Goal: Task Accomplishment & Management: Manage account settings

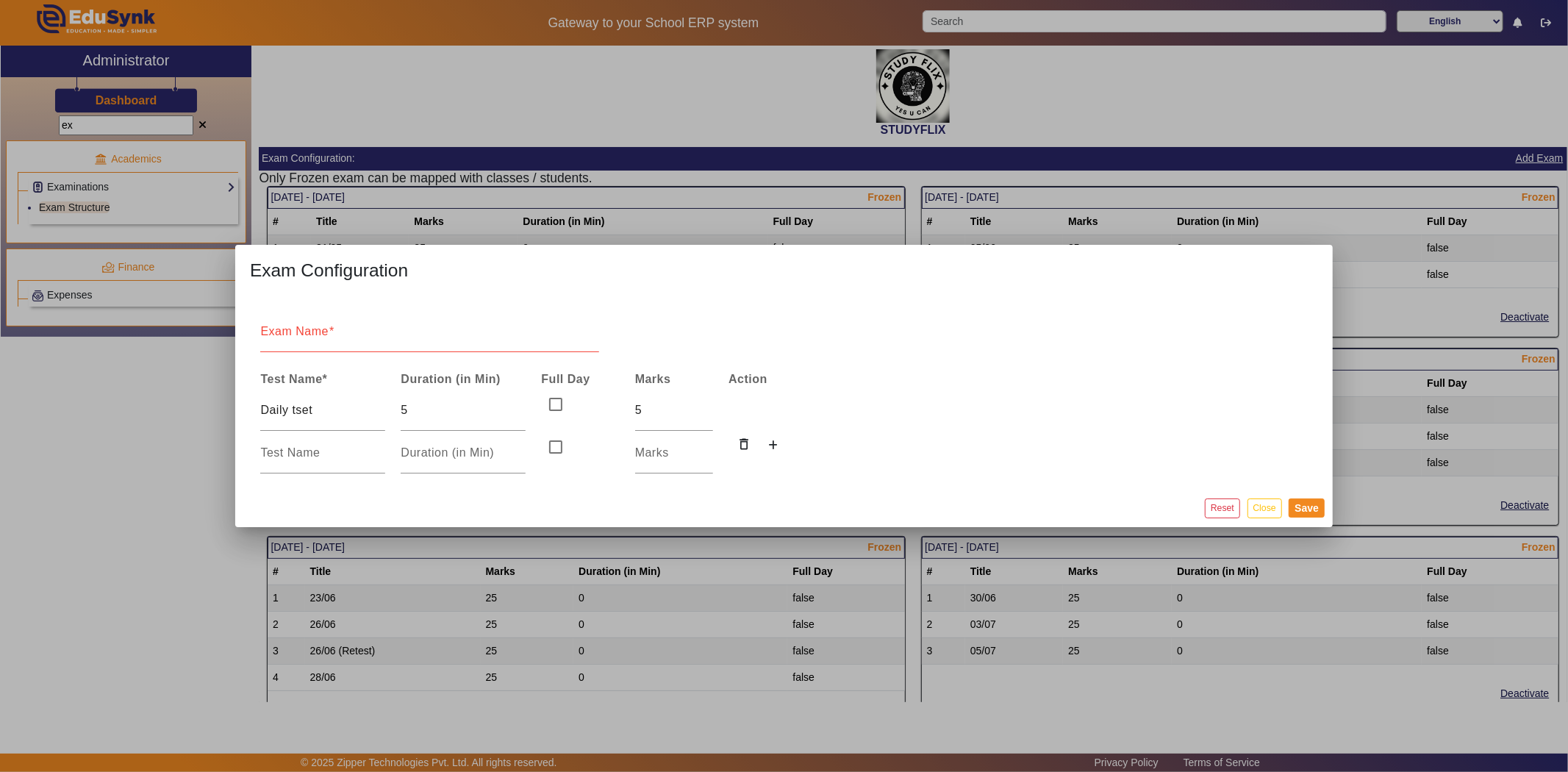
scroll to position [748, 0]
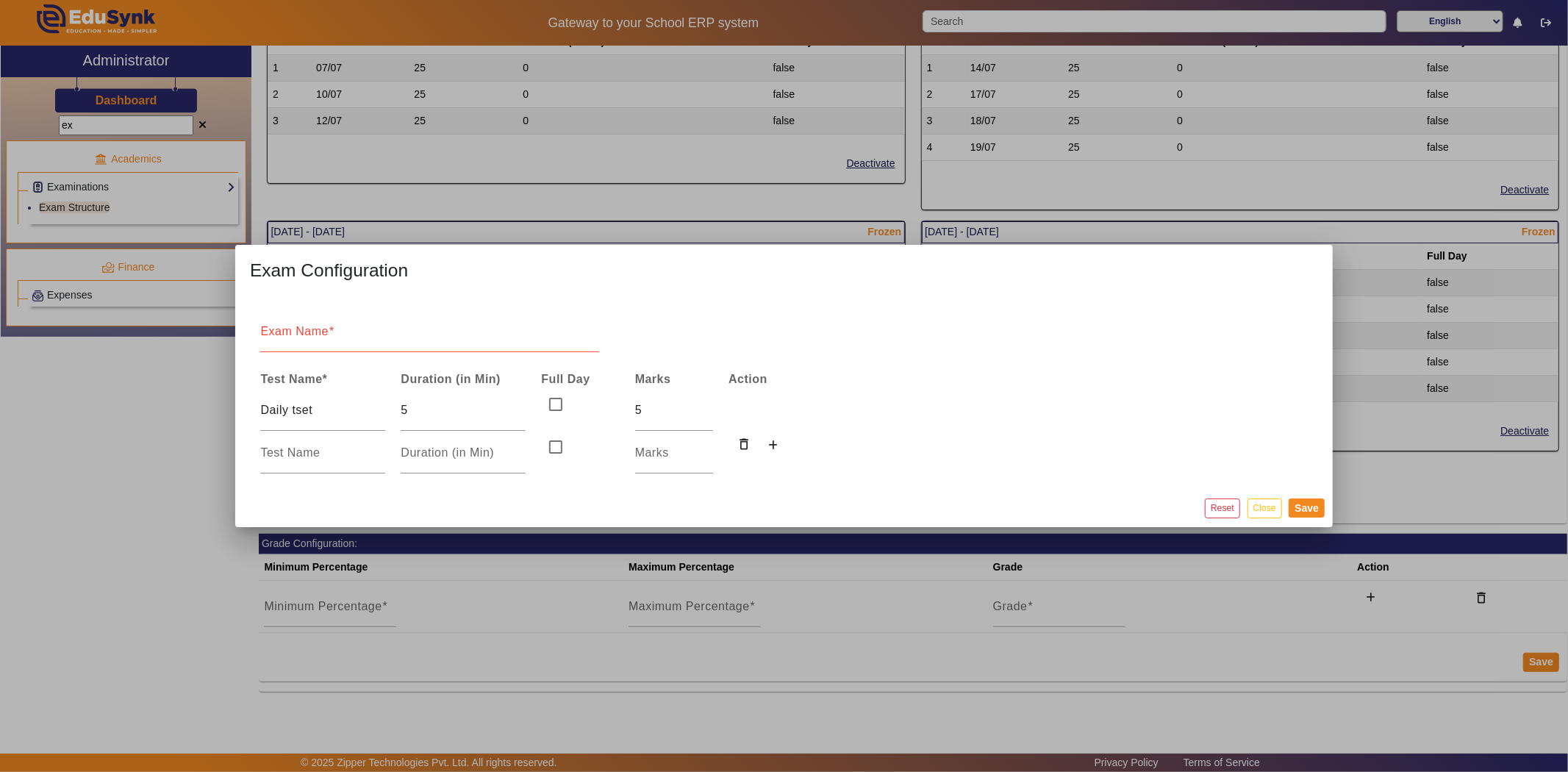
click at [1276, 508] on button "Close" at bounding box center [1265, 508] width 34 height 19
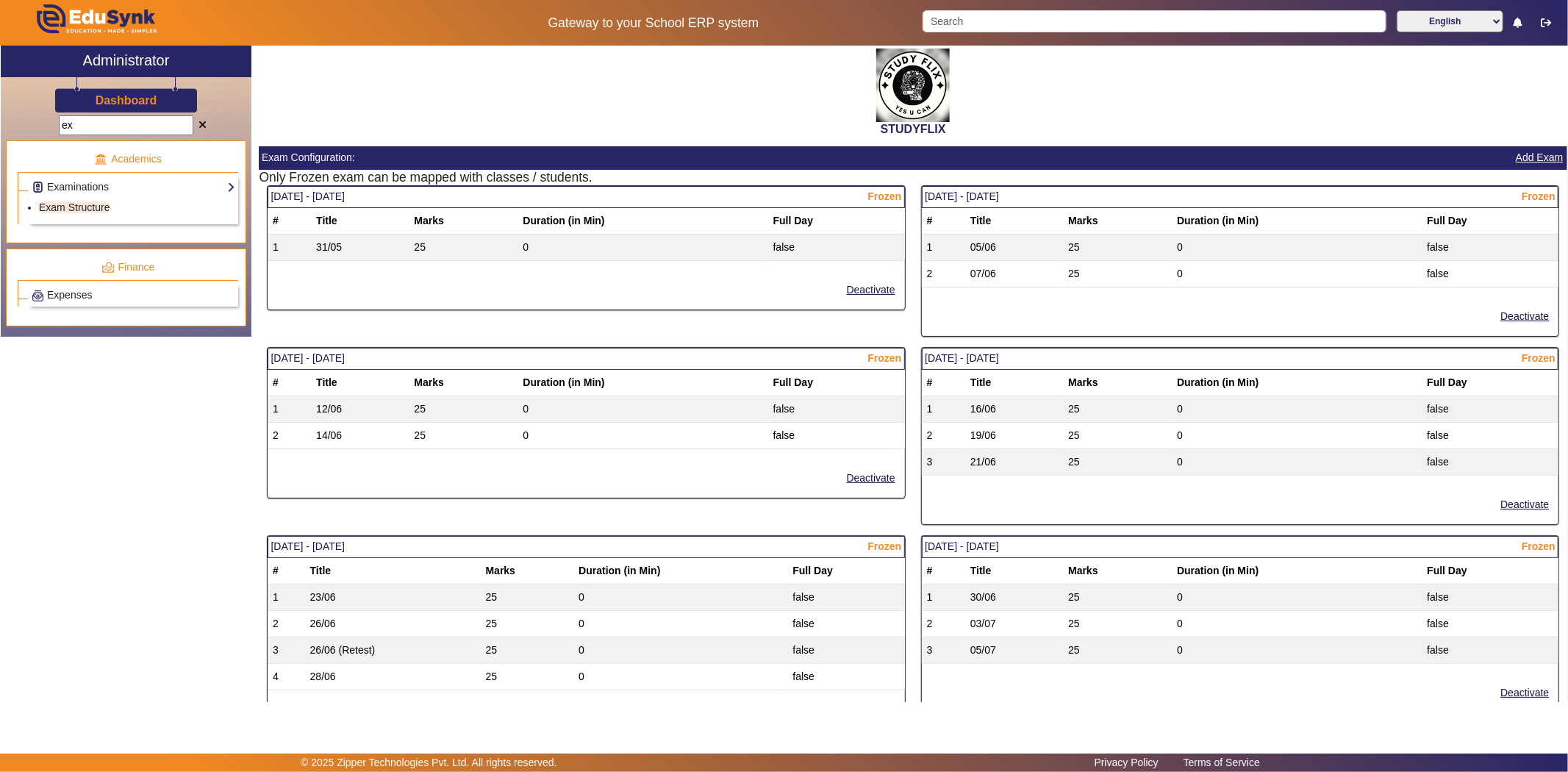
scroll to position [0, 0]
click at [83, 184] on link "Examinations" at bounding box center [133, 187] width 204 height 17
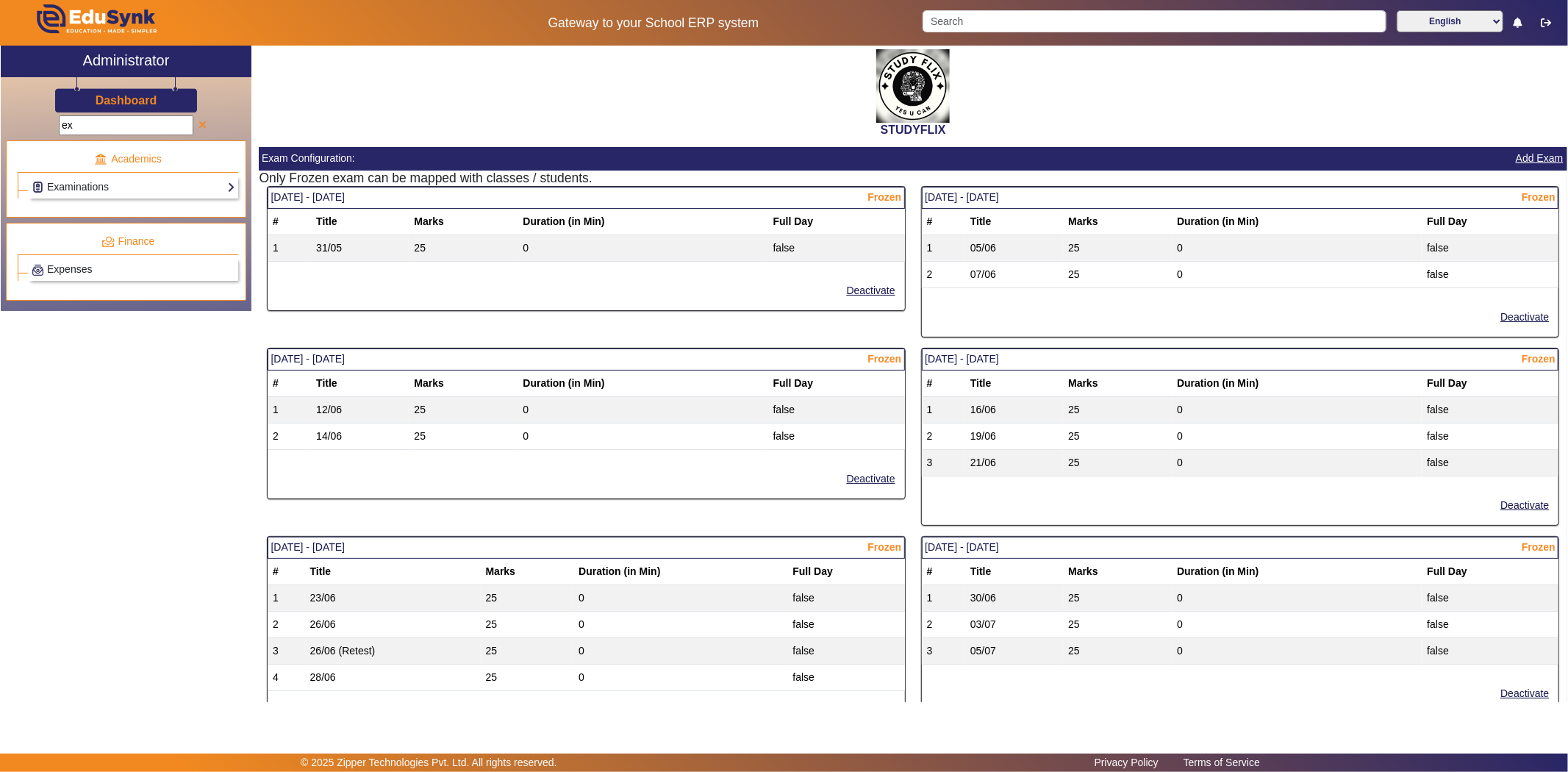
click at [204, 121] on span at bounding box center [203, 126] width 8 height 10
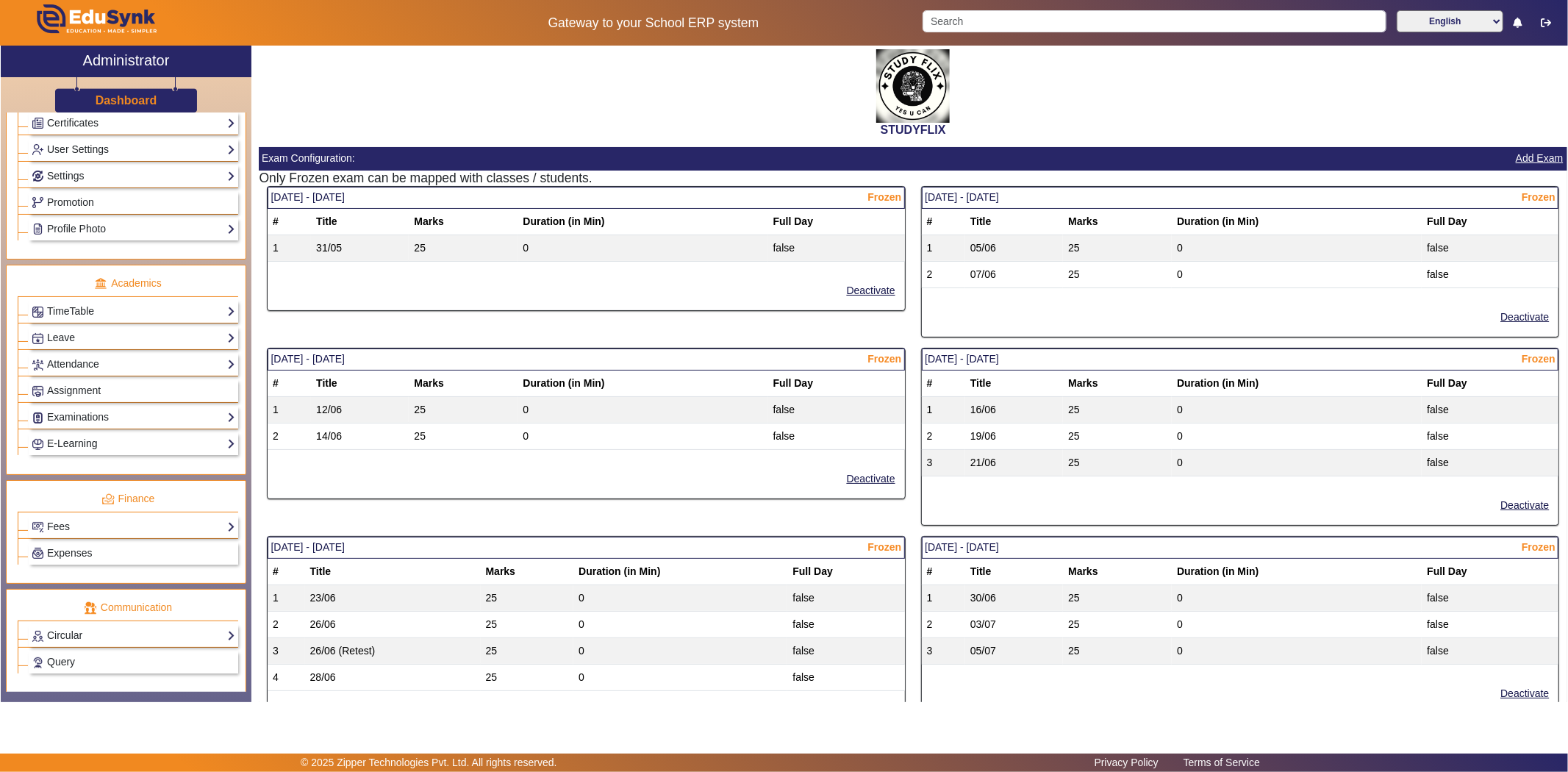
scroll to position [497, 0]
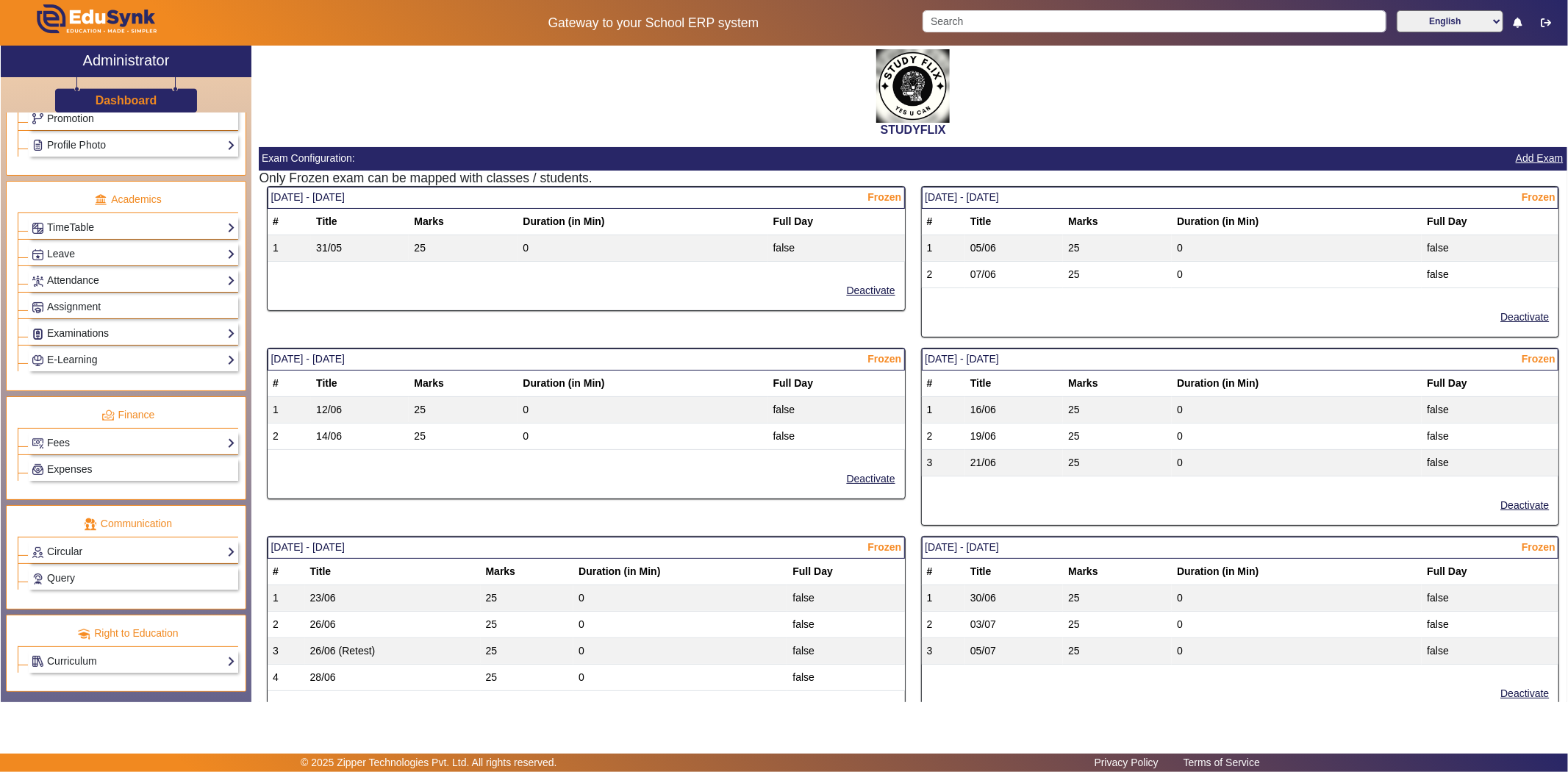
click at [78, 331] on link "Examinations" at bounding box center [133, 334] width 204 height 17
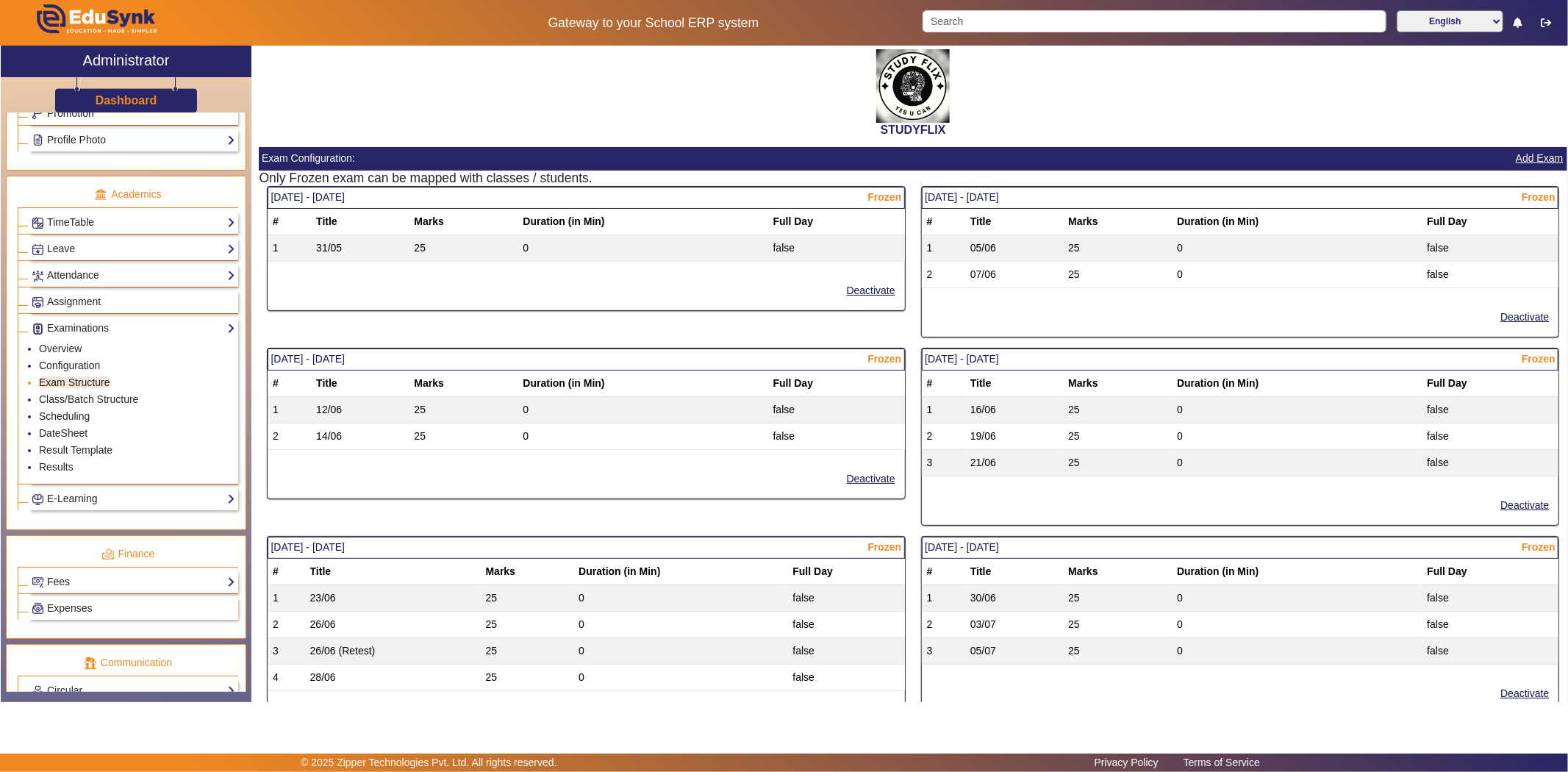
click at [65, 388] on link "Exam Structure" at bounding box center [74, 382] width 71 height 12
click at [62, 452] on link "Result Template" at bounding box center [76, 449] width 73 height 12
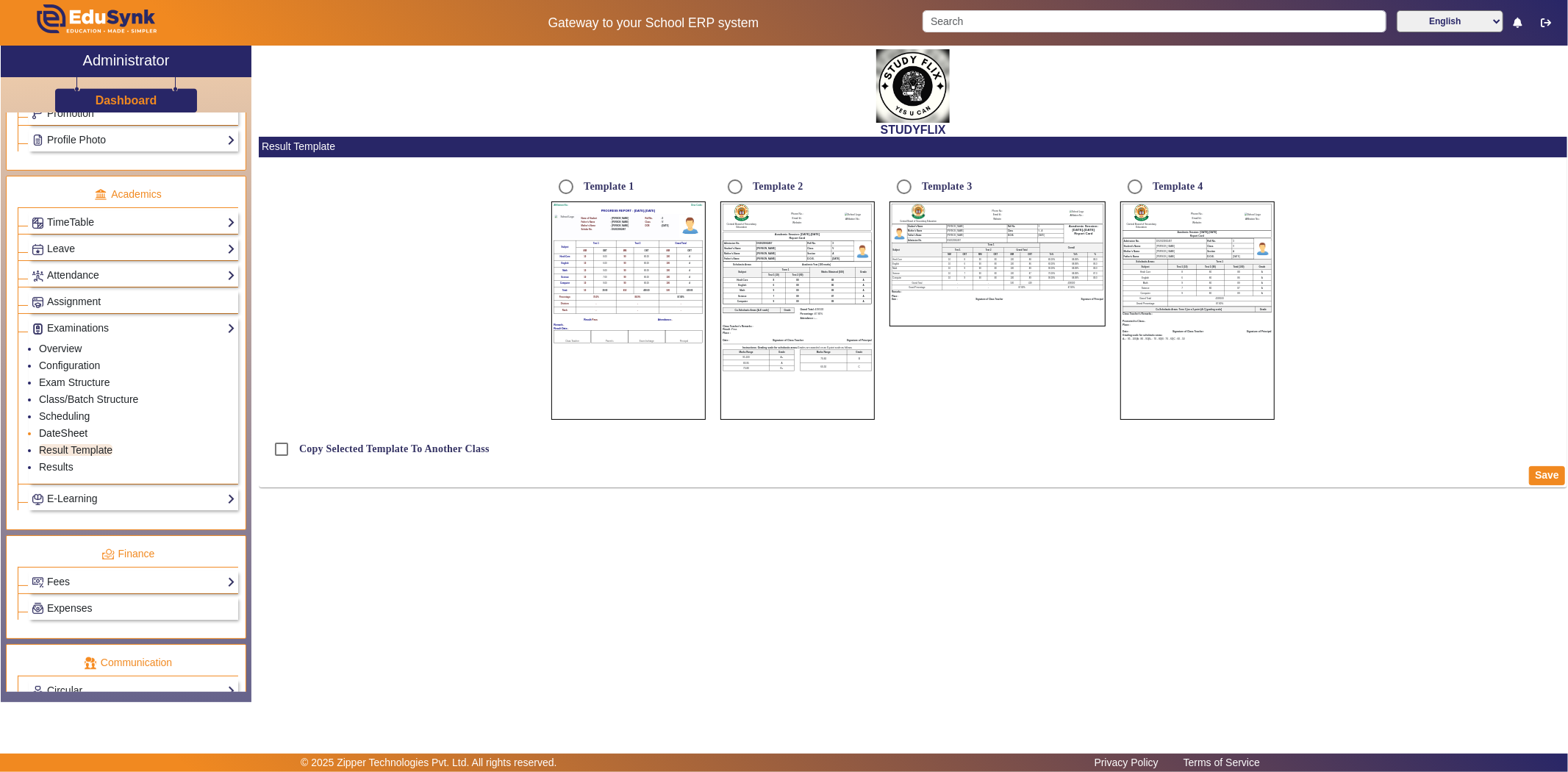
click at [60, 434] on link "DateSheet" at bounding box center [63, 433] width 48 height 12
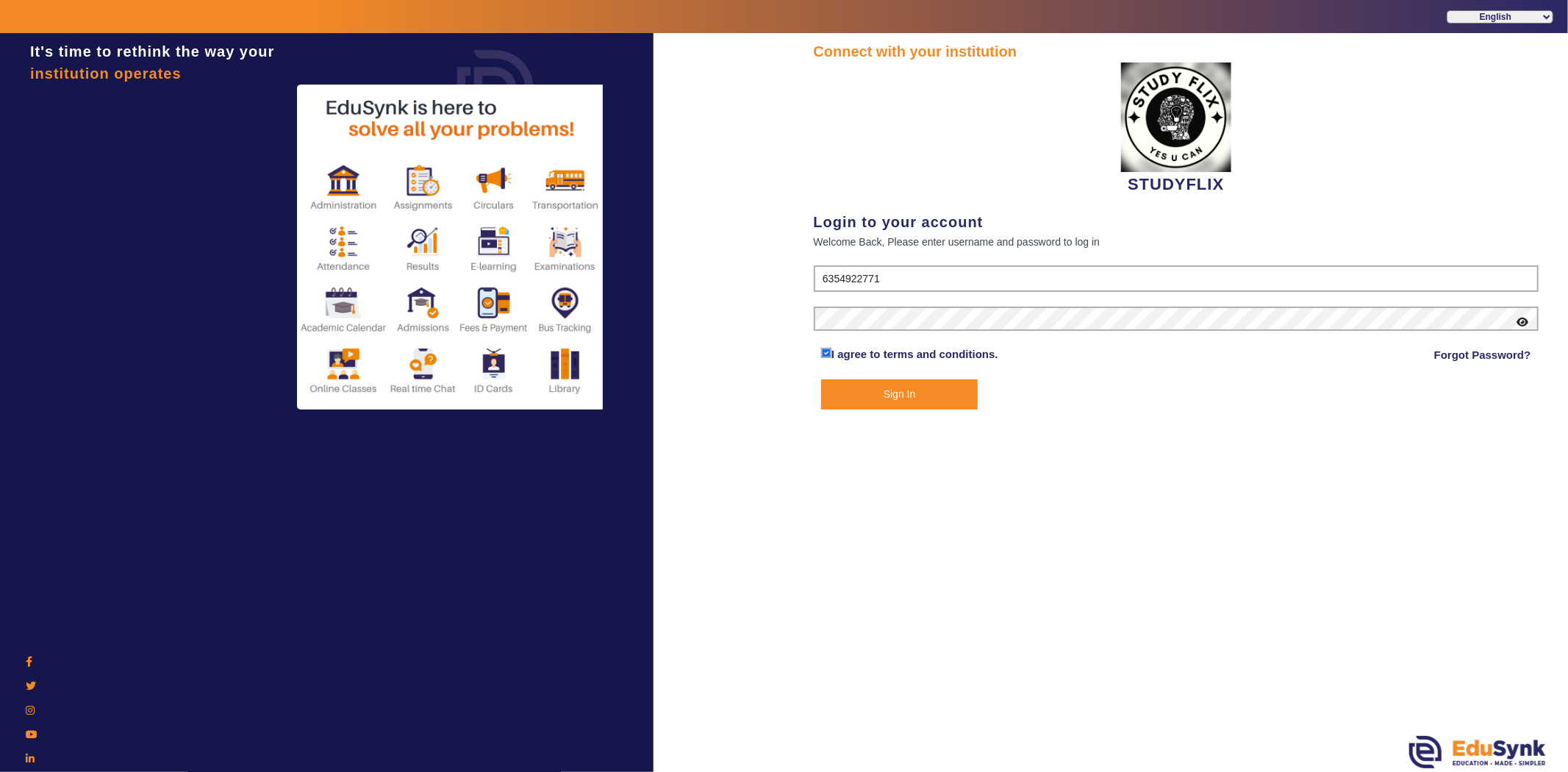
click at [880, 385] on button "Sign In" at bounding box center [899, 394] width 157 height 30
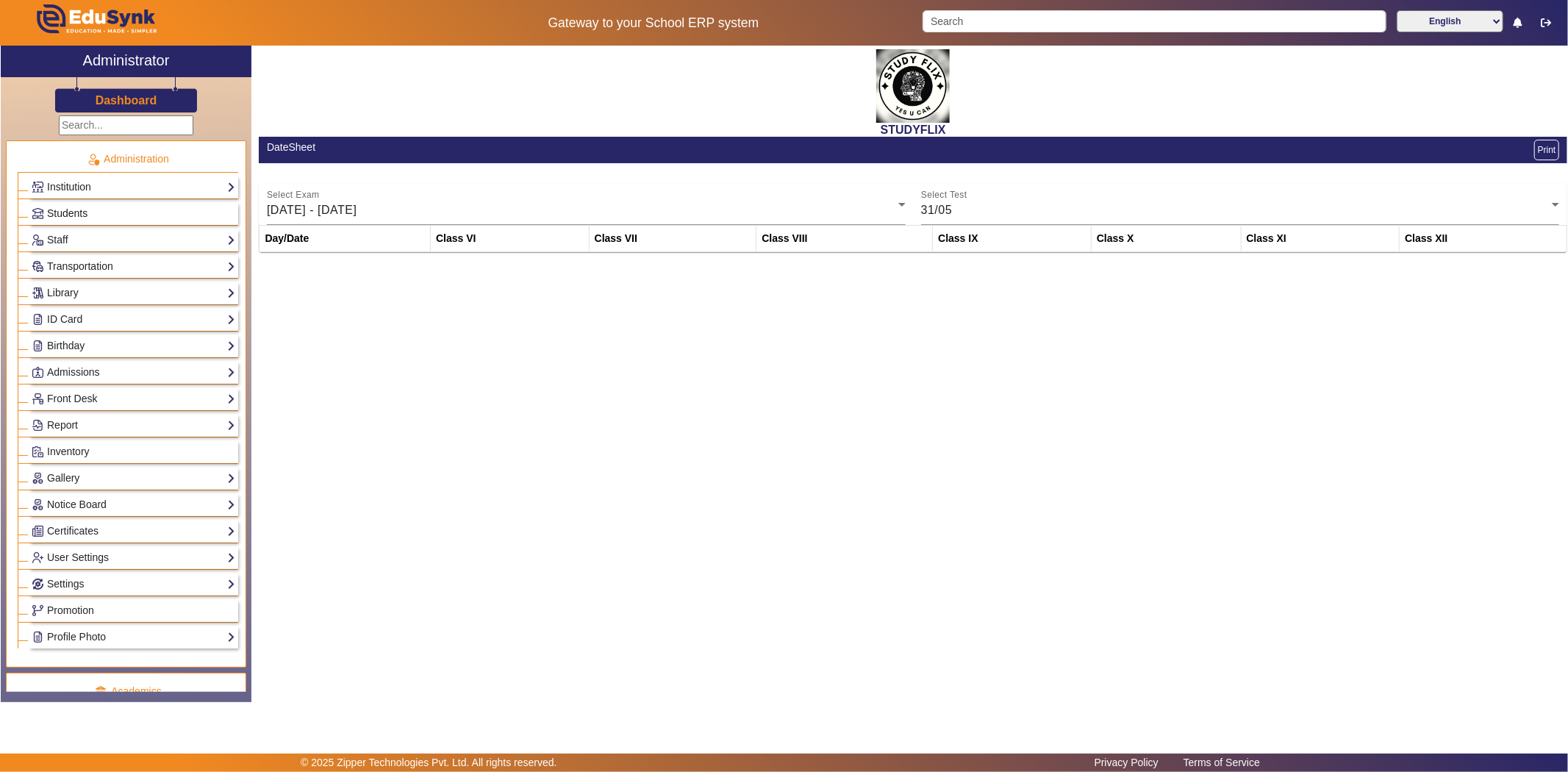
click at [78, 208] on span "Students" at bounding box center [67, 213] width 41 height 12
drag, startPoint x: 1315, startPoint y: 209, endPoint x: 1298, endPoint y: 214, distance: 17.7
click at [1311, 210] on div "31/05" at bounding box center [1237, 210] width 632 height 18
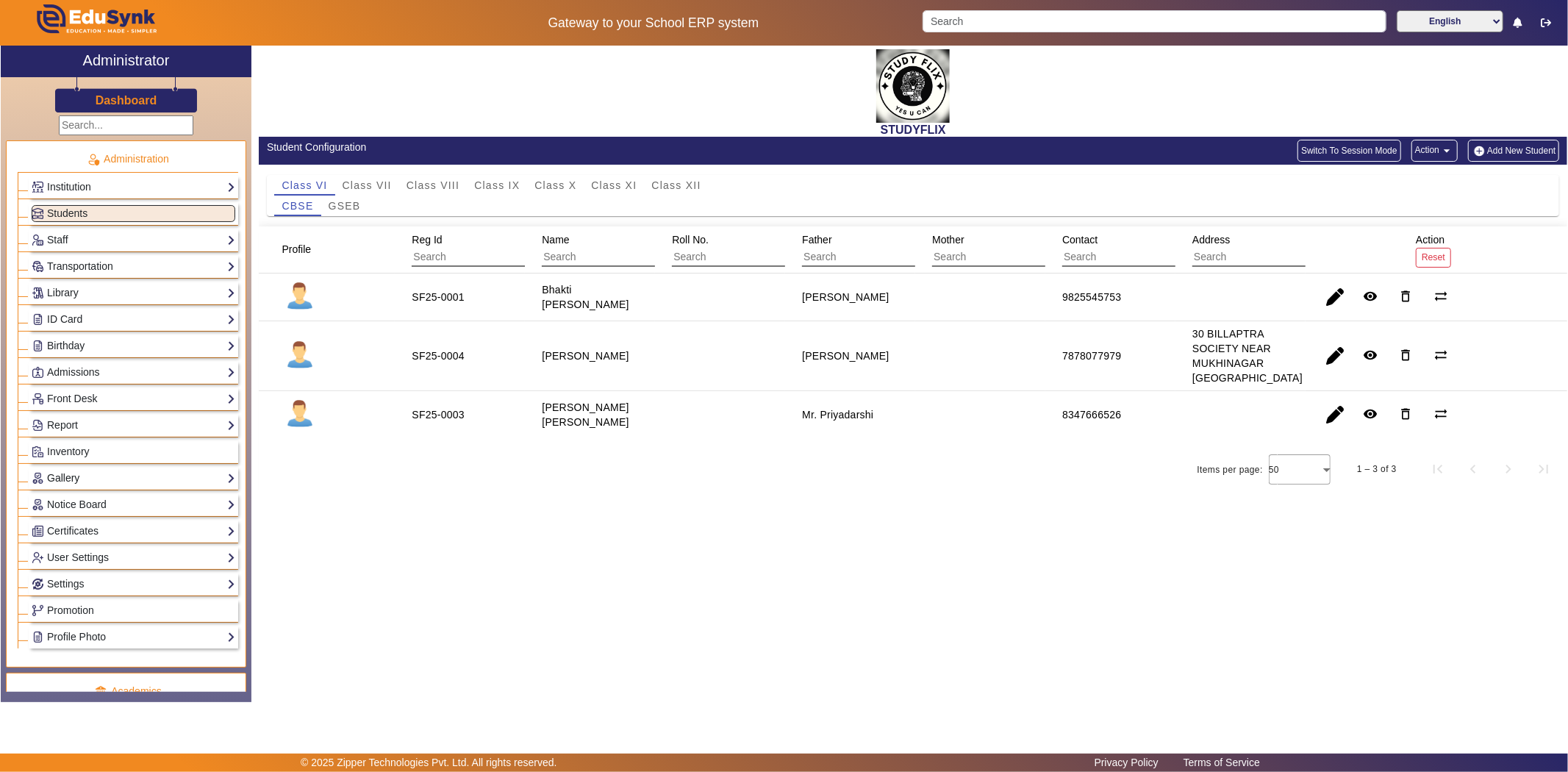
click at [90, 479] on link "Gallery" at bounding box center [133, 478] width 204 height 17
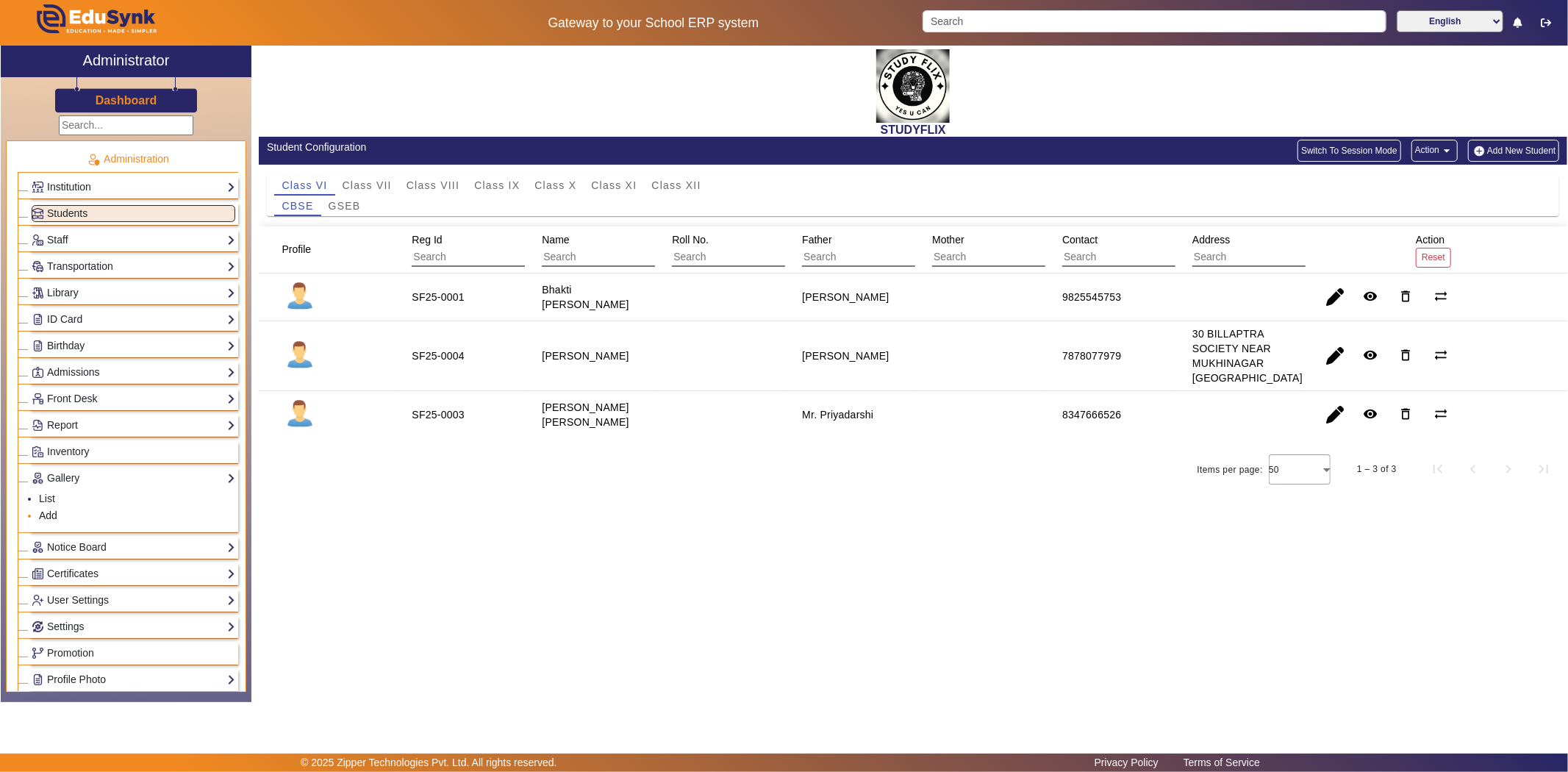
click at [48, 518] on link "Add" at bounding box center [48, 515] width 19 height 12
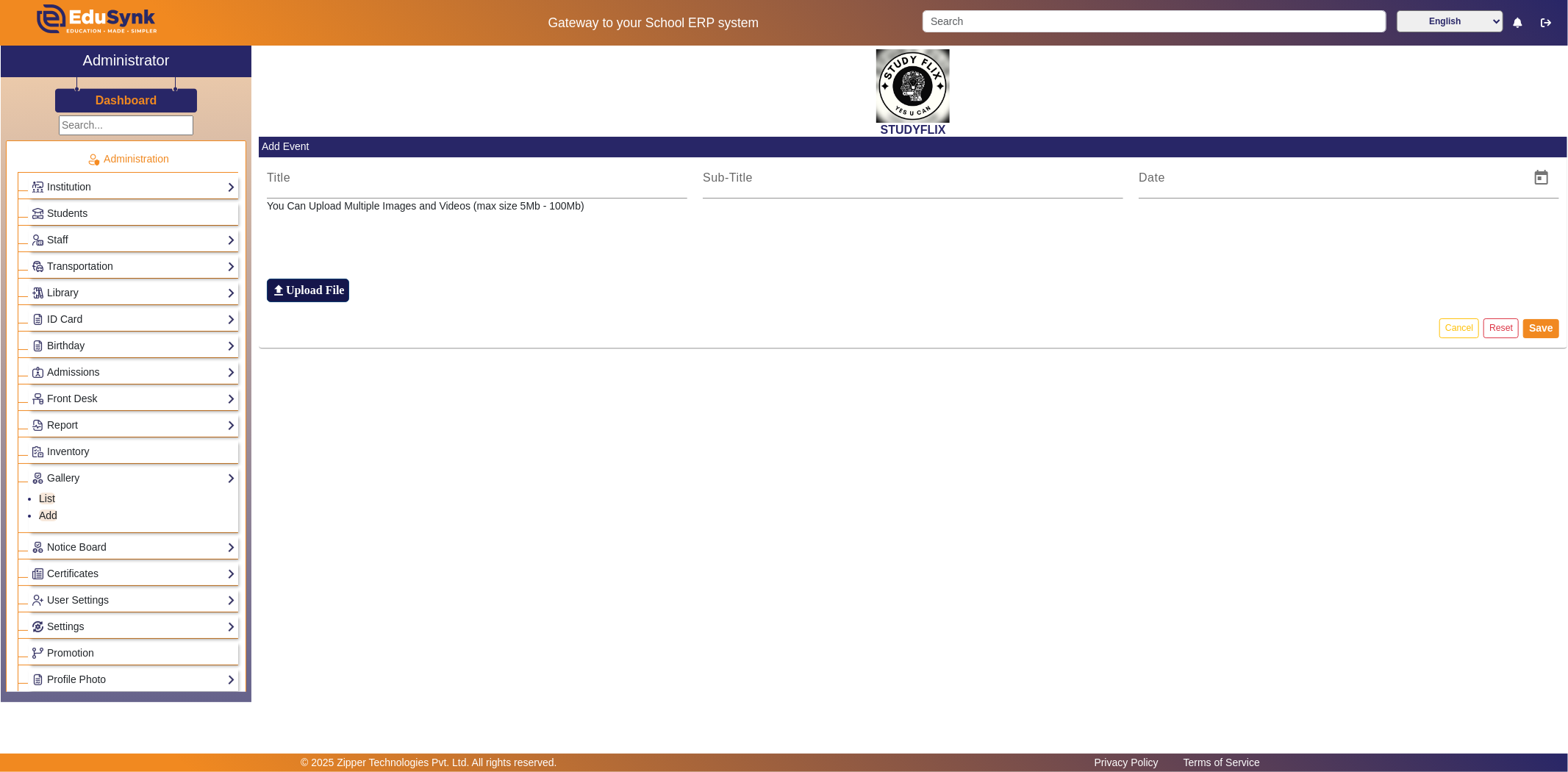
click at [314, 292] on h6 "Upload File" at bounding box center [315, 290] width 58 height 14
click at [0, 0] on input "file_upload Upload File" at bounding box center [0, 0] width 0 height 0
click at [322, 285] on h6 "Upload File" at bounding box center [315, 290] width 58 height 14
click at [0, 0] on input "file_upload Upload File" at bounding box center [0, 0] width 0 height 0
click at [316, 296] on h6 "Upload File" at bounding box center [315, 290] width 58 height 14
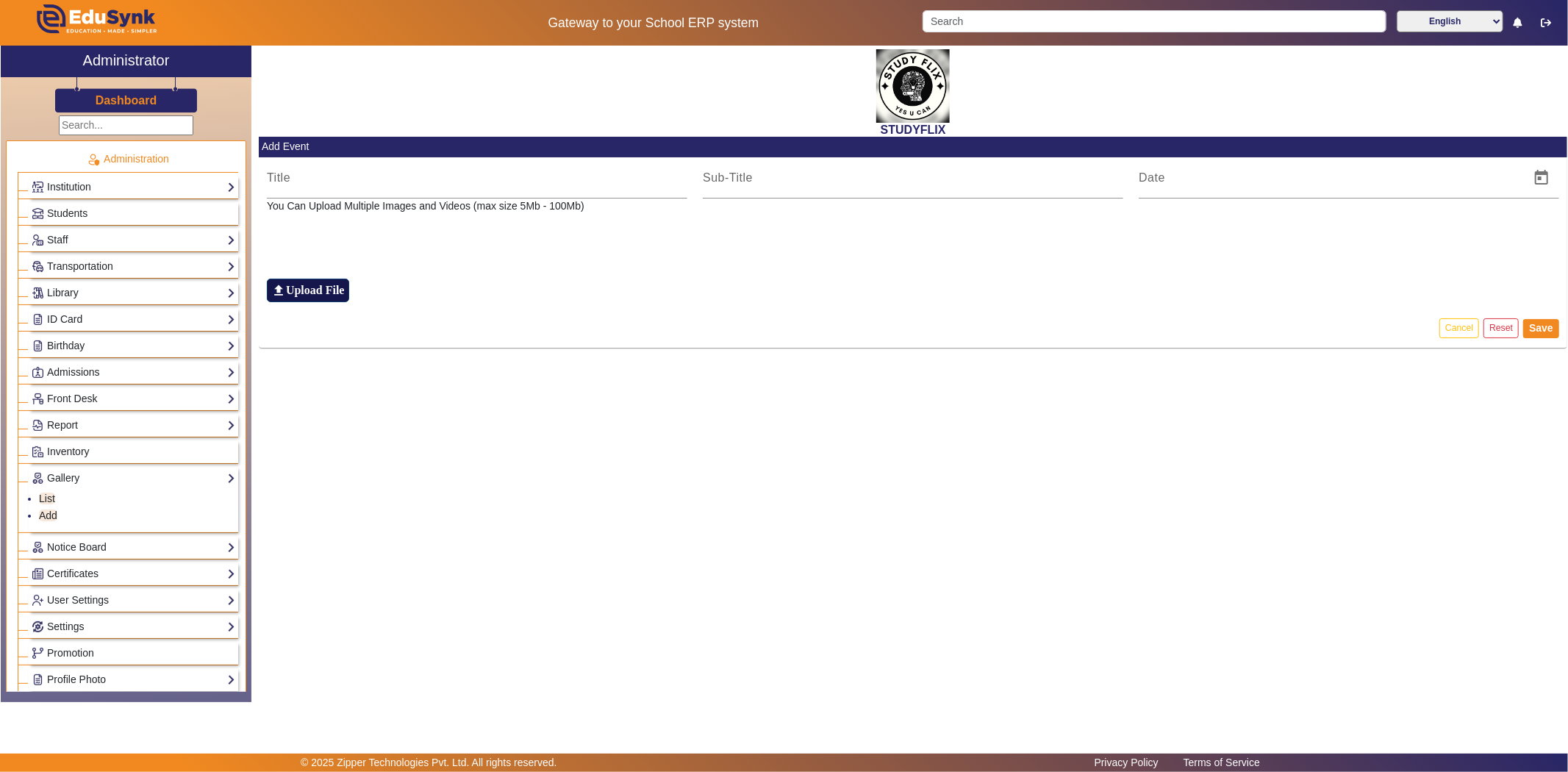
click at [0, 0] on input "file_upload Upload File" at bounding box center [0, 0] width 0 height 0
click at [344, 292] on label "file_upload Upload File" at bounding box center [308, 290] width 83 height 23
click at [0, 0] on input "file_upload Upload File" at bounding box center [0, 0] width 0 height 0
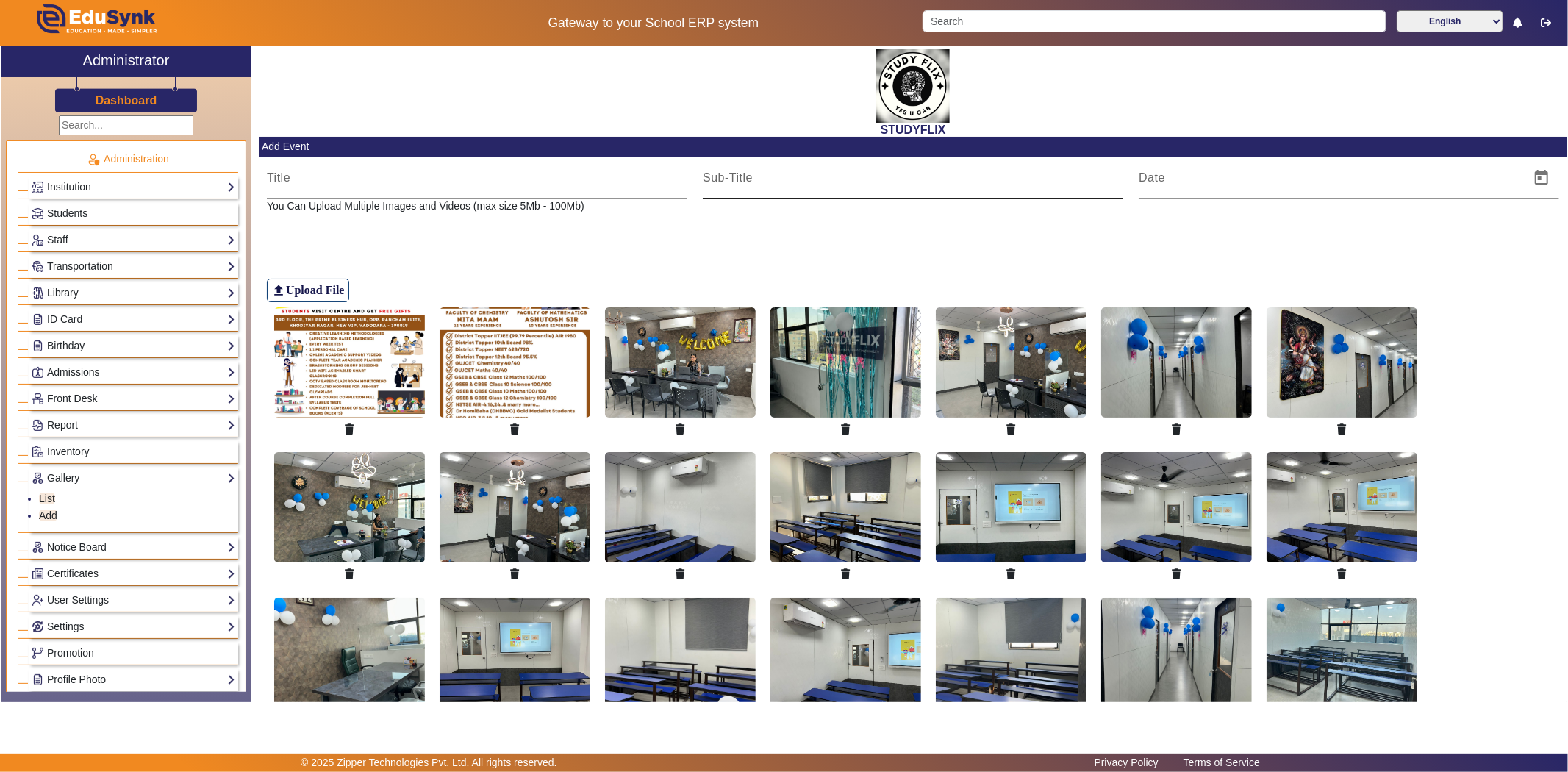
click at [825, 180] on input at bounding box center [912, 178] width 420 height 18
click at [1167, 178] on input at bounding box center [1329, 178] width 382 height 18
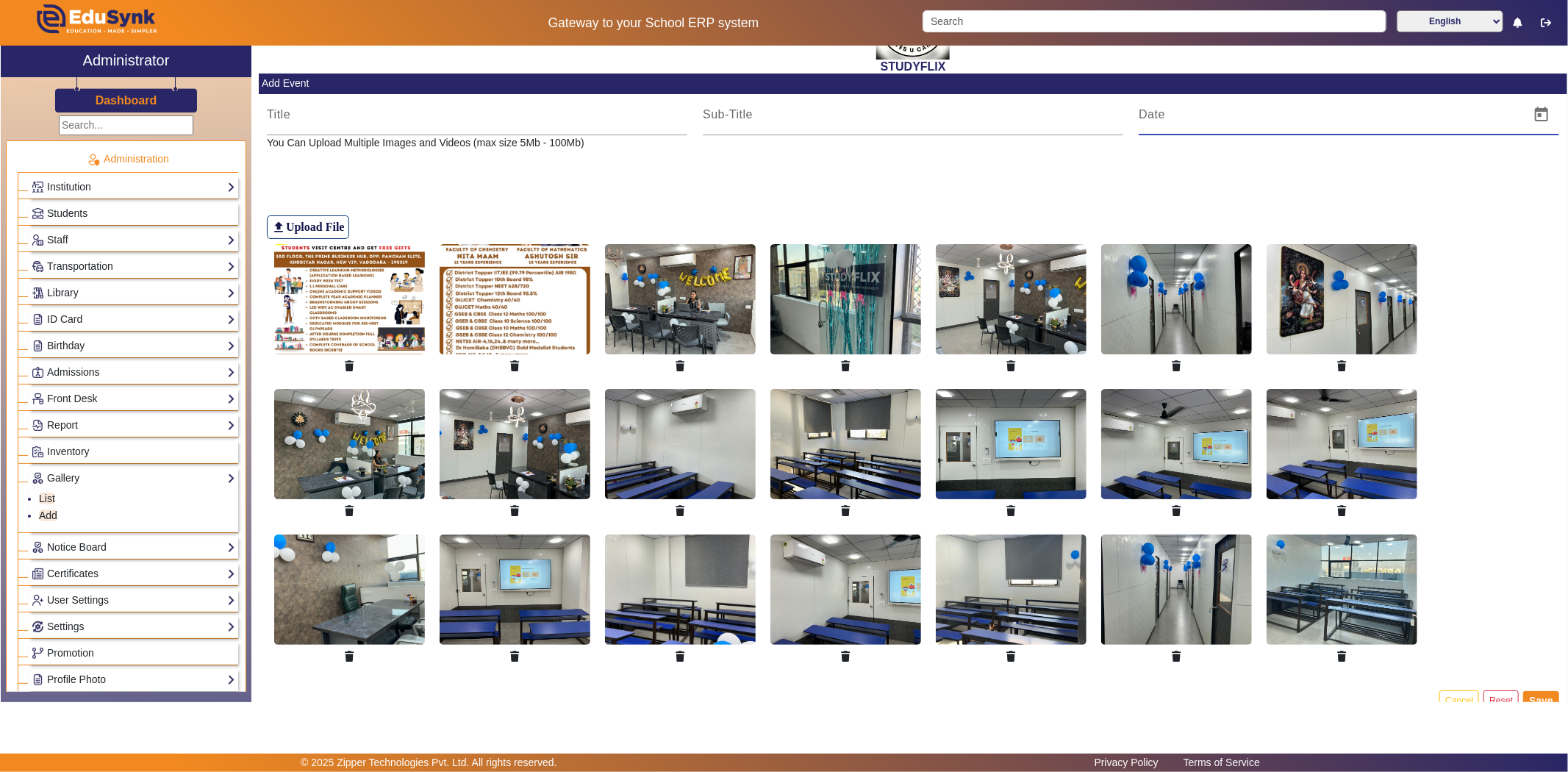
scroll to position [92, 0]
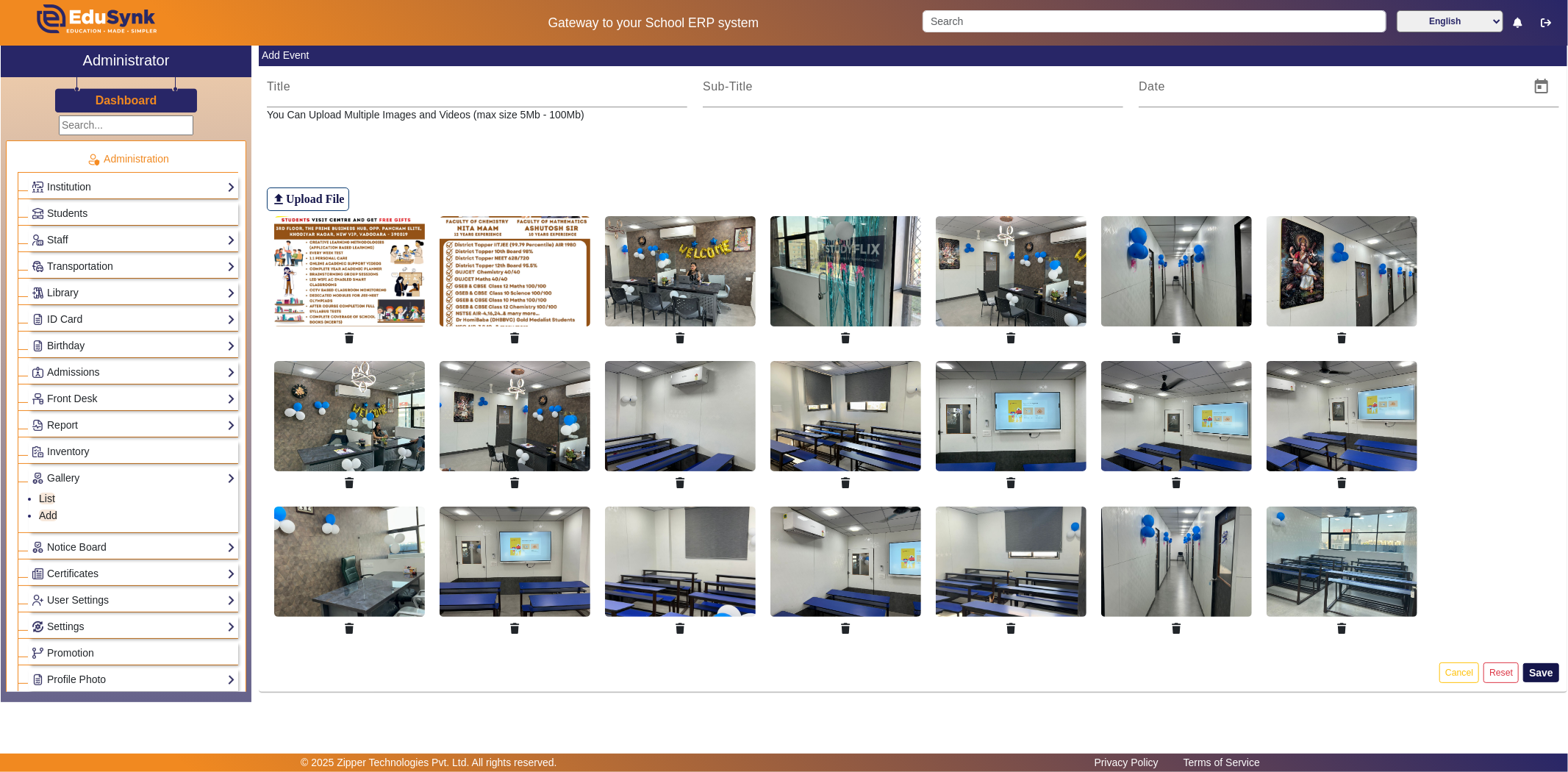
click at [1533, 672] on button "Save" at bounding box center [1541, 672] width 36 height 19
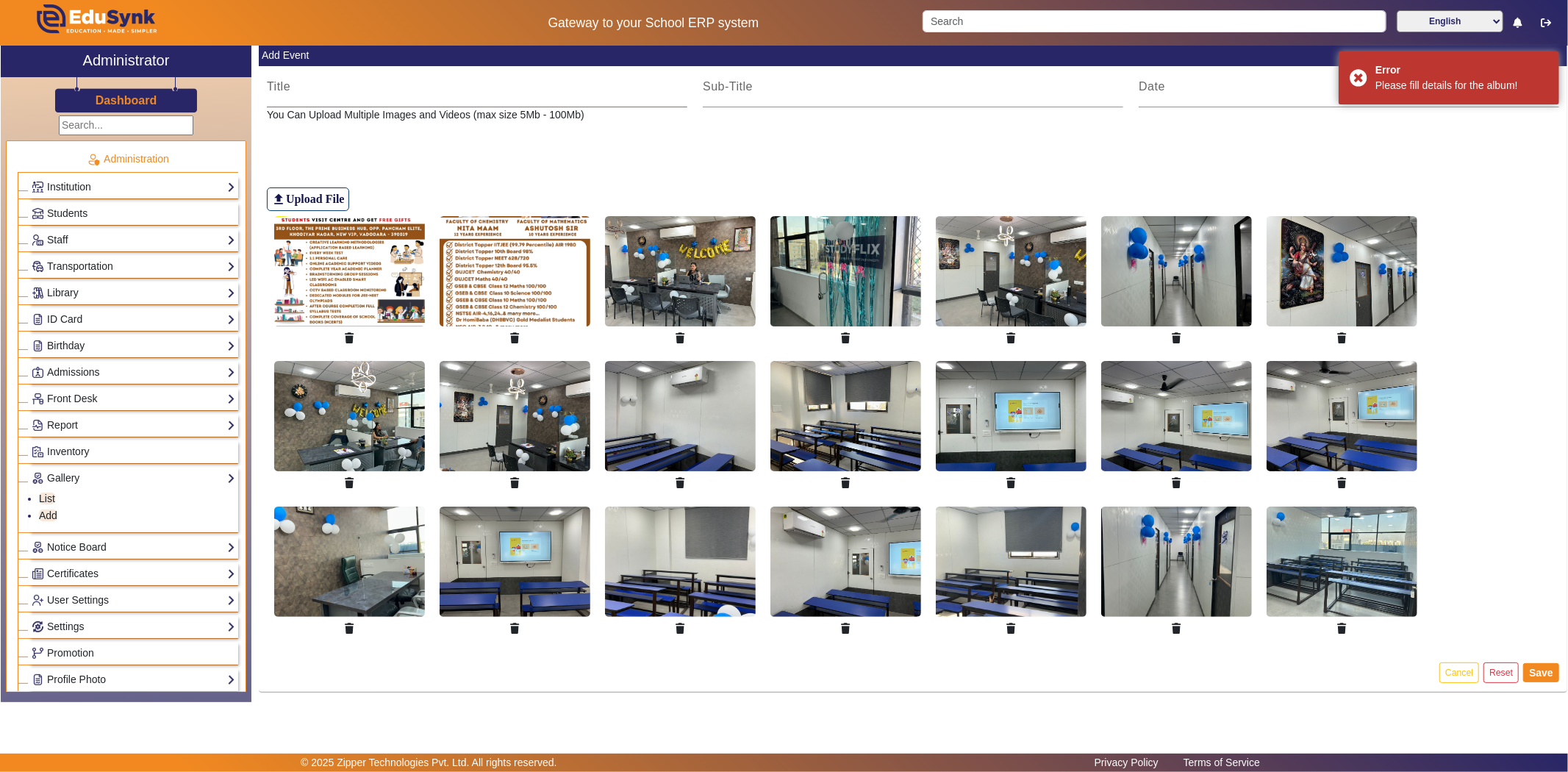
click at [341, 90] on input at bounding box center [476, 87] width 420 height 18
click at [344, 85] on input at bounding box center [476, 87] width 420 height 18
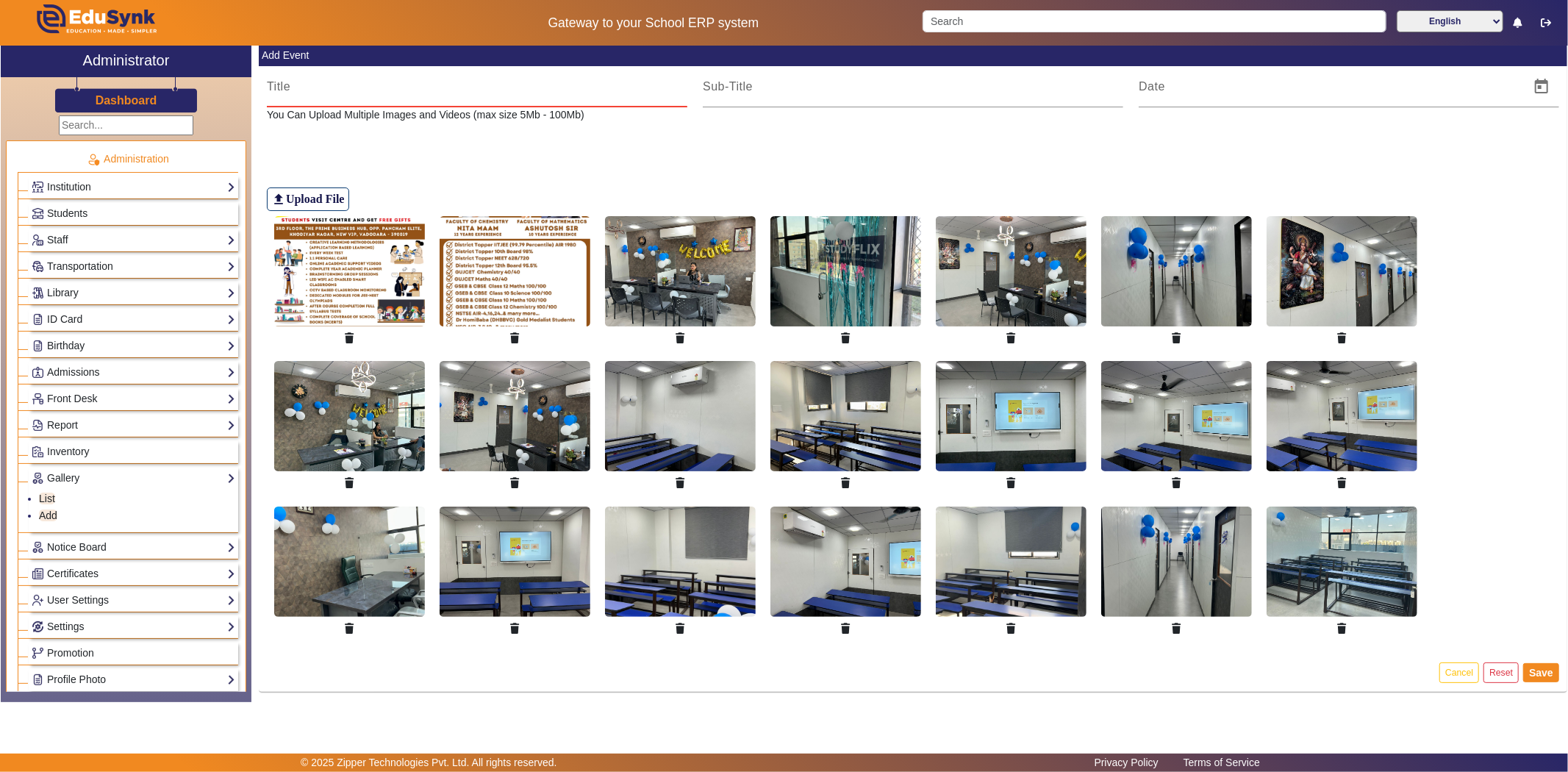
click at [343, 92] on input at bounding box center [476, 87] width 420 height 18
type input "STUDYFLIX"
click at [776, 91] on input at bounding box center [912, 87] width 420 height 18
drag, startPoint x: 337, startPoint y: 84, endPoint x: 264, endPoint y: 83, distance: 73.0
click at [264, 83] on div "STUDYFLIX" at bounding box center [476, 87] width 436 height 41
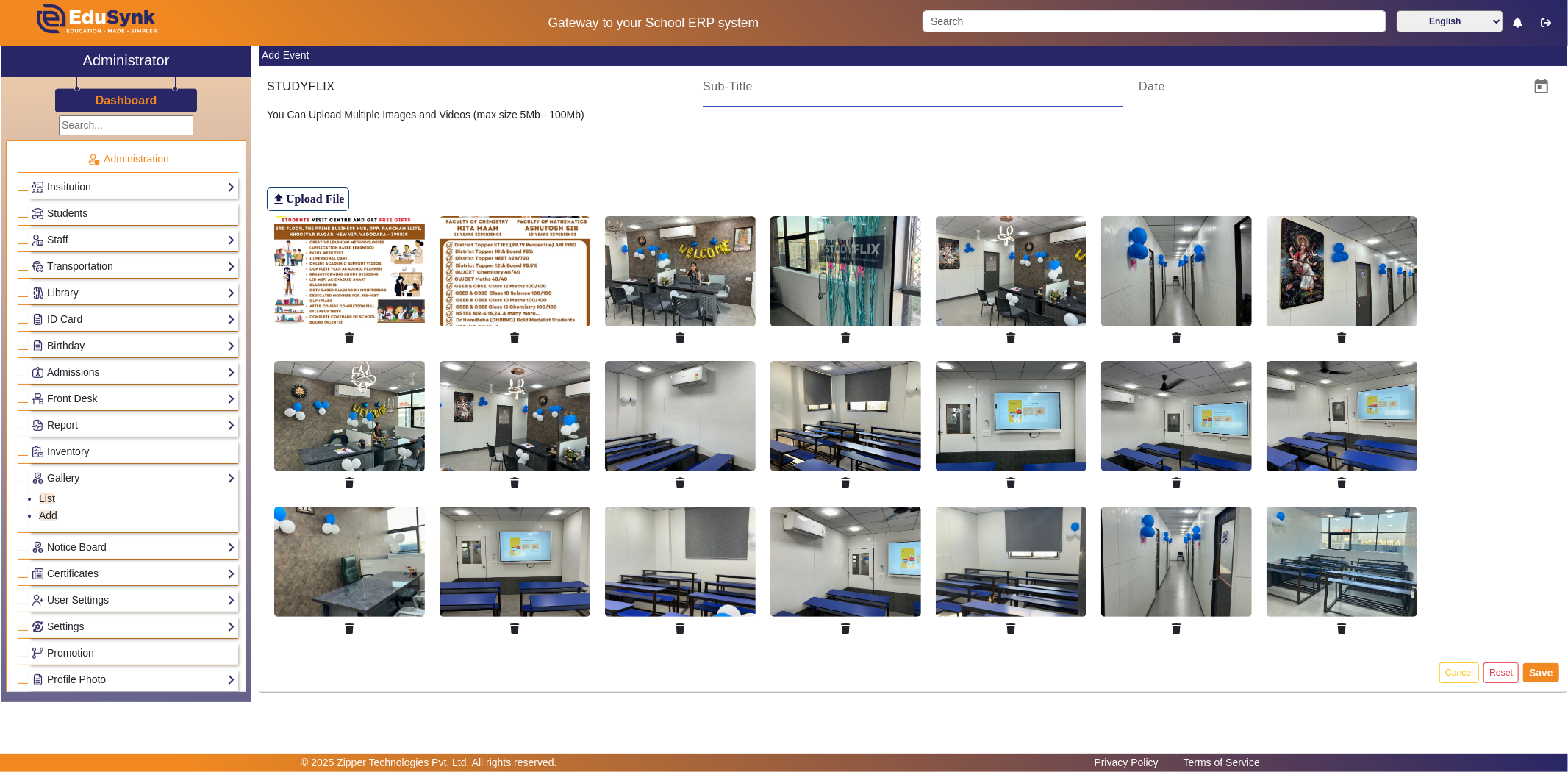
click at [724, 89] on input at bounding box center [912, 87] width 420 height 18
paste input "STUDYFLIX"
type input "STUDYFLIX"
click at [1163, 87] on input at bounding box center [1329, 87] width 382 height 18
drag, startPoint x: 1145, startPoint y: 82, endPoint x: 1151, endPoint y: 148, distance: 66.3
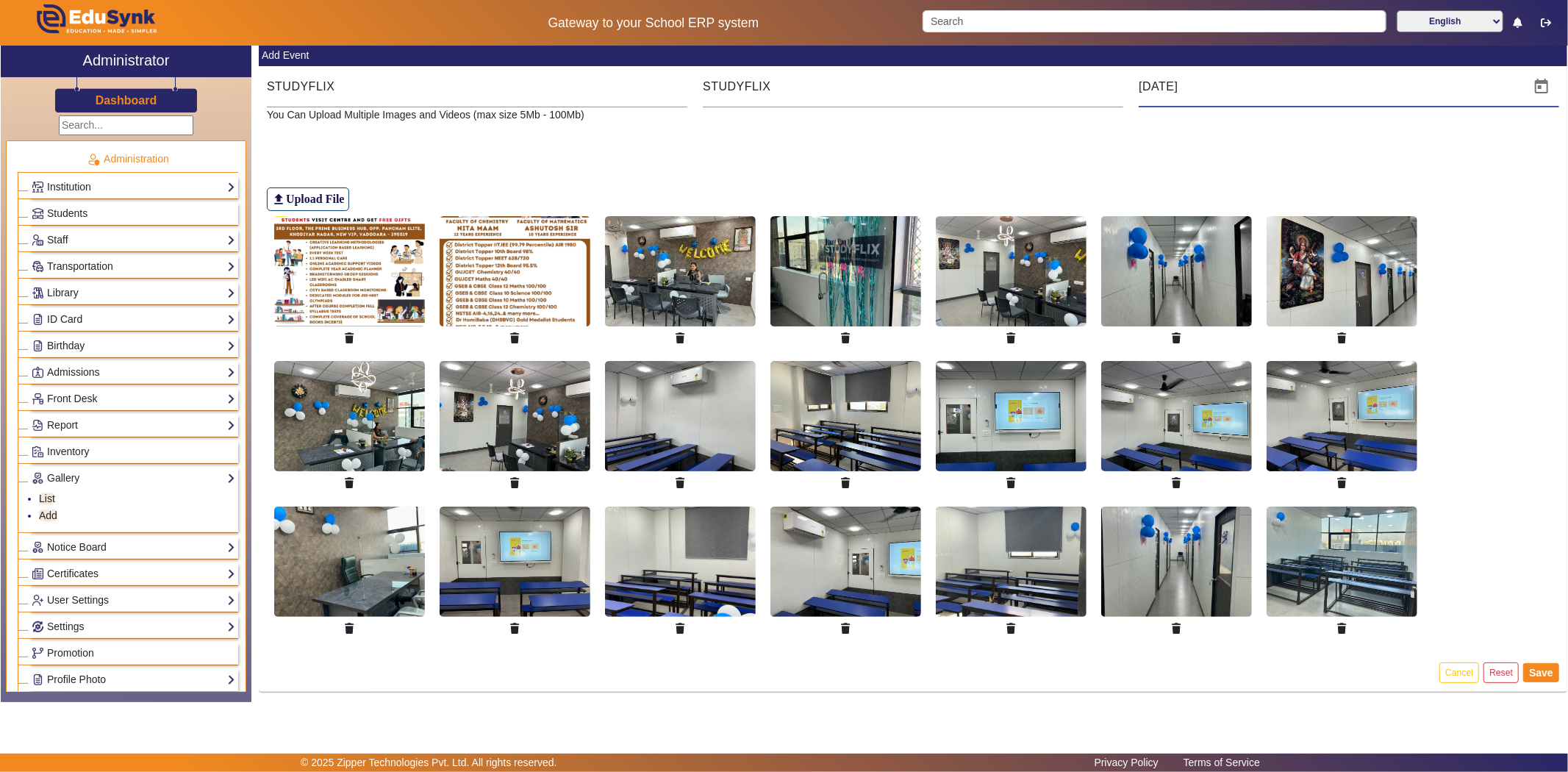
click at [1145, 82] on input "[DATE]" at bounding box center [1329, 87] width 382 height 18
click at [1536, 83] on span "Open calendar" at bounding box center [1541, 87] width 35 height 35
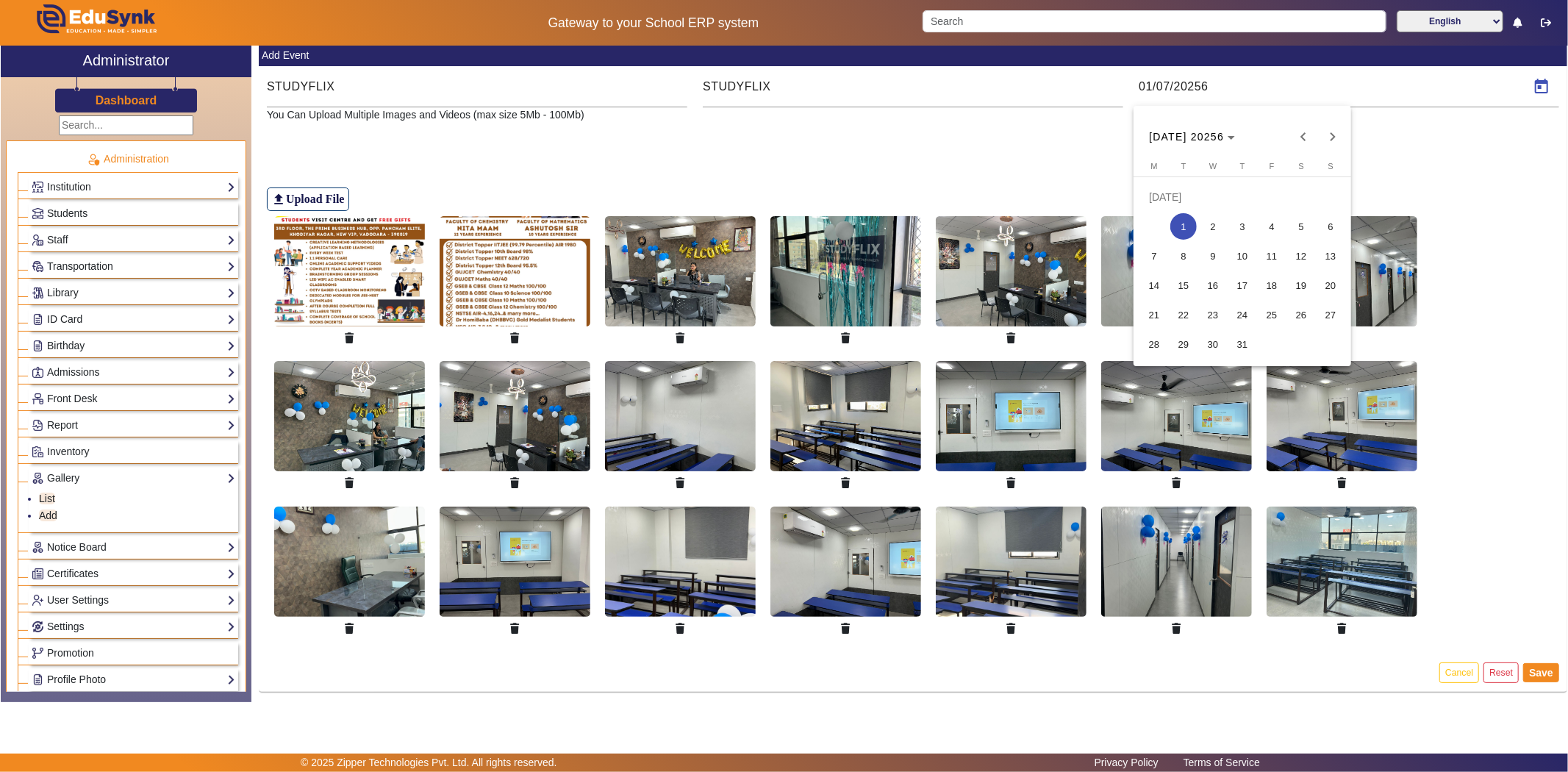
click at [1178, 228] on span "1" at bounding box center [1184, 226] width 27 height 27
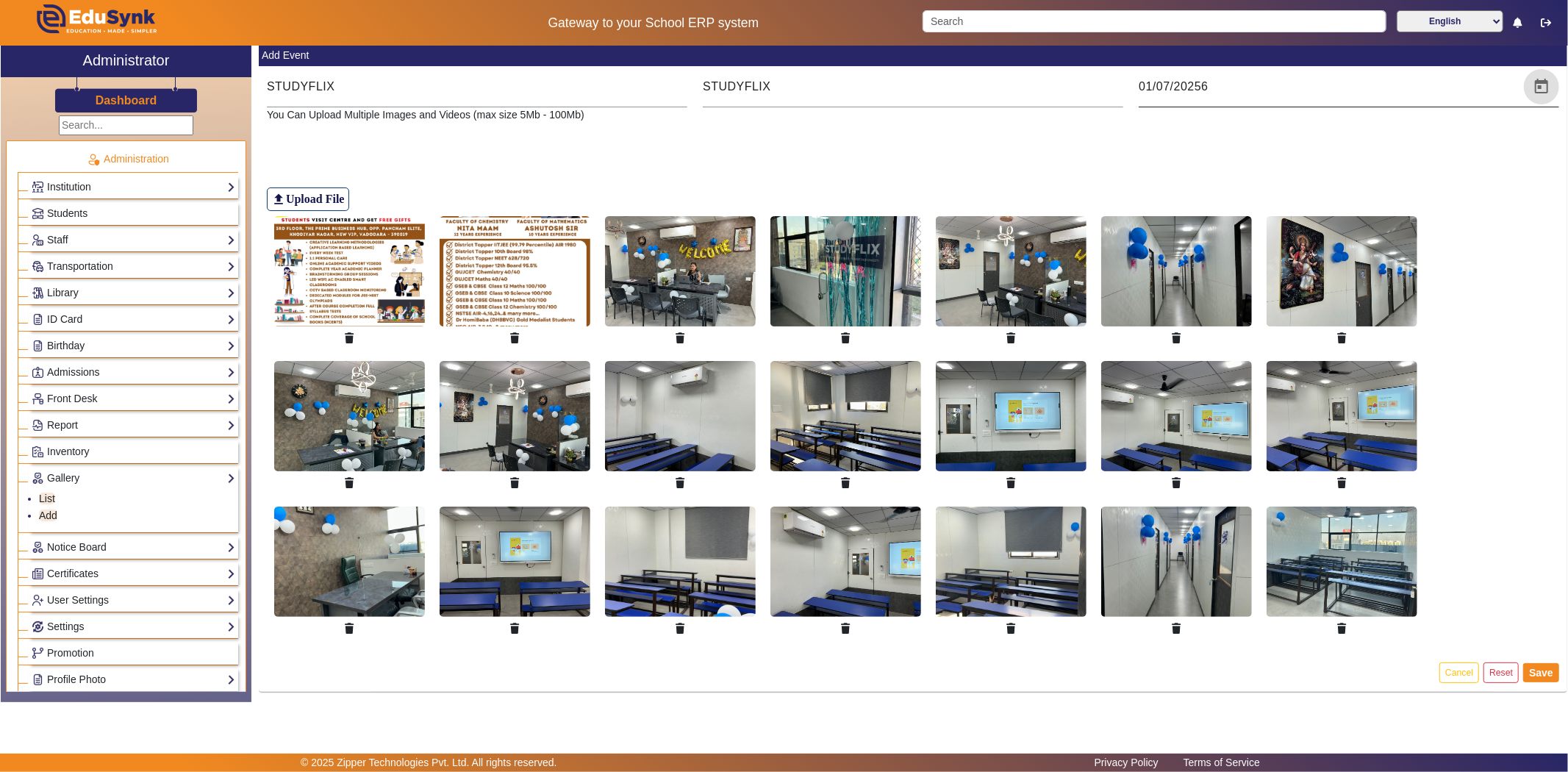
click at [1537, 81] on span "Open calendar" at bounding box center [1541, 87] width 35 height 35
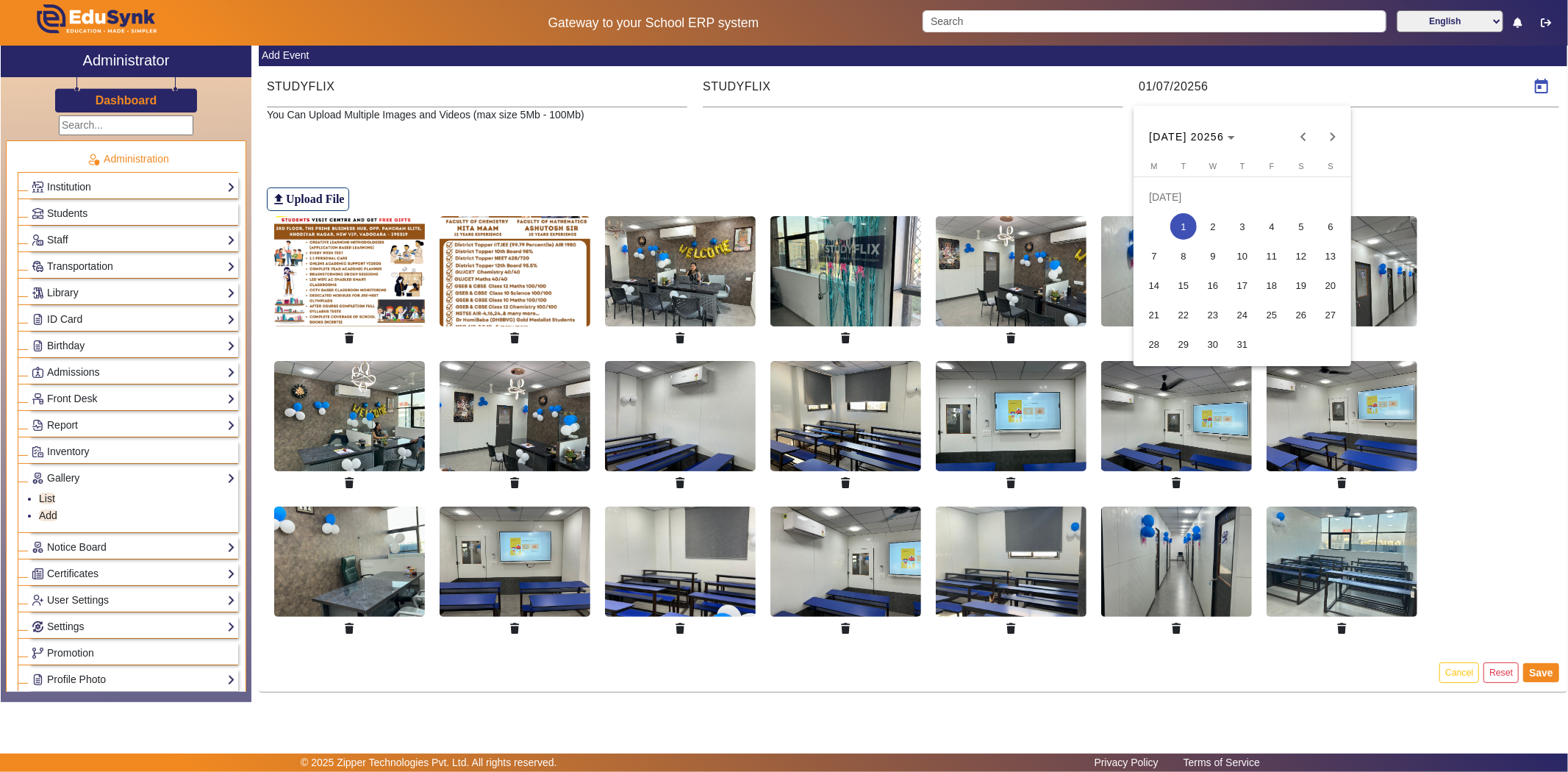
click at [1209, 88] on div at bounding box center [784, 386] width 1568 height 772
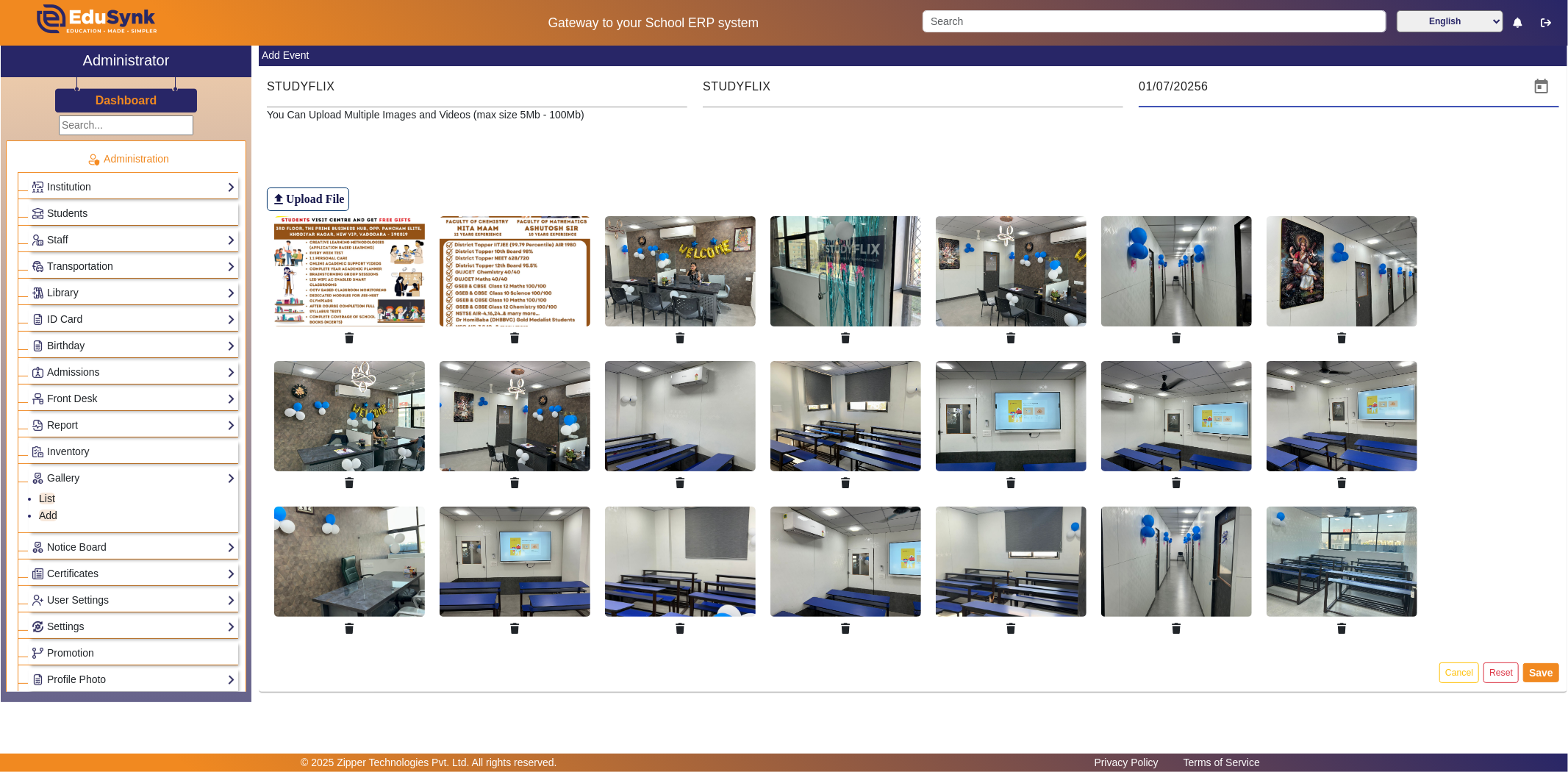
click at [1209, 79] on input "01/07/20256" at bounding box center [1329, 87] width 382 height 18
click at [1533, 85] on span "Open calendar" at bounding box center [1541, 87] width 35 height 35
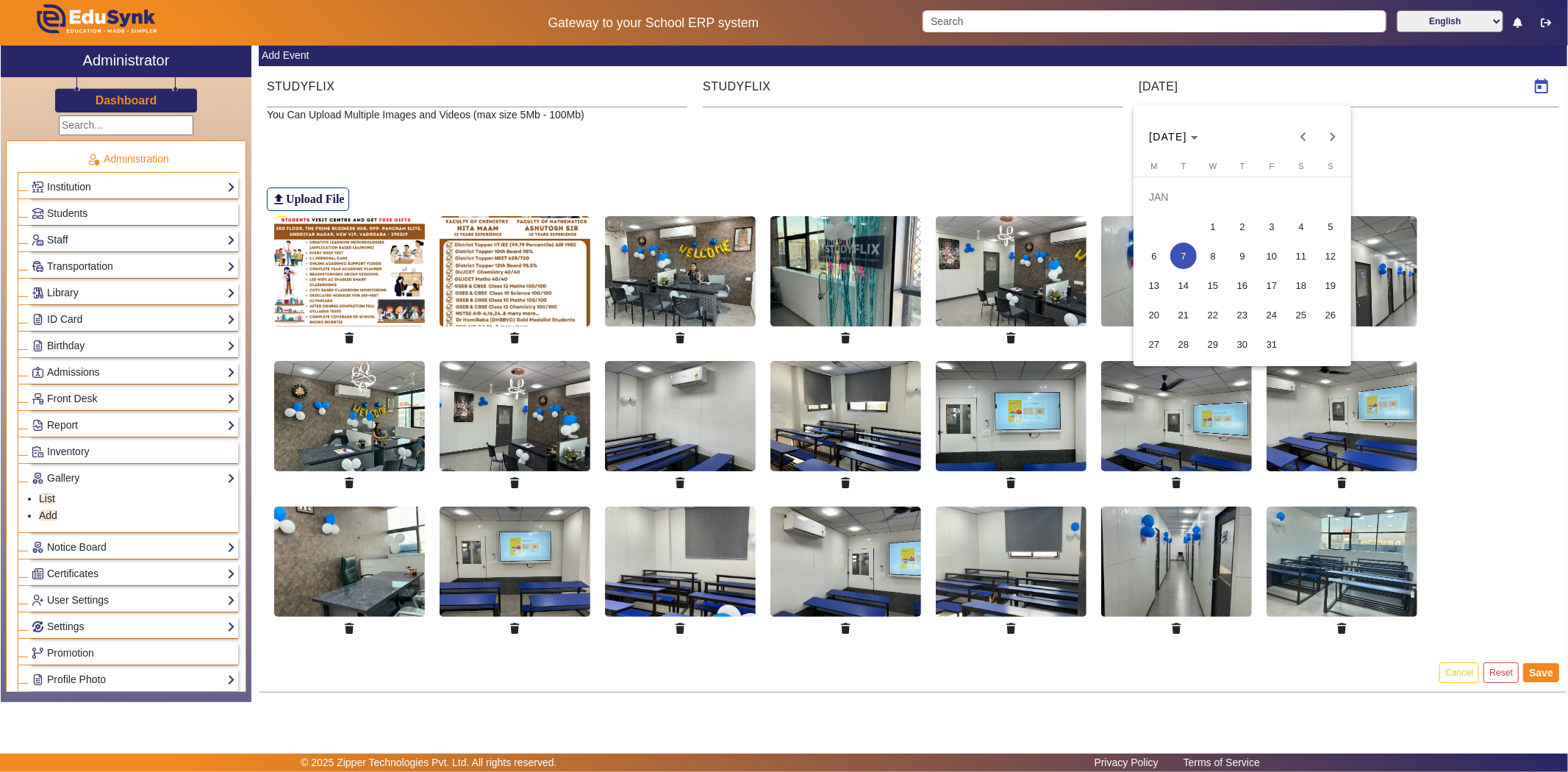
click at [1184, 249] on span "7" at bounding box center [1184, 256] width 27 height 27
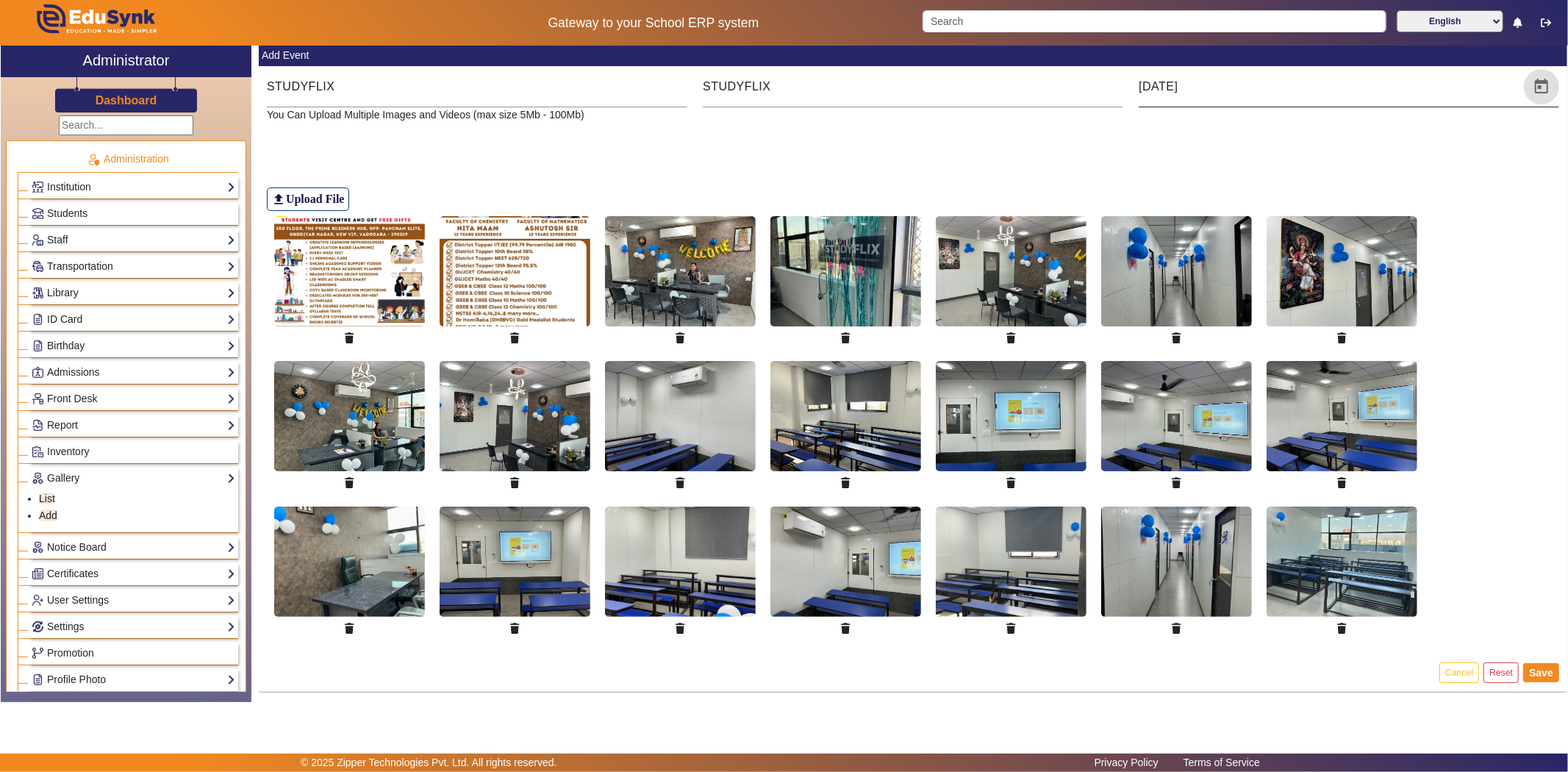
click at [1166, 86] on input "[DATE]" at bounding box center [1329, 87] width 382 height 18
click at [1157, 86] on input "[DATE]" at bounding box center [1329, 87] width 382 height 18
click at [1163, 87] on input "[DATE]" at bounding box center [1329, 87] width 382 height 18
type input "[DATE]"
click at [1277, 116] on p "You Can Upload Multiple Images and Videos (max size 5Mb - 100Mb)" at bounding box center [913, 115] width 1293 height 16
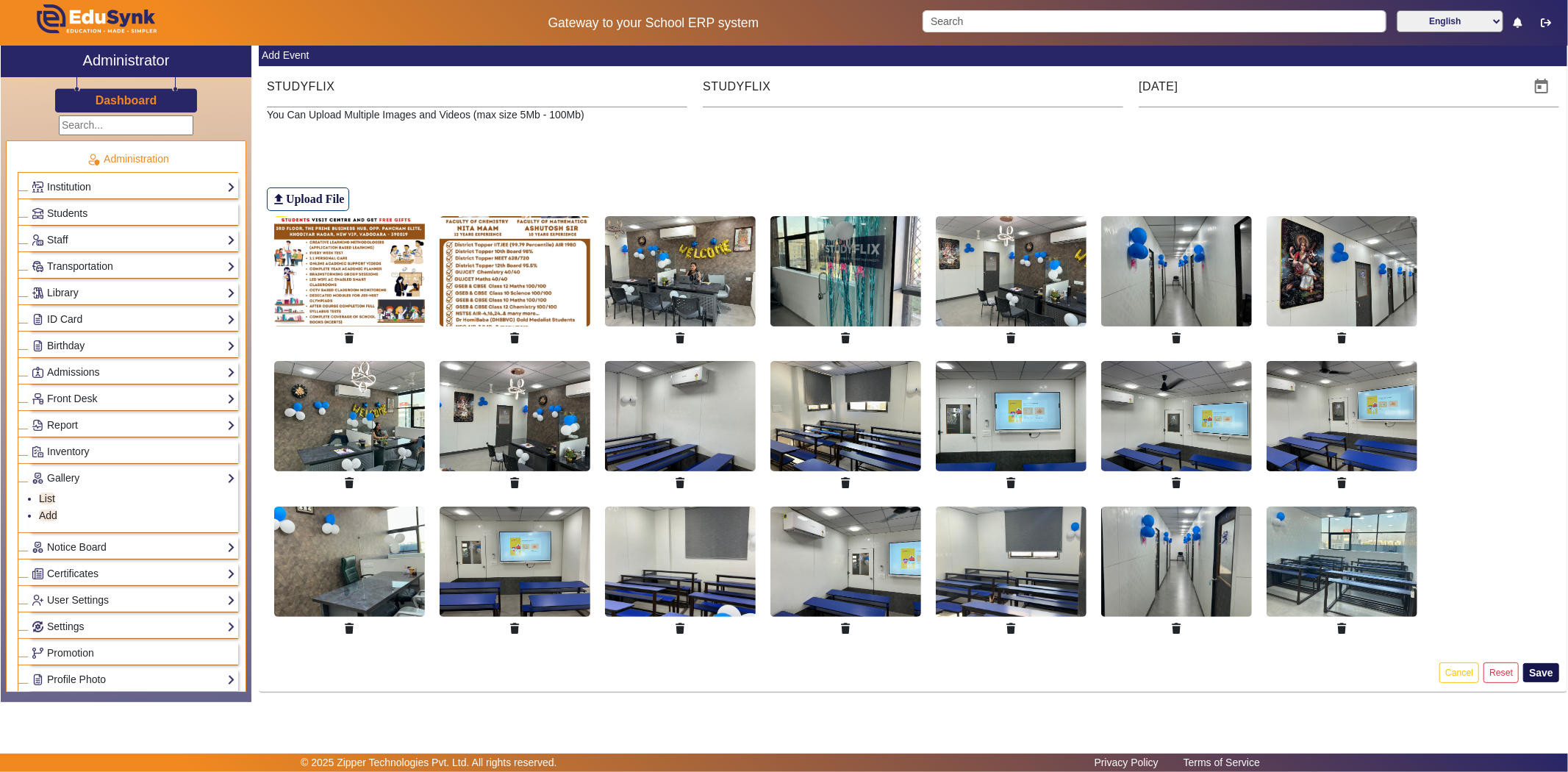
click at [1535, 674] on button "Save" at bounding box center [1541, 672] width 36 height 19
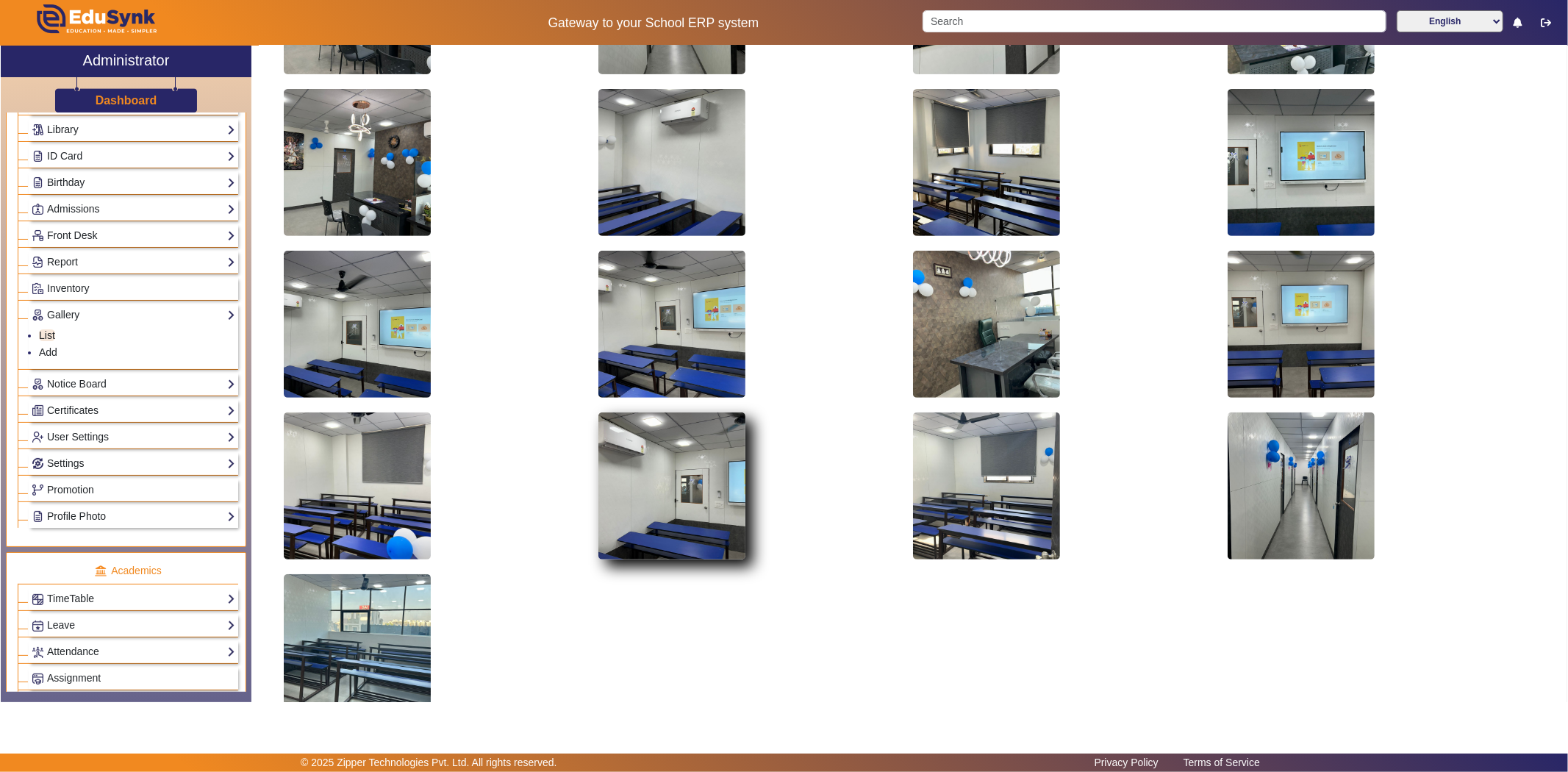
scroll to position [524, 0]
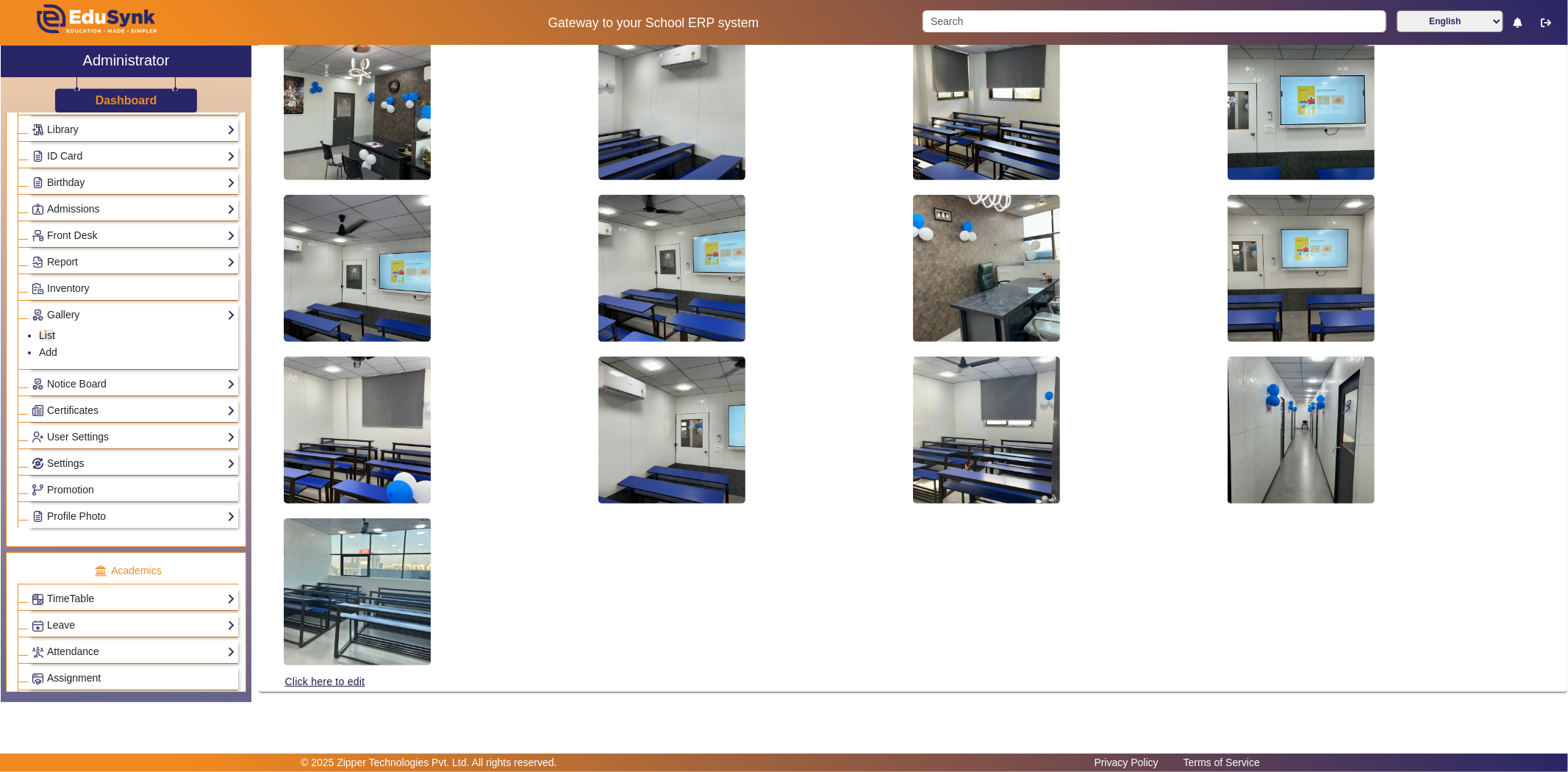
click at [76, 682] on span "Assignment" at bounding box center [73, 678] width 54 height 12
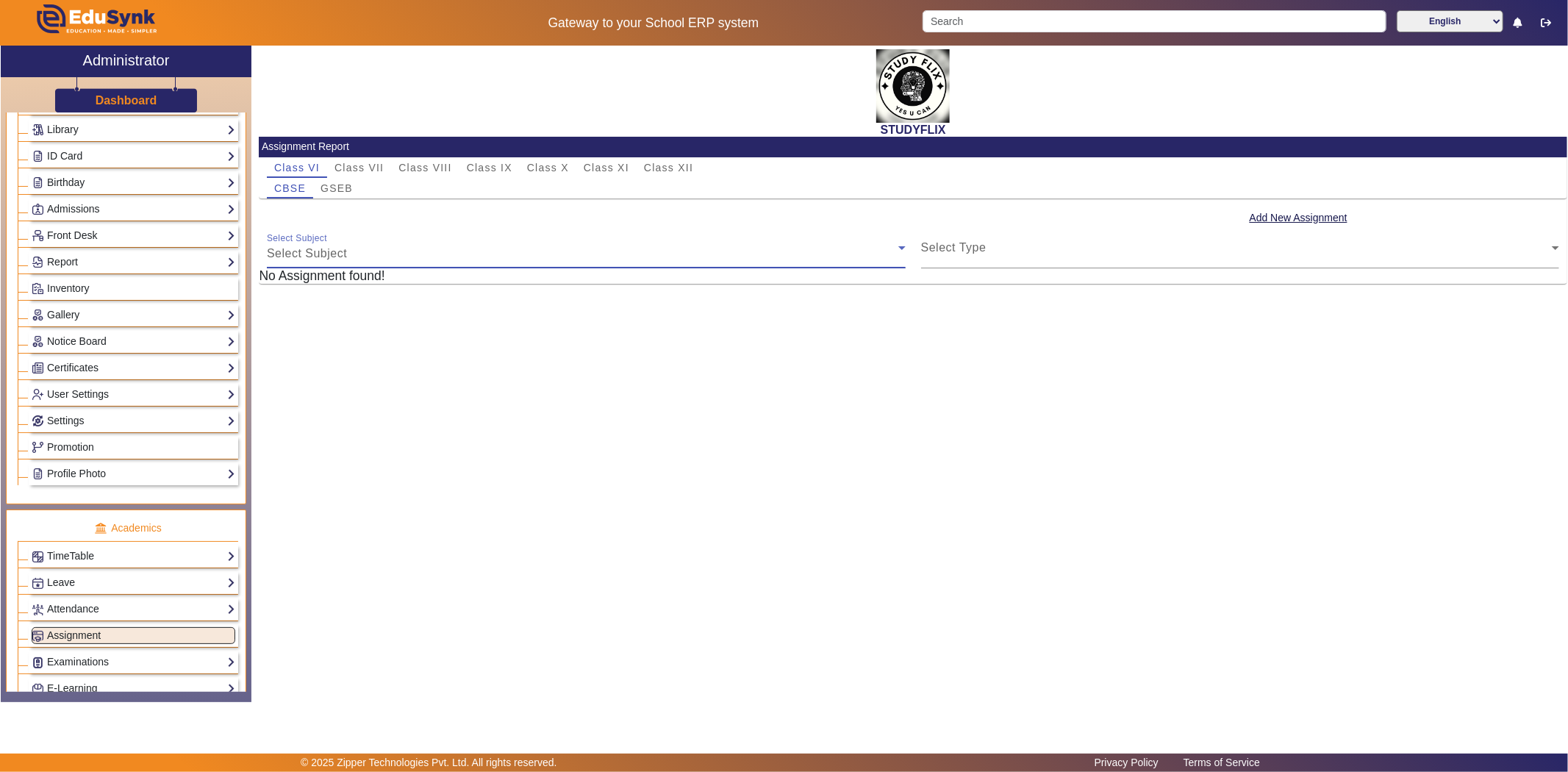
click at [388, 251] on div "Select Subject" at bounding box center [582, 253] width 632 height 18
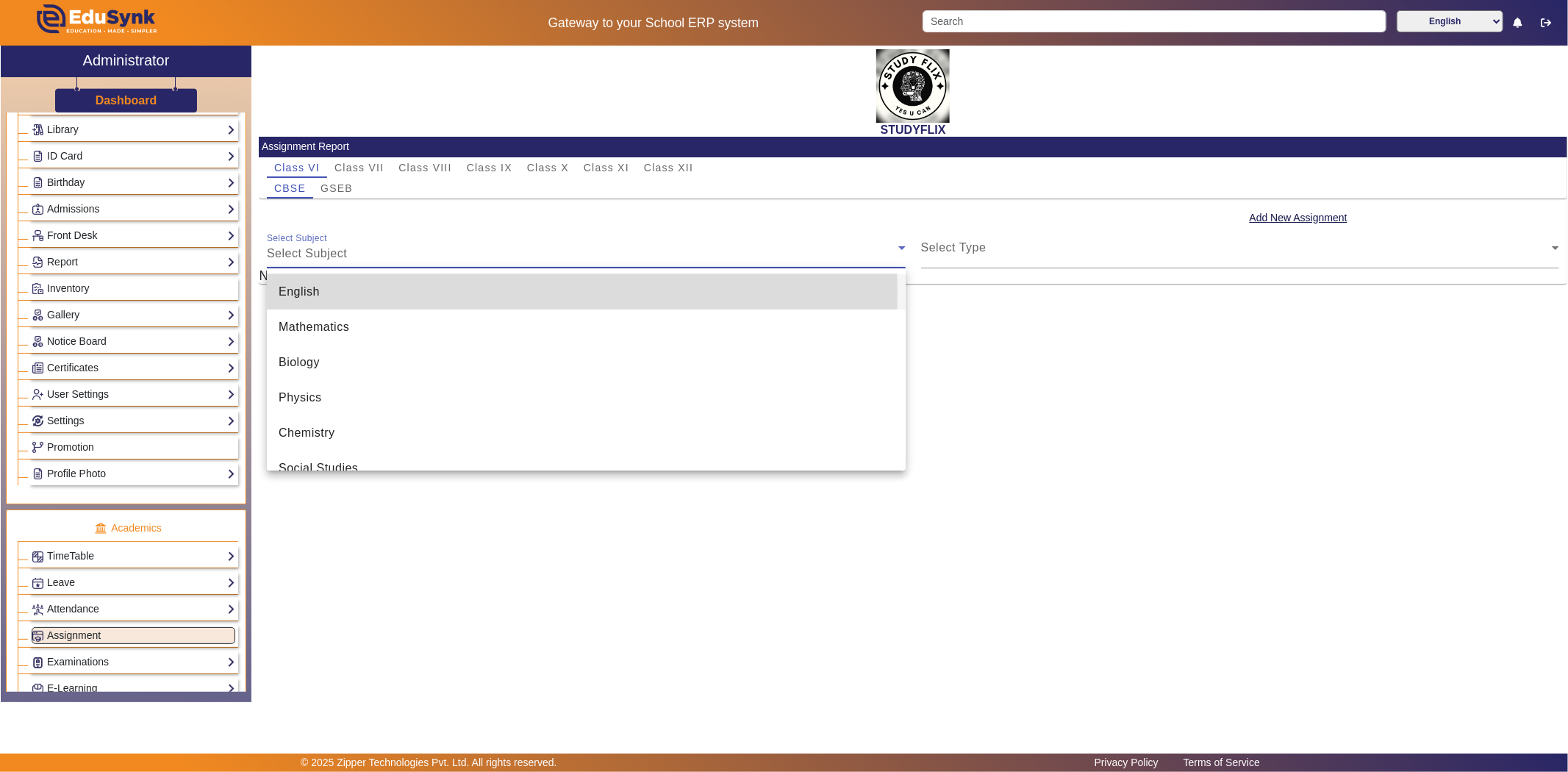
click at [352, 290] on mat-option "English" at bounding box center [586, 292] width 639 height 35
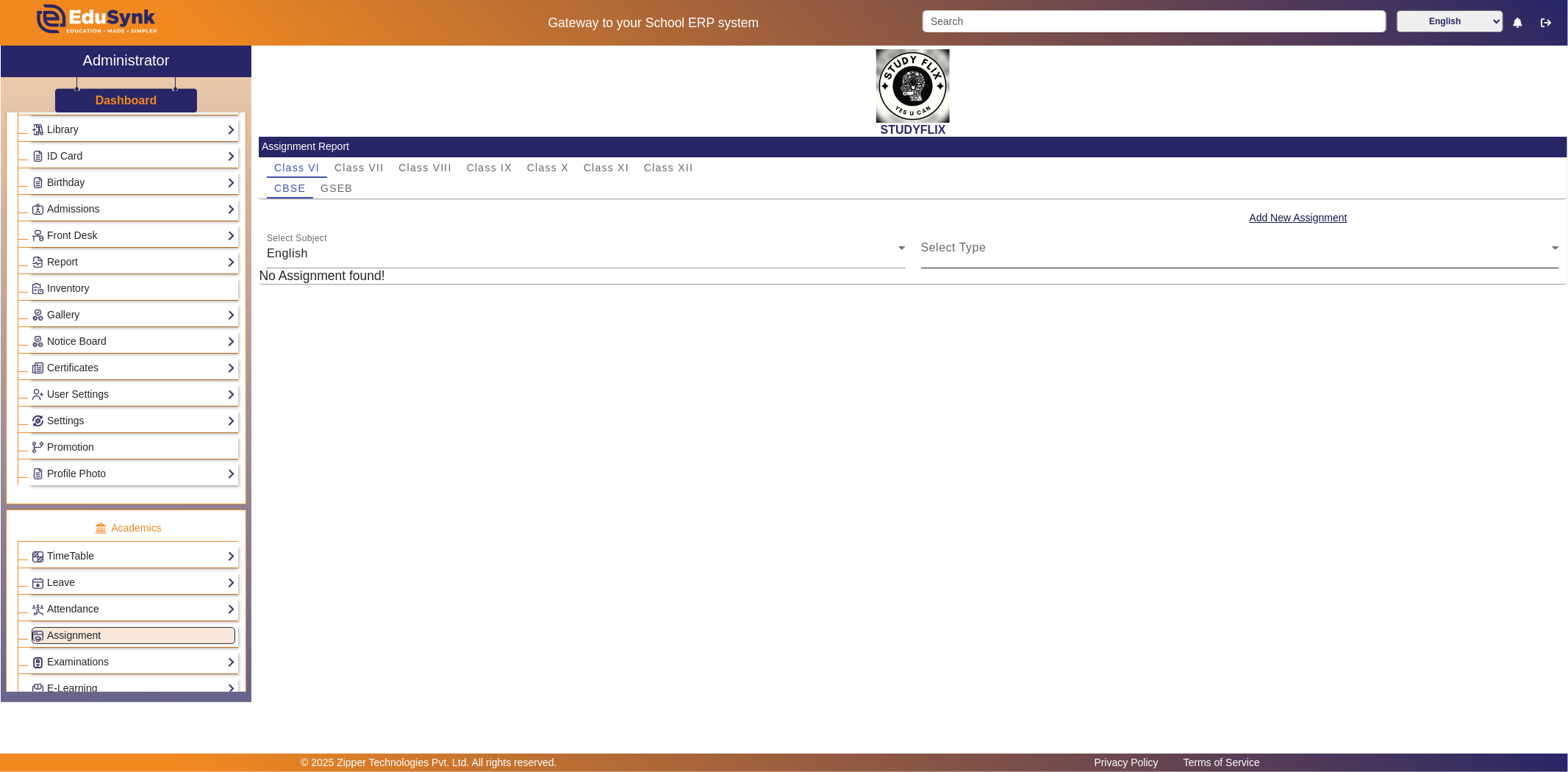
click at [993, 240] on div "Select Type Select Type" at bounding box center [1240, 247] width 639 height 41
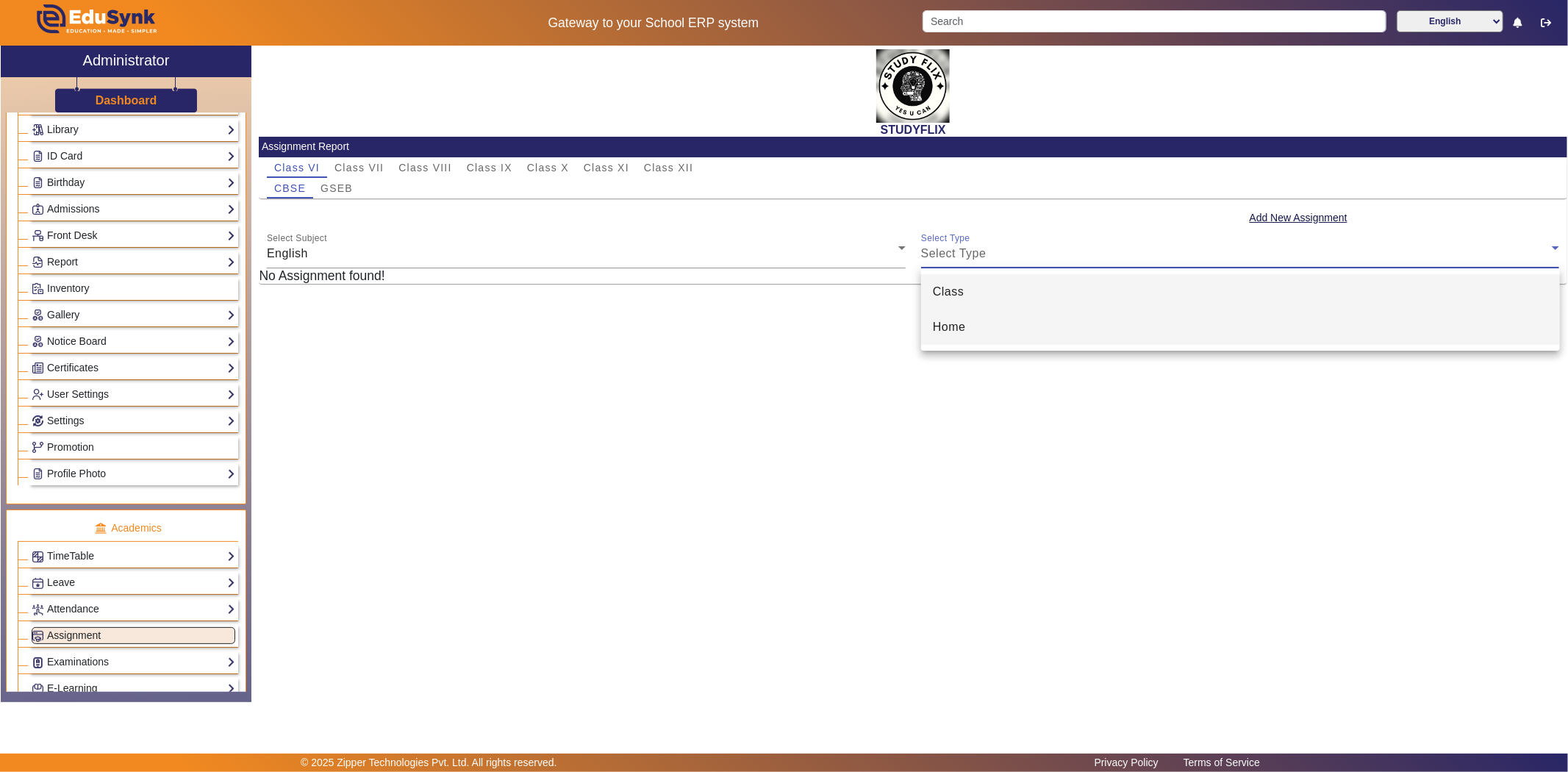
click at [957, 327] on span "Home" at bounding box center [949, 327] width 33 height 18
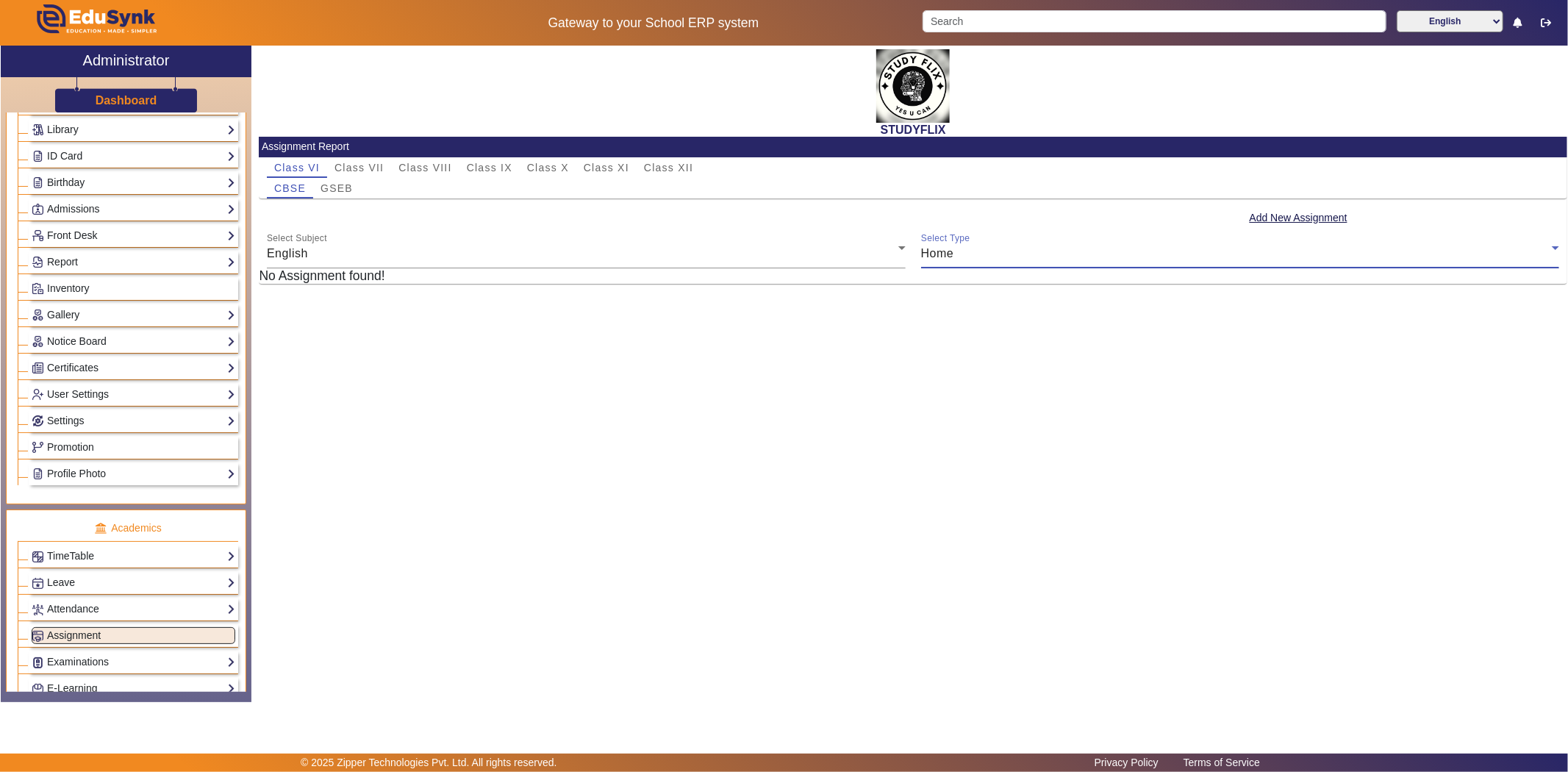
click at [979, 253] on div "Home" at bounding box center [1237, 253] width 632 height 18
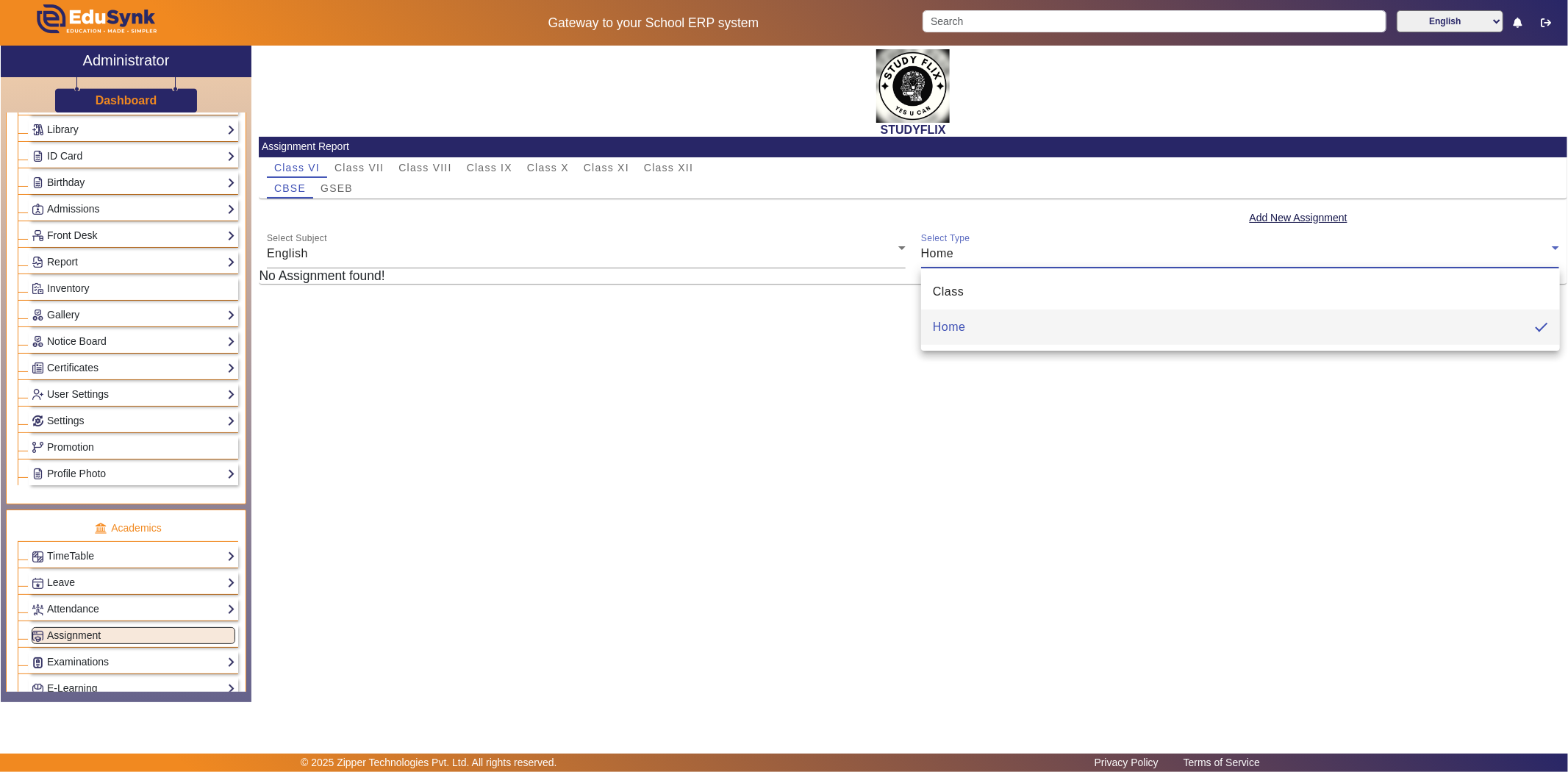
click at [1323, 214] on div at bounding box center [784, 386] width 1568 height 772
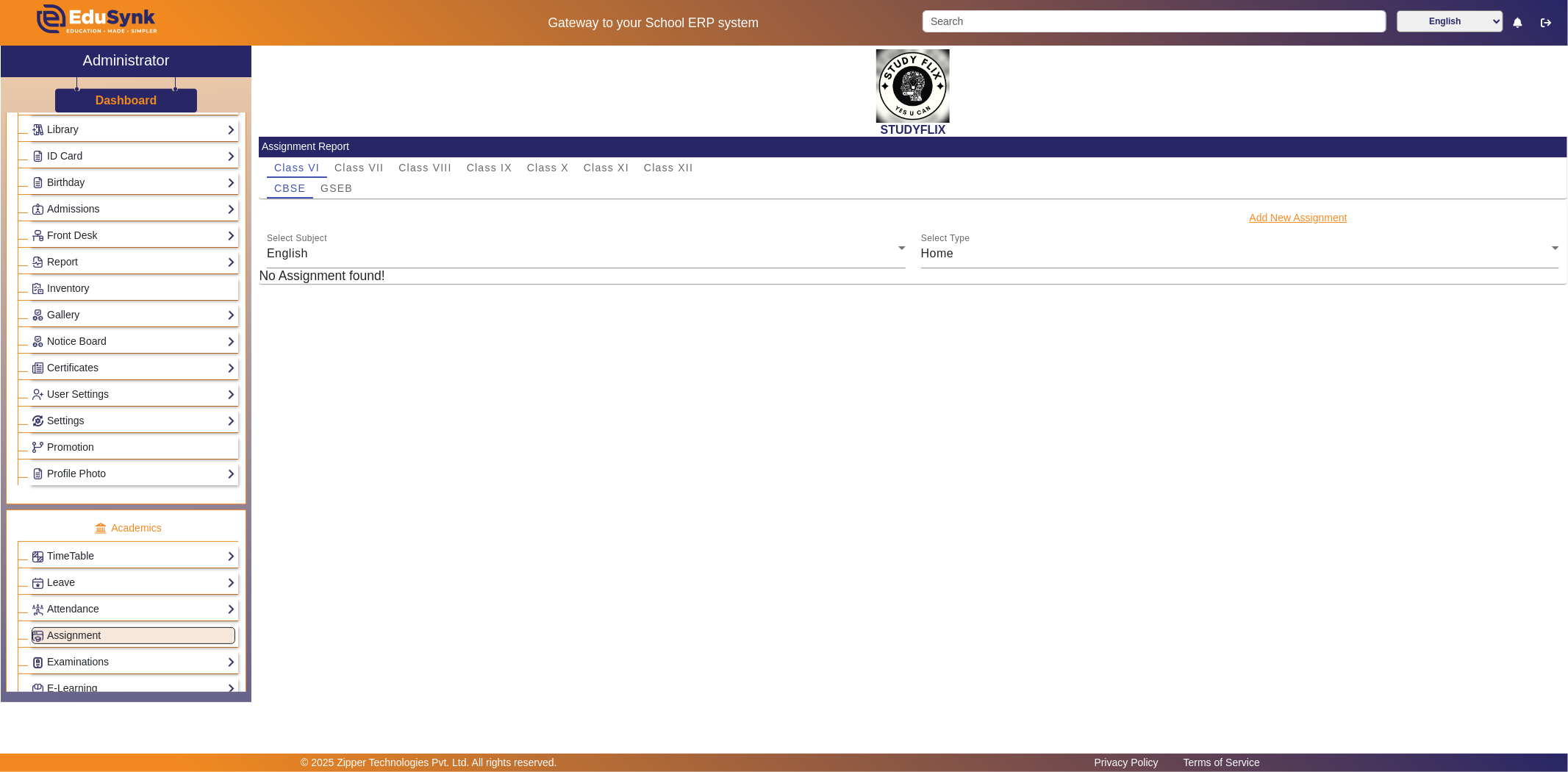
click at [1295, 219] on button "Add New Assignment" at bounding box center [1298, 218] width 101 height 19
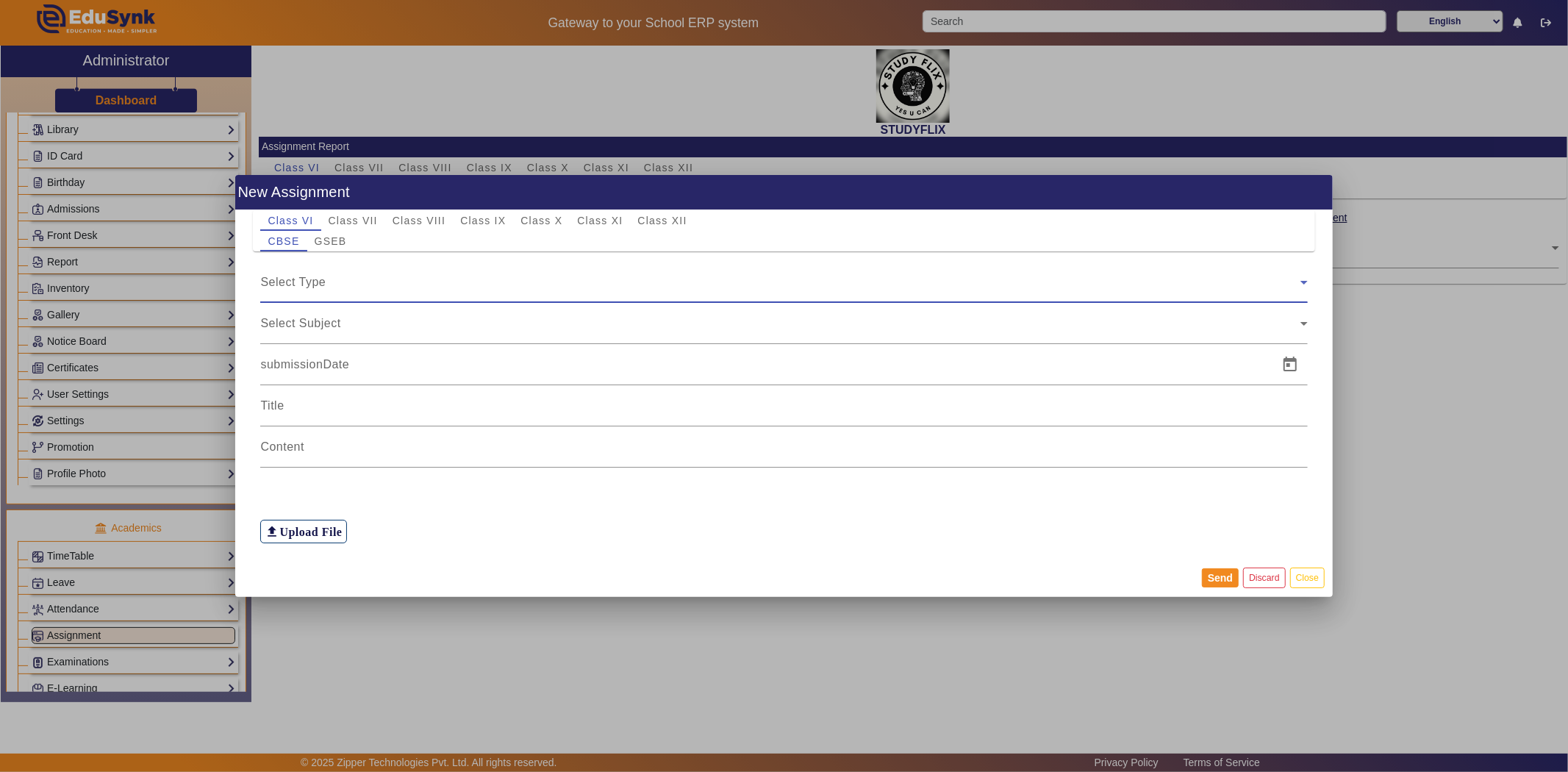
click at [303, 289] on div "Select Type" at bounding box center [780, 282] width 1039 height 18
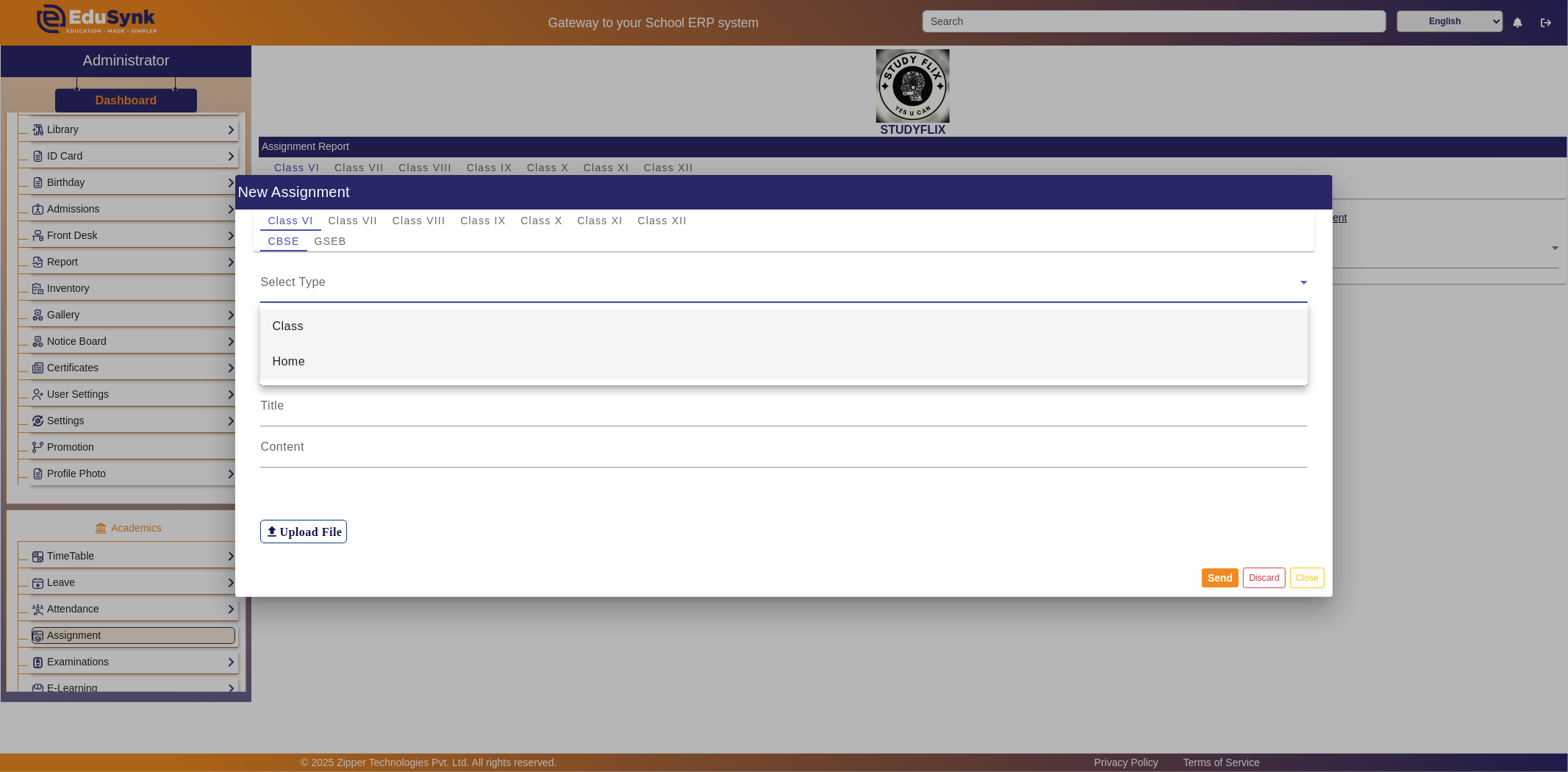
click at [296, 353] on span "Home" at bounding box center [288, 362] width 33 height 18
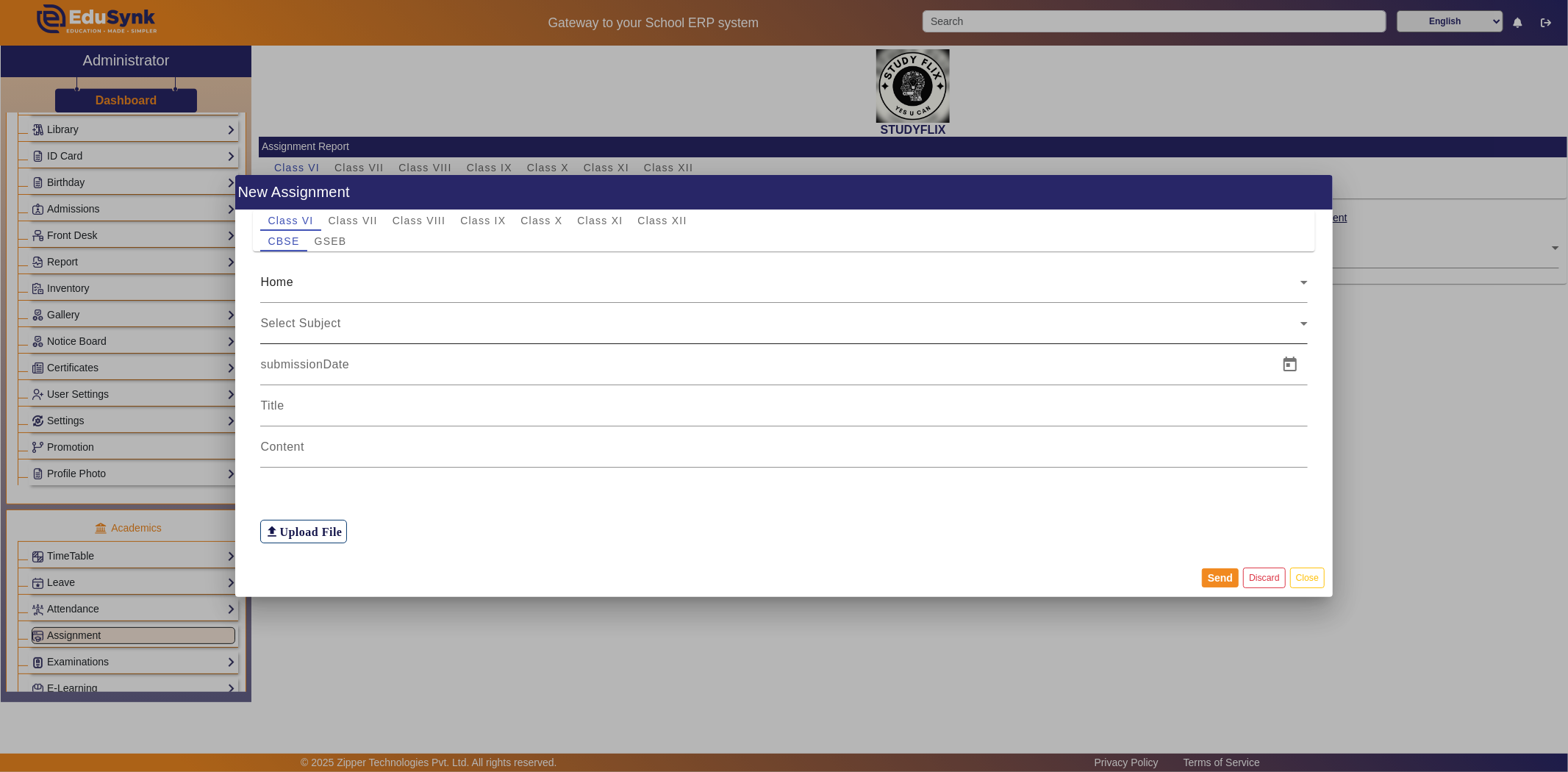
click at [298, 333] on div "Select Subject" at bounding box center [784, 323] width 1047 height 41
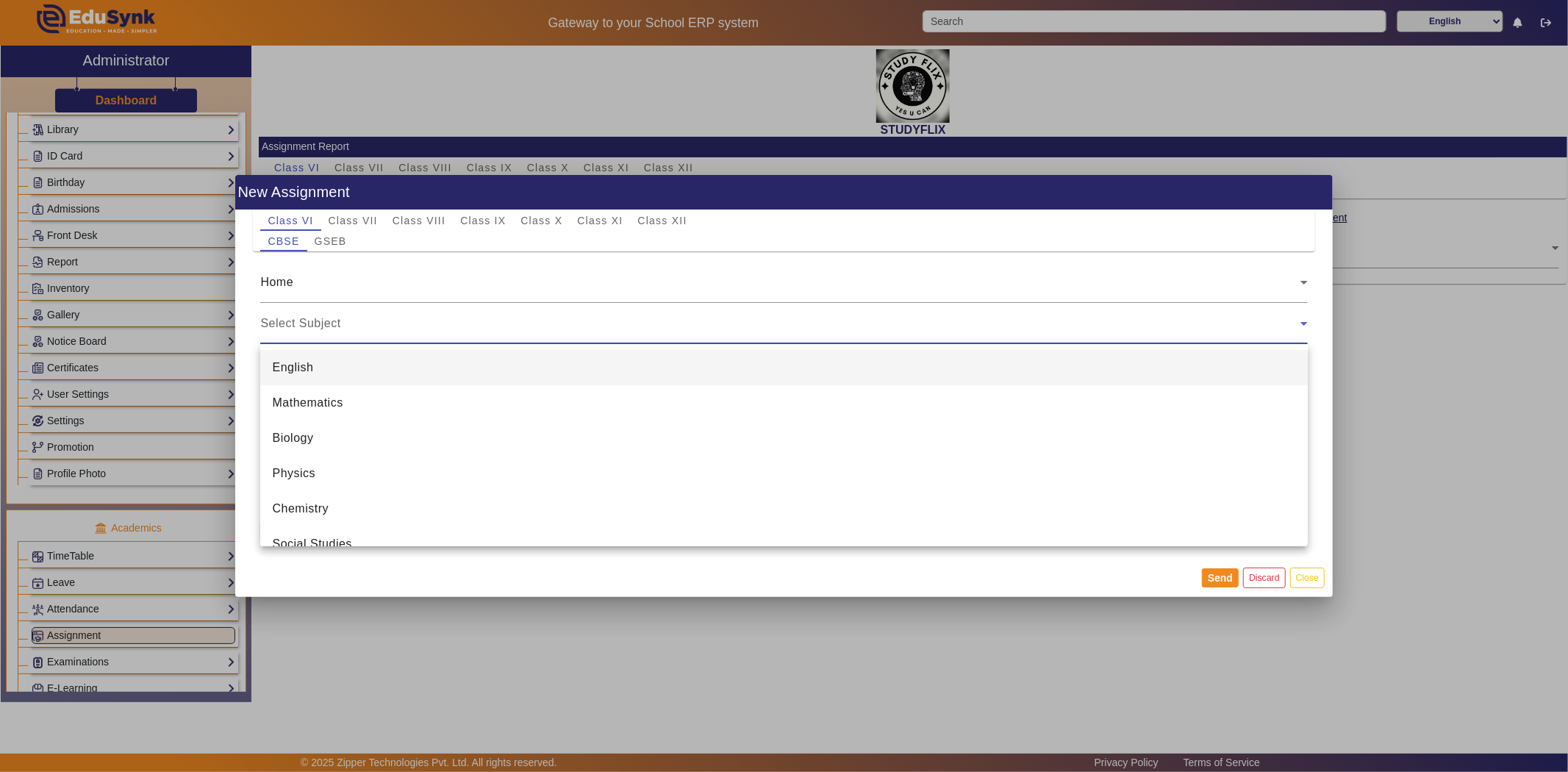
click at [305, 359] on span "English" at bounding box center [292, 367] width 41 height 18
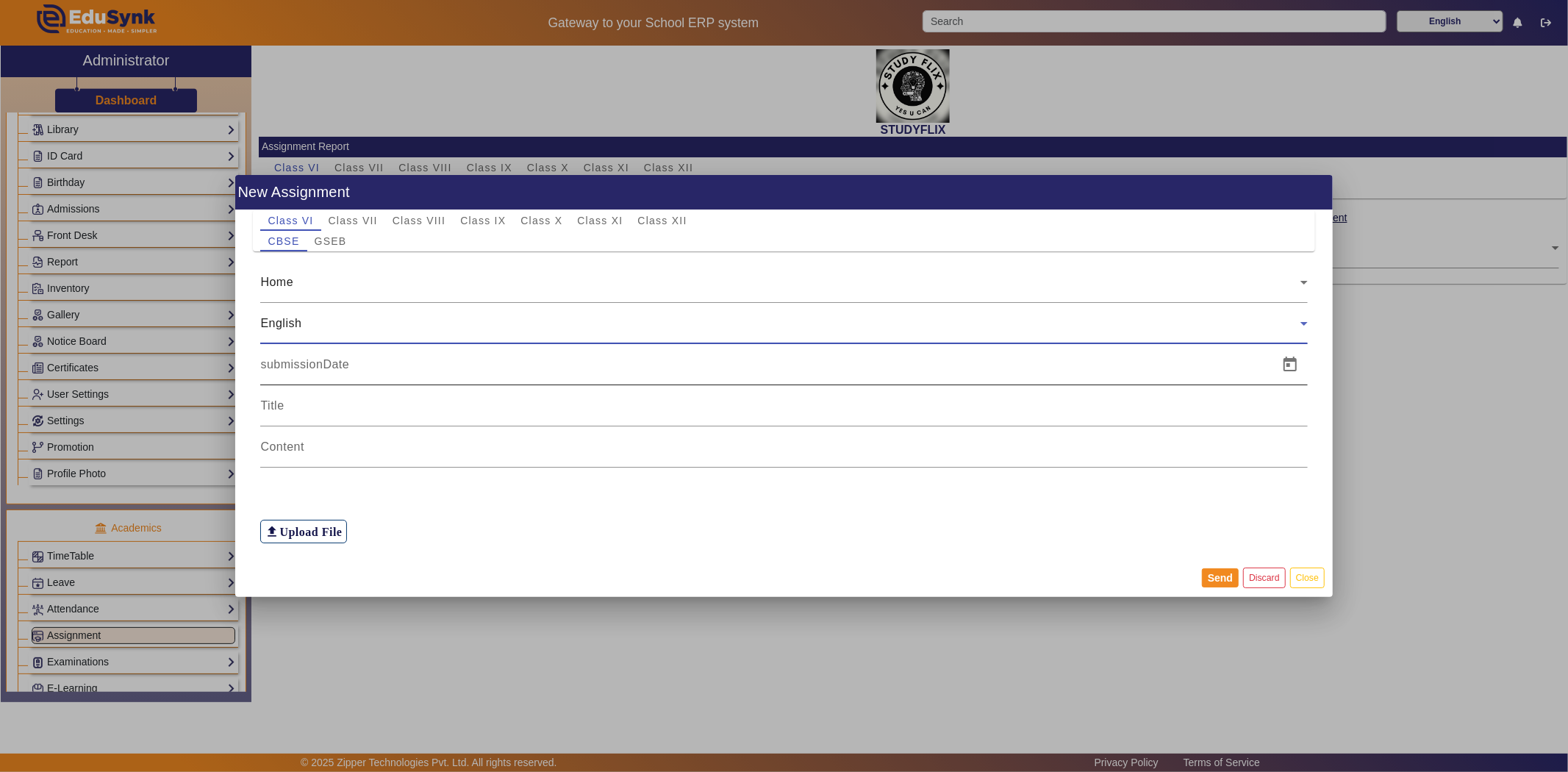
click at [299, 362] on input at bounding box center [765, 364] width 1009 height 18
click at [310, 419] on div at bounding box center [784, 405] width 1047 height 41
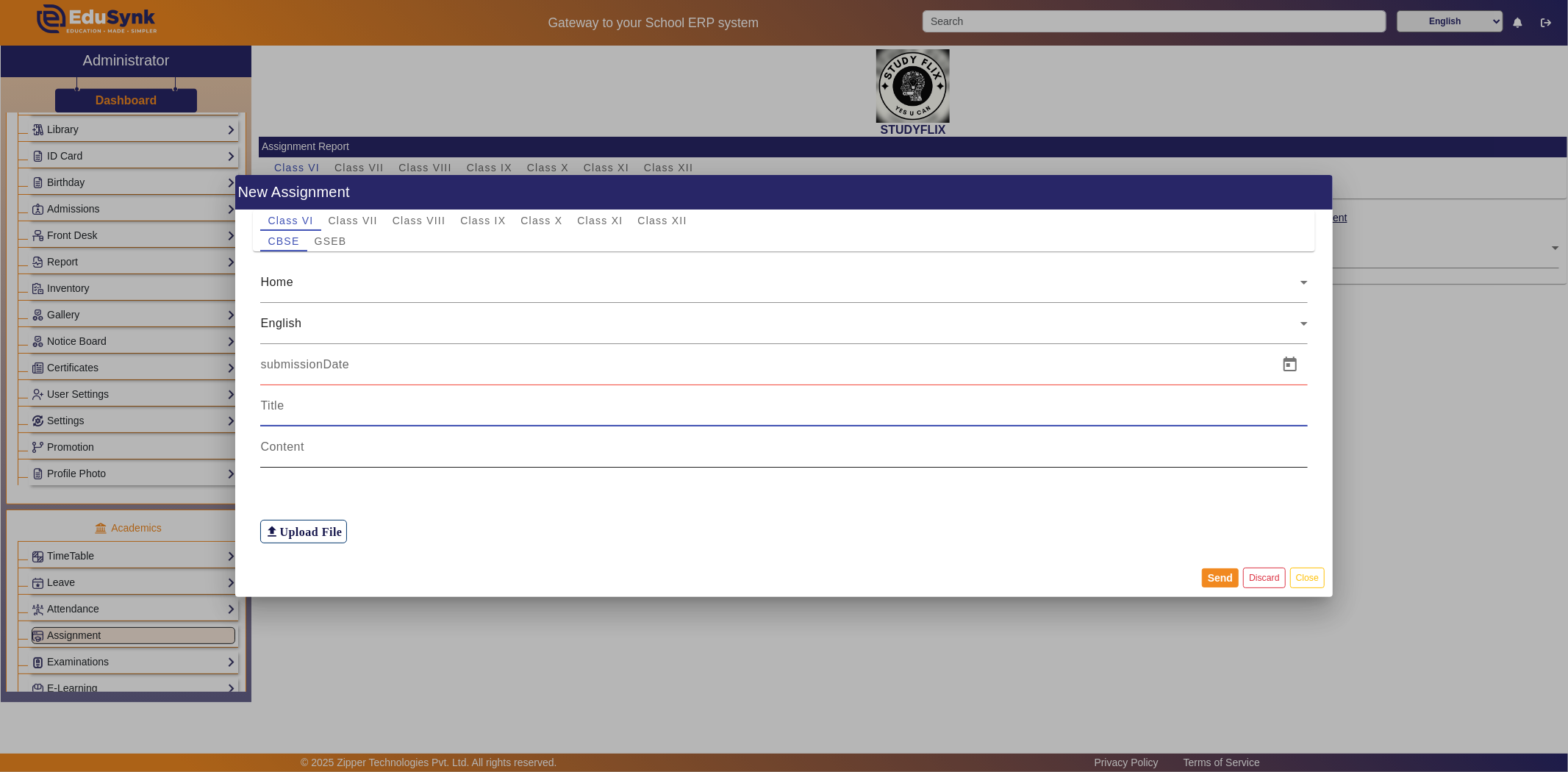
click at [302, 457] on div at bounding box center [784, 447] width 1047 height 41
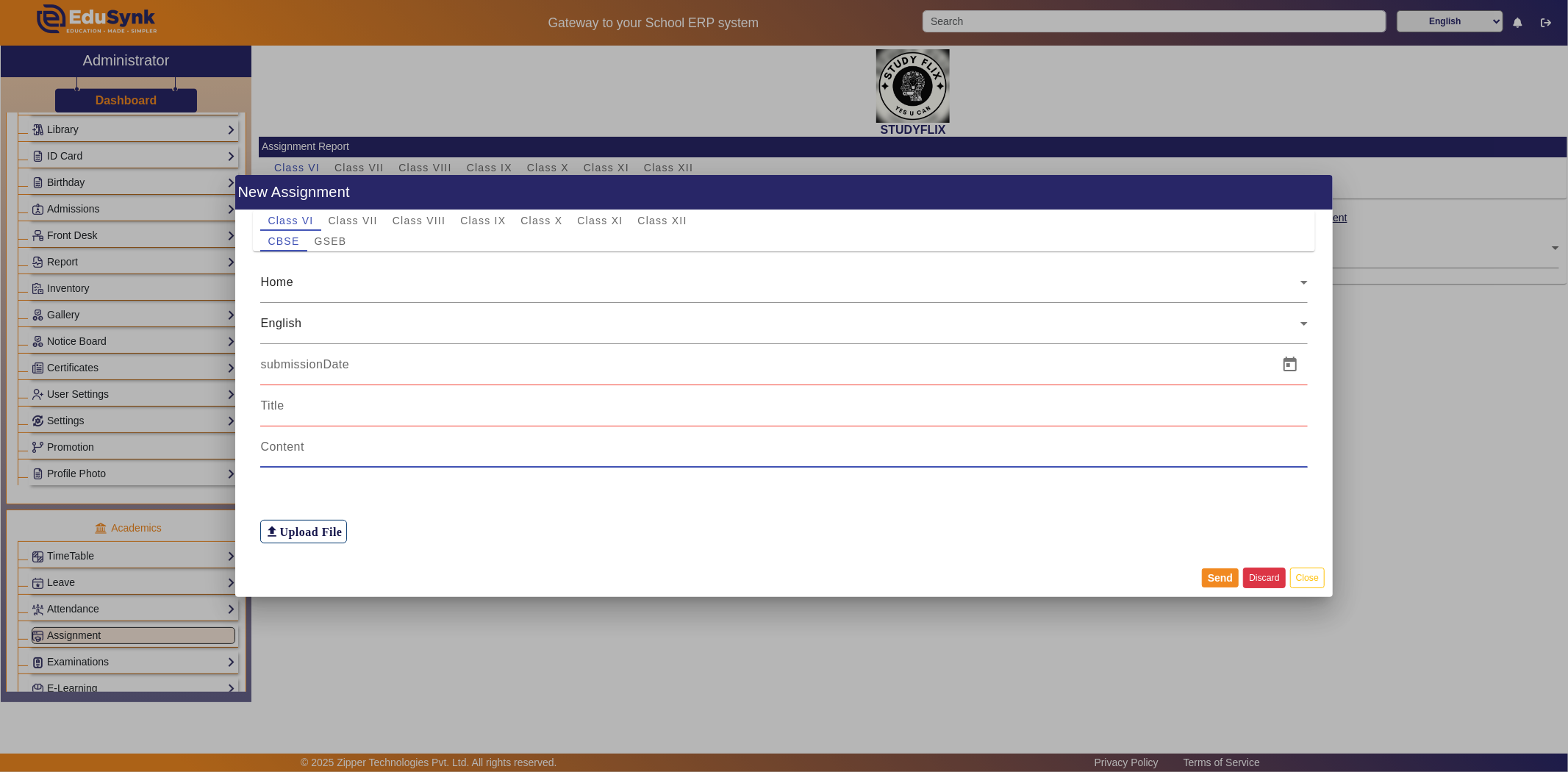
click at [1254, 578] on button "Discard" at bounding box center [1264, 577] width 43 height 19
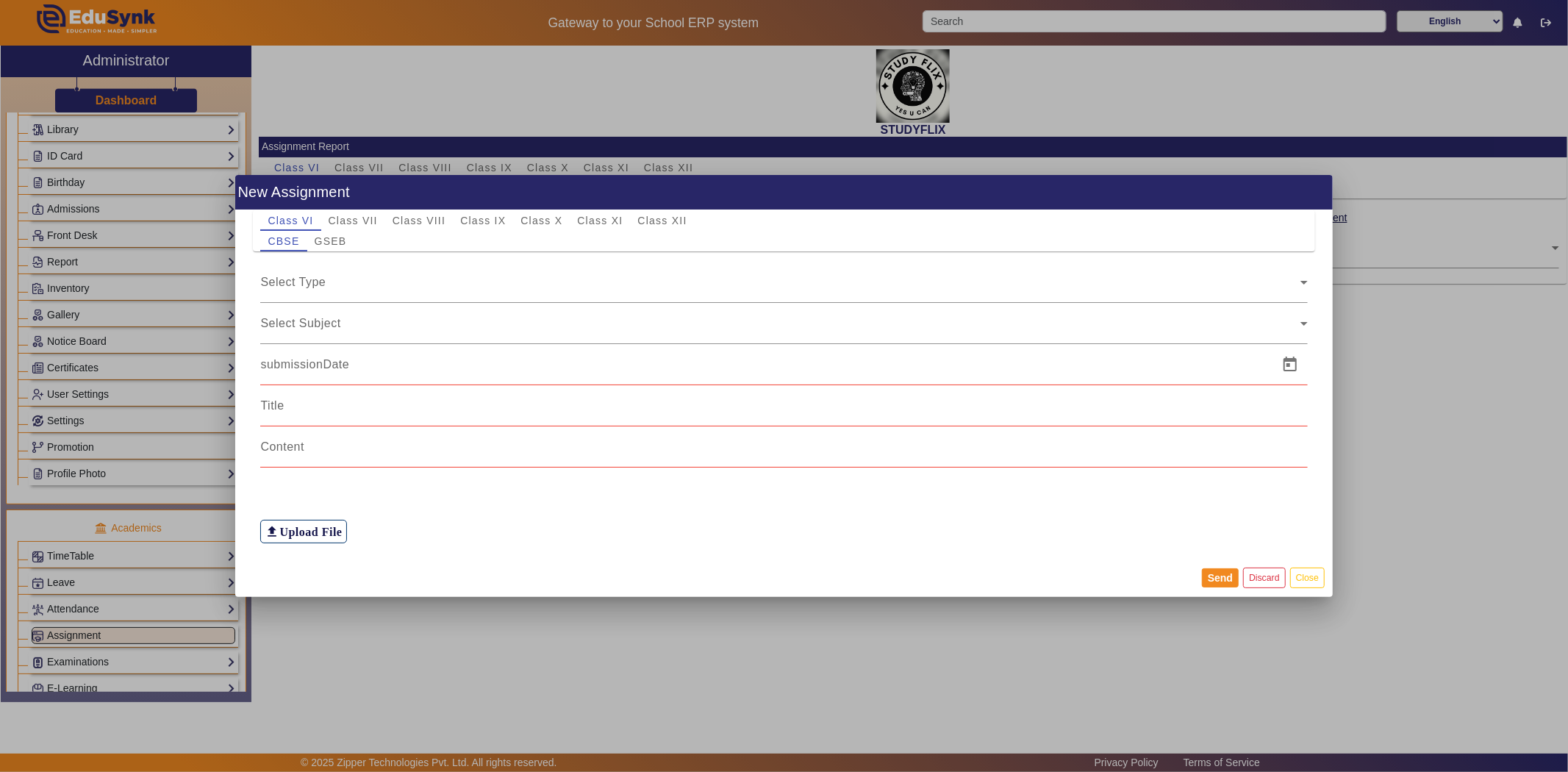
click at [1364, 311] on div at bounding box center [784, 386] width 1568 height 772
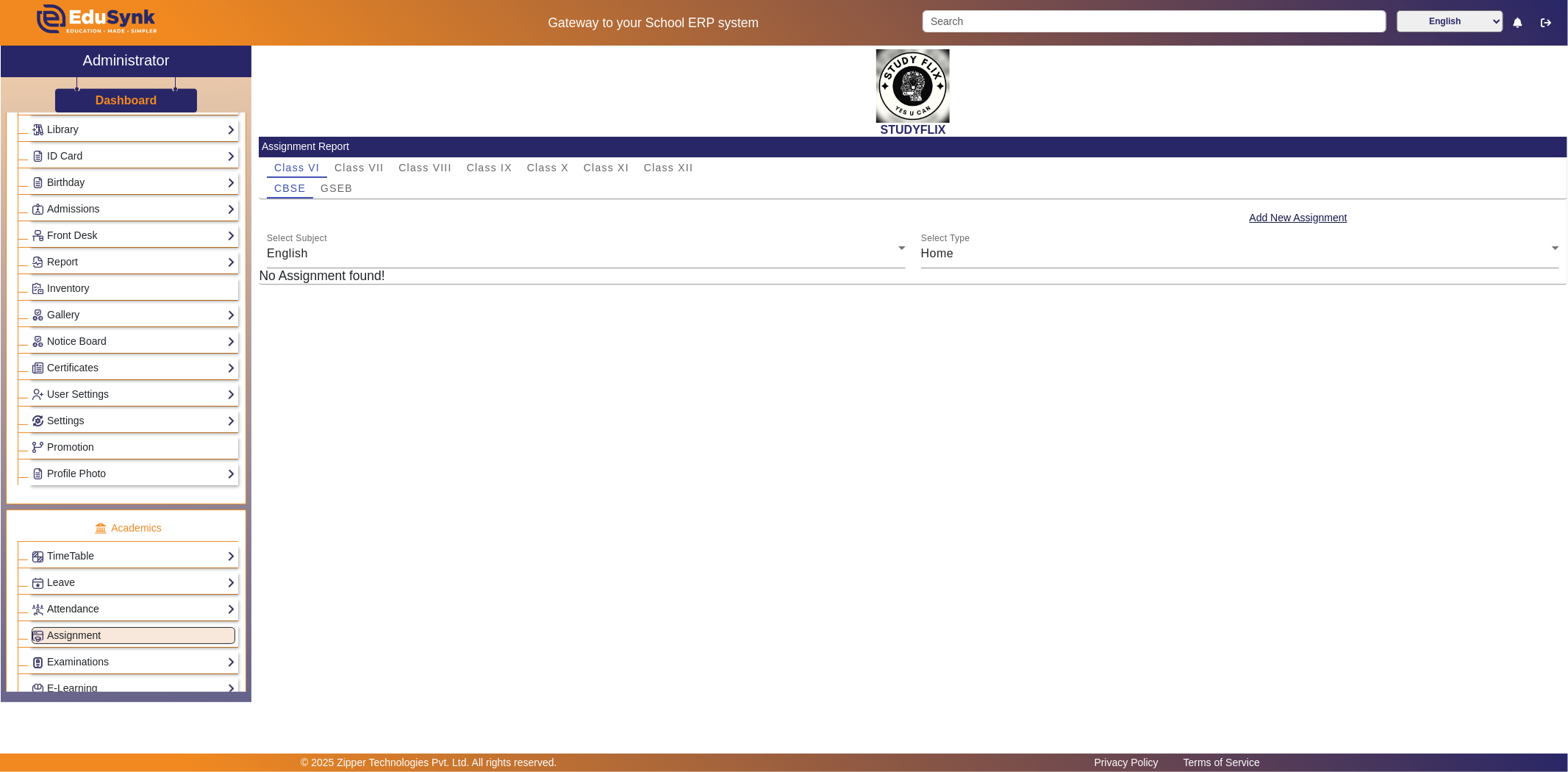
click at [91, 611] on link "Attendance" at bounding box center [133, 609] width 204 height 17
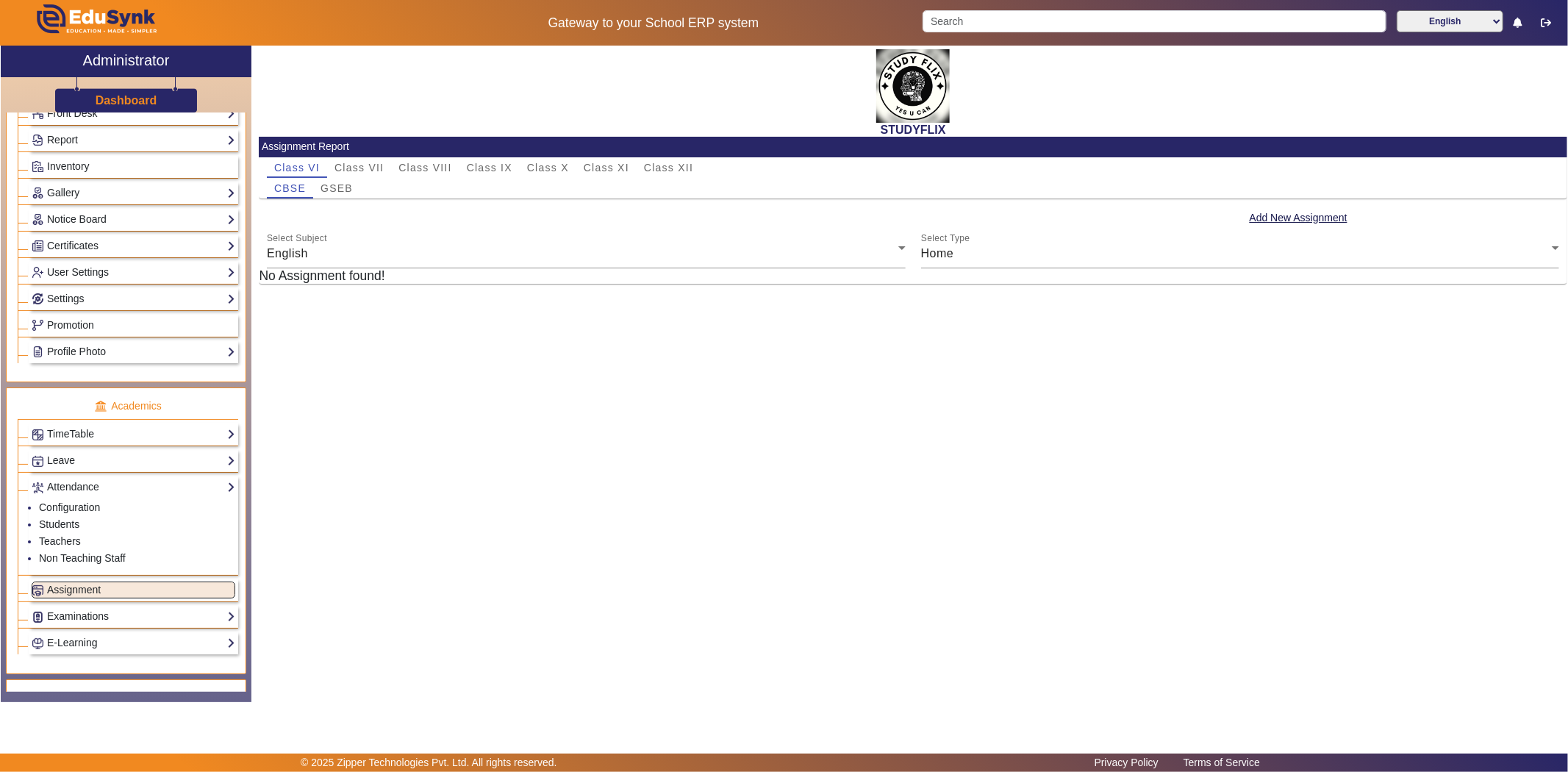
scroll to position [327, 0]
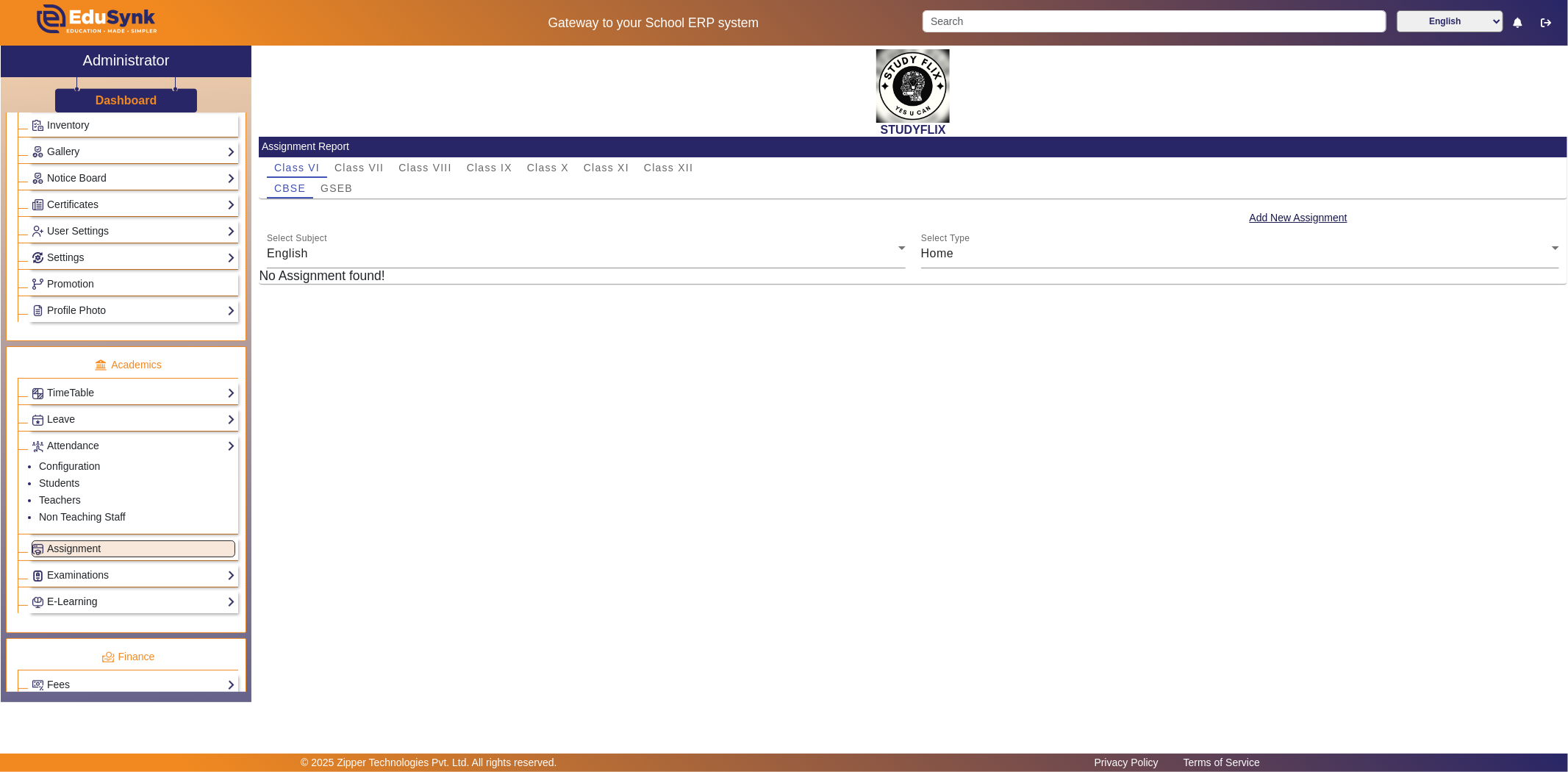
click at [83, 599] on link "E-Learning" at bounding box center [133, 602] width 204 height 17
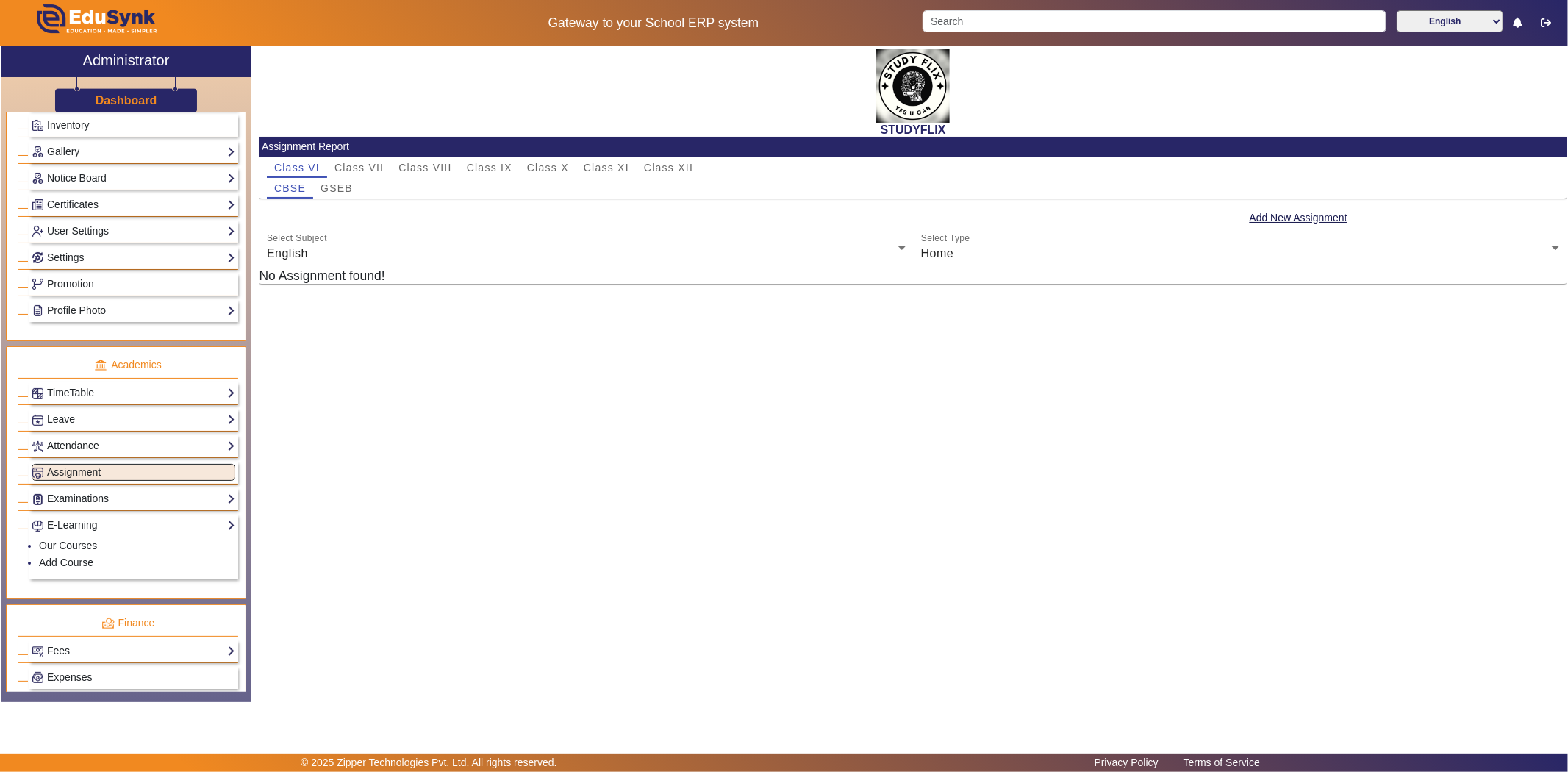
click at [72, 455] on link "Attendance" at bounding box center [133, 446] width 204 height 17
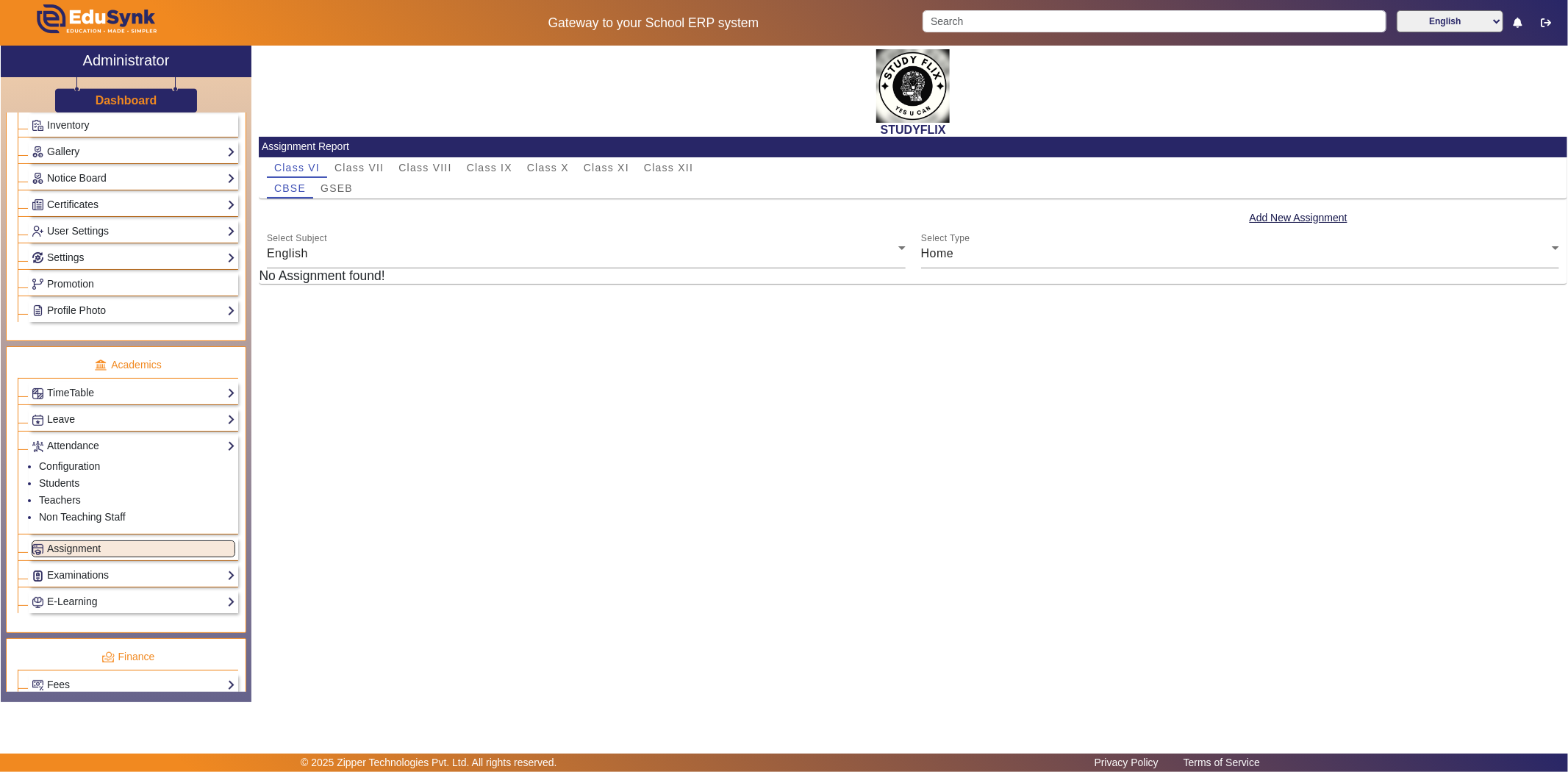
click at [70, 428] on link "Leave" at bounding box center [133, 420] width 204 height 17
click at [67, 445] on link "Configuration" at bounding box center [69, 439] width 61 height 12
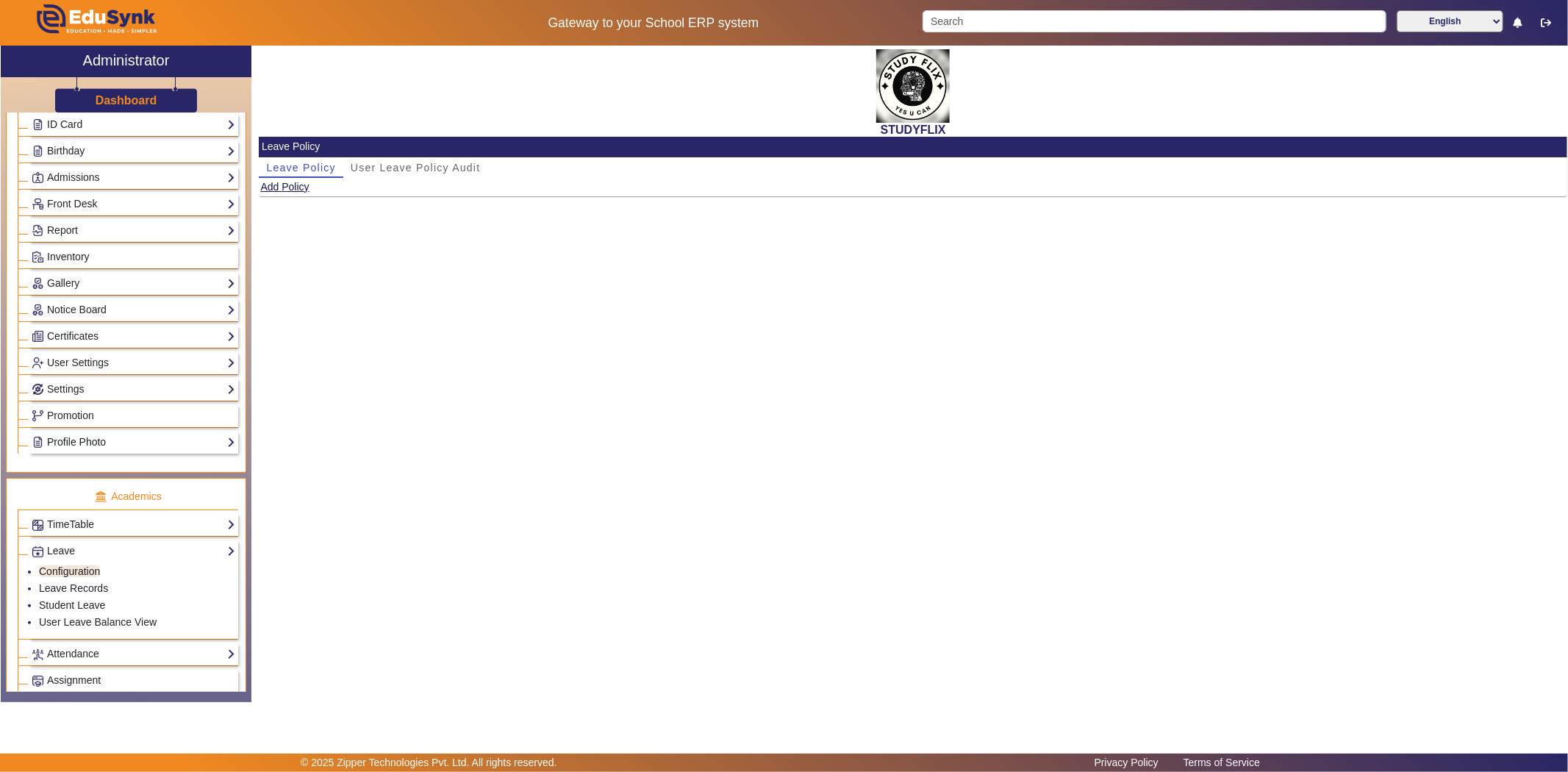
scroll to position [166, 0]
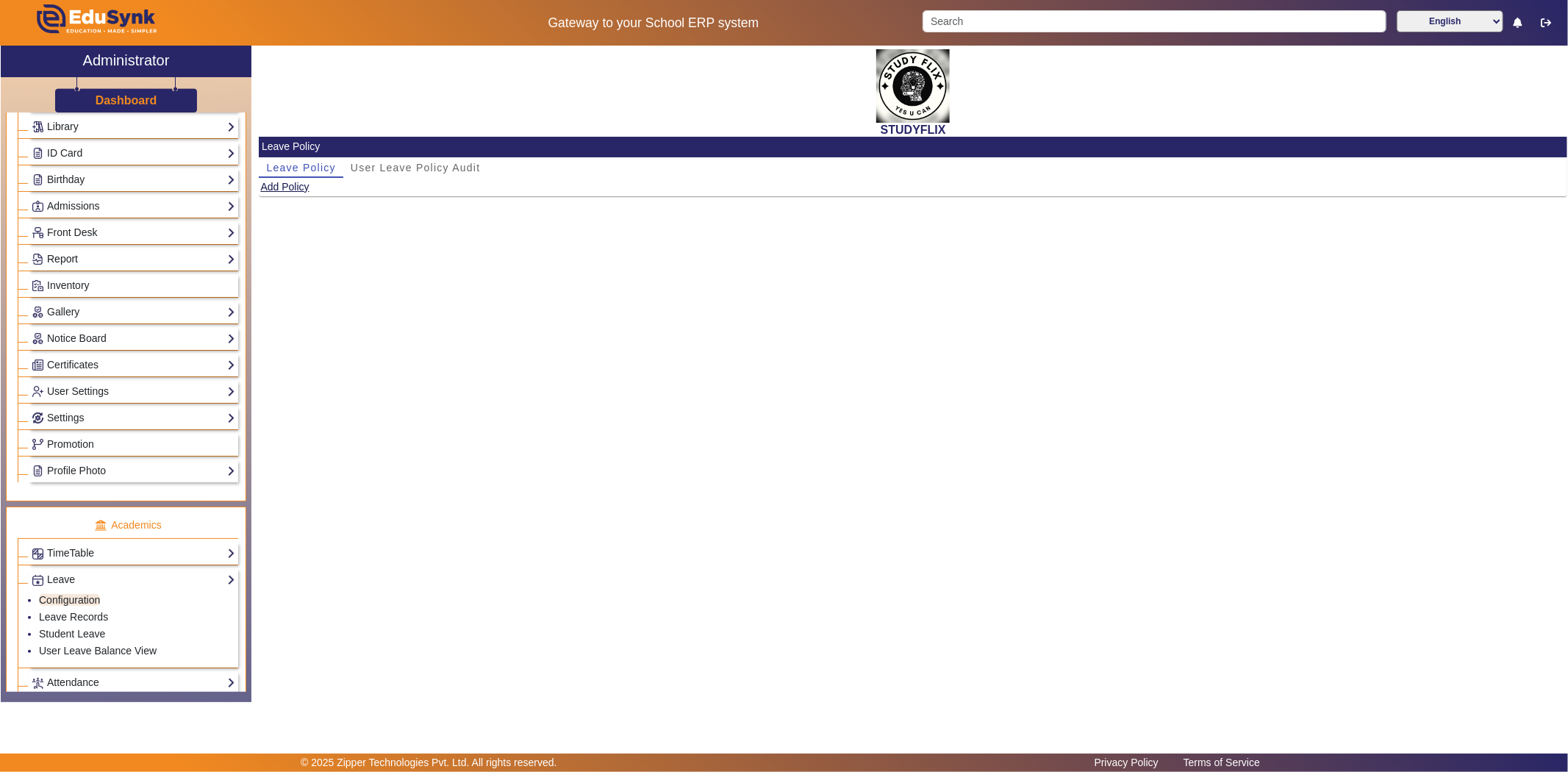
click at [74, 255] on link "Report" at bounding box center [133, 260] width 204 height 17
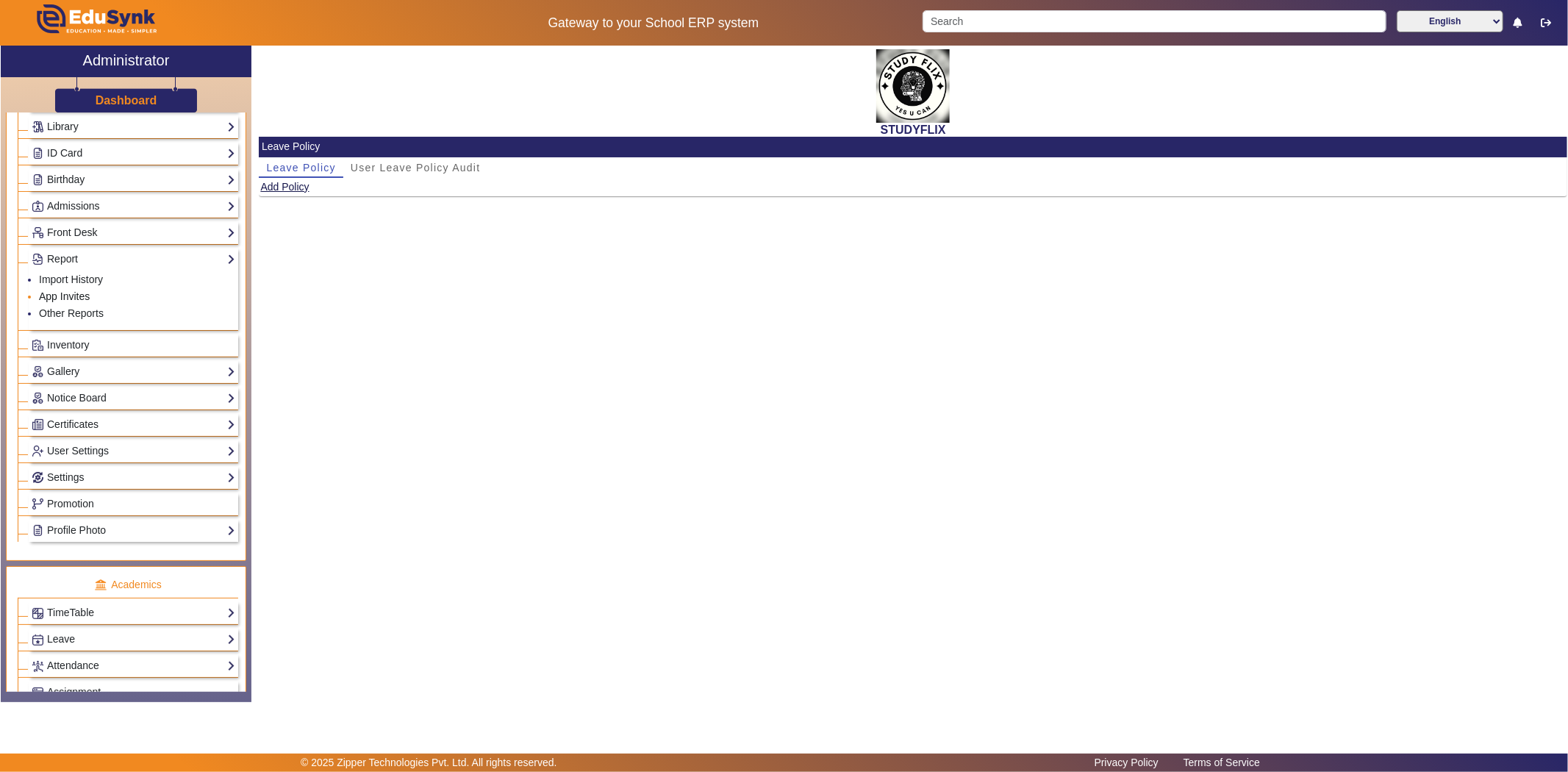
click at [72, 296] on link "App Invites" at bounding box center [64, 296] width 51 height 12
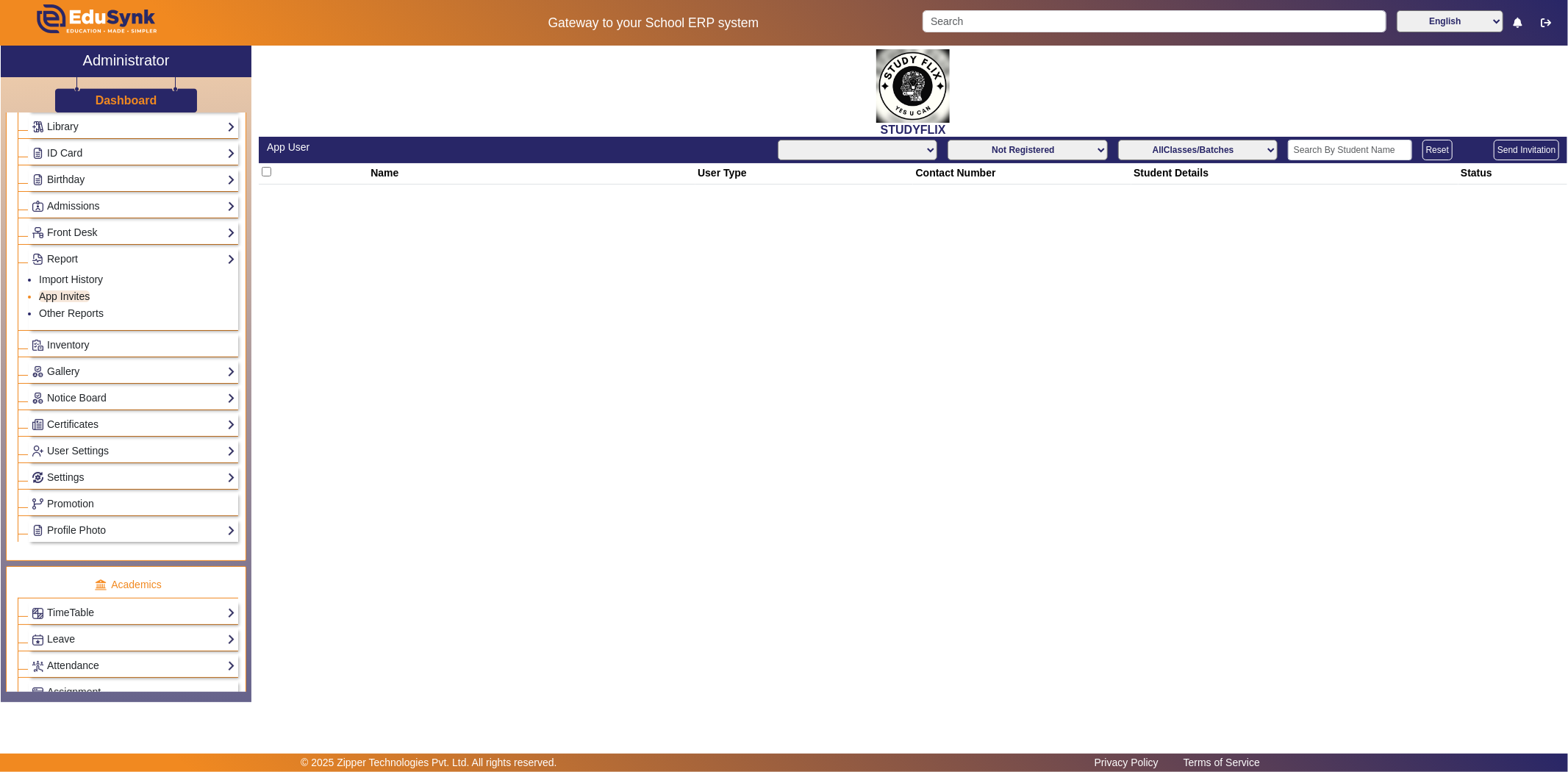
select select "All"
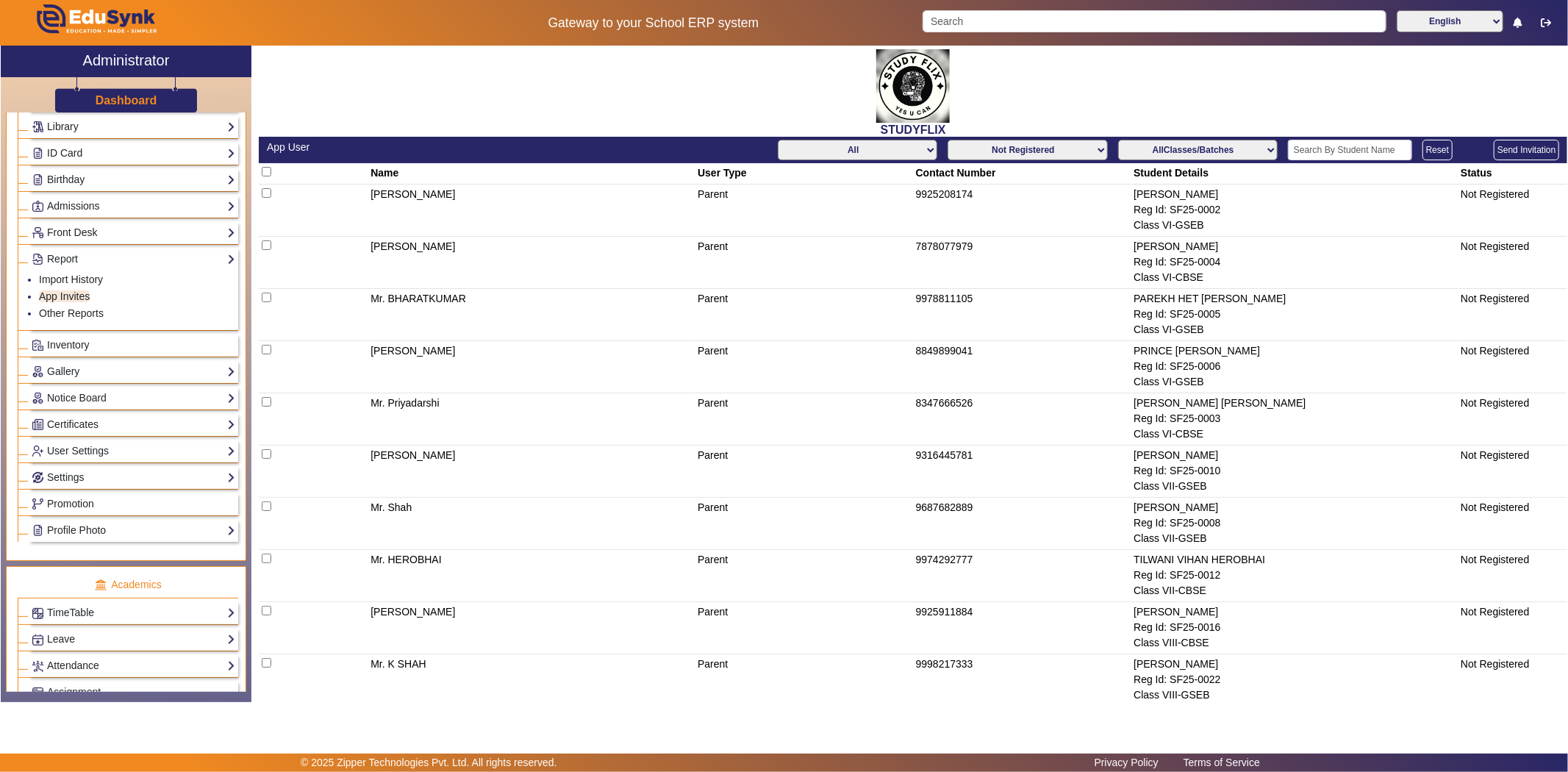
click at [1031, 150] on select "Not Registered Registered" at bounding box center [1027, 150] width 160 height 20
click at [947, 140] on select "Not Registered Registered" at bounding box center [1027, 150] width 160 height 20
click at [1026, 151] on select "Not Registered Registered" at bounding box center [1027, 150] width 160 height 20
select select "not_registered"
click at [947, 140] on select "Not Registered Registered" at bounding box center [1027, 150] width 160 height 20
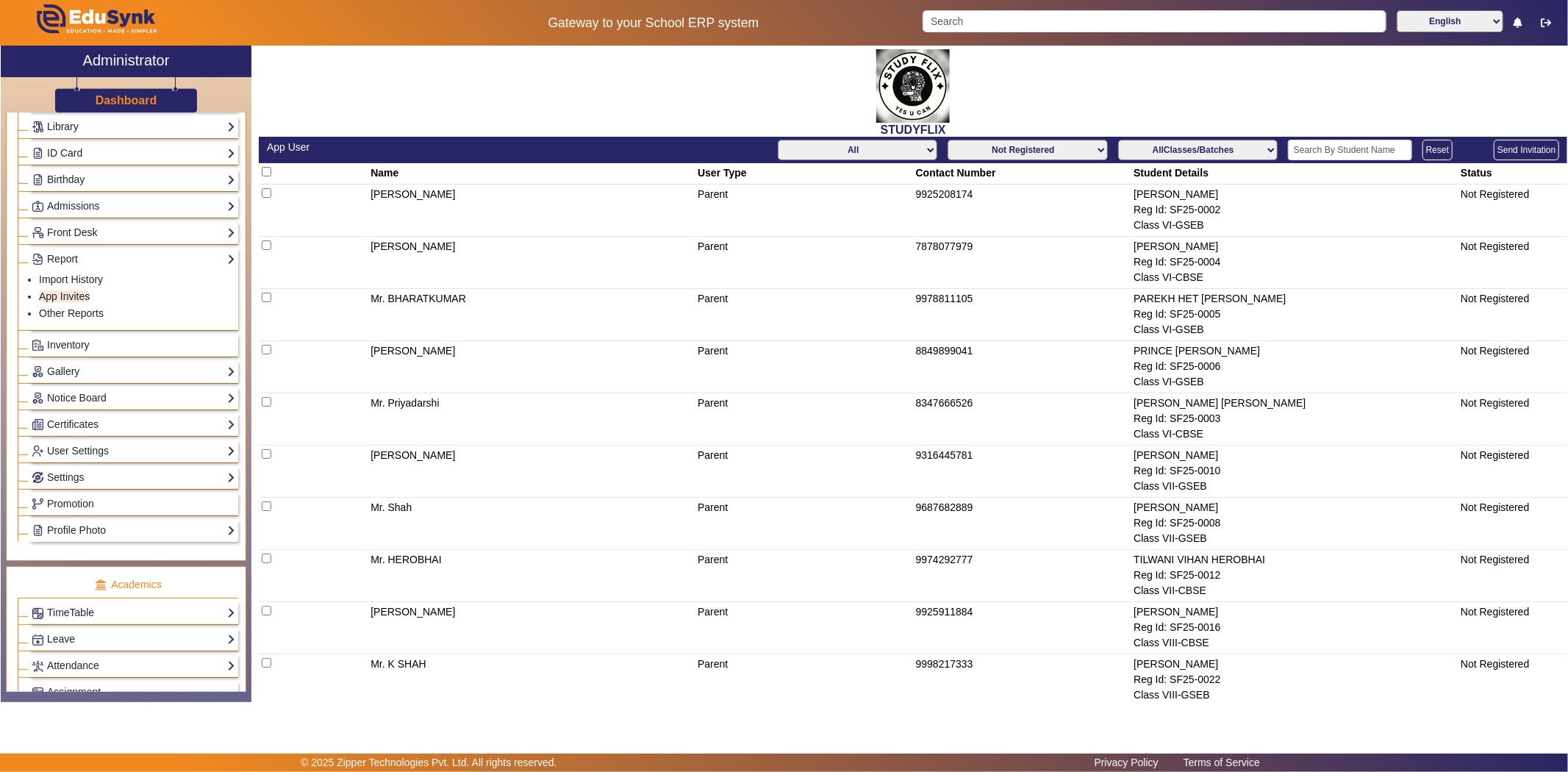
click at [266, 168] on input "checkbox" at bounding box center [267, 172] width 9 height 9
checkbox input "true"
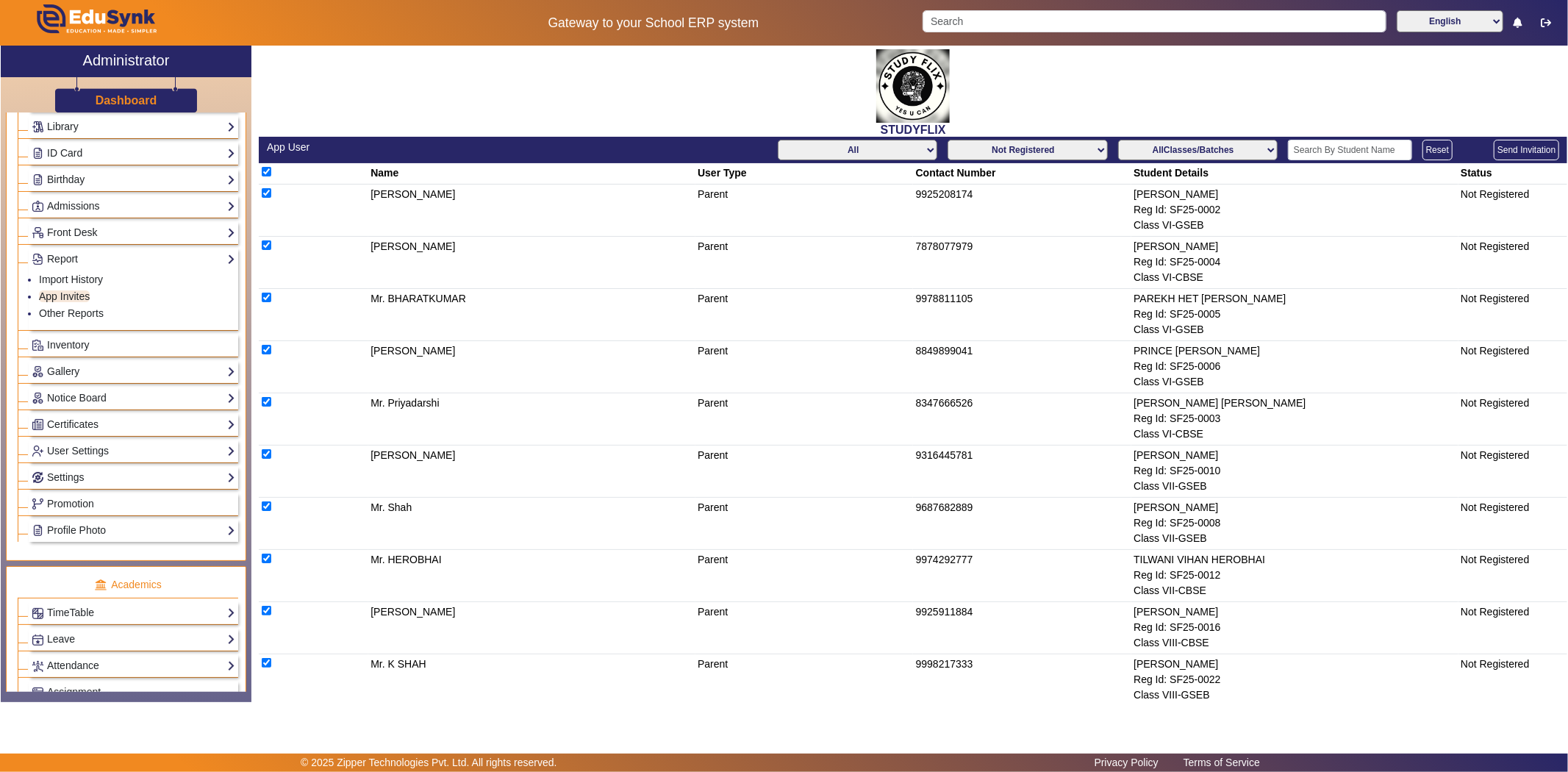
checkbox input "true"
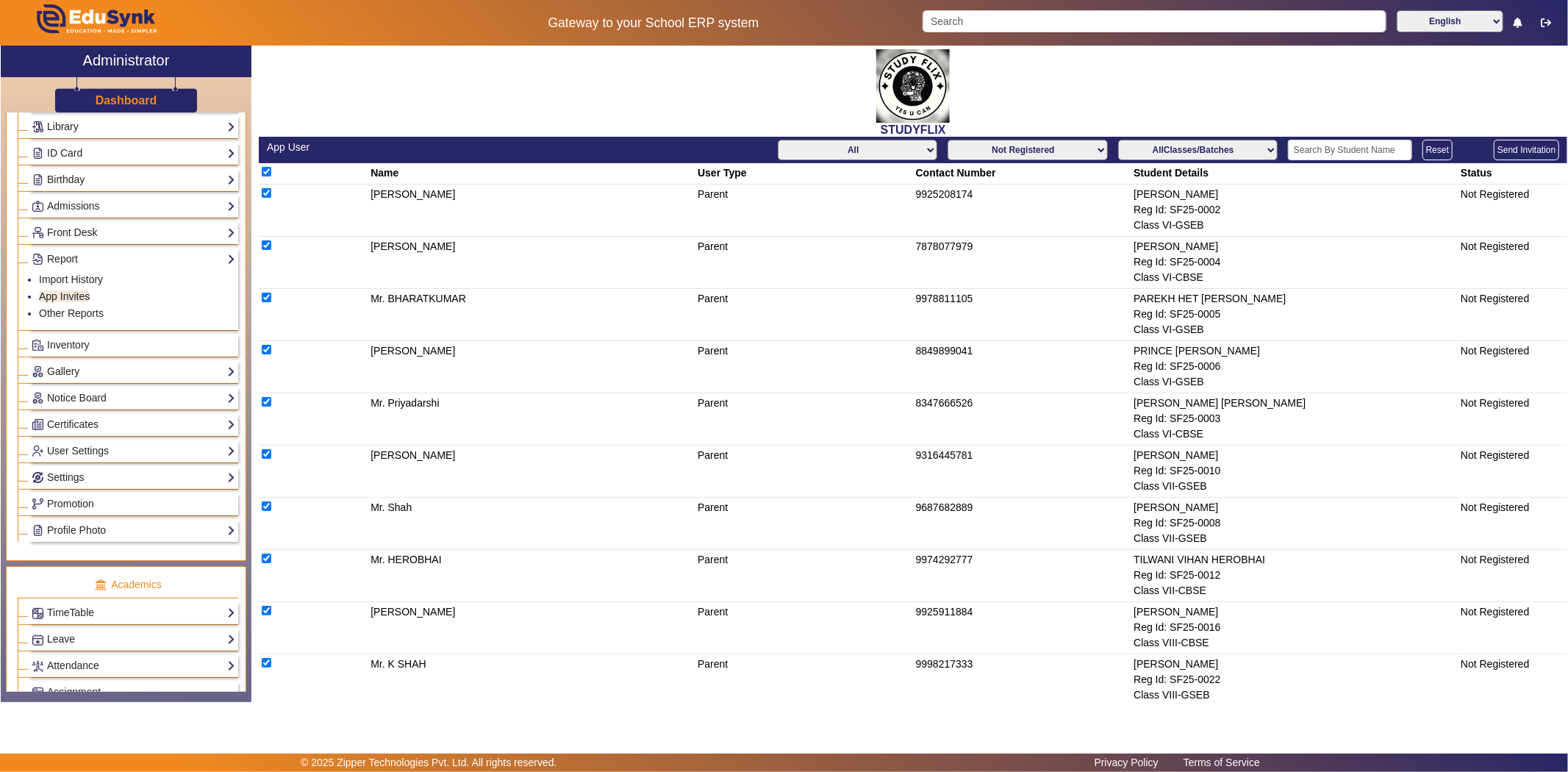
checkbox input "true"
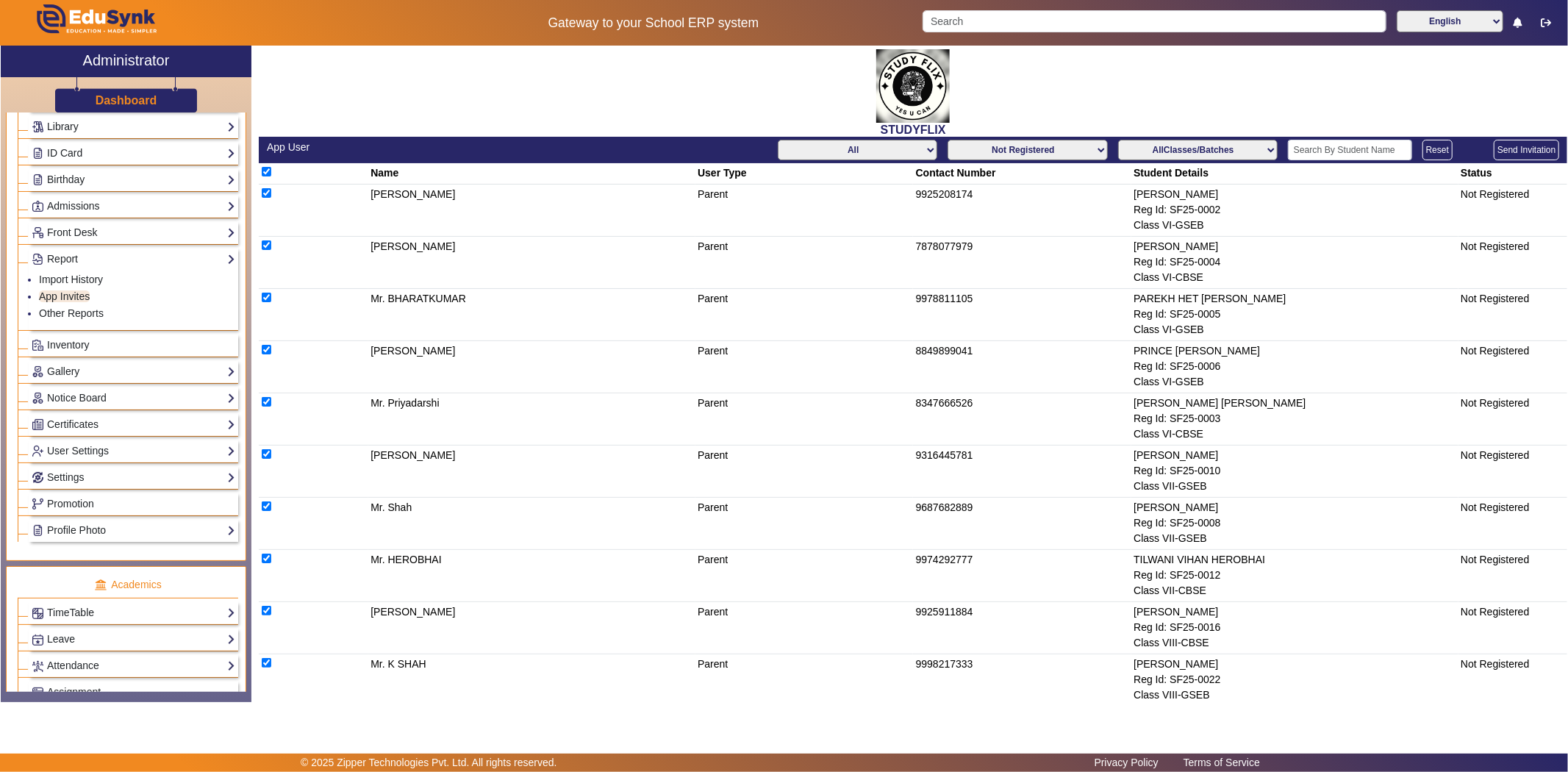
checkbox input "true"
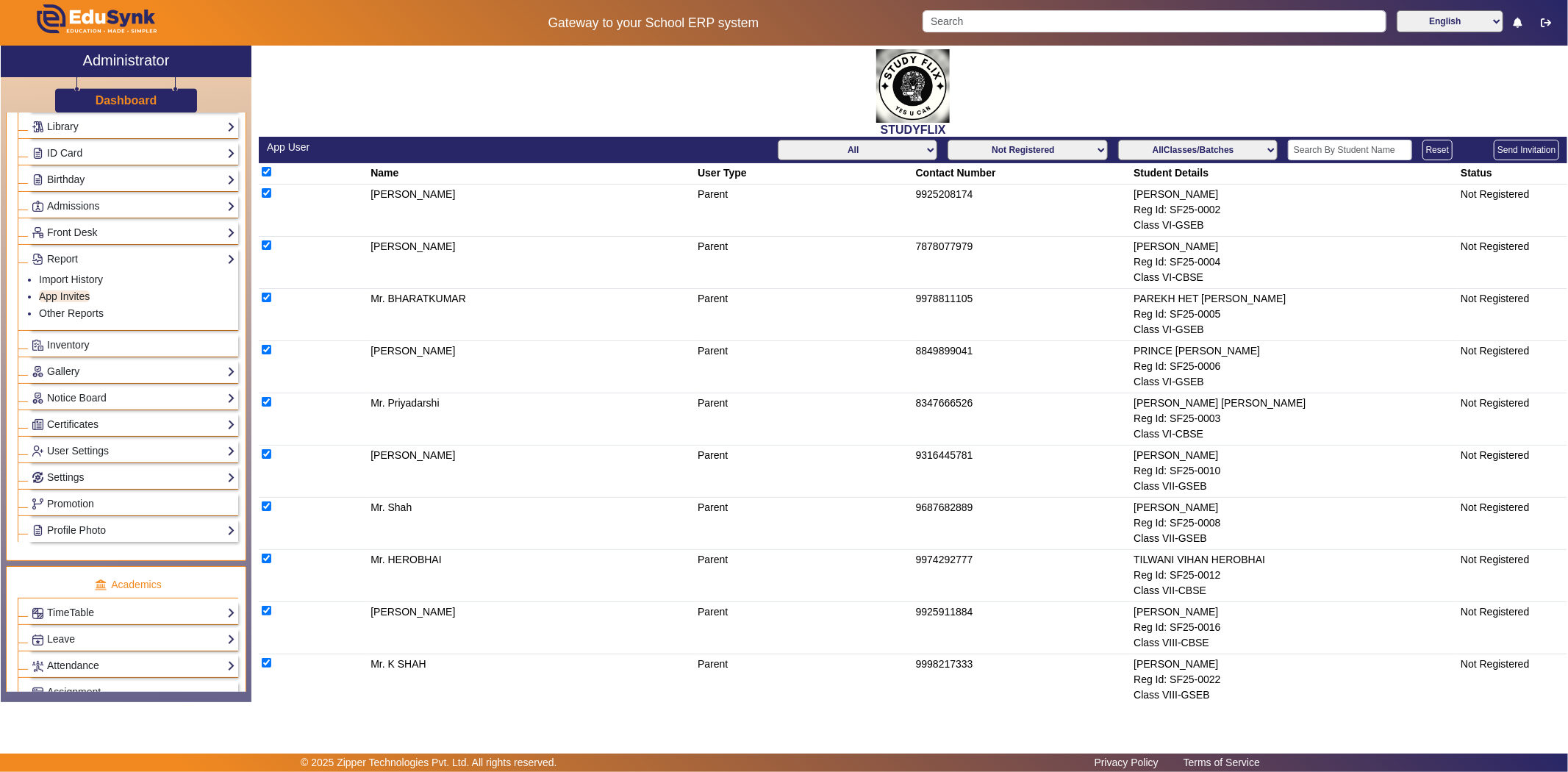
checkbox input "true"
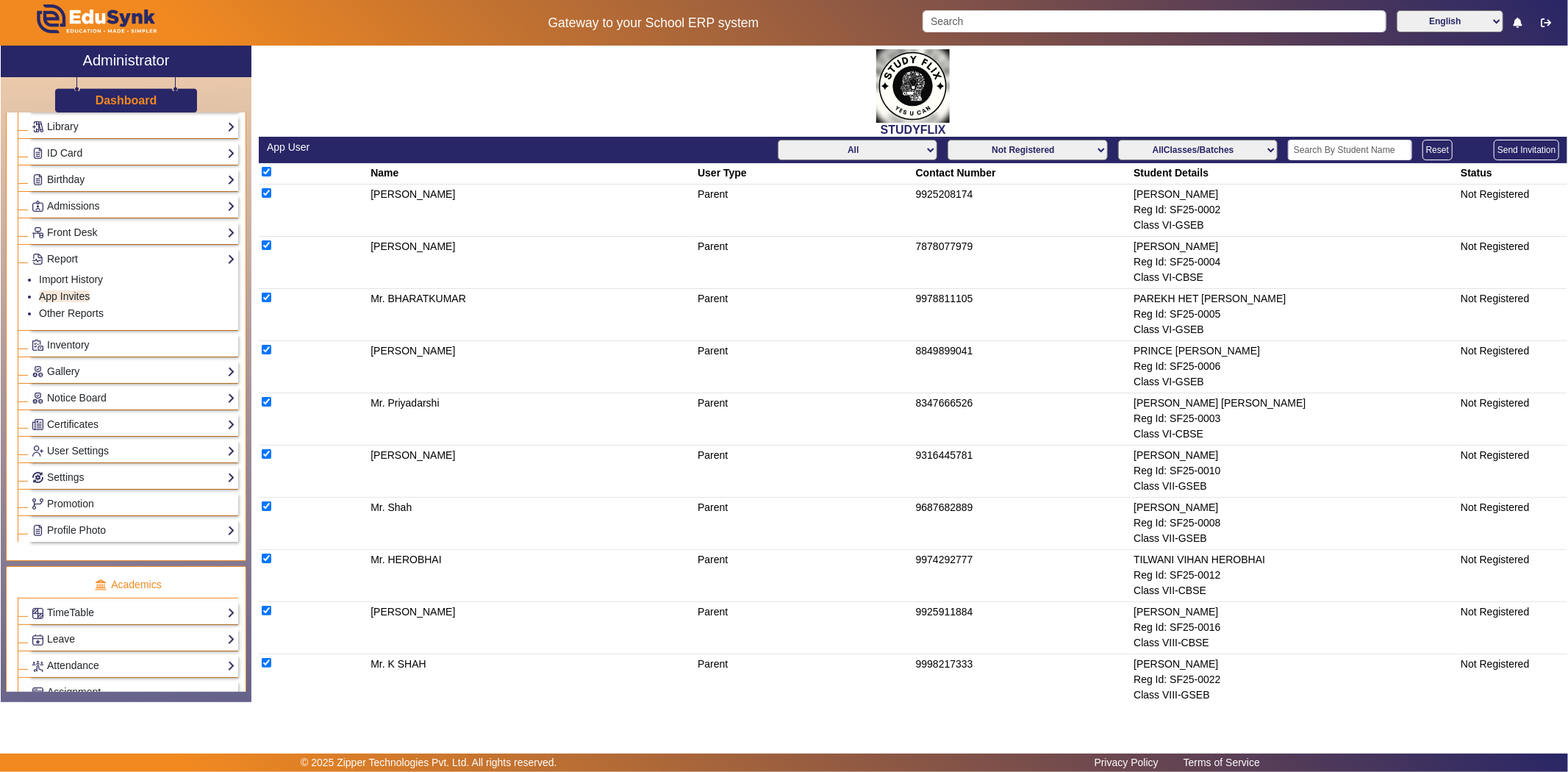
checkbox input "true"
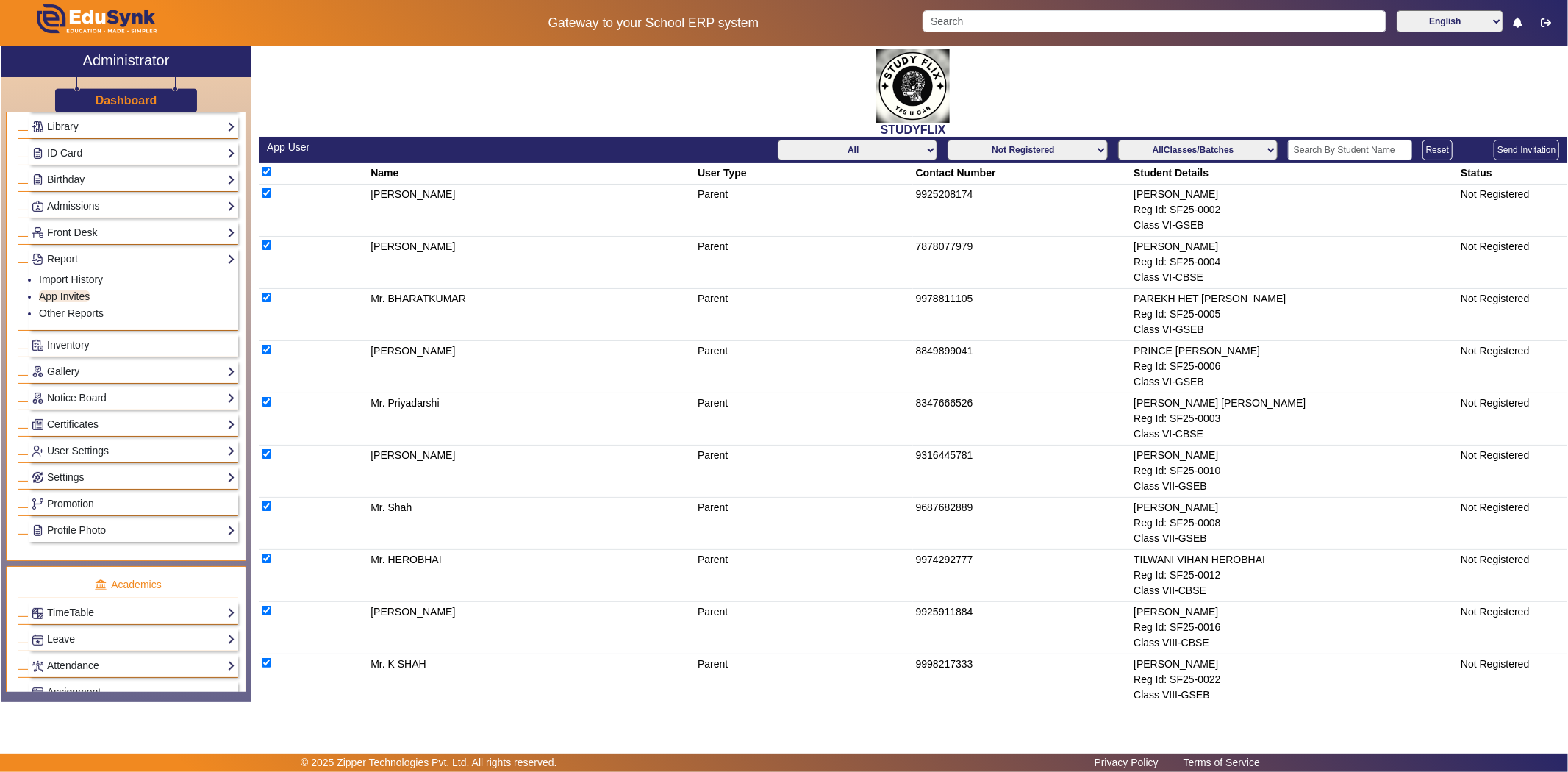
checkbox input "true"
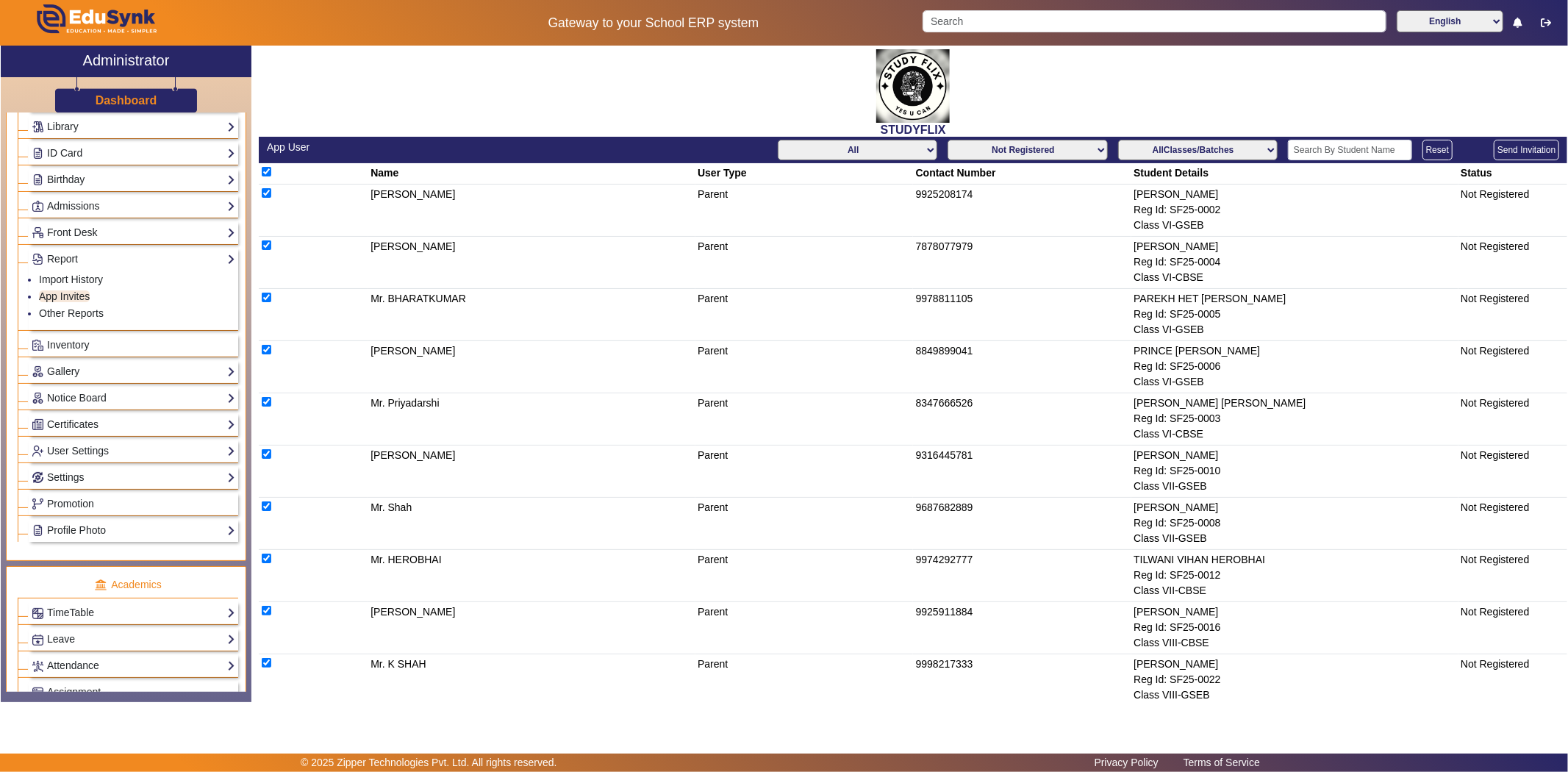
checkbox input "true"
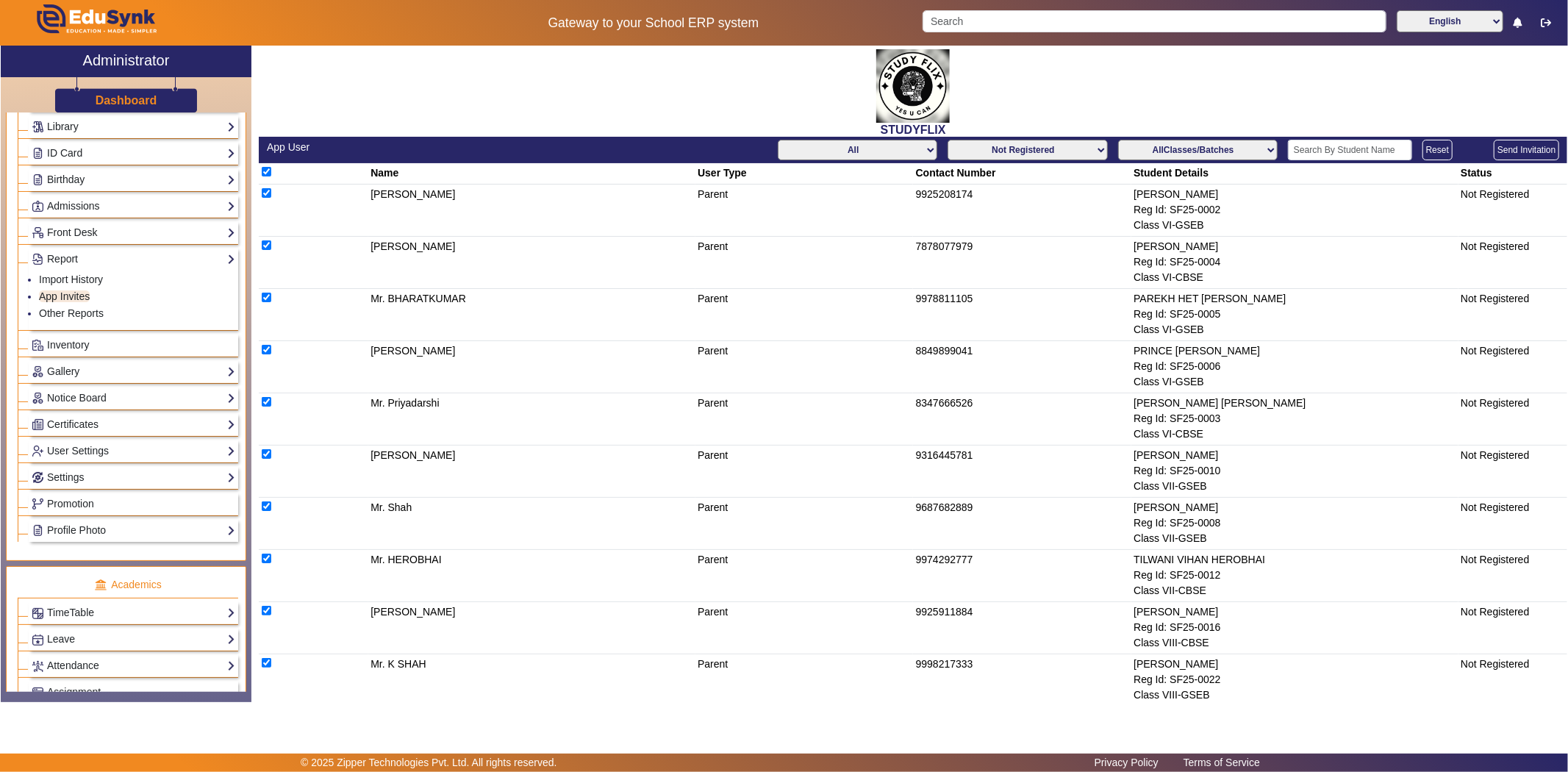
checkbox input "true"
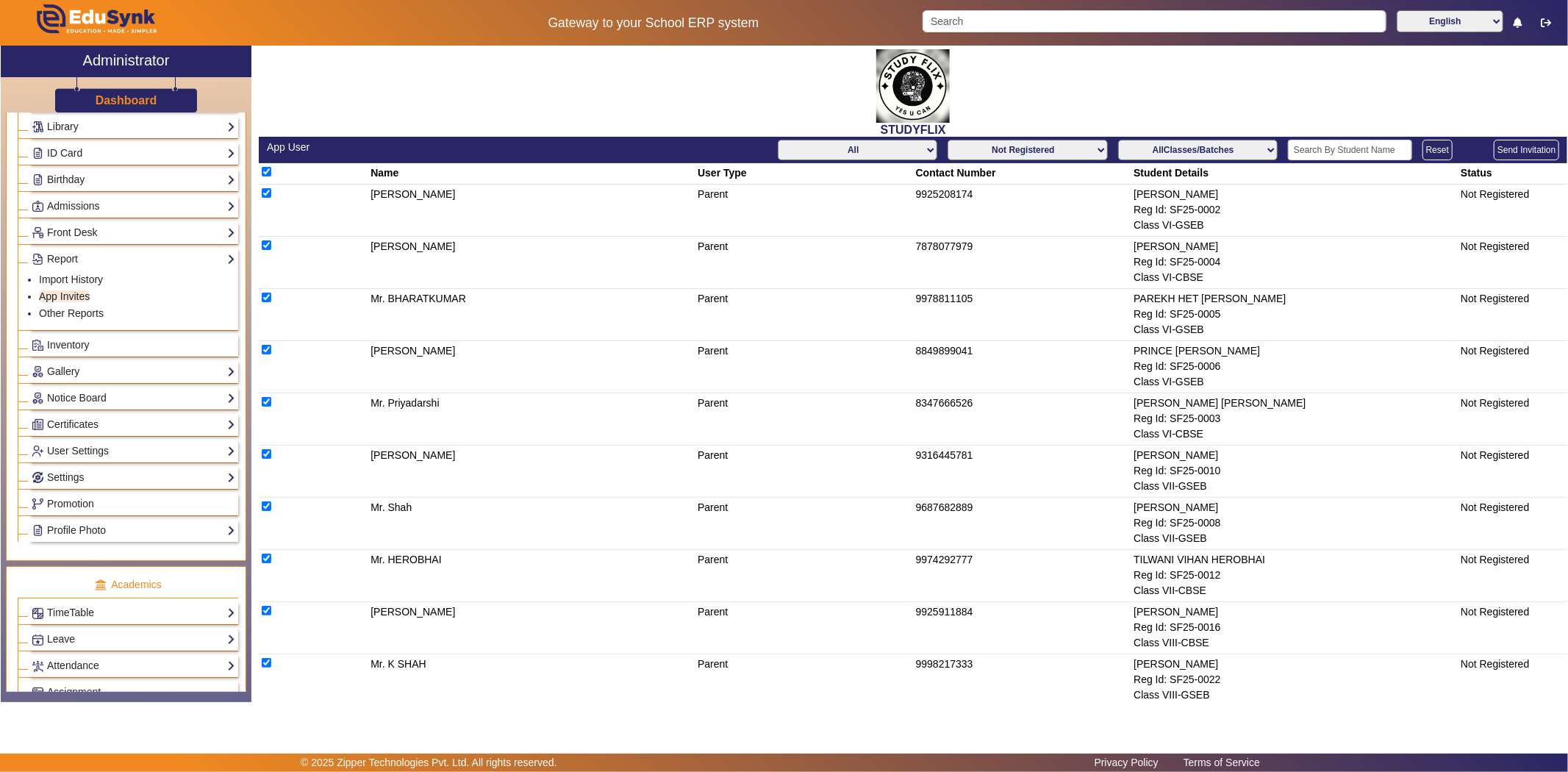
checkbox input "true"
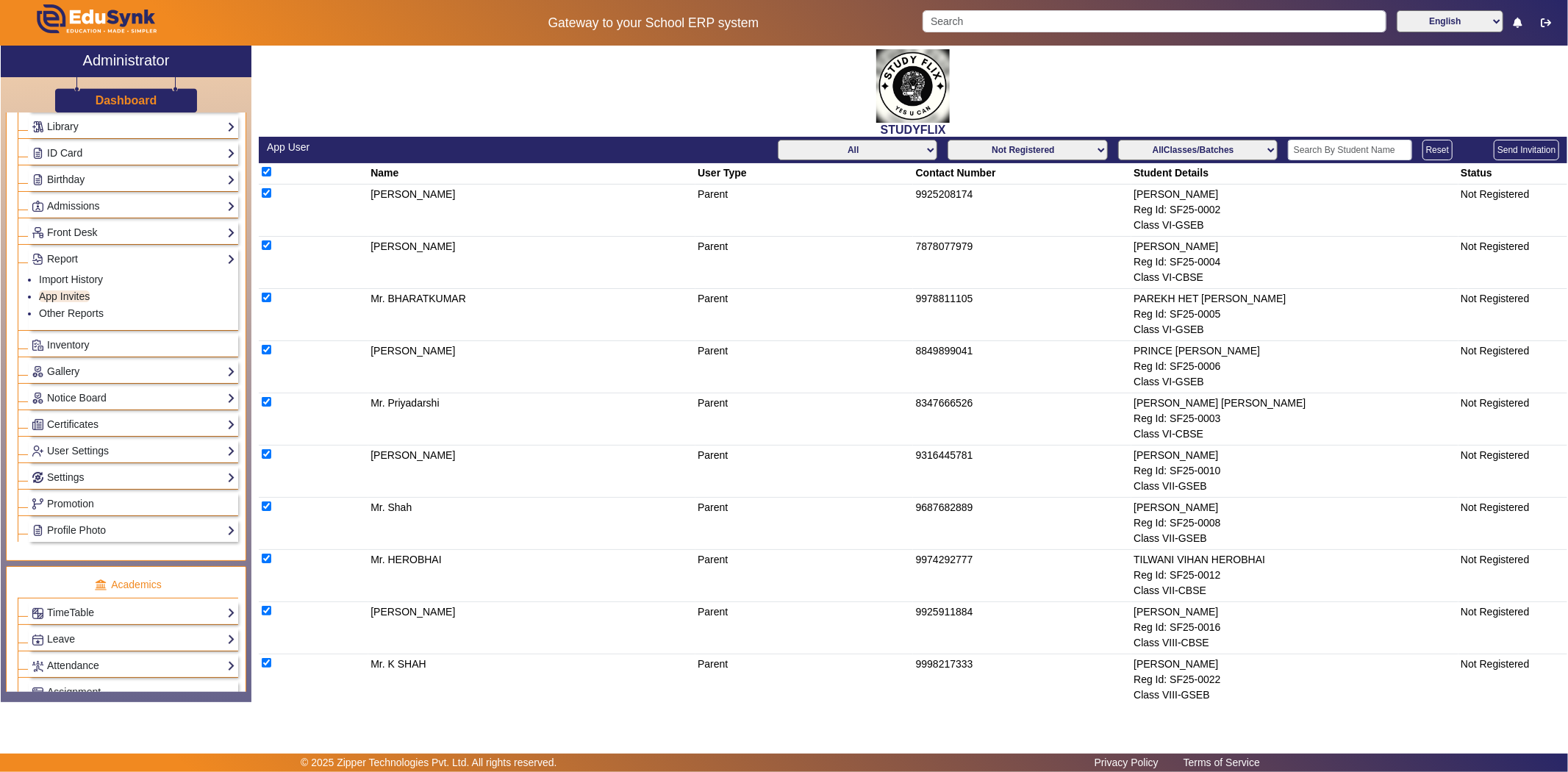
click at [1512, 148] on button "Send Invitation" at bounding box center [1527, 150] width 65 height 20
checkbox input "false"
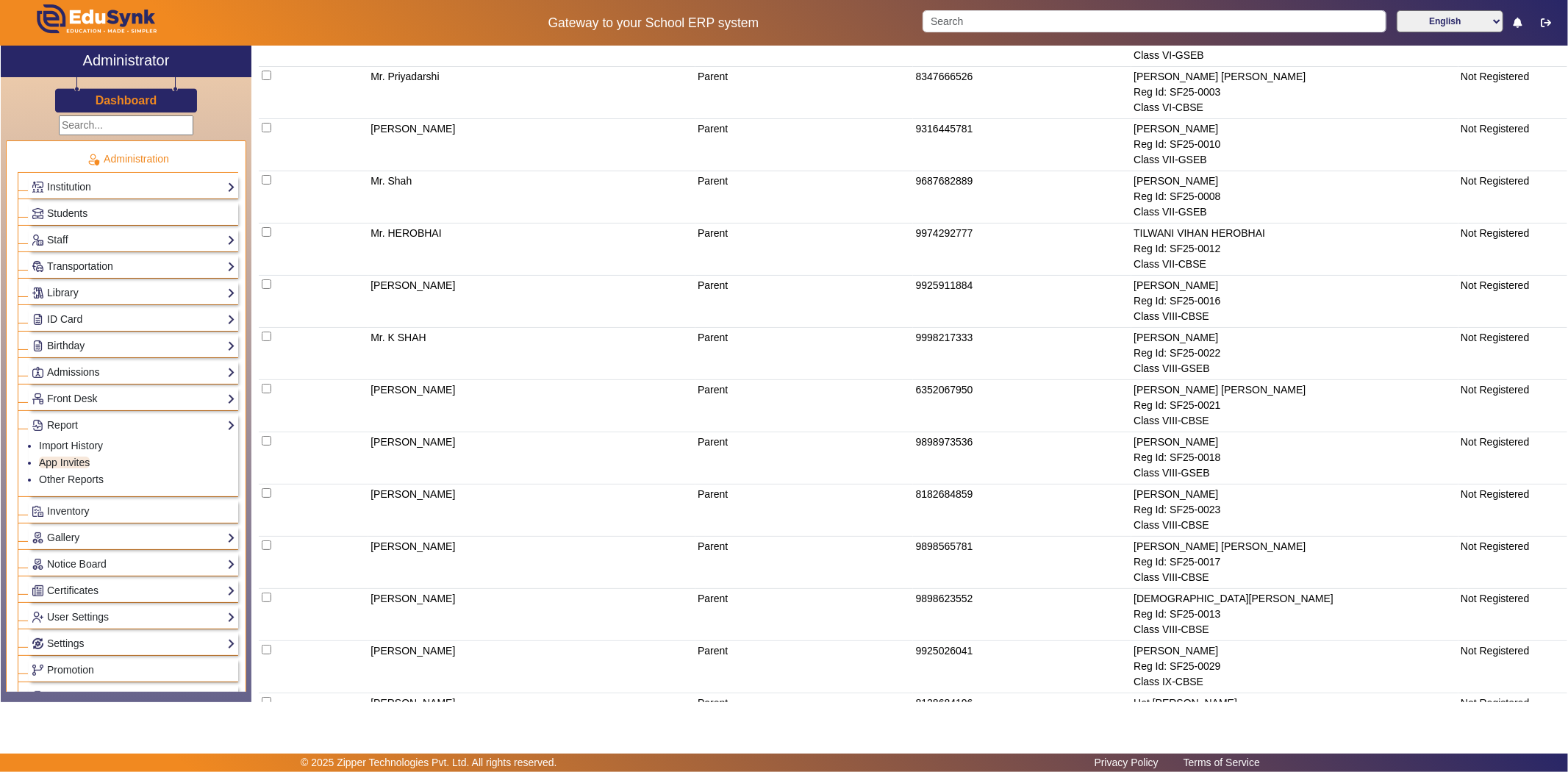
click at [81, 367] on link "Admissions" at bounding box center [133, 373] width 204 height 17
click at [80, 367] on link "Admissions" at bounding box center [133, 373] width 204 height 17
click at [76, 394] on link "Front Desk" at bounding box center [133, 399] width 204 height 17
click at [77, 346] on link "Birthday" at bounding box center [133, 346] width 204 height 17
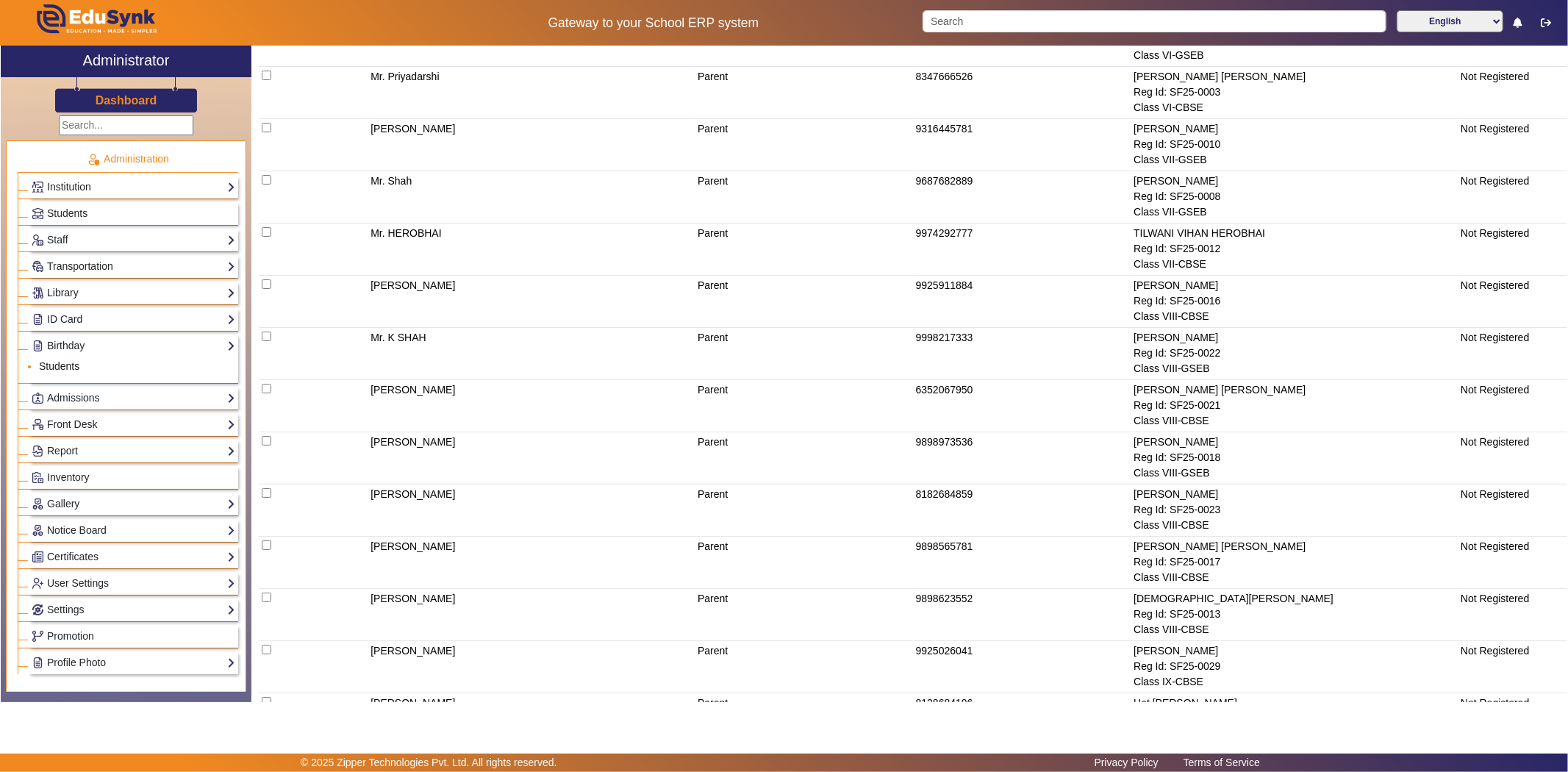
click at [71, 360] on link "Students" at bounding box center [59, 366] width 41 height 12
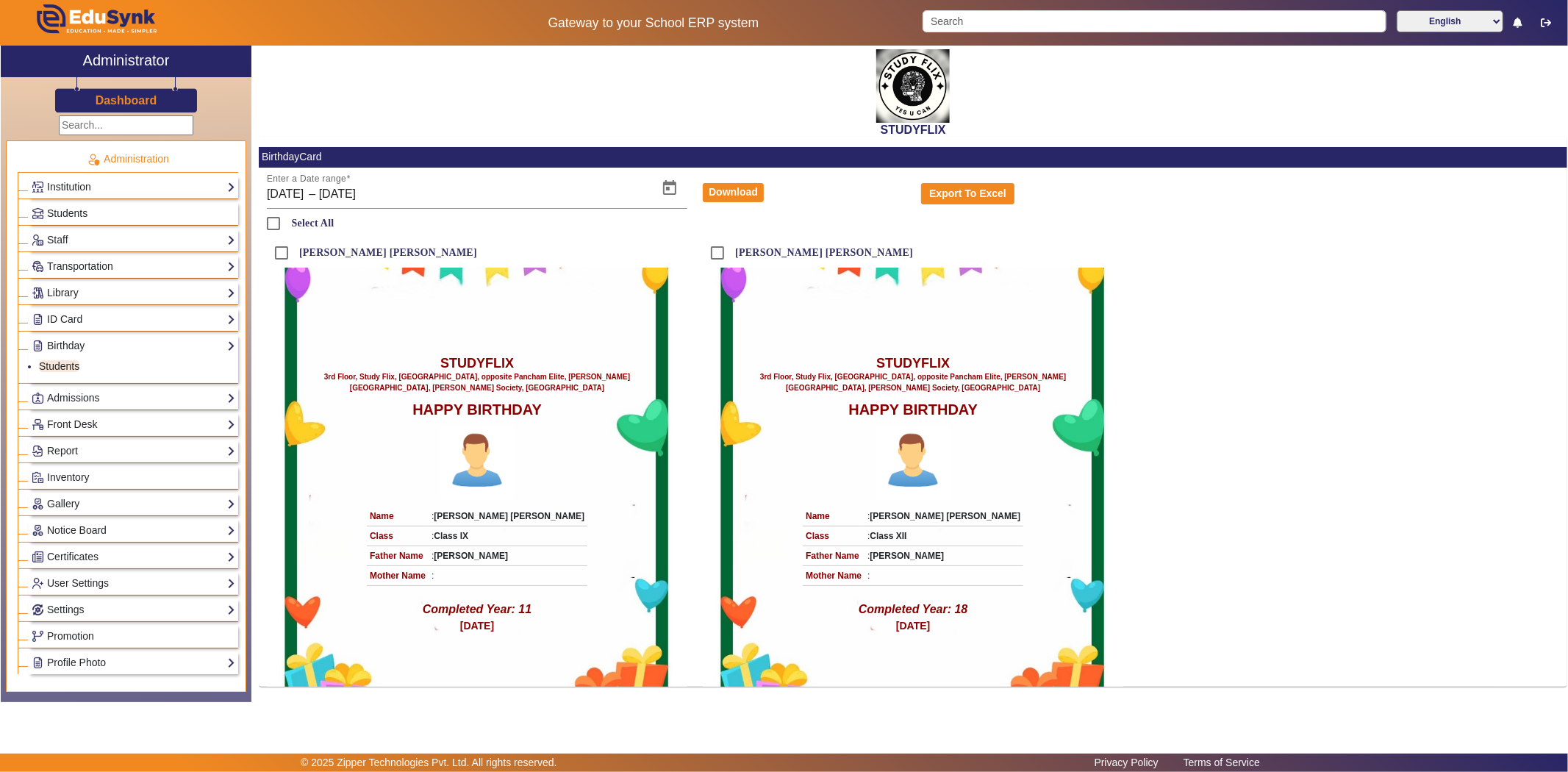
click at [300, 221] on label "Select All" at bounding box center [311, 223] width 45 height 12
click at [288, 221] on input "Select All" at bounding box center [274, 224] width 30 height 30
checkbox input "true"
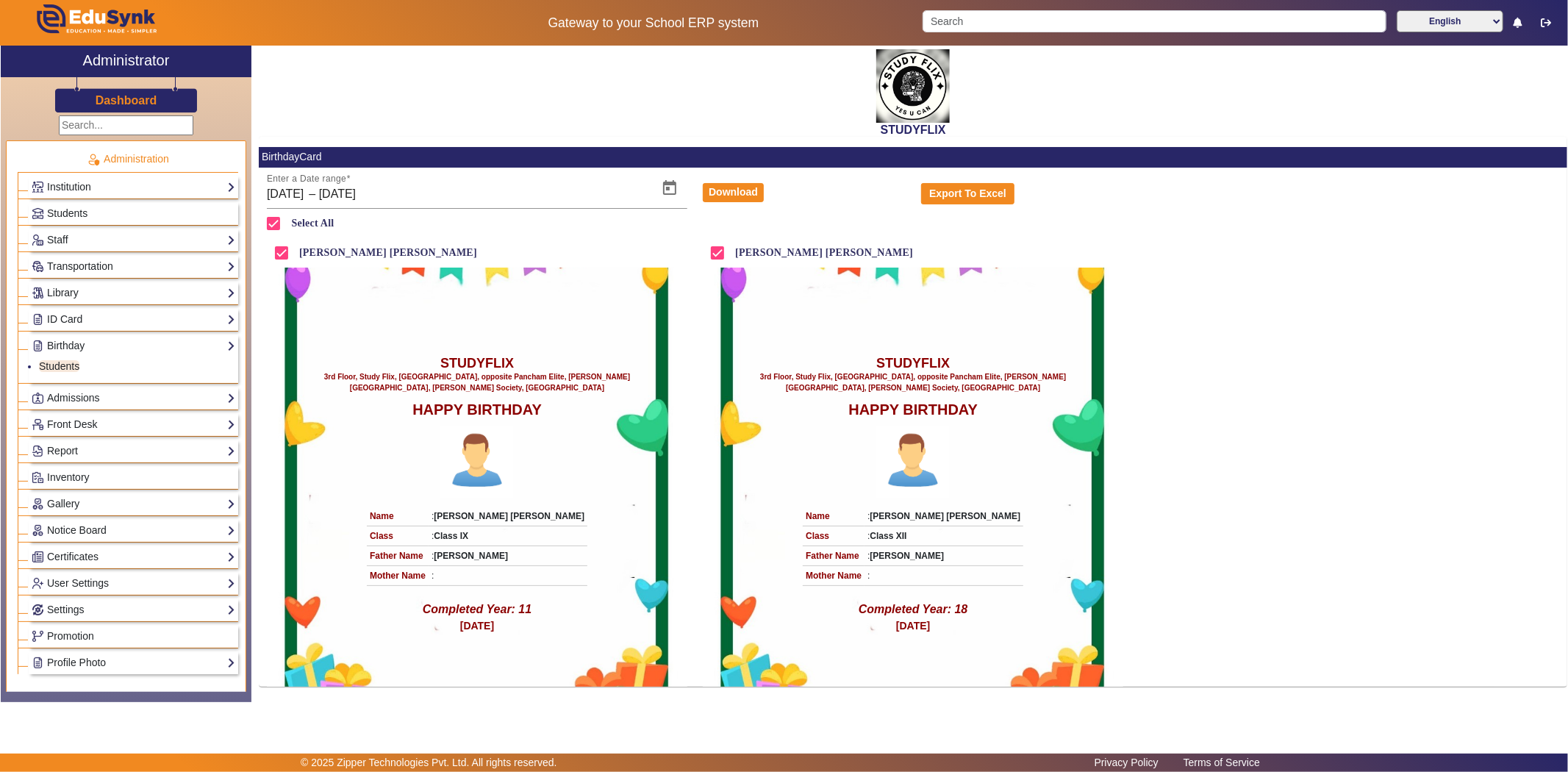
click at [1265, 483] on div "[PERSON_NAME] [PERSON_NAME] STUDYFLIX 3rd Floor, Study Flix, [GEOGRAPHIC_DATA],…" at bounding box center [913, 462] width 1308 height 448
click at [1233, 442] on div "[PERSON_NAME] [PERSON_NAME] STUDYFLIX 3rd Floor, Study Flix, [GEOGRAPHIC_DATA],…" at bounding box center [913, 462] width 1308 height 448
click at [1399, 465] on div "[PERSON_NAME] [PERSON_NAME] STUDYFLIX 3rd Floor, Study Flix, [GEOGRAPHIC_DATA],…" at bounding box center [913, 462] width 1308 height 448
click at [1213, 343] on div "[PERSON_NAME] [PERSON_NAME] STUDYFLIX 3rd Floor, Study Flix, [GEOGRAPHIC_DATA],…" at bounding box center [913, 462] width 1308 height 448
click at [1188, 392] on div "[PERSON_NAME] [PERSON_NAME] STUDYFLIX 3rd Floor, Study Flix, [GEOGRAPHIC_DATA],…" at bounding box center [913, 462] width 1308 height 448
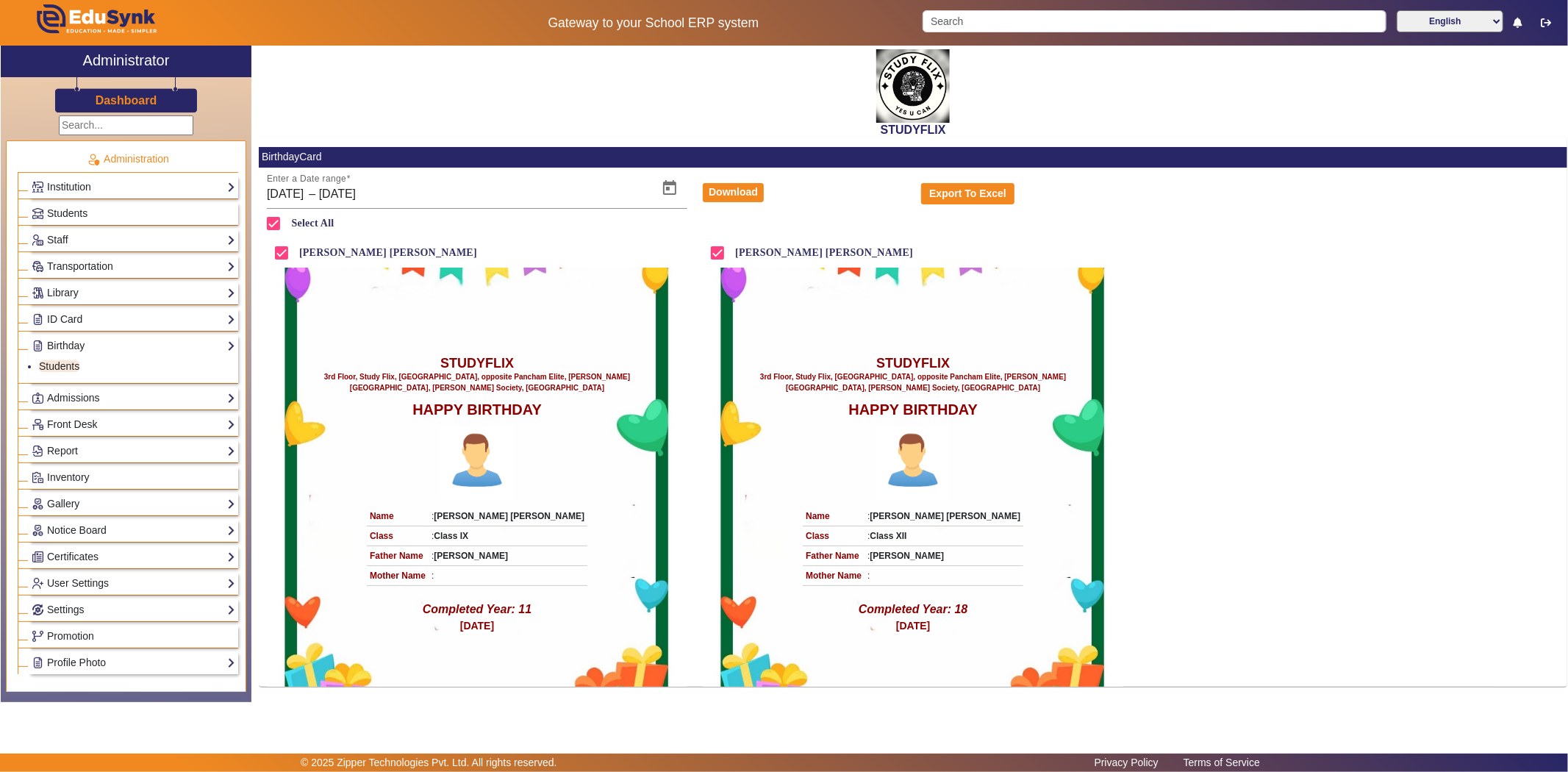
drag, startPoint x: 1177, startPoint y: 413, endPoint x: 1178, endPoint y: 448, distance: 35.0
click at [1178, 448] on div "[PERSON_NAME] [PERSON_NAME] STUDYFLIX 3rd Floor, Study Flix, [GEOGRAPHIC_DATA],…" at bounding box center [913, 462] width 1308 height 448
click at [1189, 453] on div "[PERSON_NAME] [PERSON_NAME] STUDYFLIX 3rd Floor, Study Flix, [GEOGRAPHIC_DATA],…" at bounding box center [913, 462] width 1308 height 448
click at [66, 320] on link "ID Card" at bounding box center [133, 320] width 204 height 17
click at [65, 313] on link "ID Card" at bounding box center [133, 320] width 204 height 17
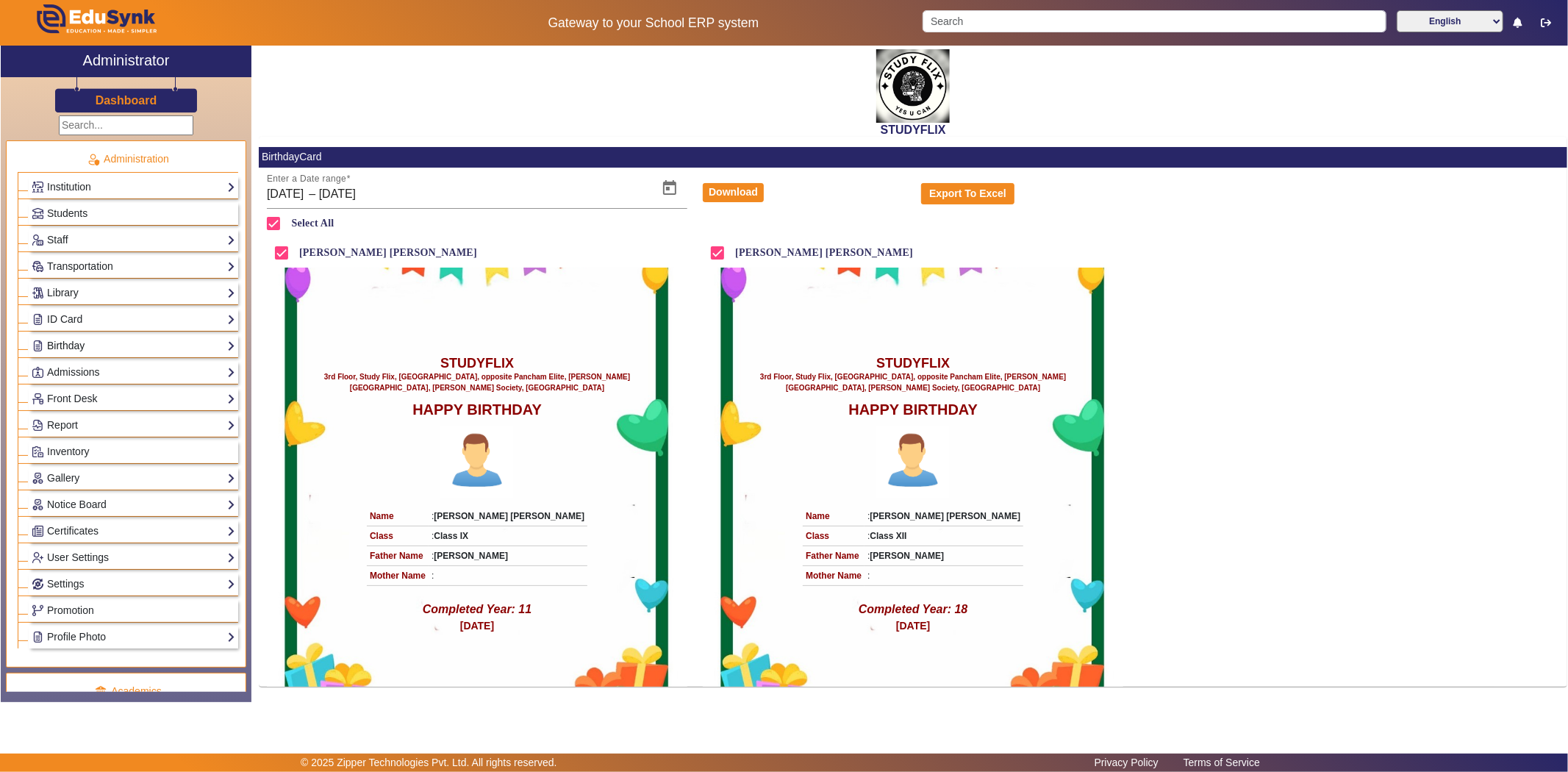
click at [59, 348] on link "Birthday" at bounding box center [133, 346] width 204 height 17
click at [66, 289] on link "Library" at bounding box center [133, 293] width 204 height 17
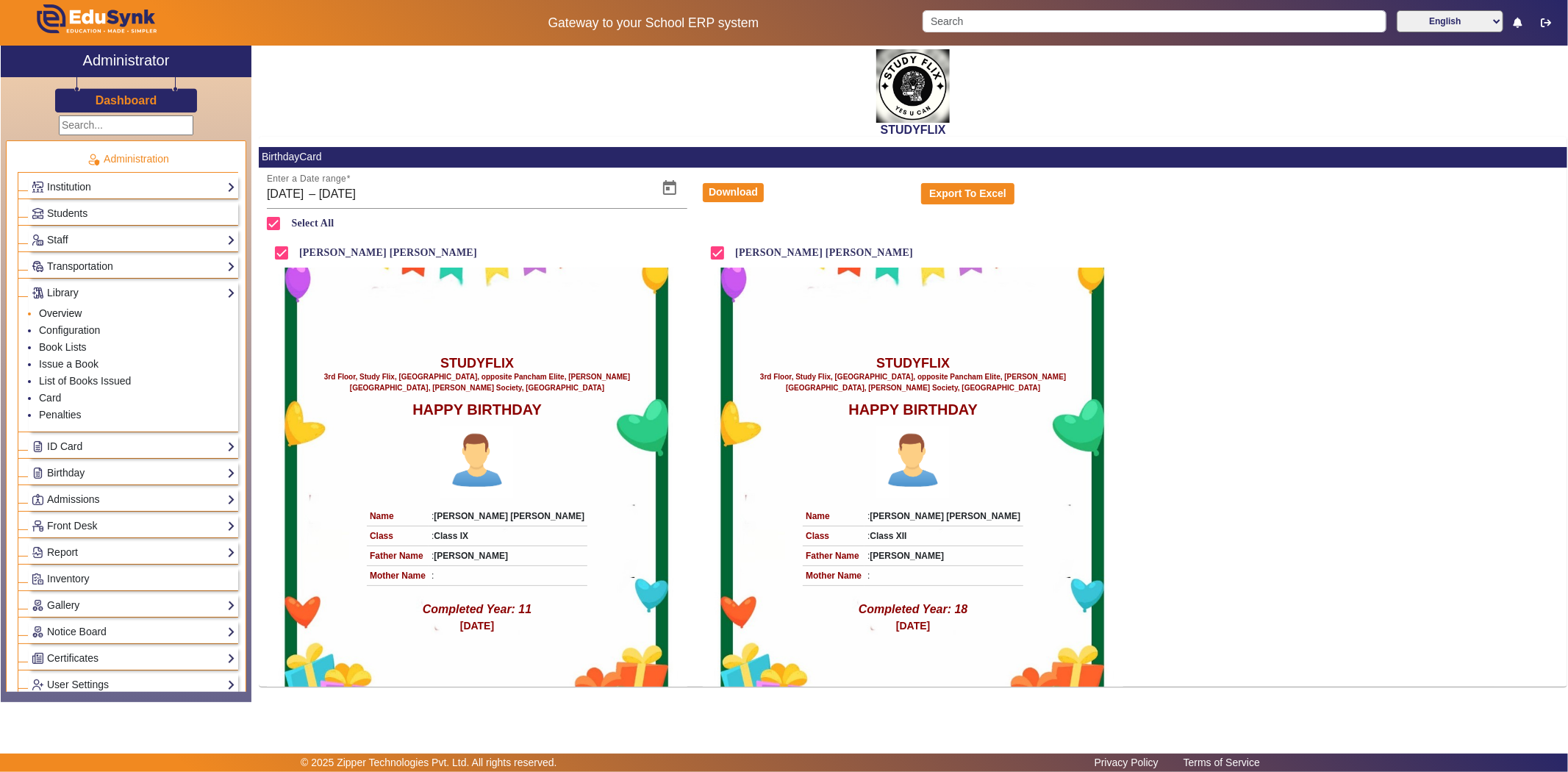
click at [62, 314] on link "Overview" at bounding box center [60, 313] width 43 height 12
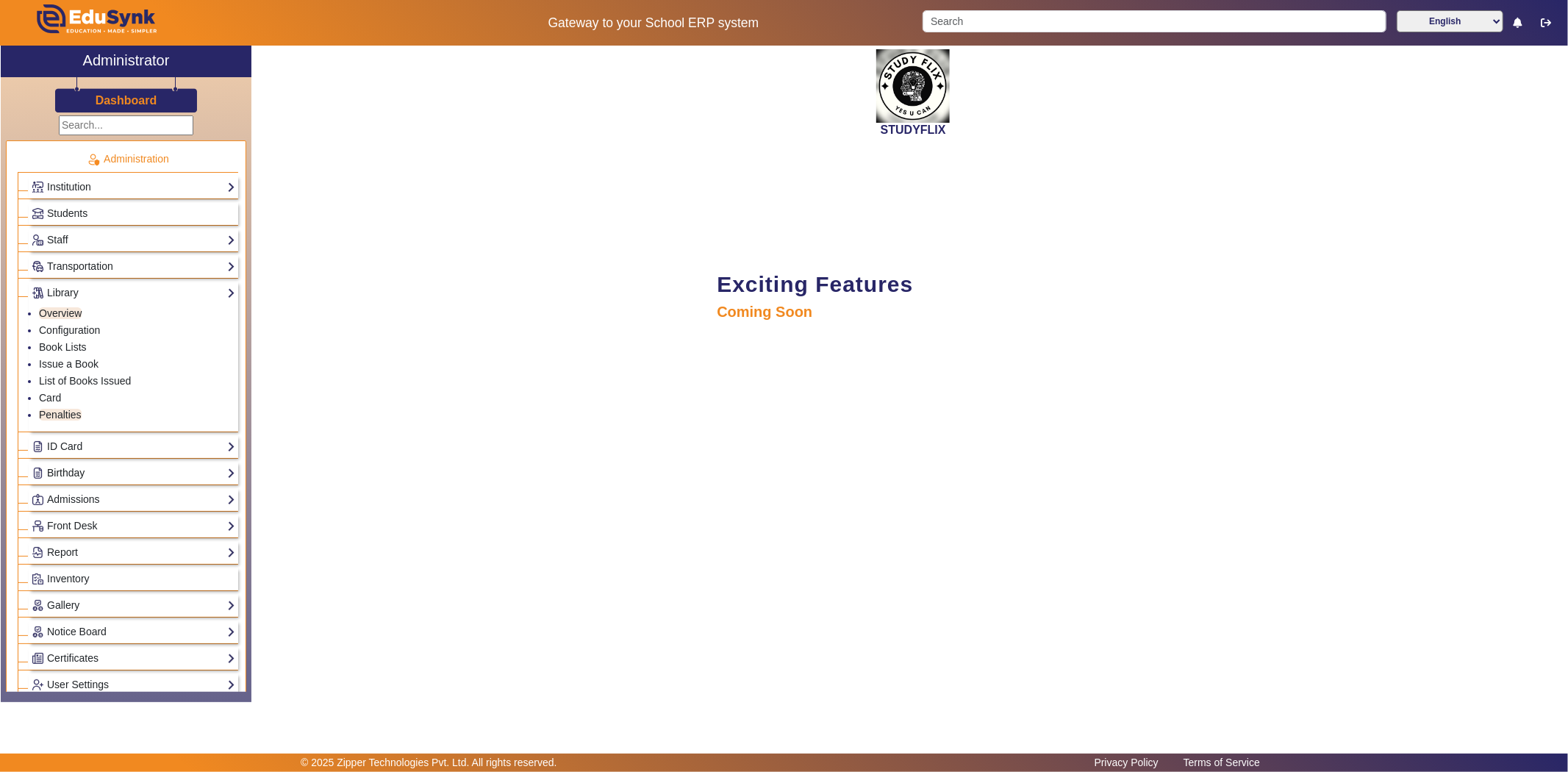
click at [67, 465] on link "Birthday" at bounding box center [133, 473] width 204 height 17
click at [62, 365] on link "Students" at bounding box center [59, 366] width 41 height 12
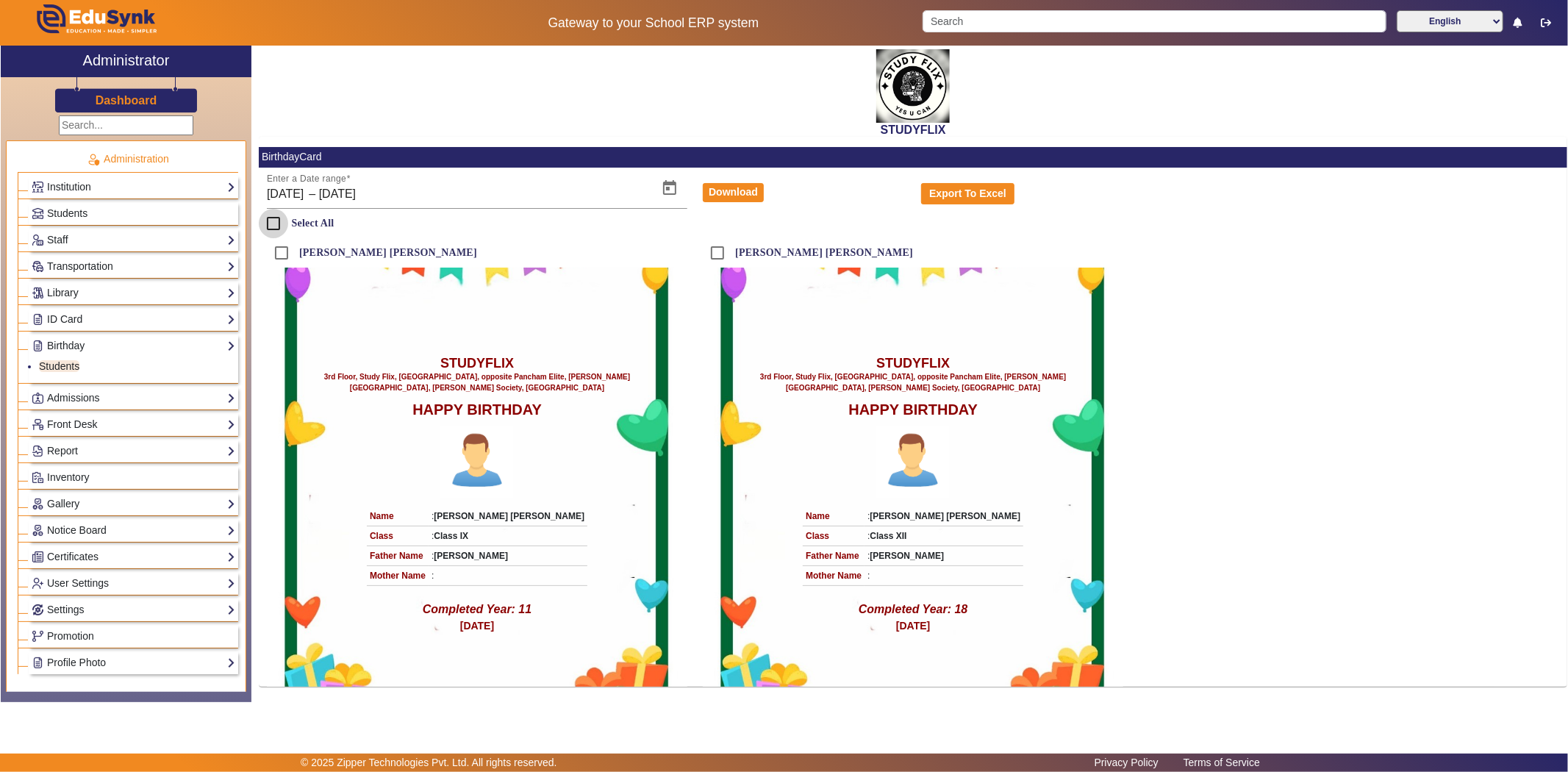
click at [276, 217] on input "Select All" at bounding box center [274, 224] width 30 height 30
checkbox input "true"
click at [276, 217] on input "Select All" at bounding box center [274, 224] width 30 height 30
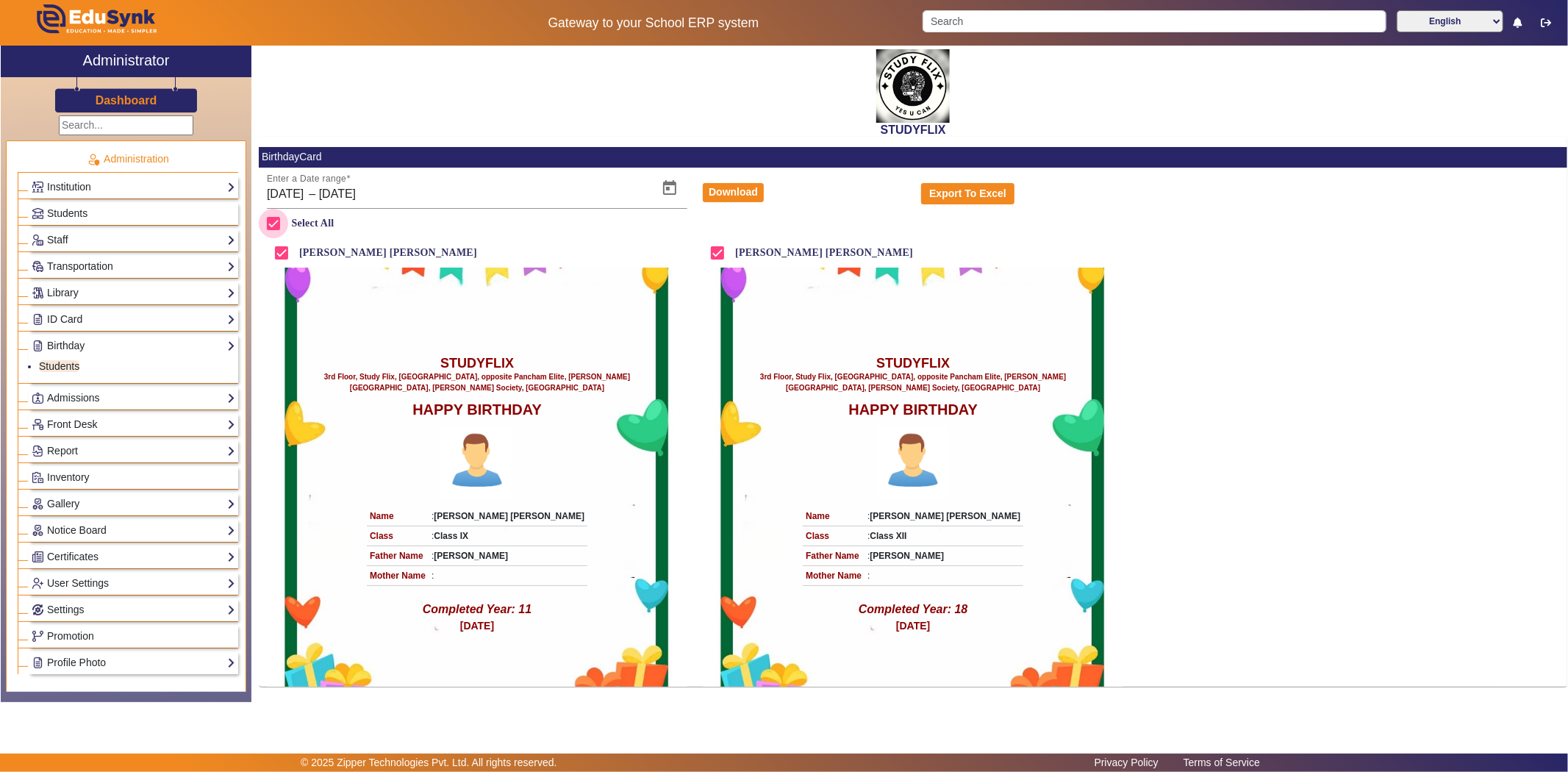
checkbox input "false"
click at [66, 318] on link "ID Card" at bounding box center [133, 320] width 204 height 17
click at [56, 345] on li "Students" at bounding box center [137, 341] width 196 height 17
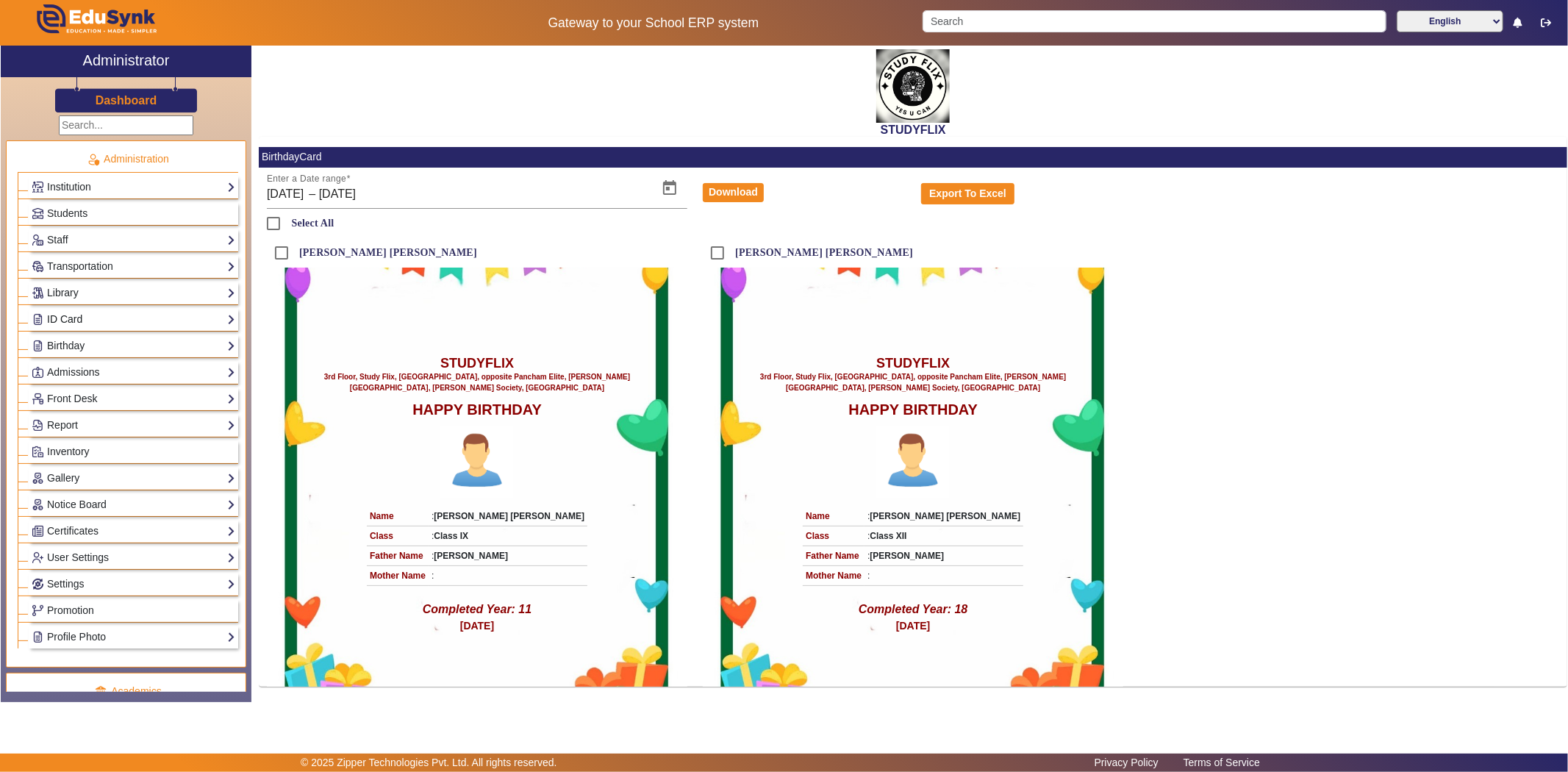
click at [62, 318] on link "ID Card" at bounding box center [133, 320] width 204 height 17
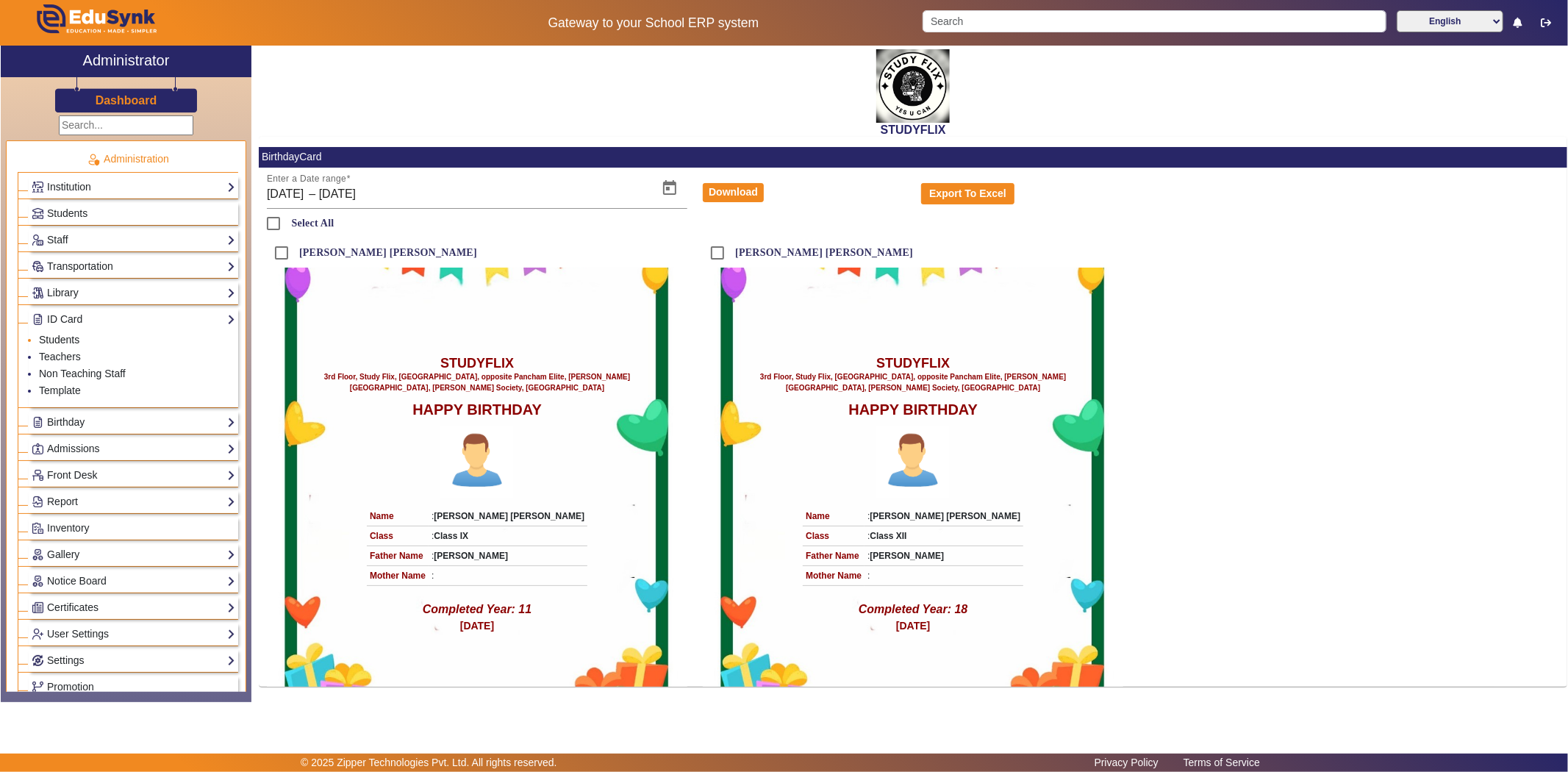
click at [61, 337] on link "Students" at bounding box center [59, 339] width 41 height 12
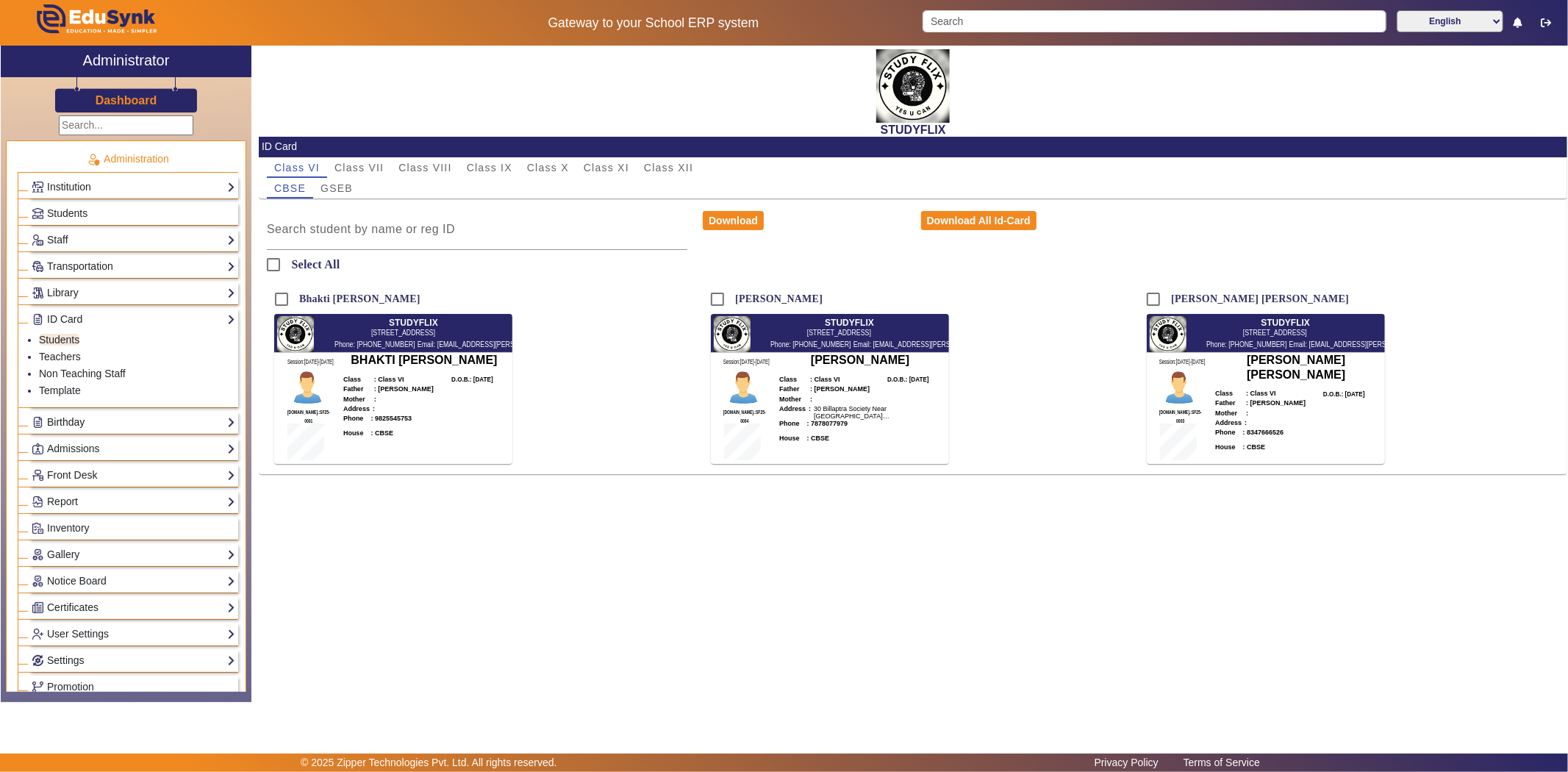
click at [63, 419] on link "Birthday" at bounding box center [133, 423] width 204 height 17
click at [50, 359] on li "Students" at bounding box center [137, 367] width 196 height 17
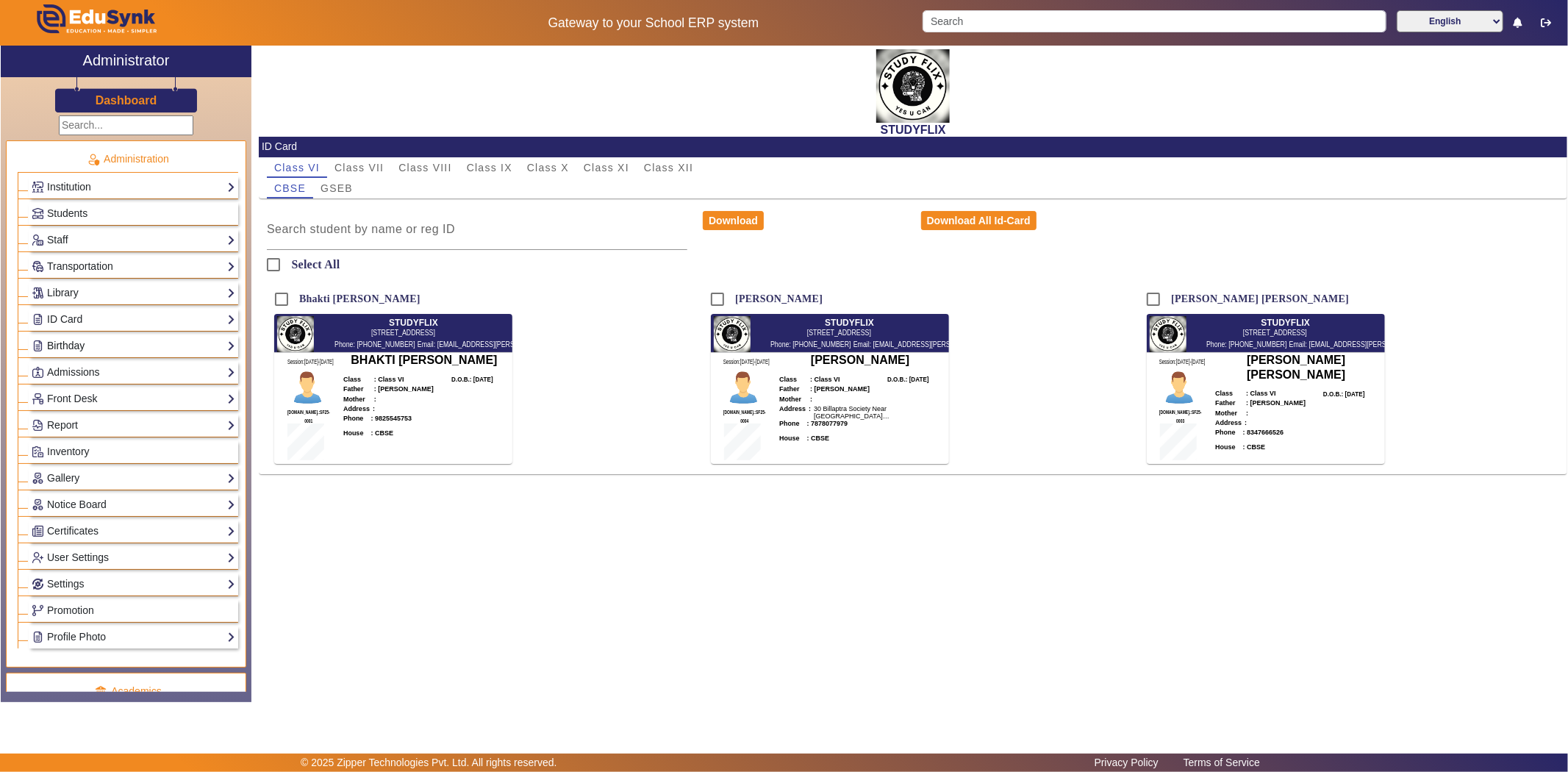
click at [61, 346] on link "Birthday" at bounding box center [133, 346] width 204 height 17
click at [54, 365] on link "Students" at bounding box center [59, 366] width 41 height 12
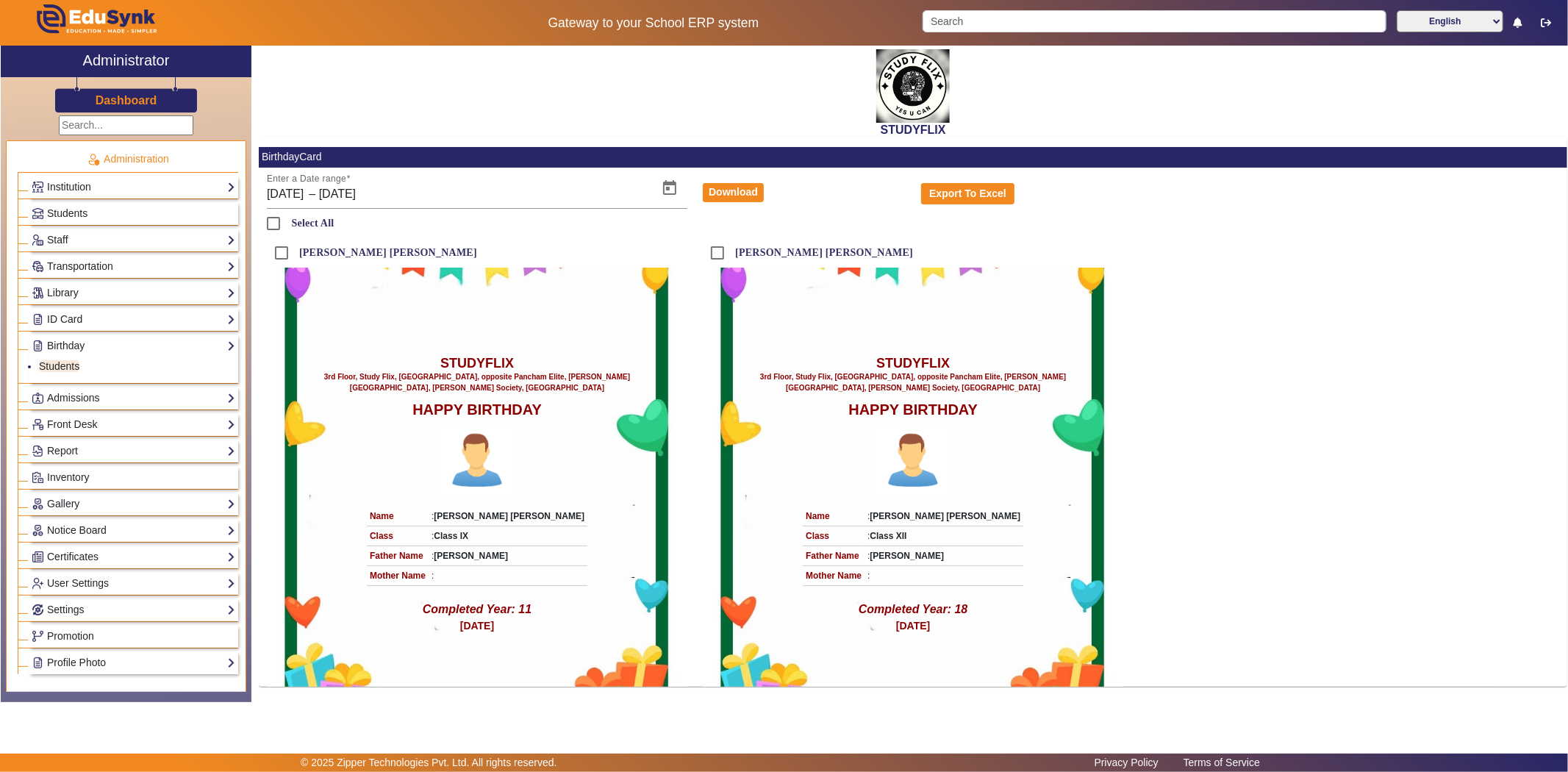
drag, startPoint x: 1562, startPoint y: 193, endPoint x: 1562, endPoint y: 216, distance: 23.0
click at [1562, 214] on mat-card-content "Enter a Date range [DATE] [DATE] – [DATE] [DATE] Download Export To Excel Selec…" at bounding box center [913, 427] width 1308 height 519
click at [1555, 238] on div "Select All [PERSON_NAME] [PERSON_NAME] STUDYFLIX 3rd Floor, Study Flix, [GEOGRA…" at bounding box center [913, 448] width 1308 height 478
click at [1505, 284] on div "[PERSON_NAME] [PERSON_NAME] STUDYFLIX 3rd Floor, Study Flix, [GEOGRAPHIC_DATA],…" at bounding box center [913, 462] width 1308 height 448
click at [1300, 418] on div "[PERSON_NAME] [PERSON_NAME] STUDYFLIX 3rd Floor, Study Flix, [GEOGRAPHIC_DATA],…" at bounding box center [913, 462] width 1308 height 448
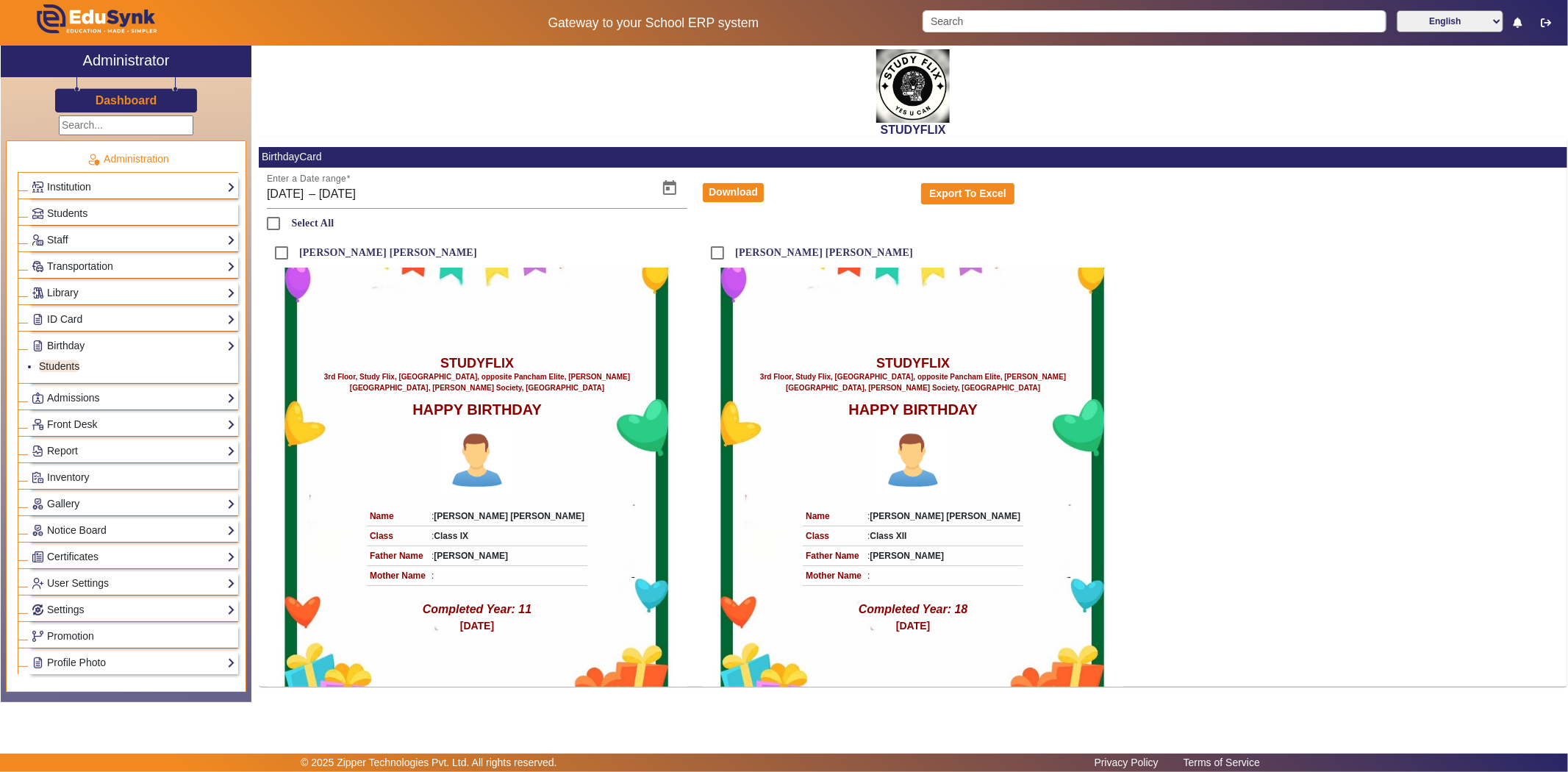
click at [1158, 480] on div "[PERSON_NAME] [PERSON_NAME] STUDYFLIX 3rd Floor, Study Flix, [GEOGRAPHIC_DATA],…" at bounding box center [913, 462] width 1308 height 448
click at [914, 99] on img at bounding box center [913, 86] width 73 height 73
click at [69, 528] on link "Notice Board" at bounding box center [133, 530] width 204 height 17
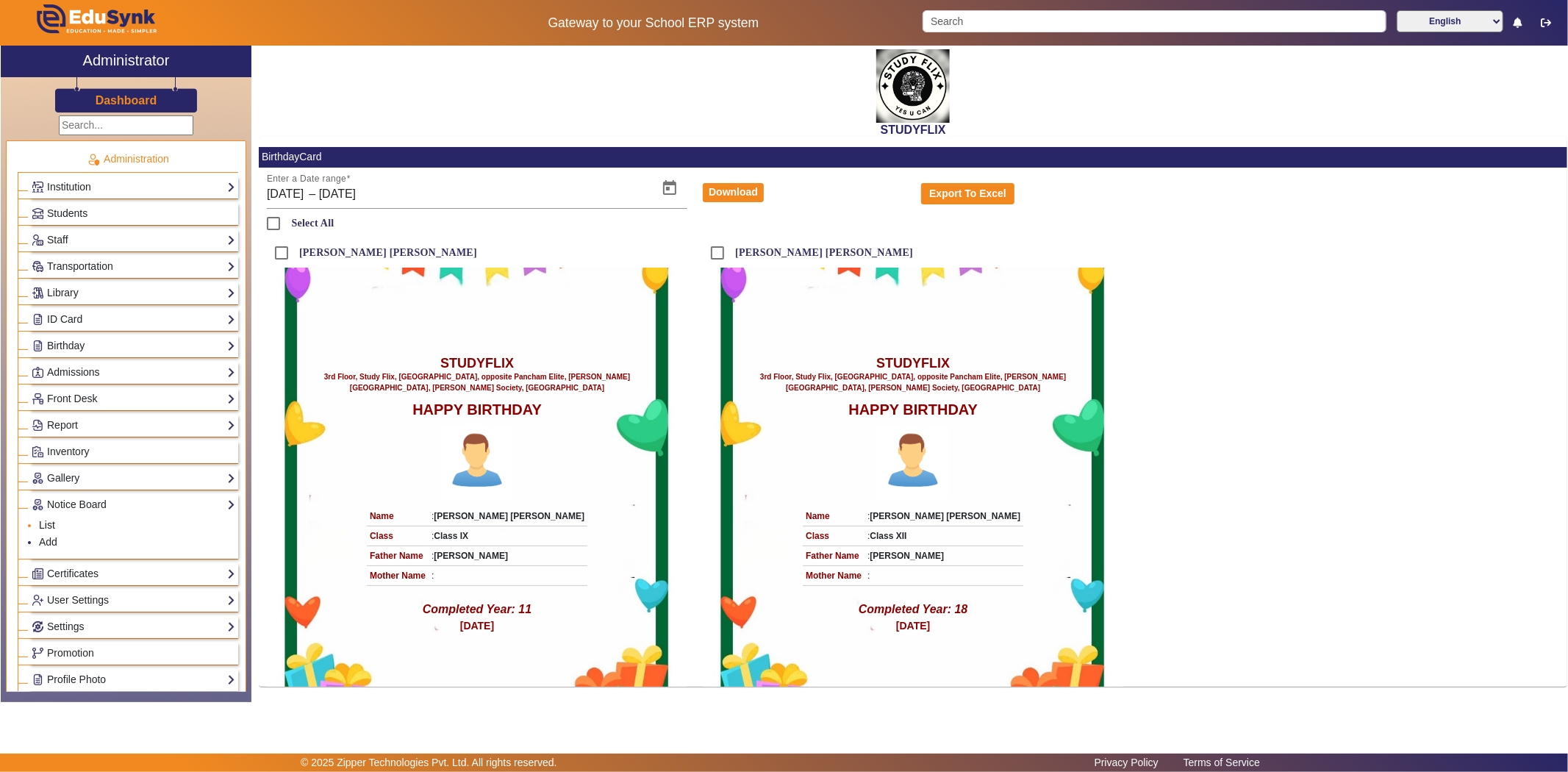
click at [47, 526] on link "List" at bounding box center [47, 525] width 16 height 12
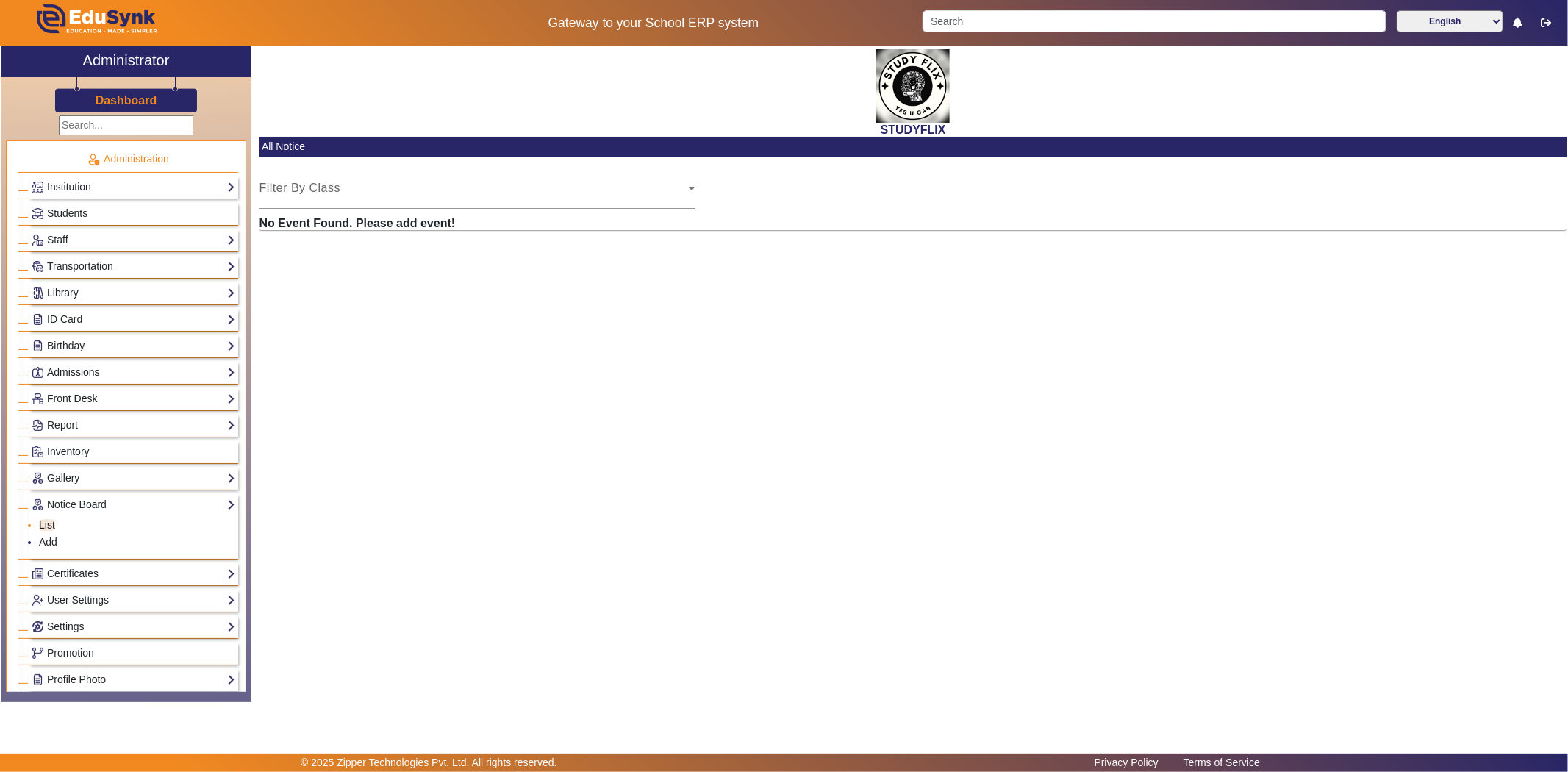
click at [46, 526] on link "List" at bounding box center [47, 525] width 16 height 12
click at [45, 526] on link "List" at bounding box center [47, 525] width 16 height 12
click at [42, 543] on link "Add" at bounding box center [48, 541] width 19 height 12
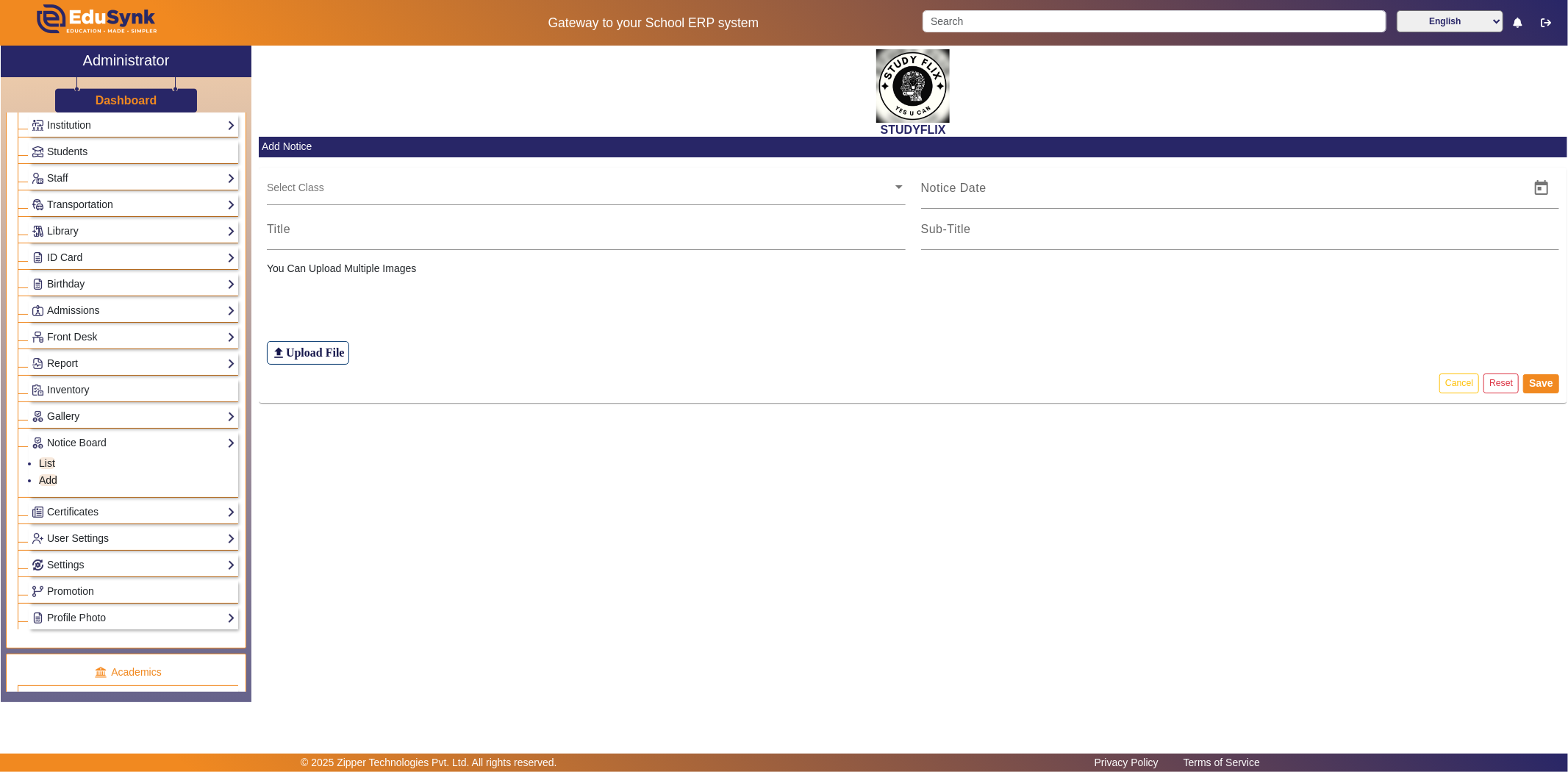
scroll to position [163, 0]
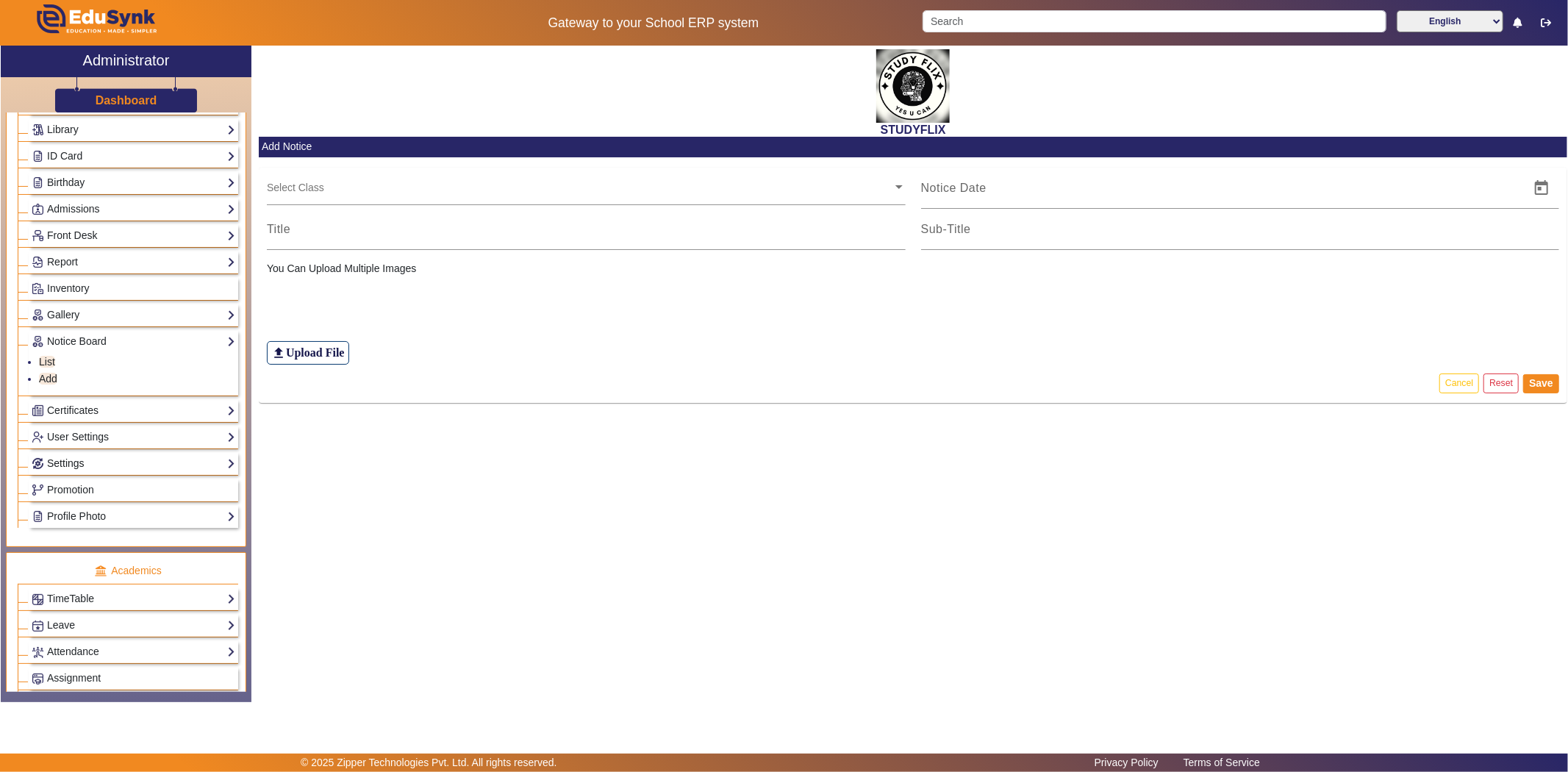
click at [75, 462] on link "Settings" at bounding box center [133, 464] width 204 height 17
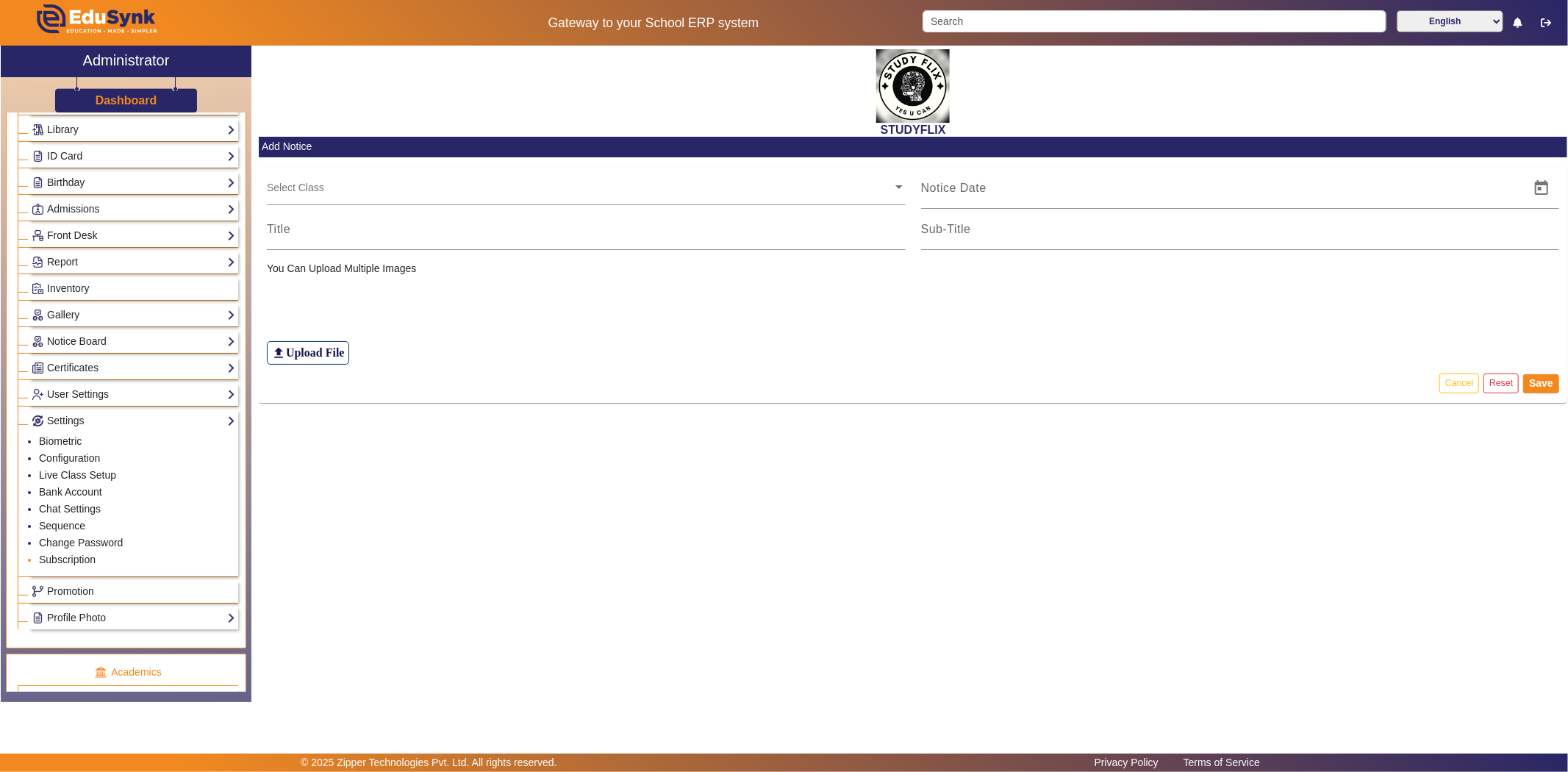
click at [63, 553] on li "Subscription" at bounding box center [137, 561] width 196 height 17
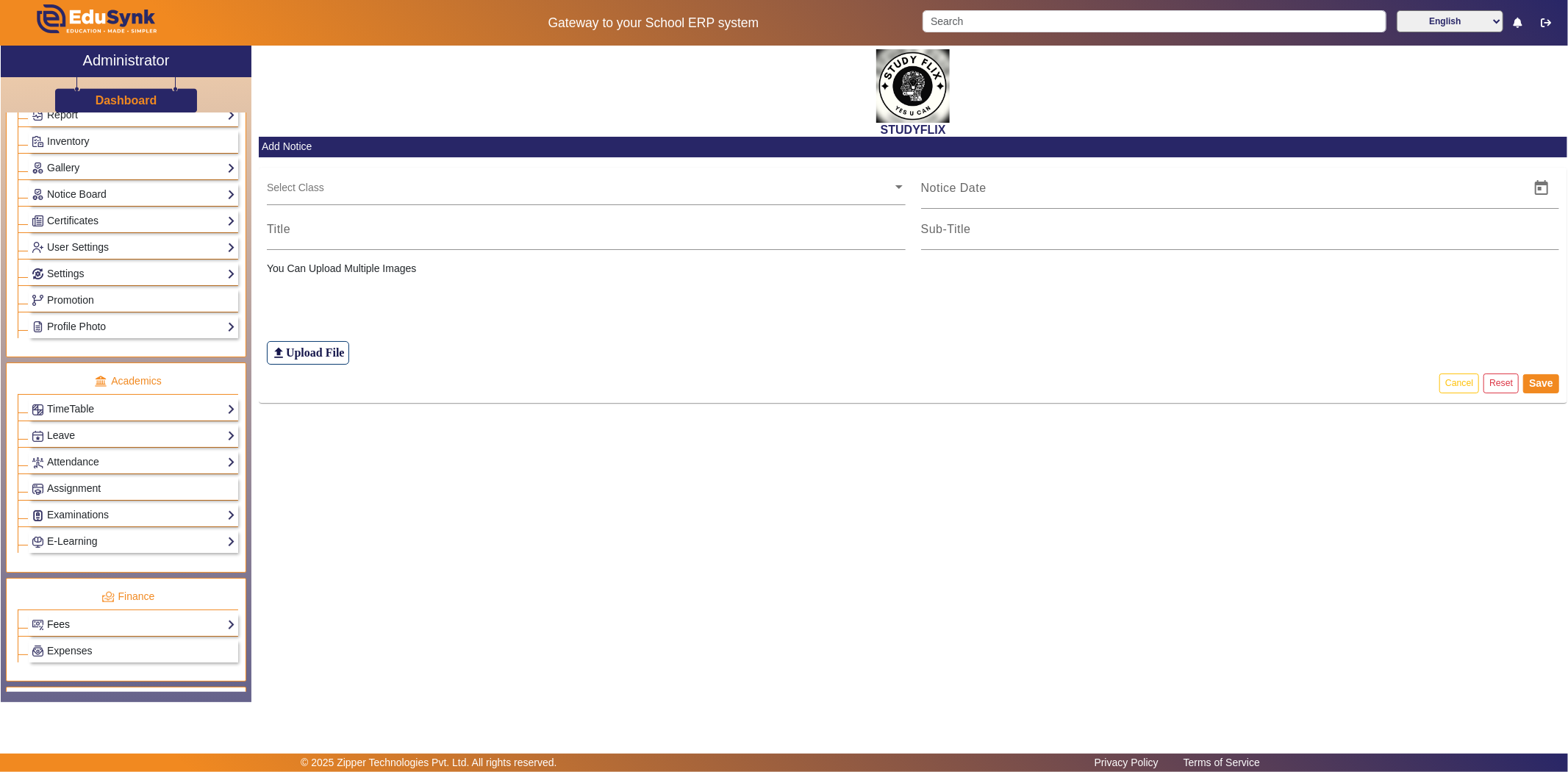
scroll to position [408, 0]
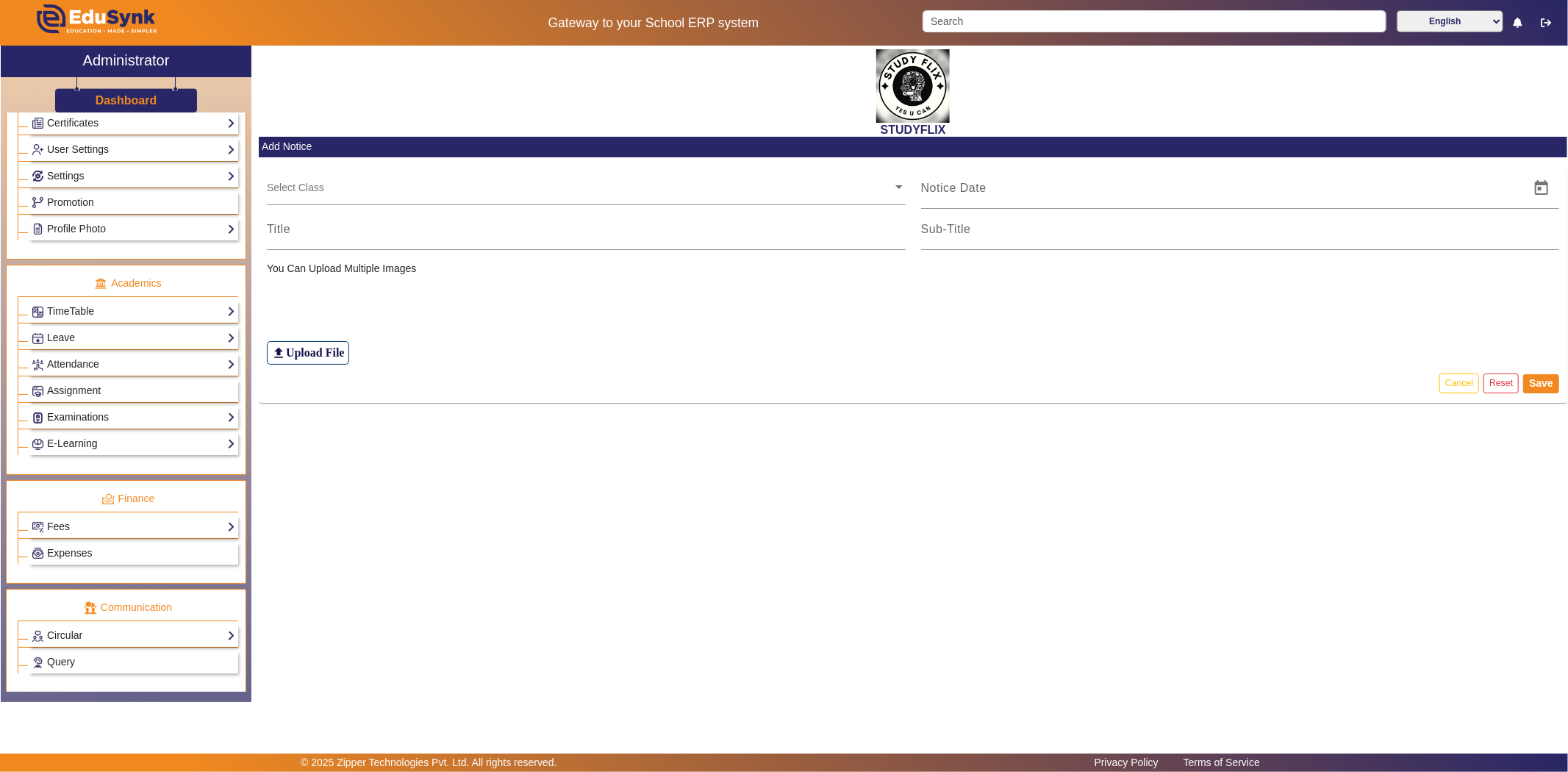
click at [103, 415] on link "Examinations" at bounding box center [133, 417] width 204 height 17
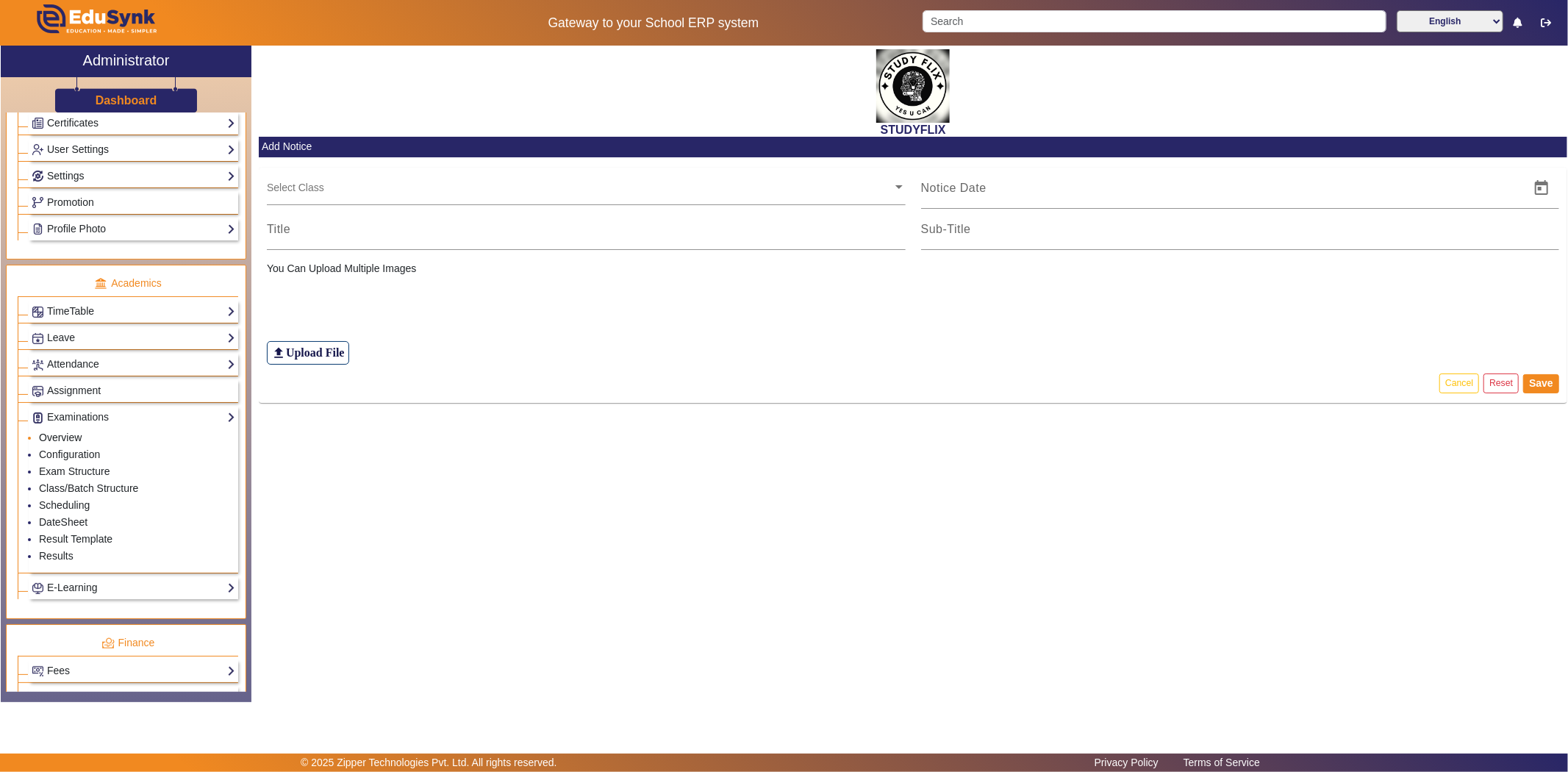
click at [70, 439] on link "Overview" at bounding box center [60, 437] width 43 height 12
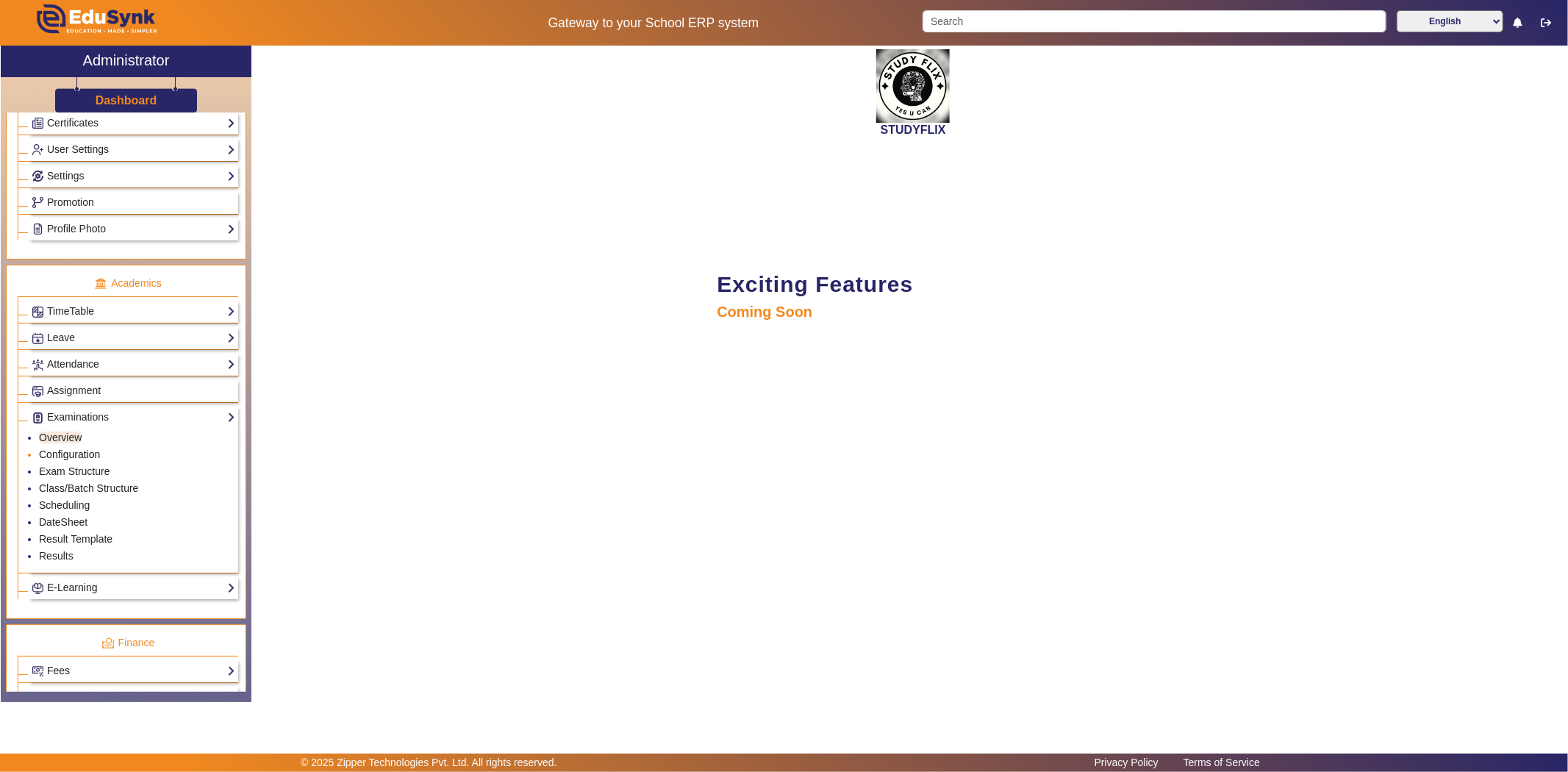
click at [73, 457] on link "Configuration" at bounding box center [69, 454] width 61 height 12
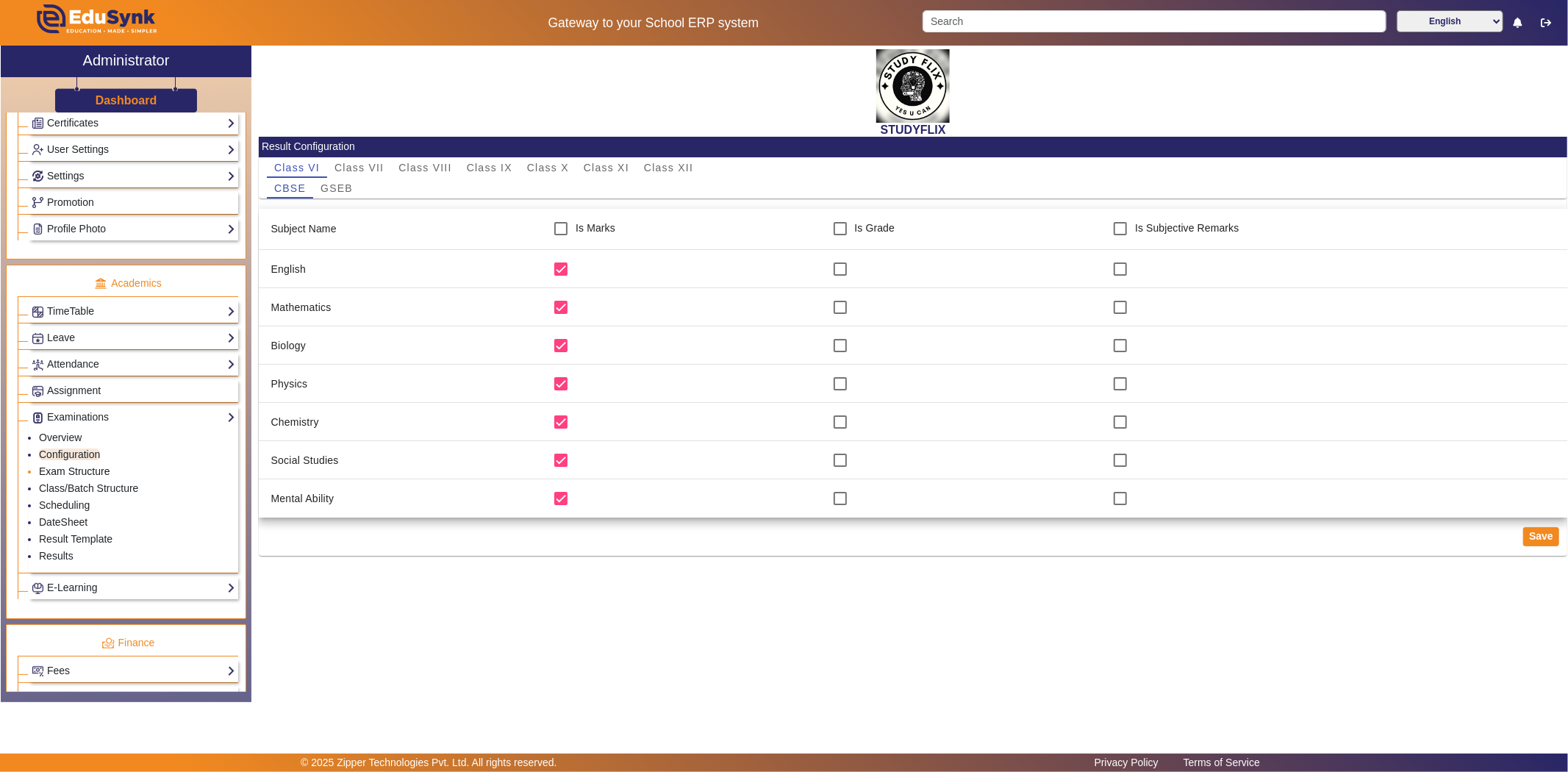
click at [69, 472] on link "Exam Structure" at bounding box center [74, 471] width 71 height 12
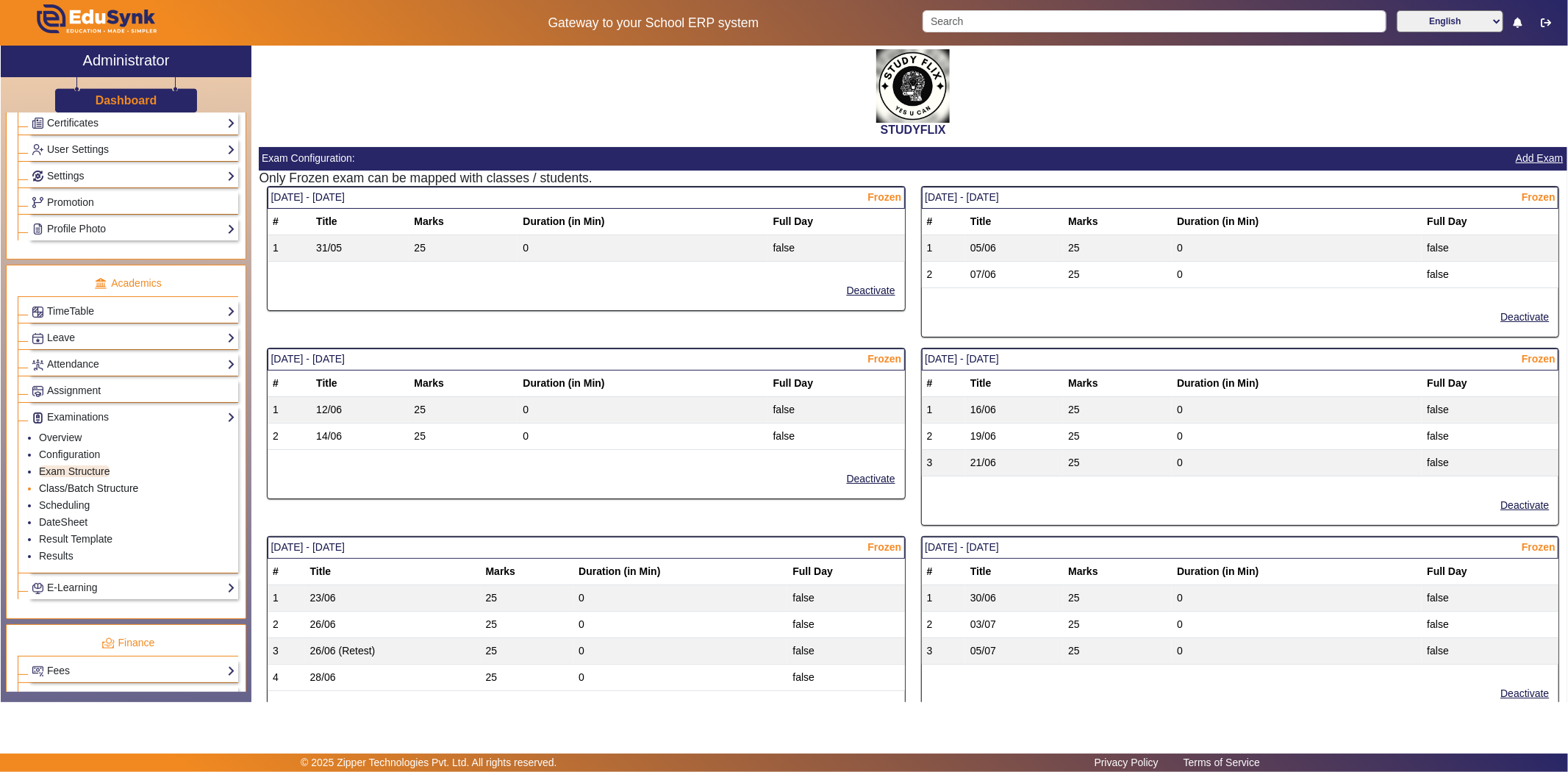
click at [70, 490] on link "Class/Batch Structure" at bounding box center [88, 487] width 99 height 12
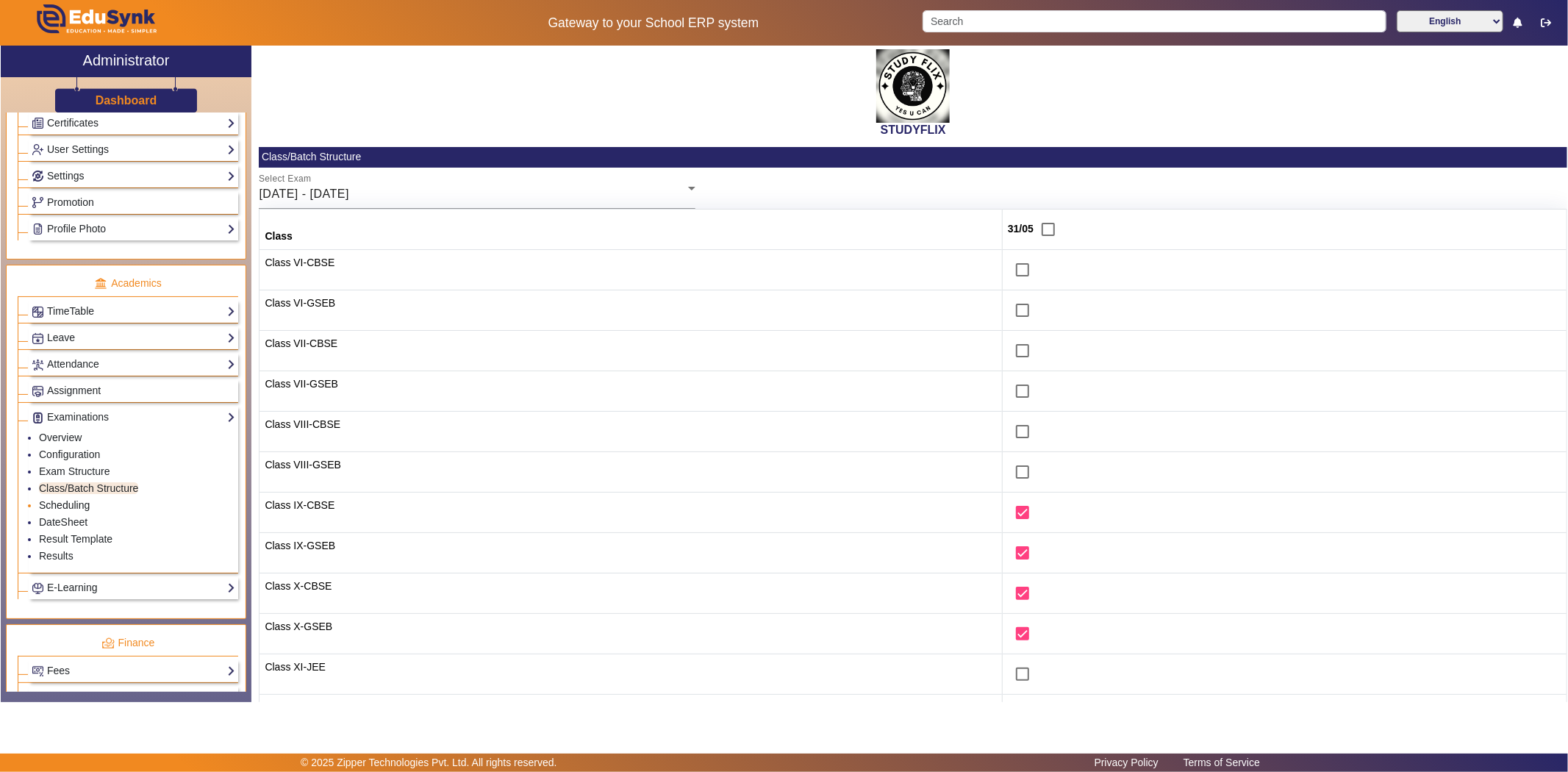
click at [69, 505] on link "Scheduling" at bounding box center [64, 505] width 51 height 12
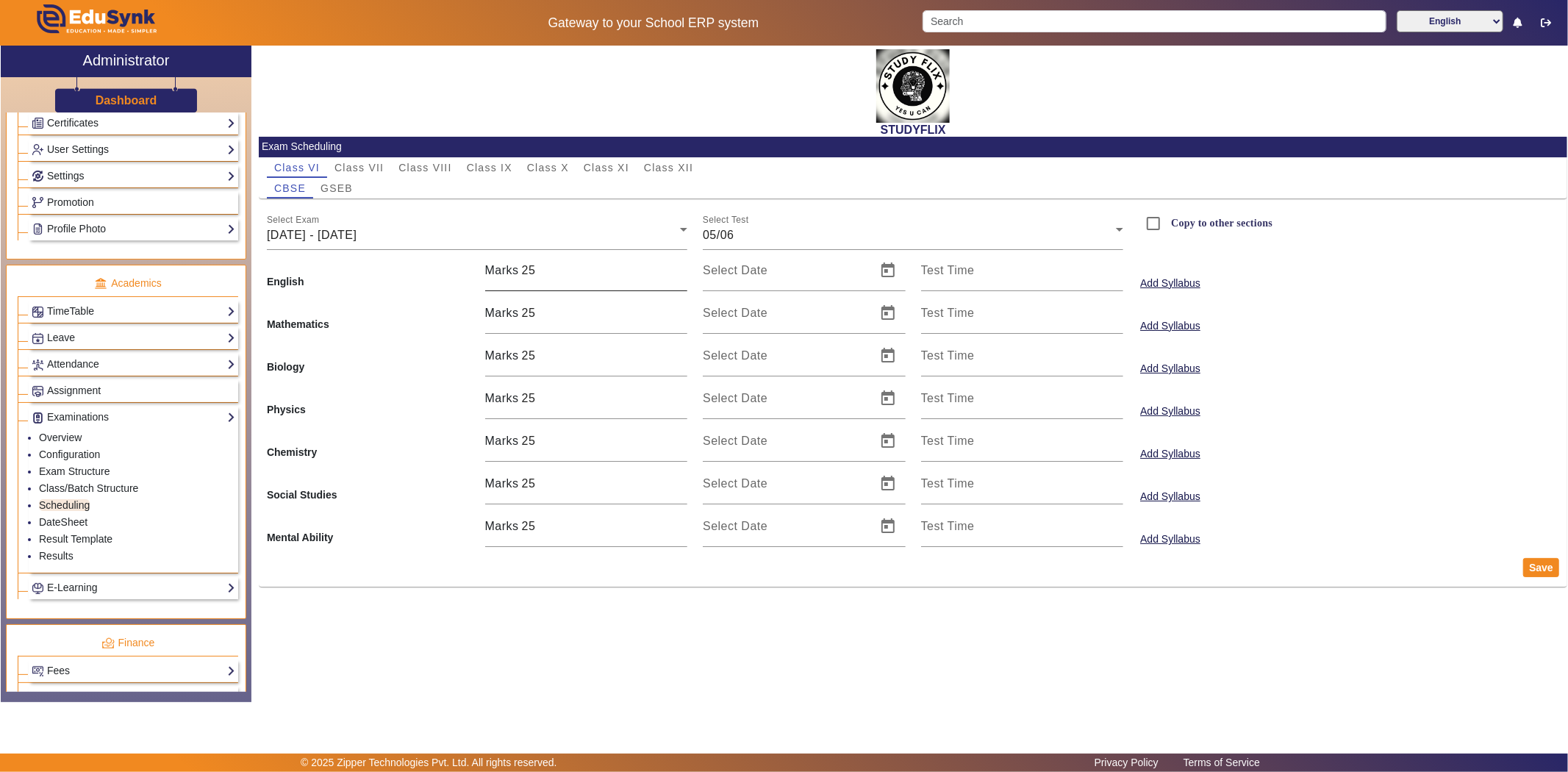
click at [581, 269] on input "25" at bounding box center [604, 271] width 166 height 18
click at [356, 232] on span "[DATE] - [DATE]" at bounding box center [311, 235] width 90 height 12
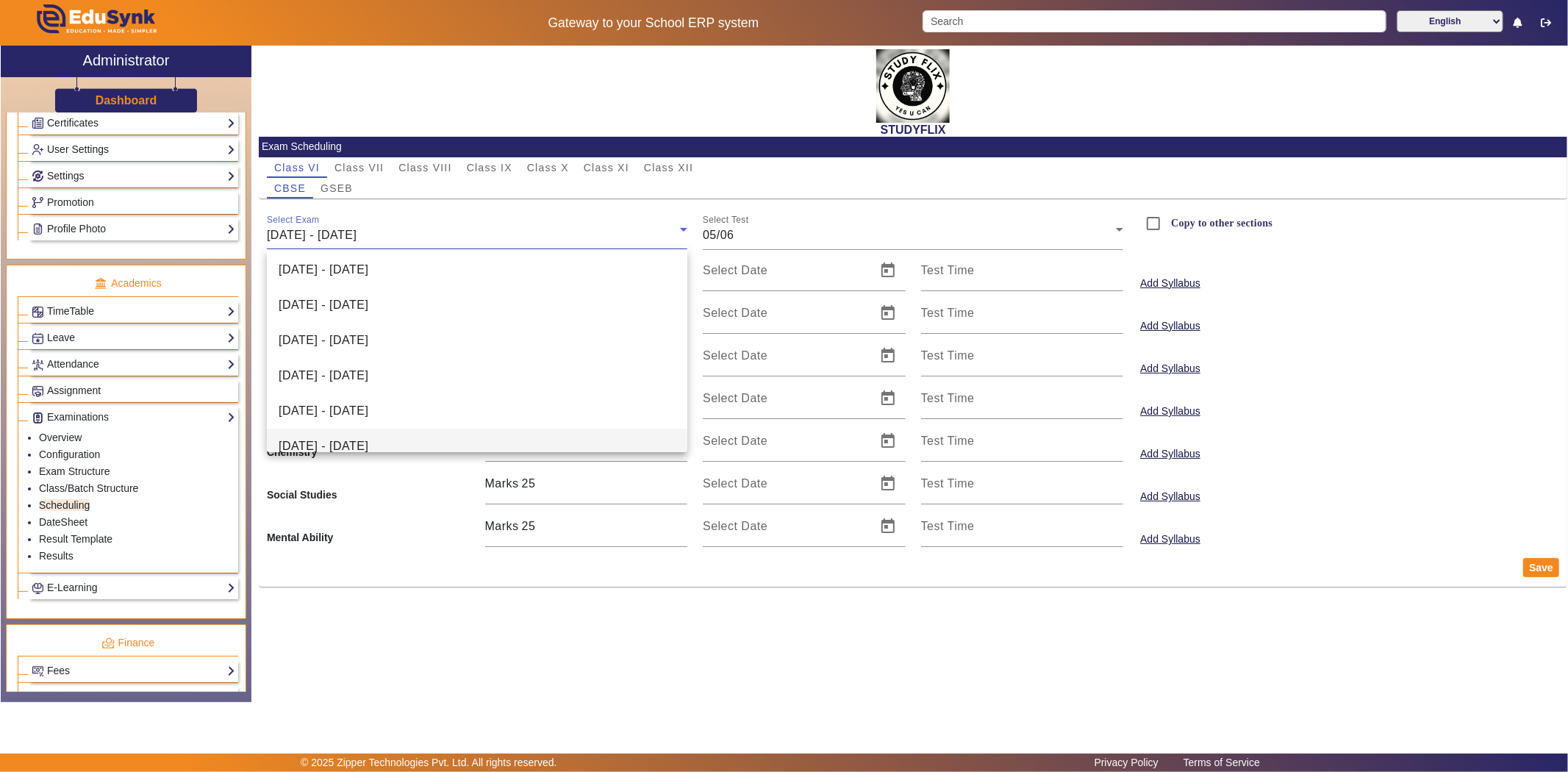
scroll to position [126, 0]
click at [360, 420] on span "[DATE] - [DATE]" at bounding box center [323, 429] width 90 height 18
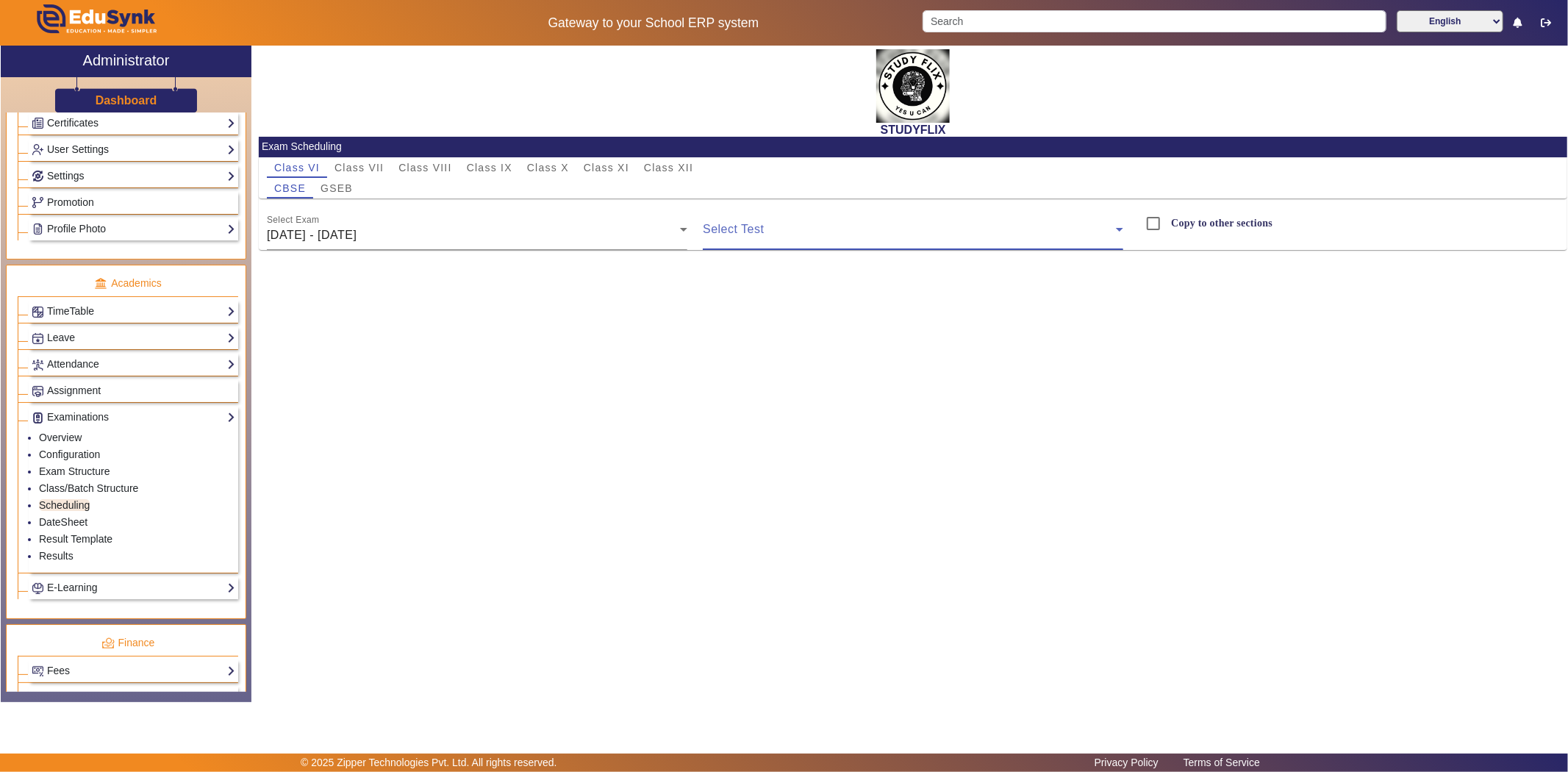
click at [738, 229] on span at bounding box center [909, 235] width 413 height 18
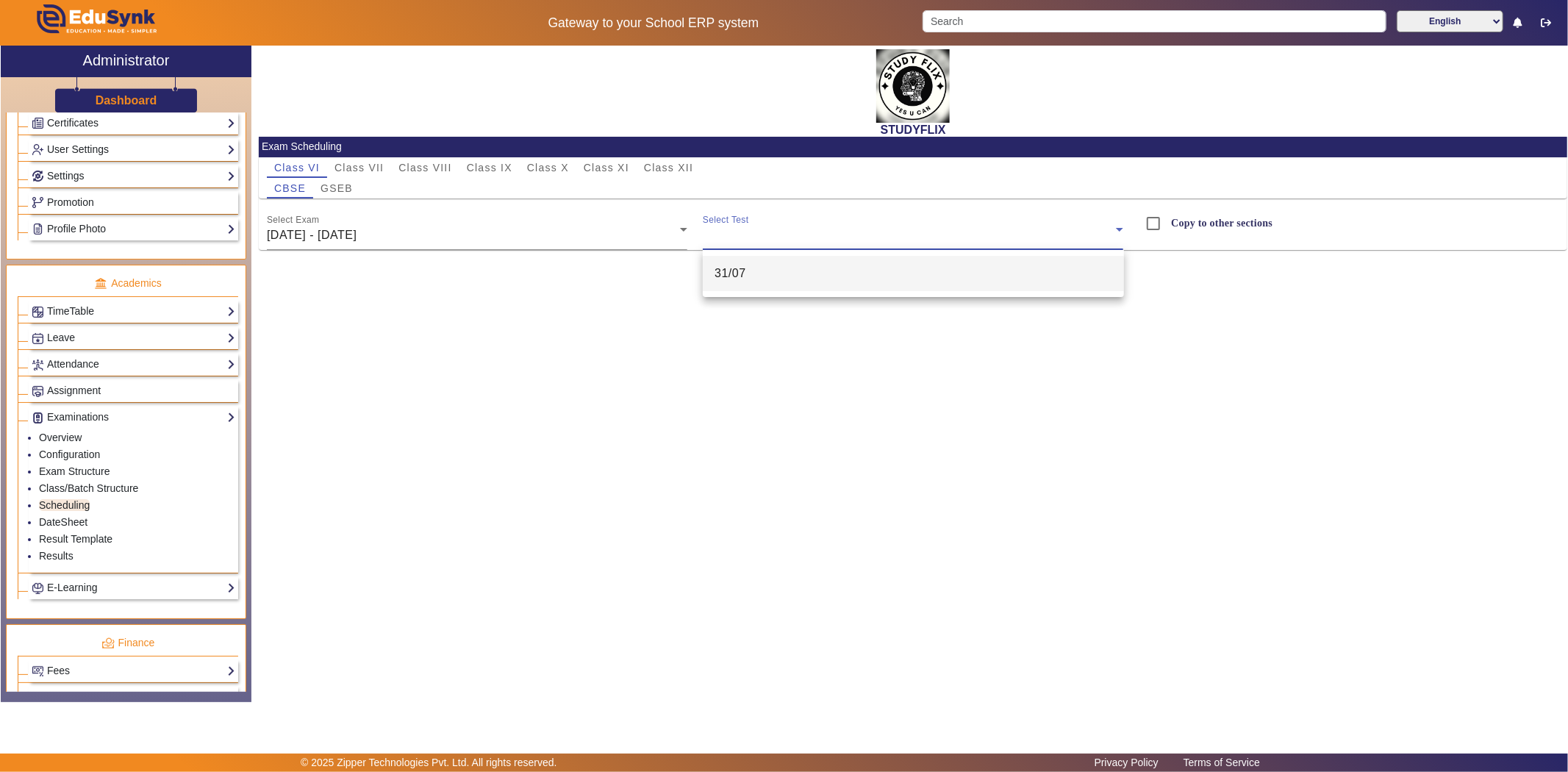
click at [1172, 316] on div at bounding box center [784, 386] width 1568 height 772
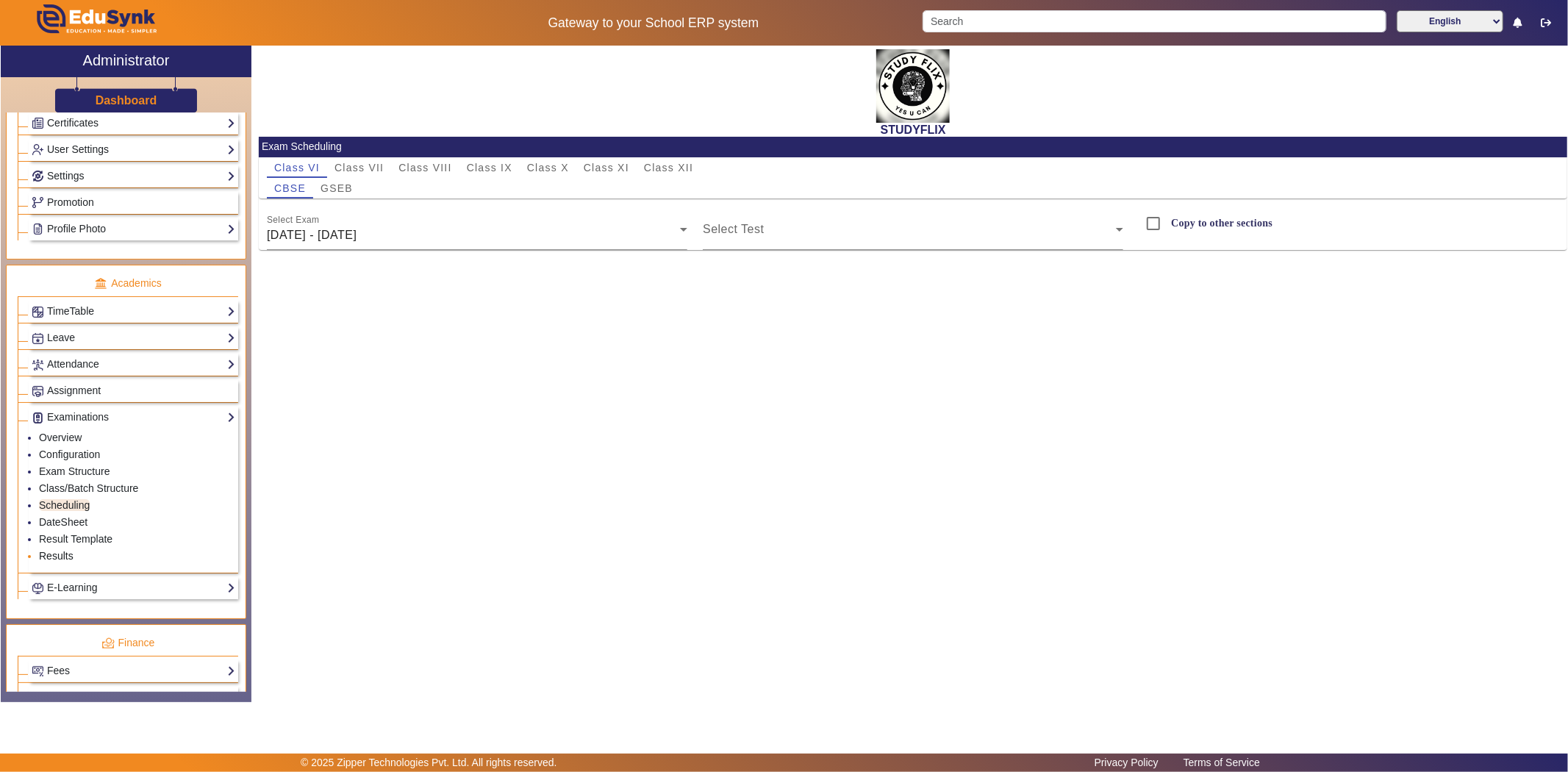
click at [59, 561] on link "Results" at bounding box center [56, 555] width 34 height 12
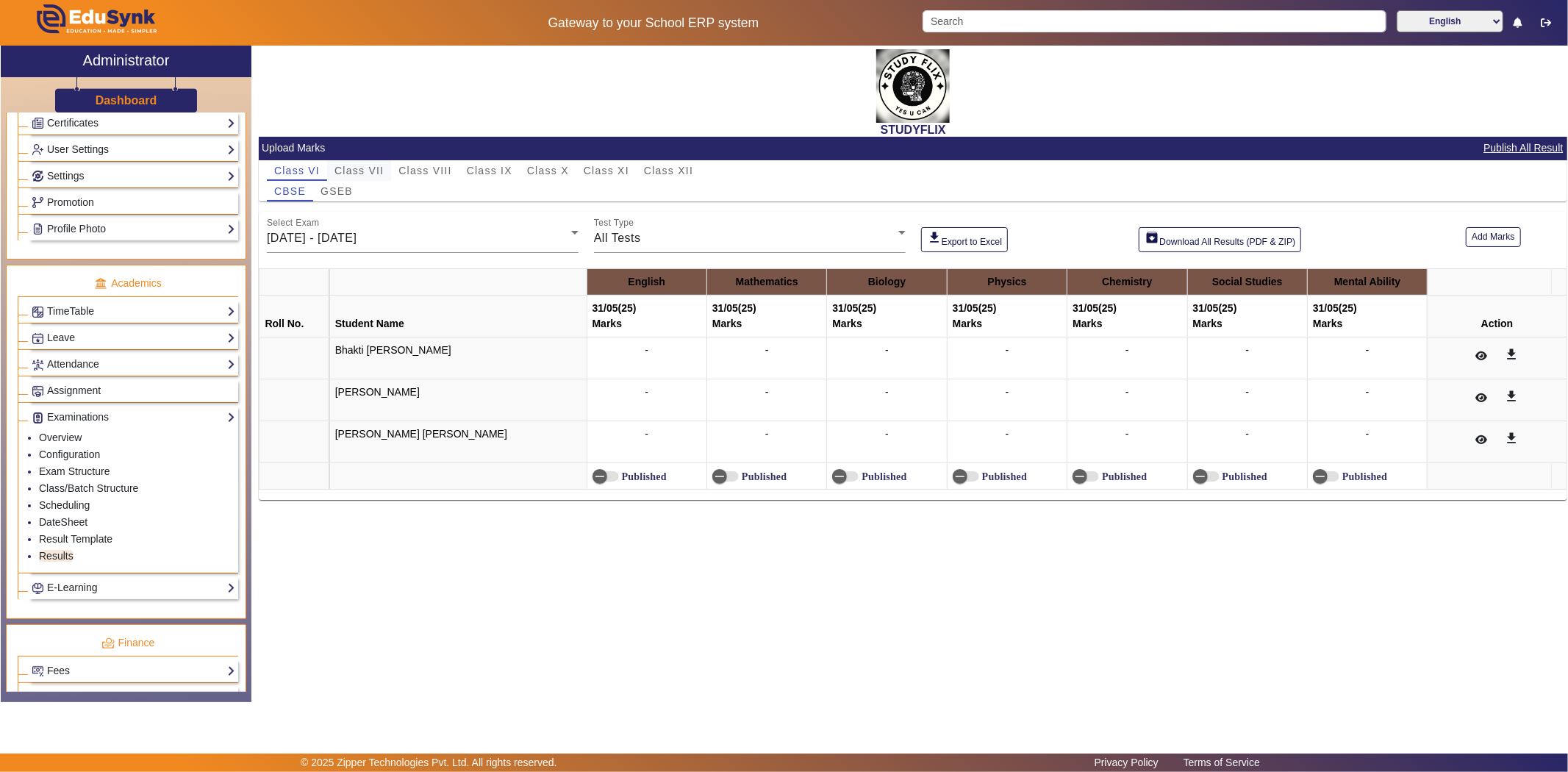
click at [383, 174] on span "Class VII" at bounding box center [359, 170] width 49 height 10
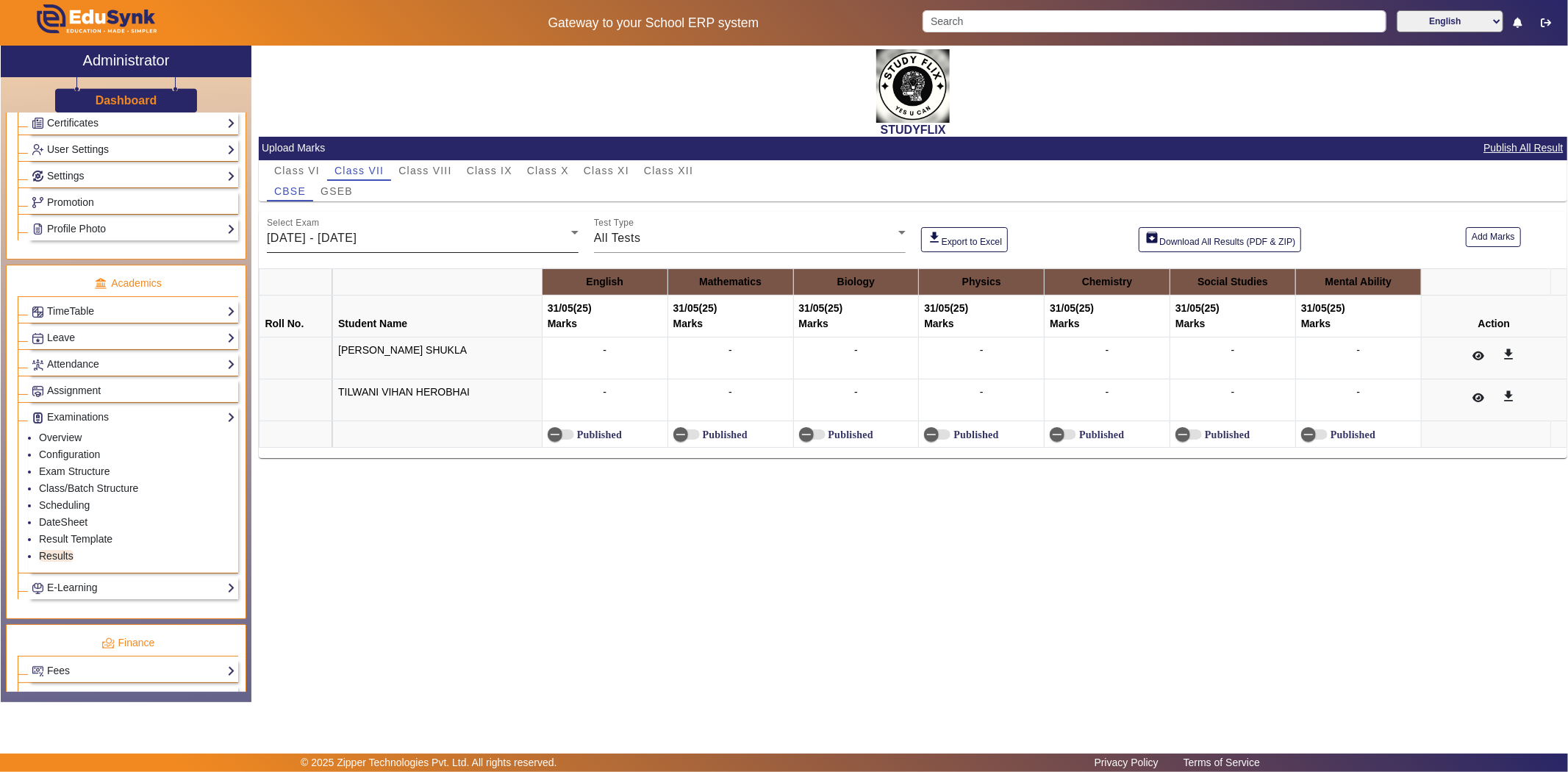
click at [409, 231] on div "[DATE] - [DATE]" at bounding box center [419, 238] width 304 height 18
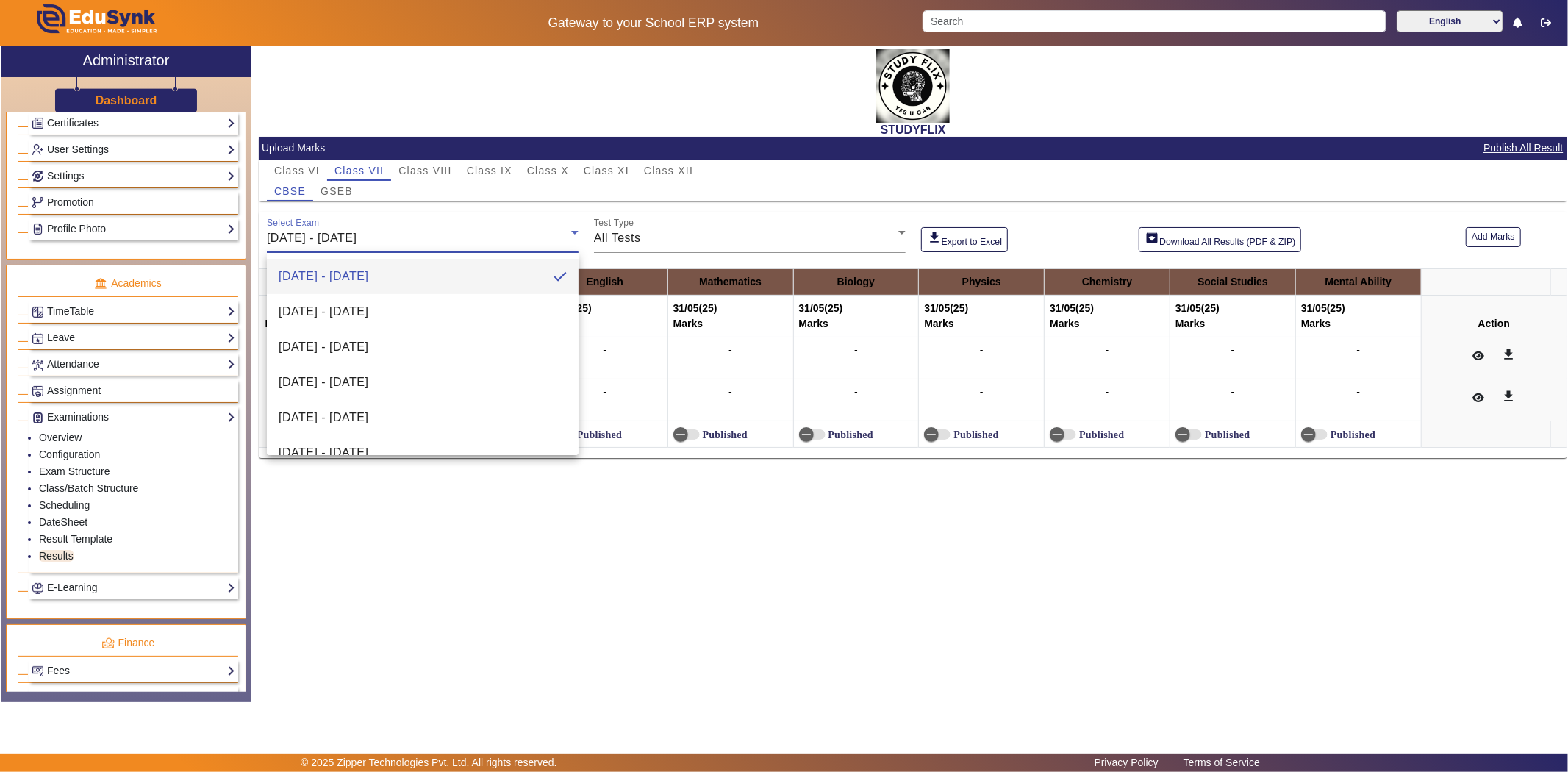
click at [300, 169] on div at bounding box center [784, 386] width 1568 height 772
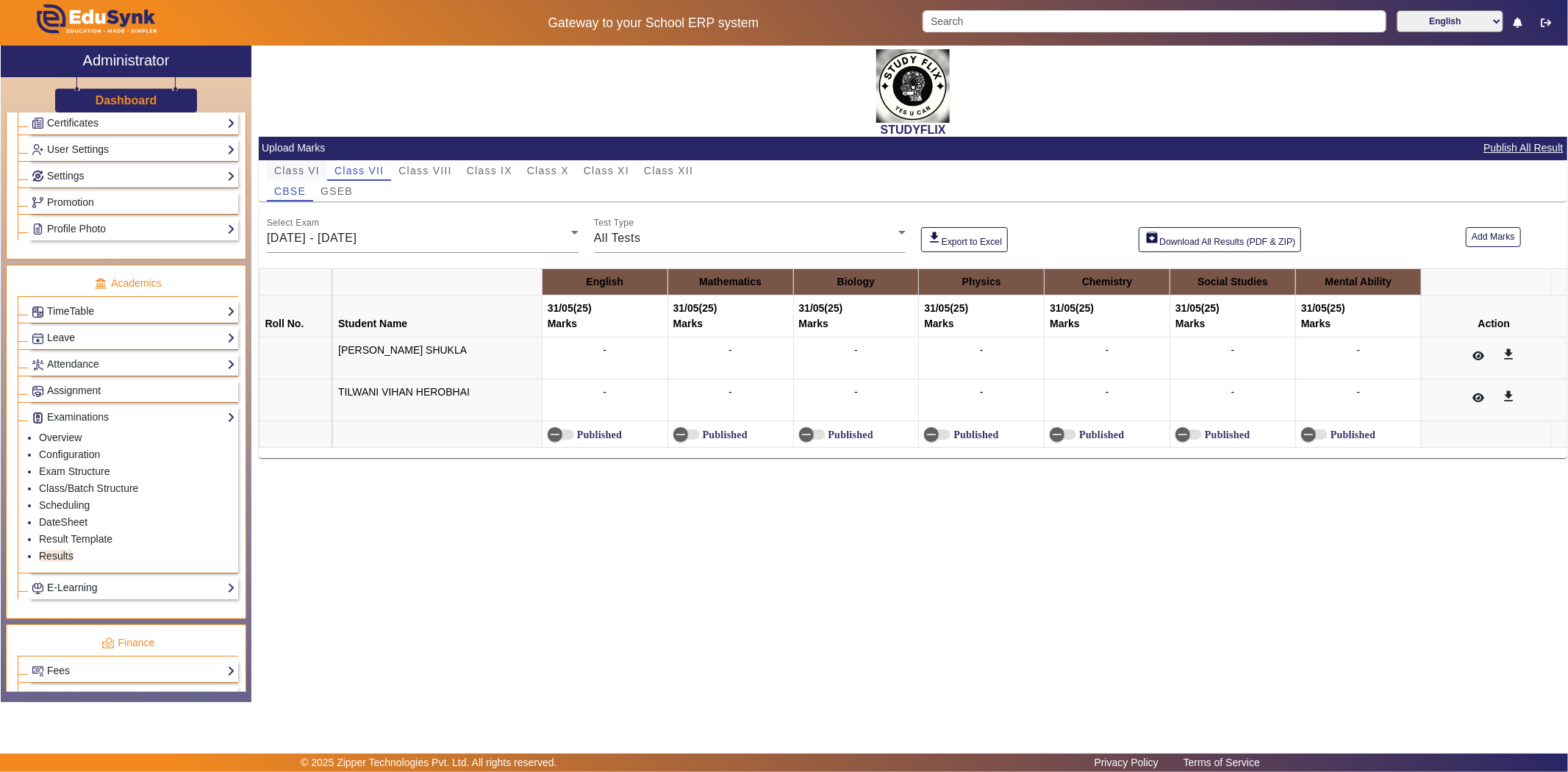
click at [298, 162] on span "Class VI" at bounding box center [297, 171] width 45 height 20
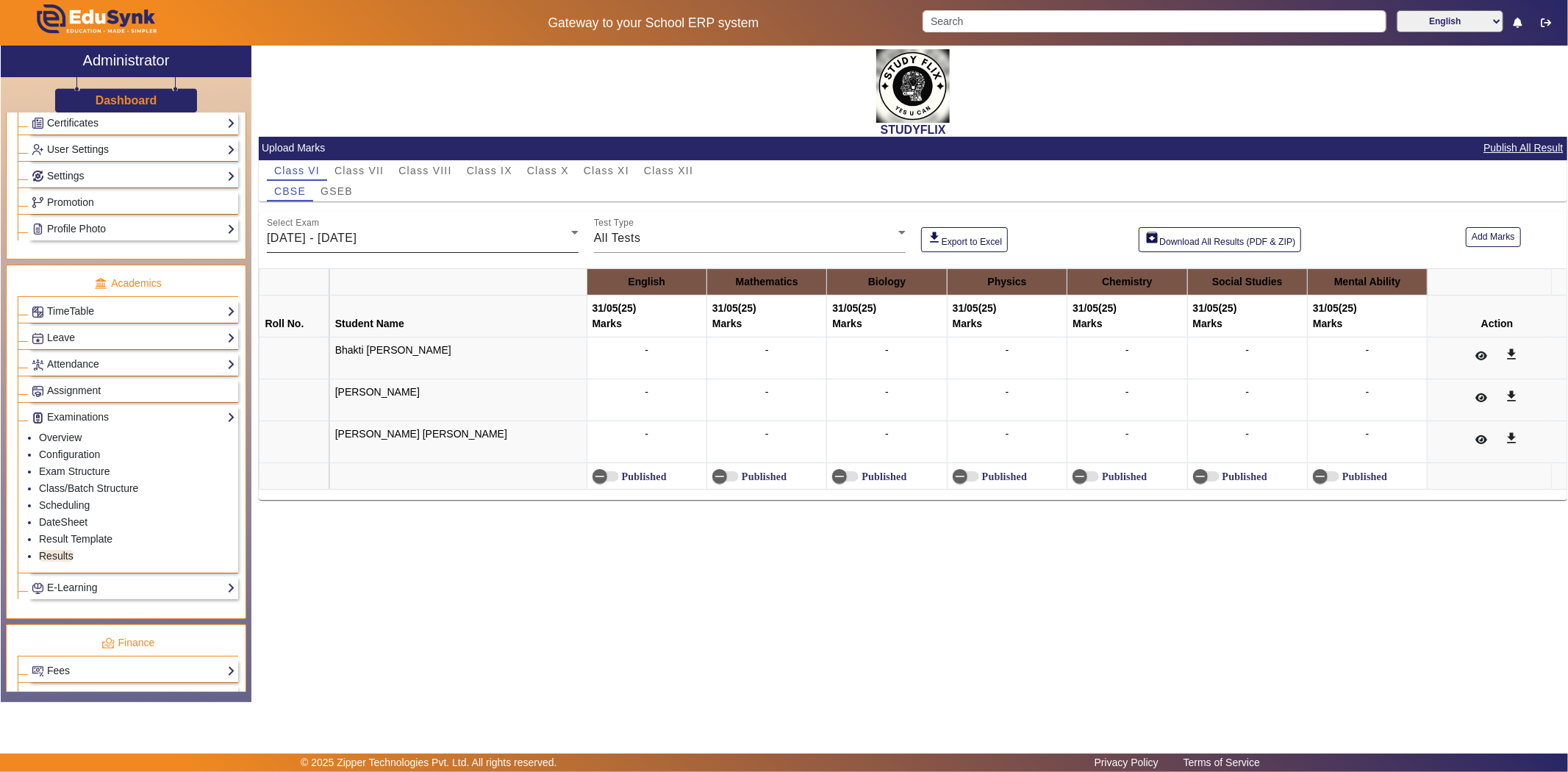
click at [429, 239] on div "[DATE] - [DATE]" at bounding box center [419, 238] width 304 height 18
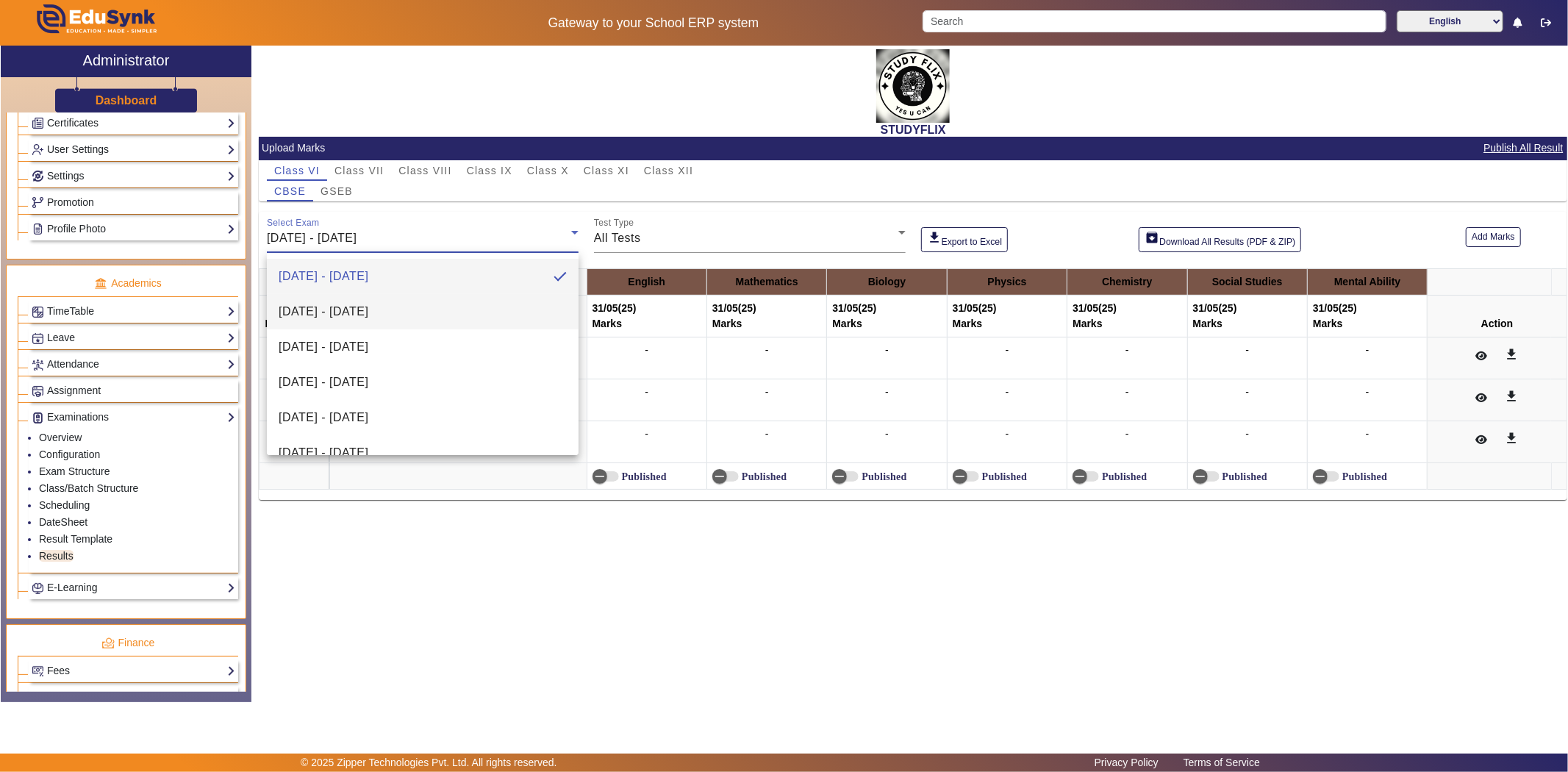
click at [368, 312] on span "[DATE] - [DATE]" at bounding box center [323, 311] width 90 height 18
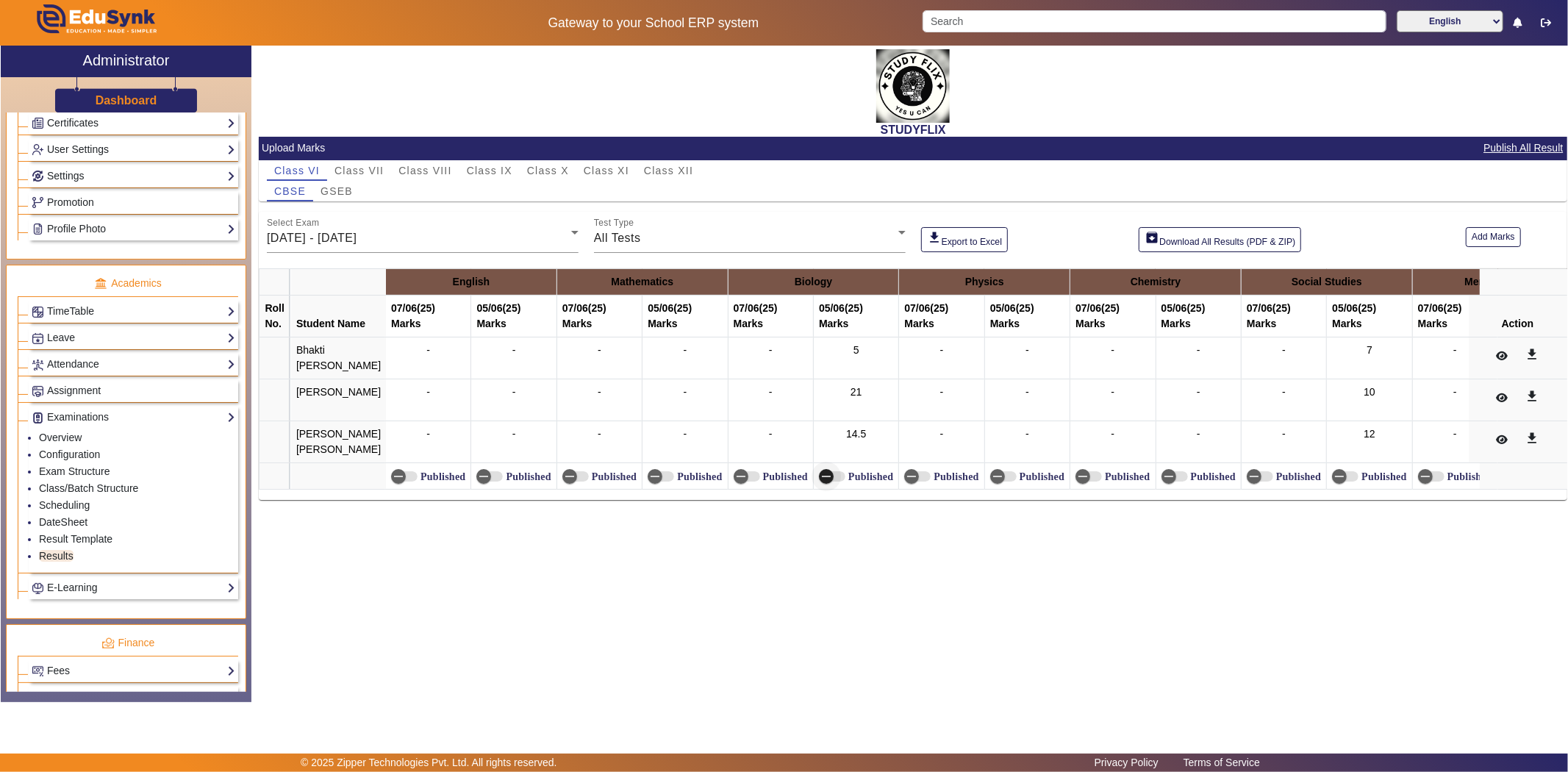
click at [822, 477] on icon "button" at bounding box center [826, 476] width 9 height 2
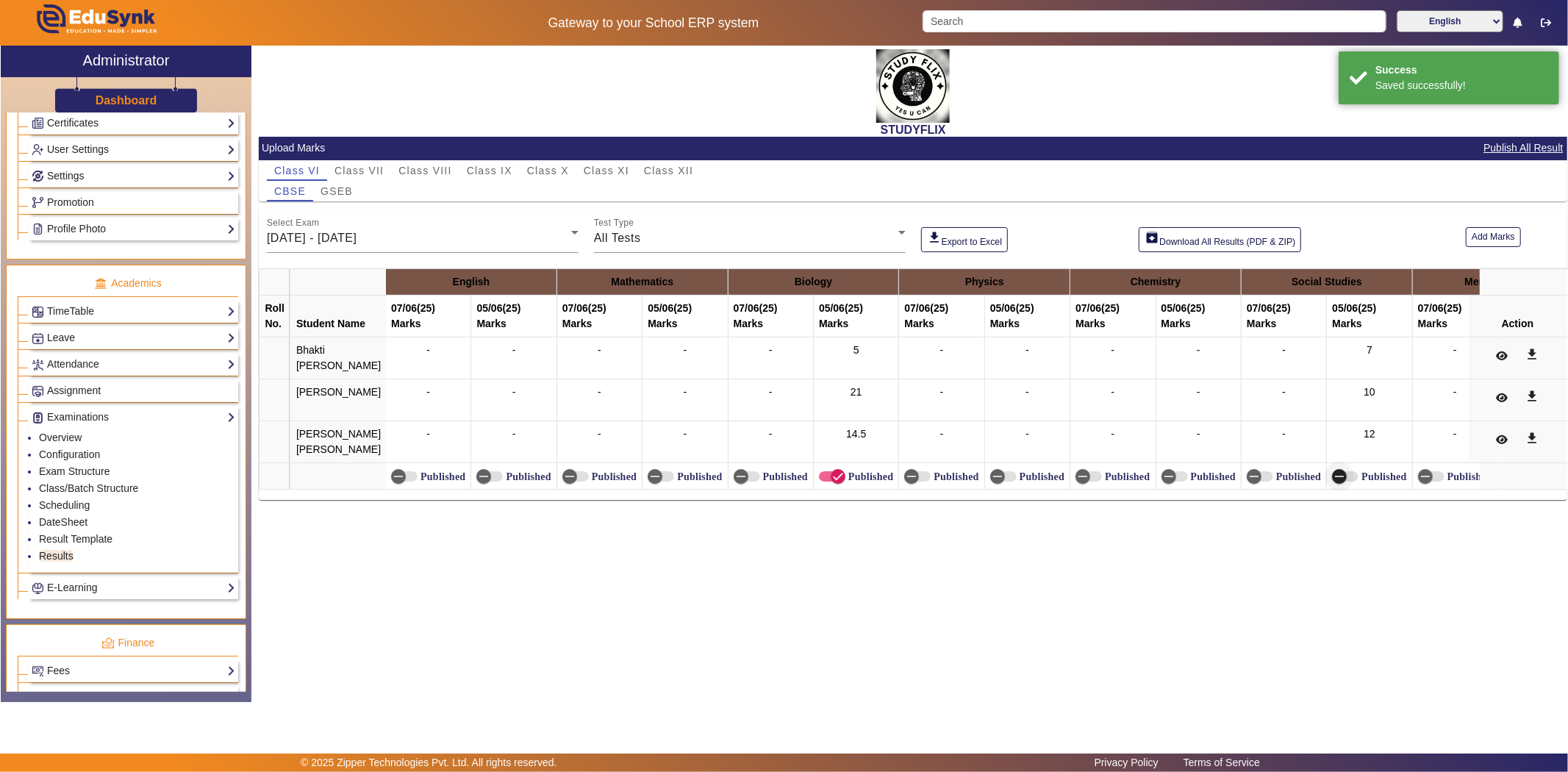
click at [1335, 477] on icon "button" at bounding box center [1339, 476] width 9 height 2
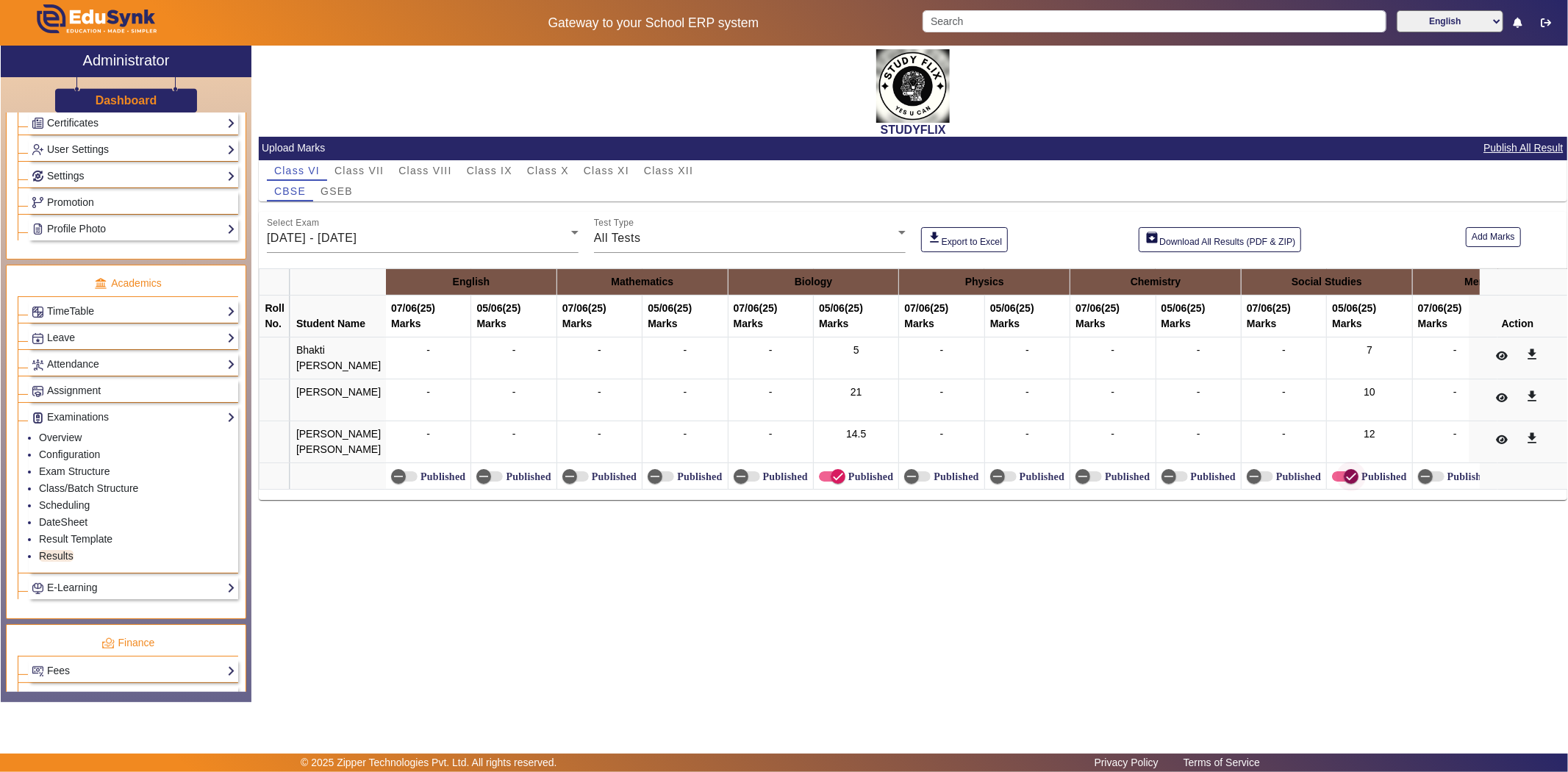
click at [1347, 477] on icon "button" at bounding box center [1350, 476] width 9 height 2
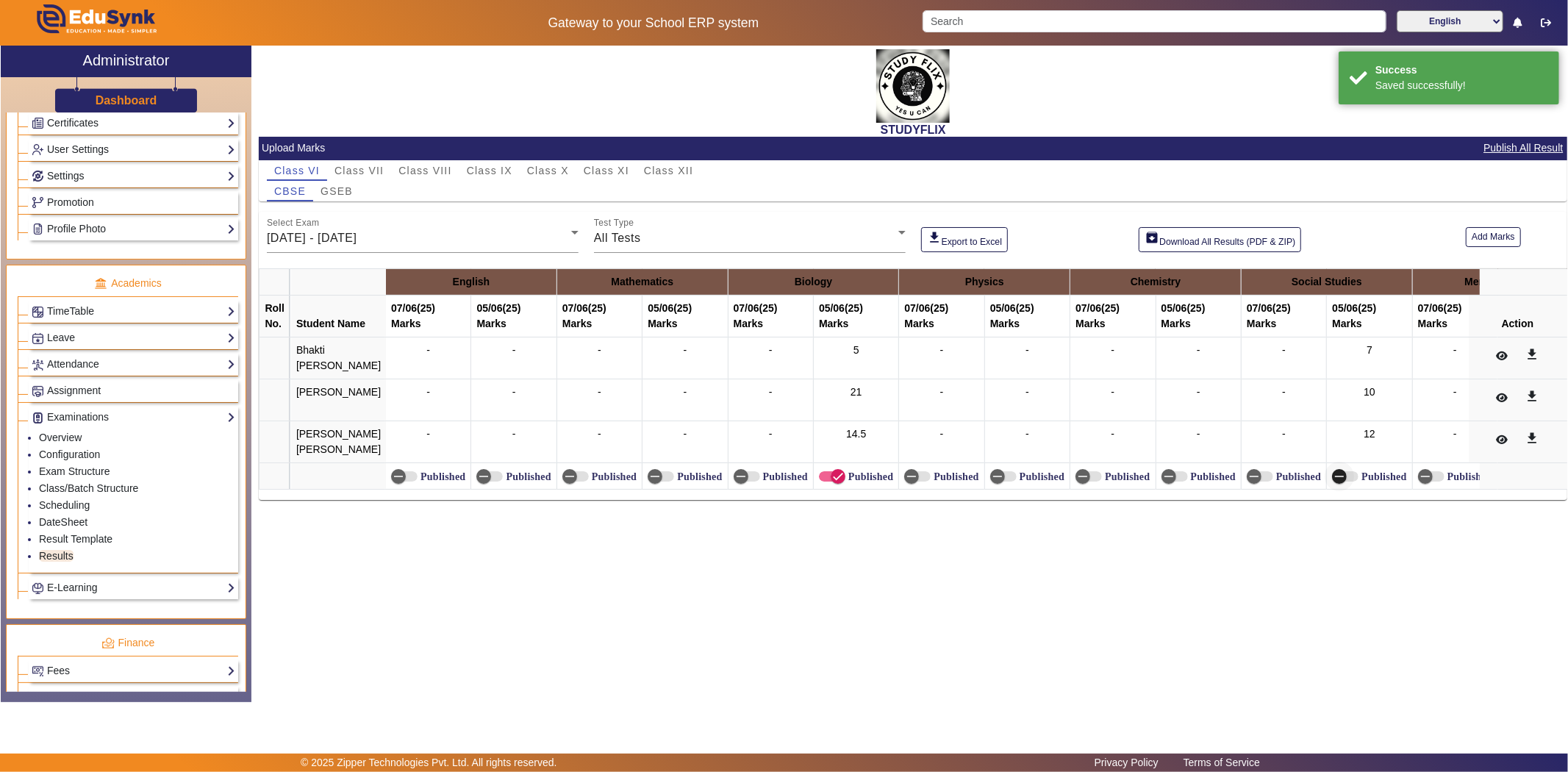
click at [1333, 483] on icon "button" at bounding box center [1339, 476] width 13 height 13
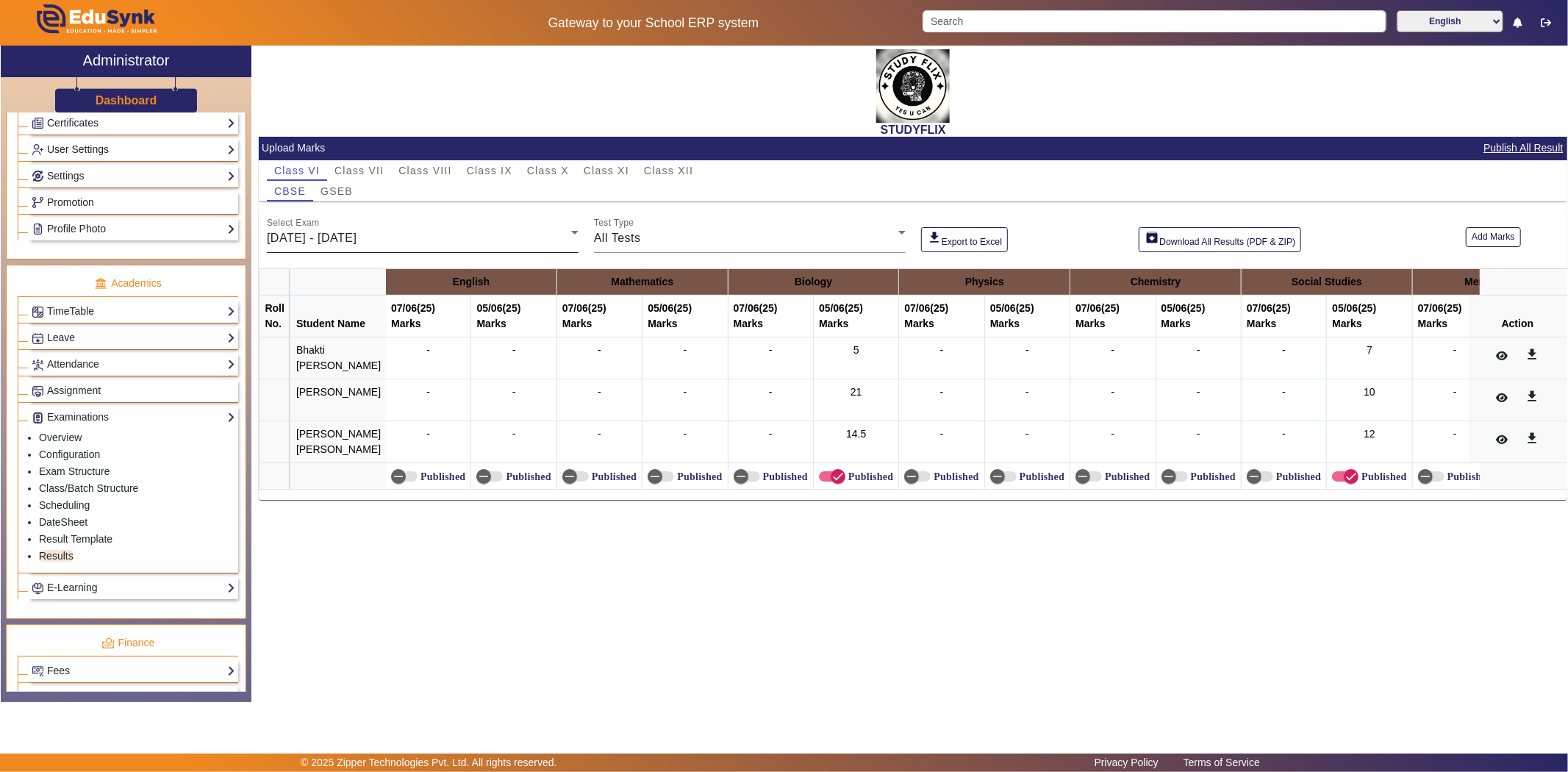
click at [356, 236] on span "[DATE] - [DATE]" at bounding box center [311, 238] width 90 height 12
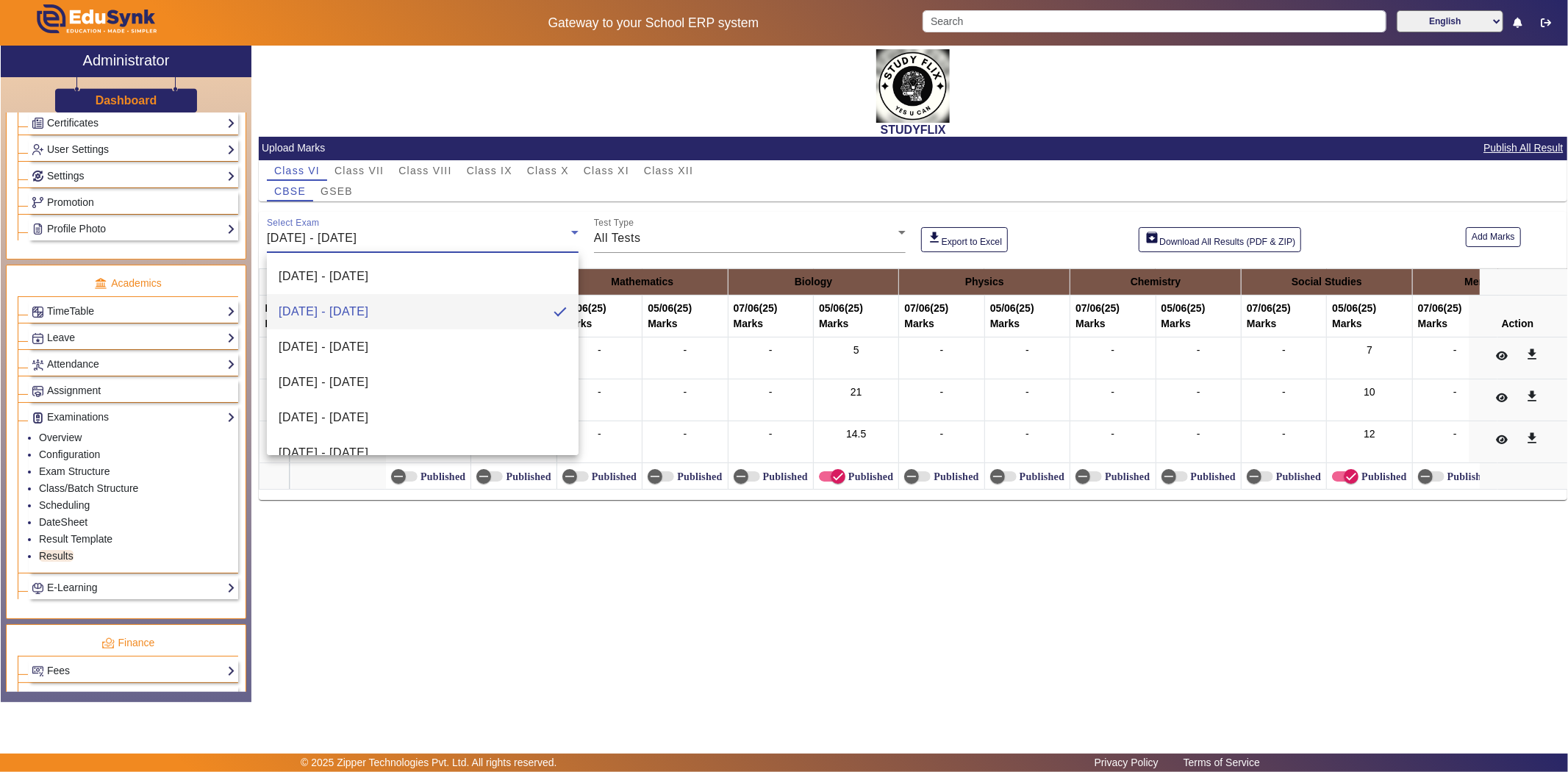
click at [391, 236] on div at bounding box center [784, 386] width 1568 height 772
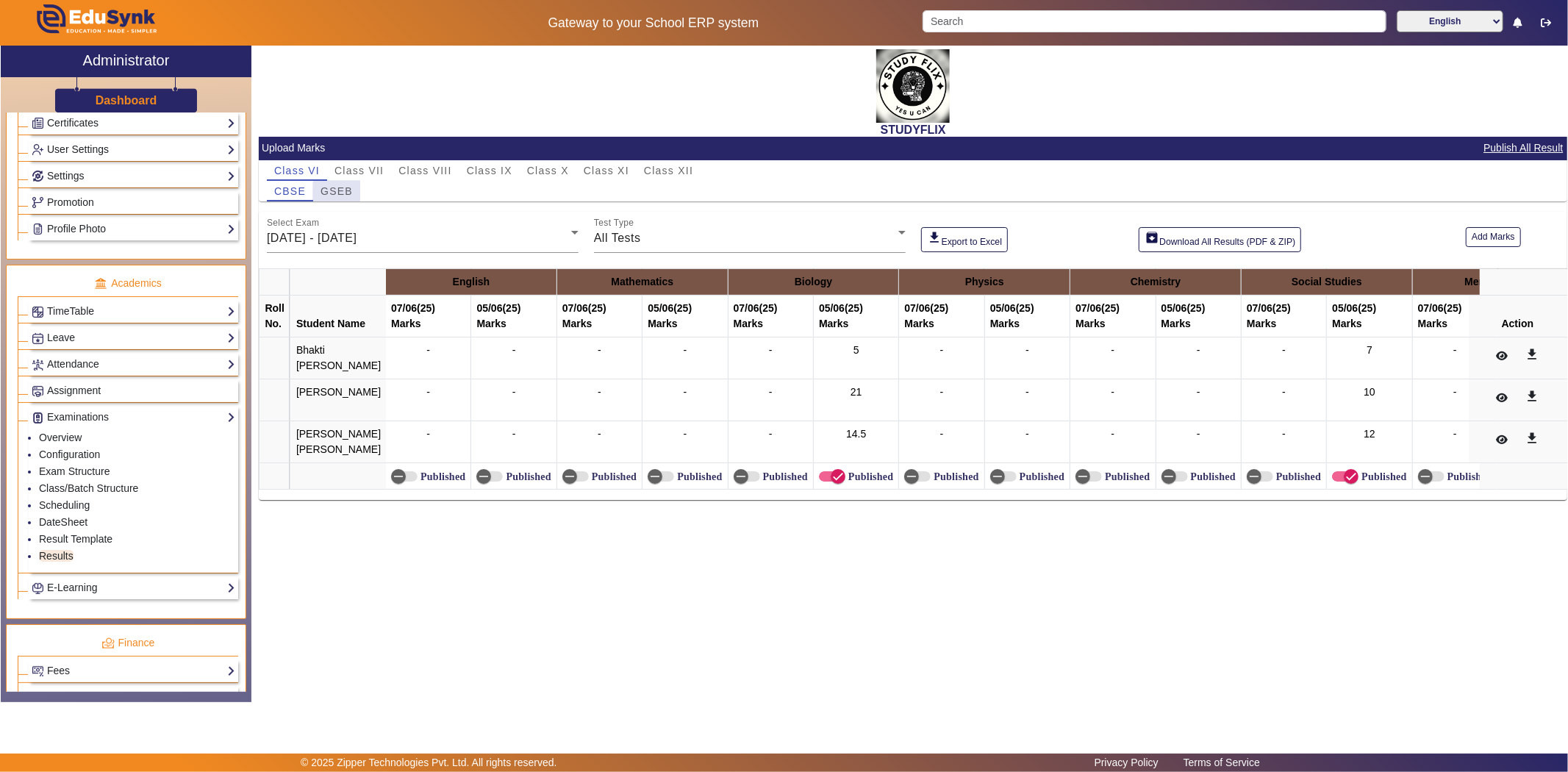
click at [345, 193] on span "GSEB" at bounding box center [336, 191] width 32 height 10
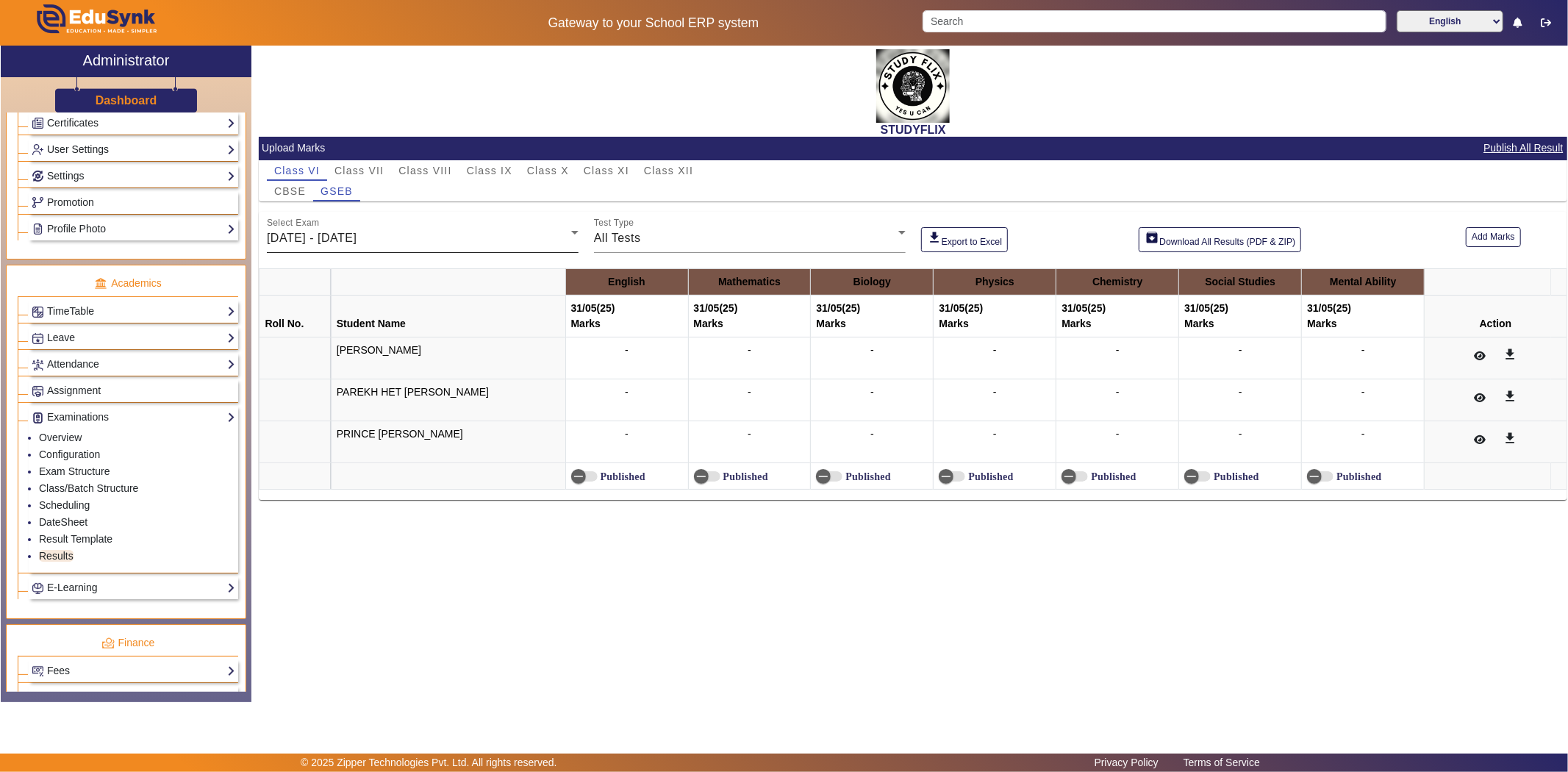
click at [356, 239] on span "[DATE] - [DATE]" at bounding box center [311, 238] width 90 height 12
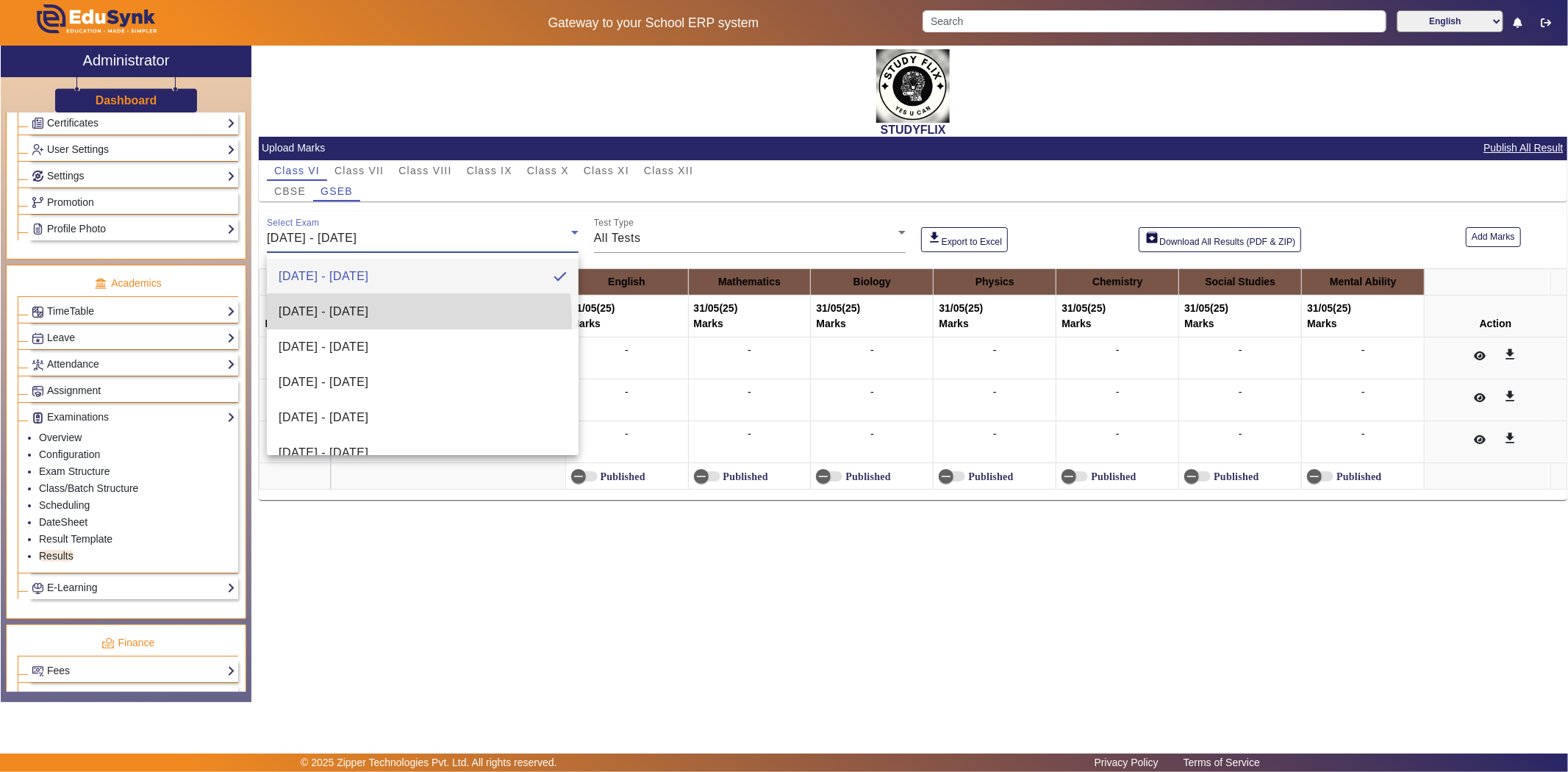
click at [348, 320] on mat-option "[DATE] - [DATE]" at bounding box center [423, 311] width 312 height 35
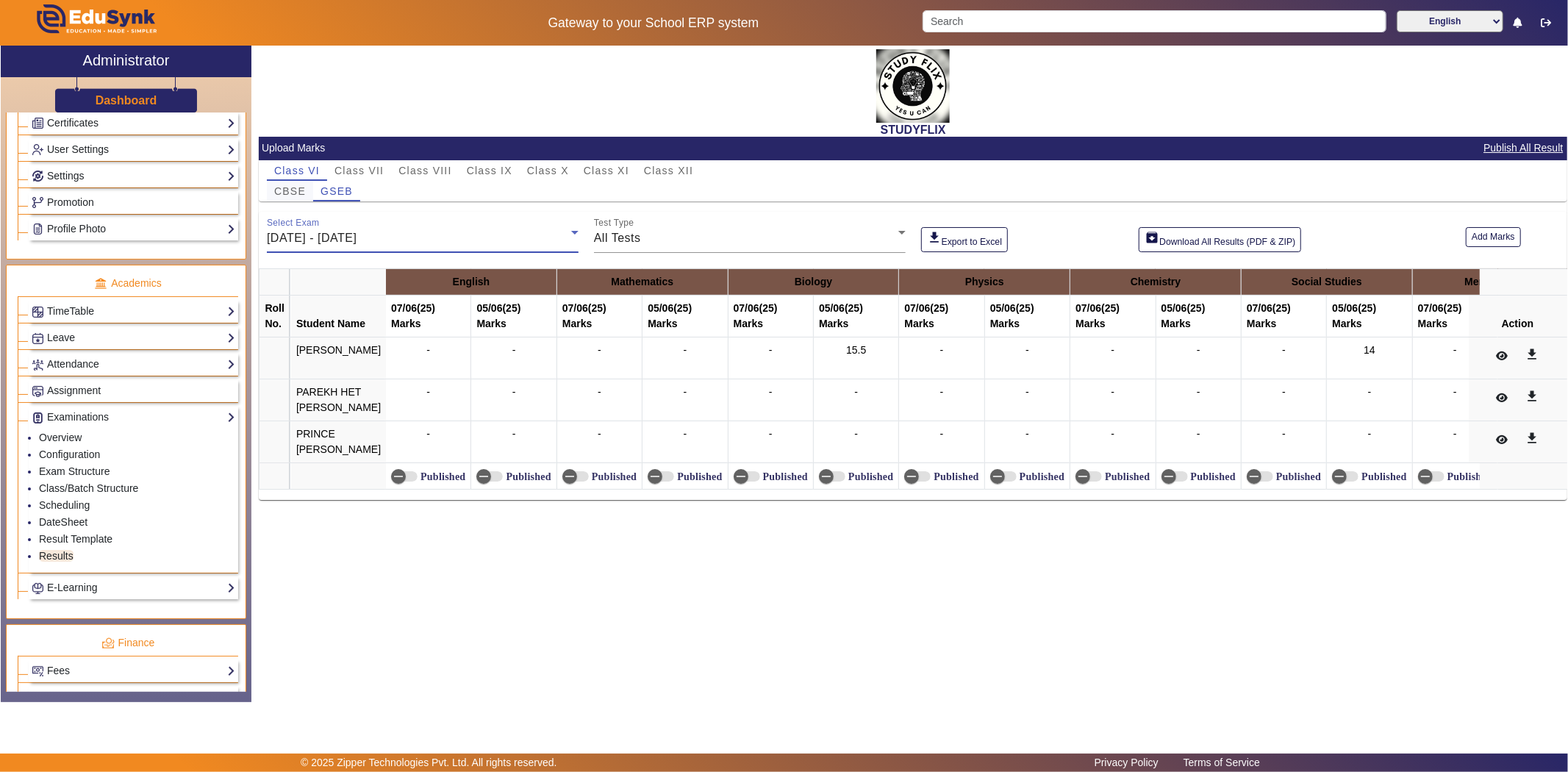
click at [285, 191] on span "CBSE" at bounding box center [290, 191] width 32 height 10
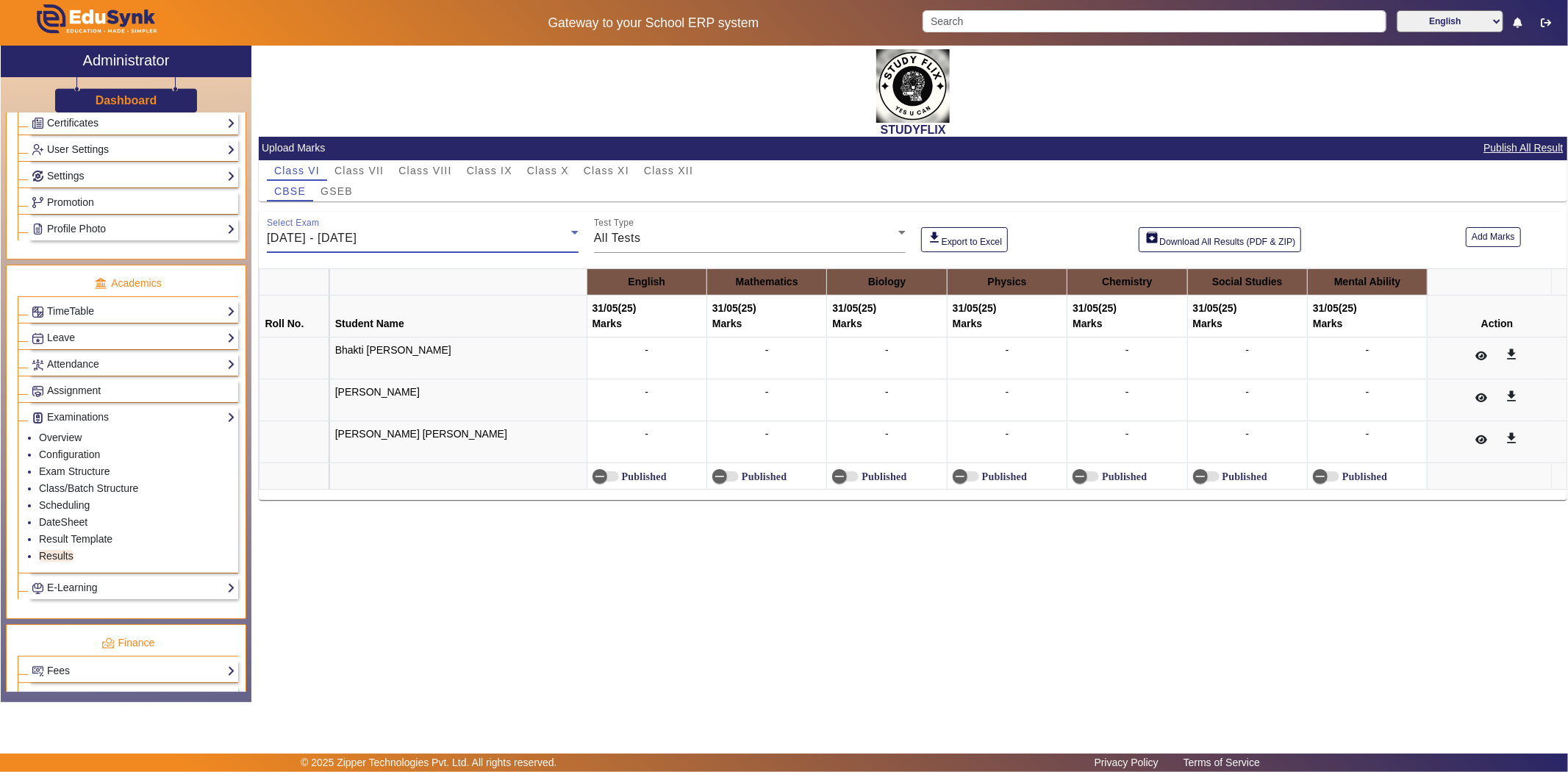
click at [351, 232] on span "[DATE] - [DATE]" at bounding box center [311, 238] width 90 height 12
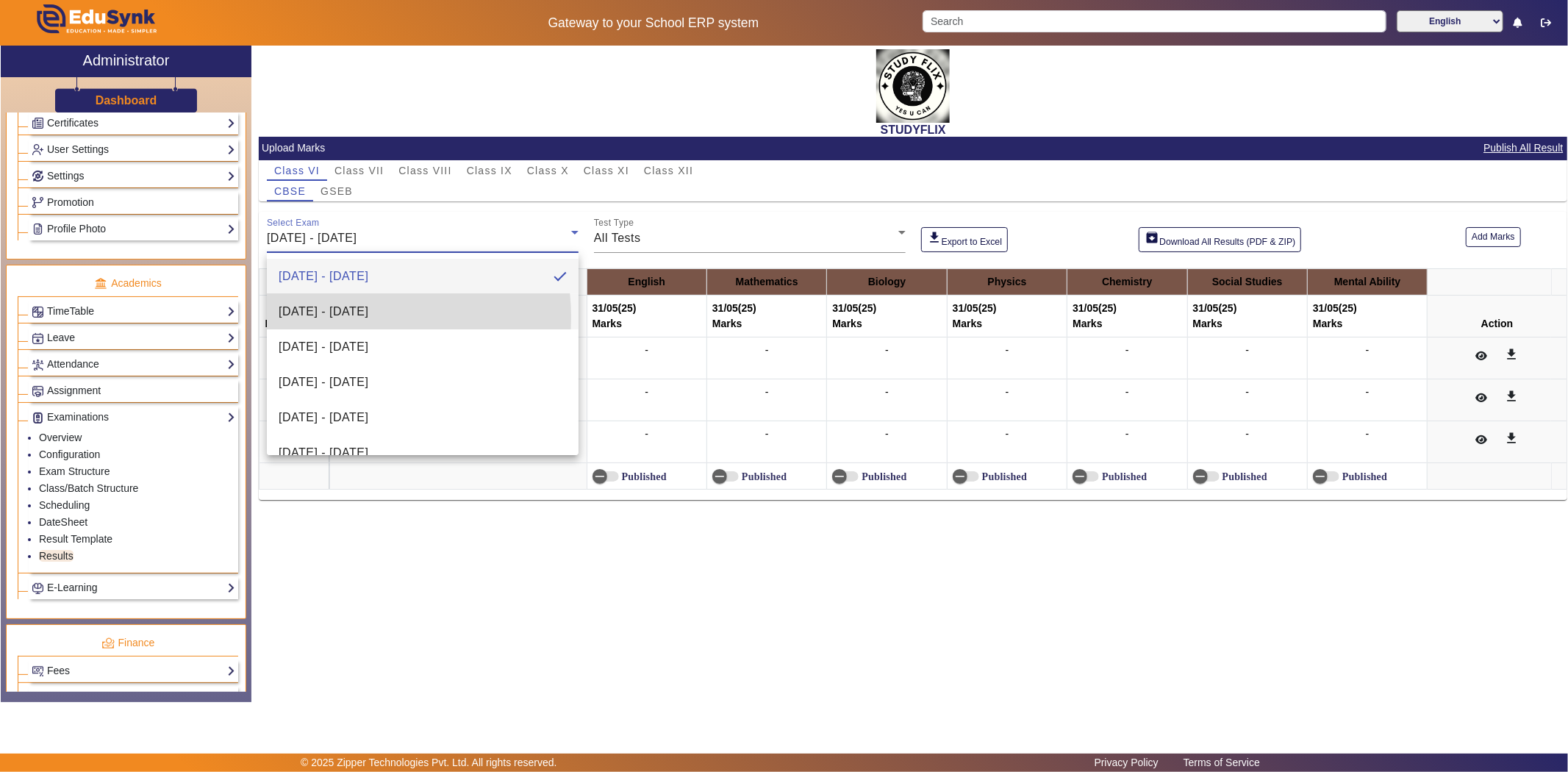
click at [349, 317] on span "[DATE] - [DATE]" at bounding box center [323, 311] width 90 height 18
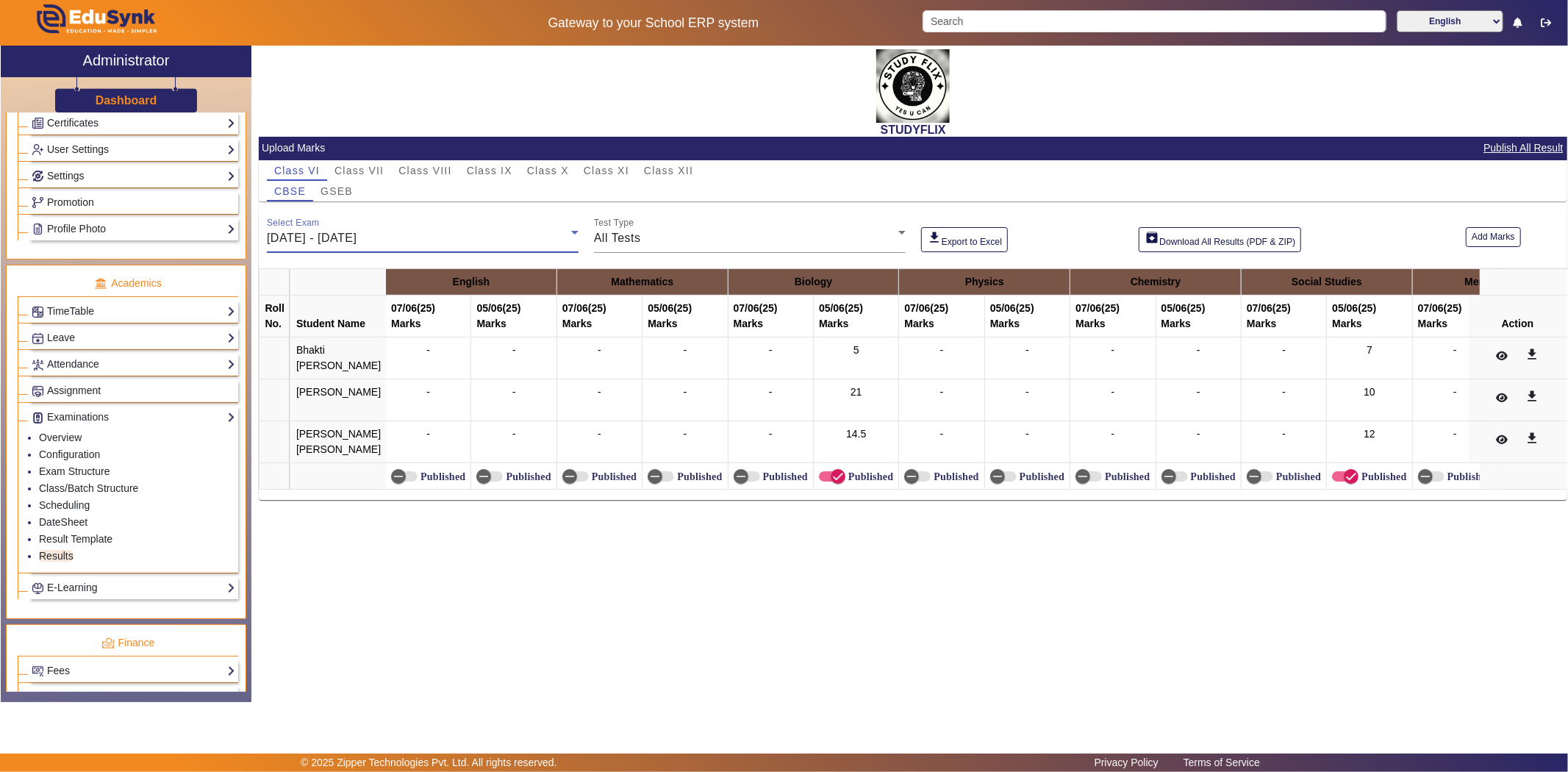
click at [355, 241] on span "[DATE] - [DATE]" at bounding box center [311, 238] width 90 height 12
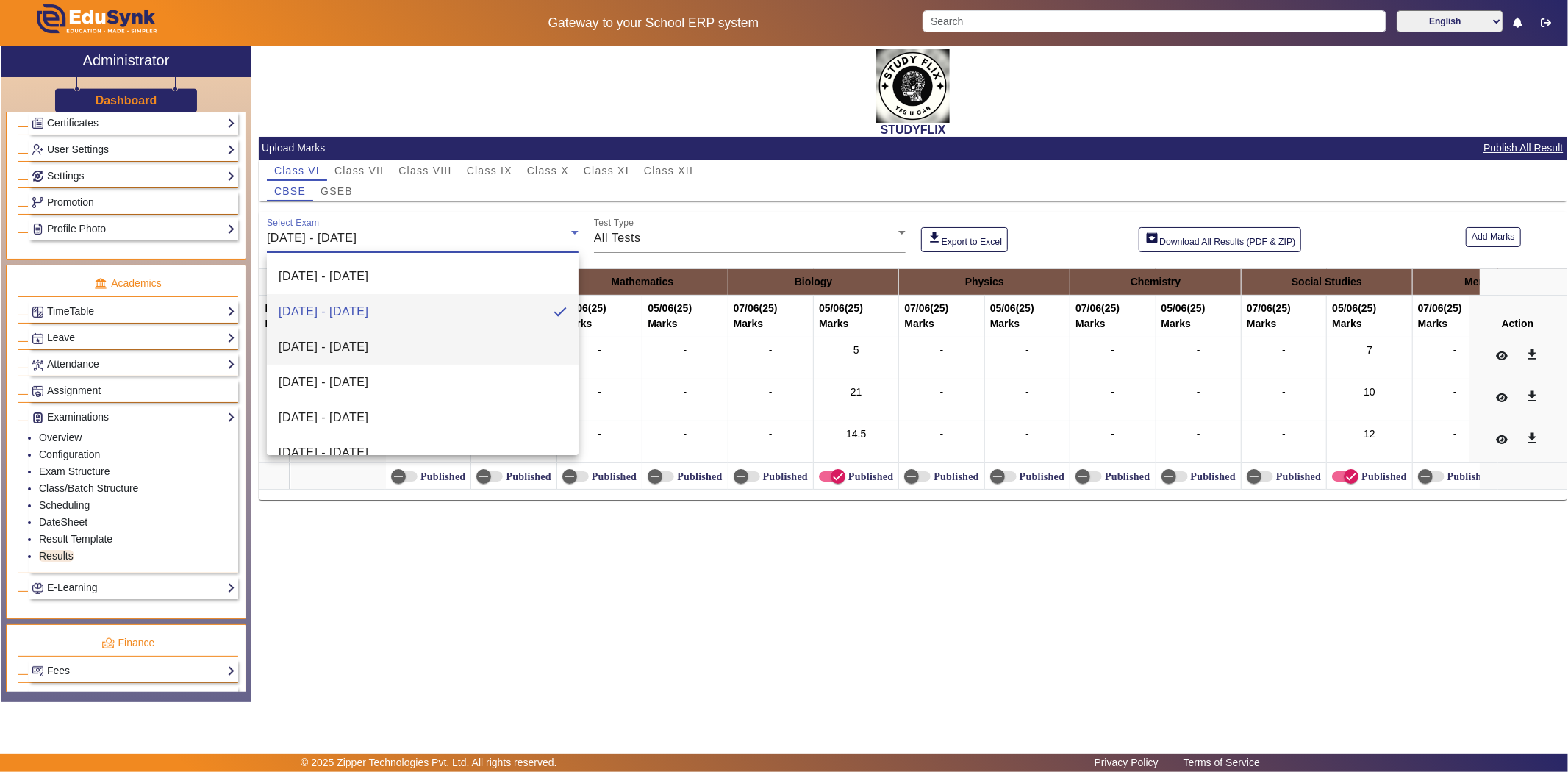
click at [347, 350] on span "[DATE] - [DATE]" at bounding box center [323, 347] width 90 height 18
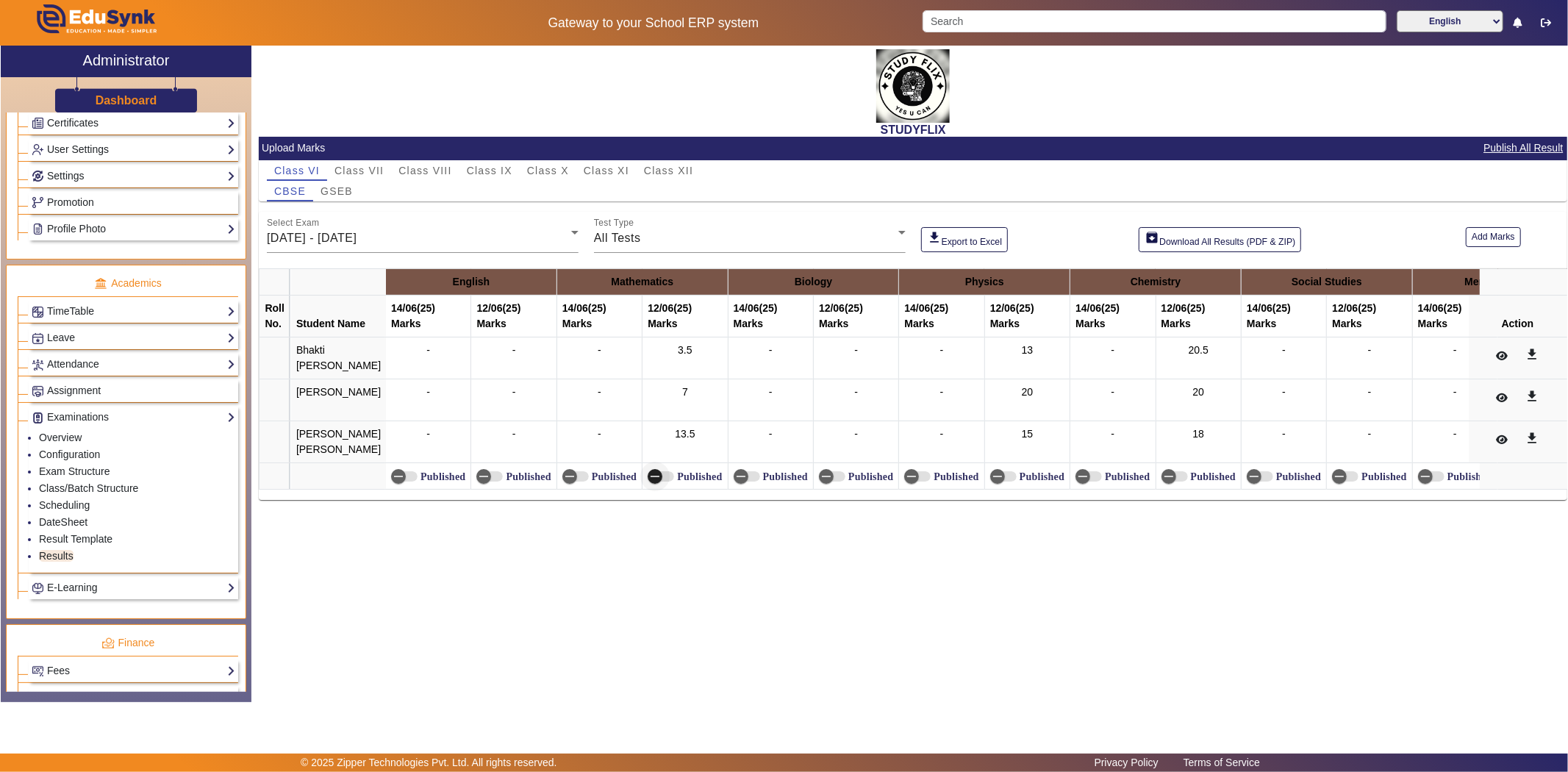
click at [649, 483] on icon "button" at bounding box center [655, 476] width 13 height 13
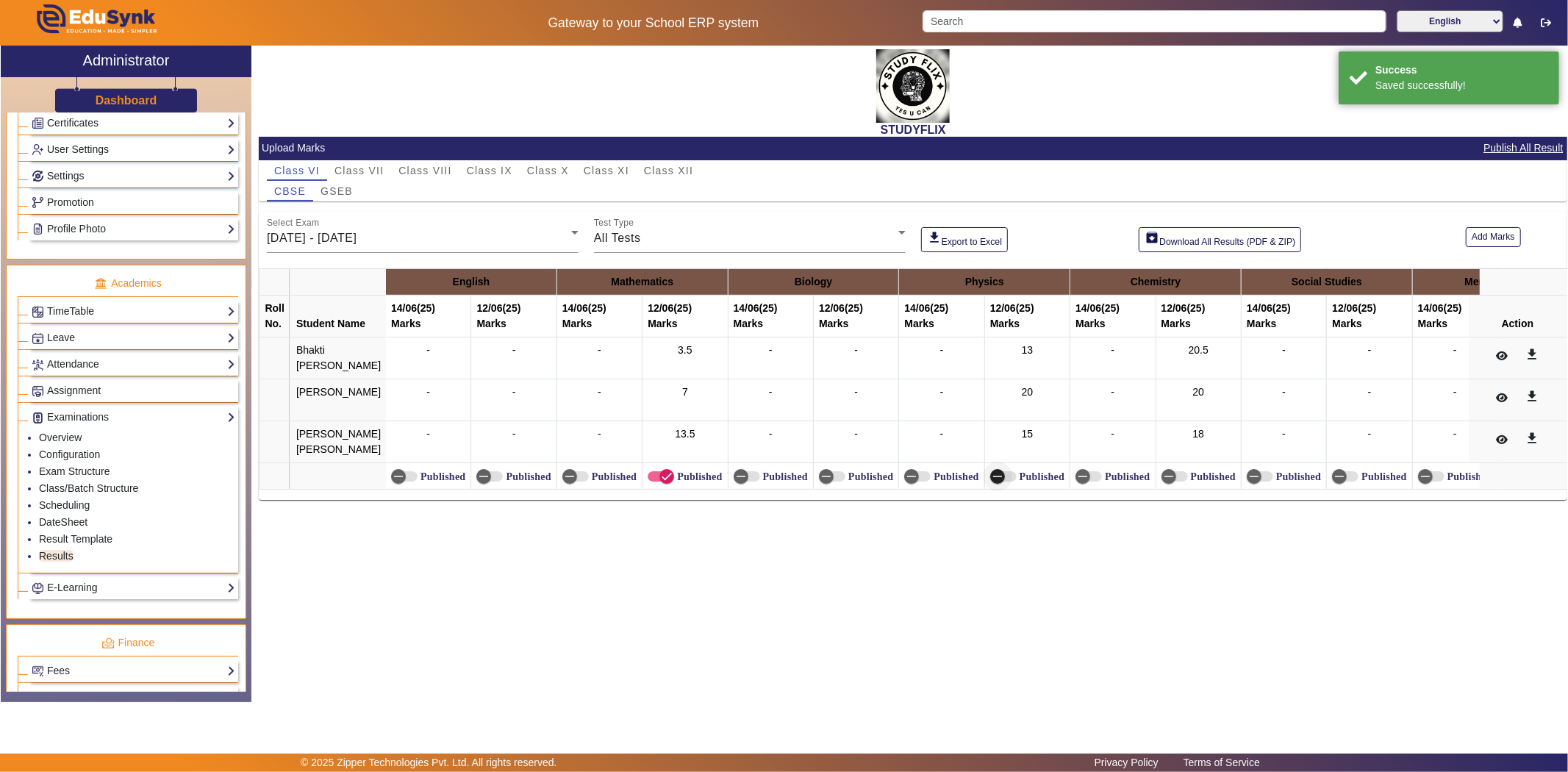
click at [991, 483] on icon "button" at bounding box center [997, 476] width 13 height 13
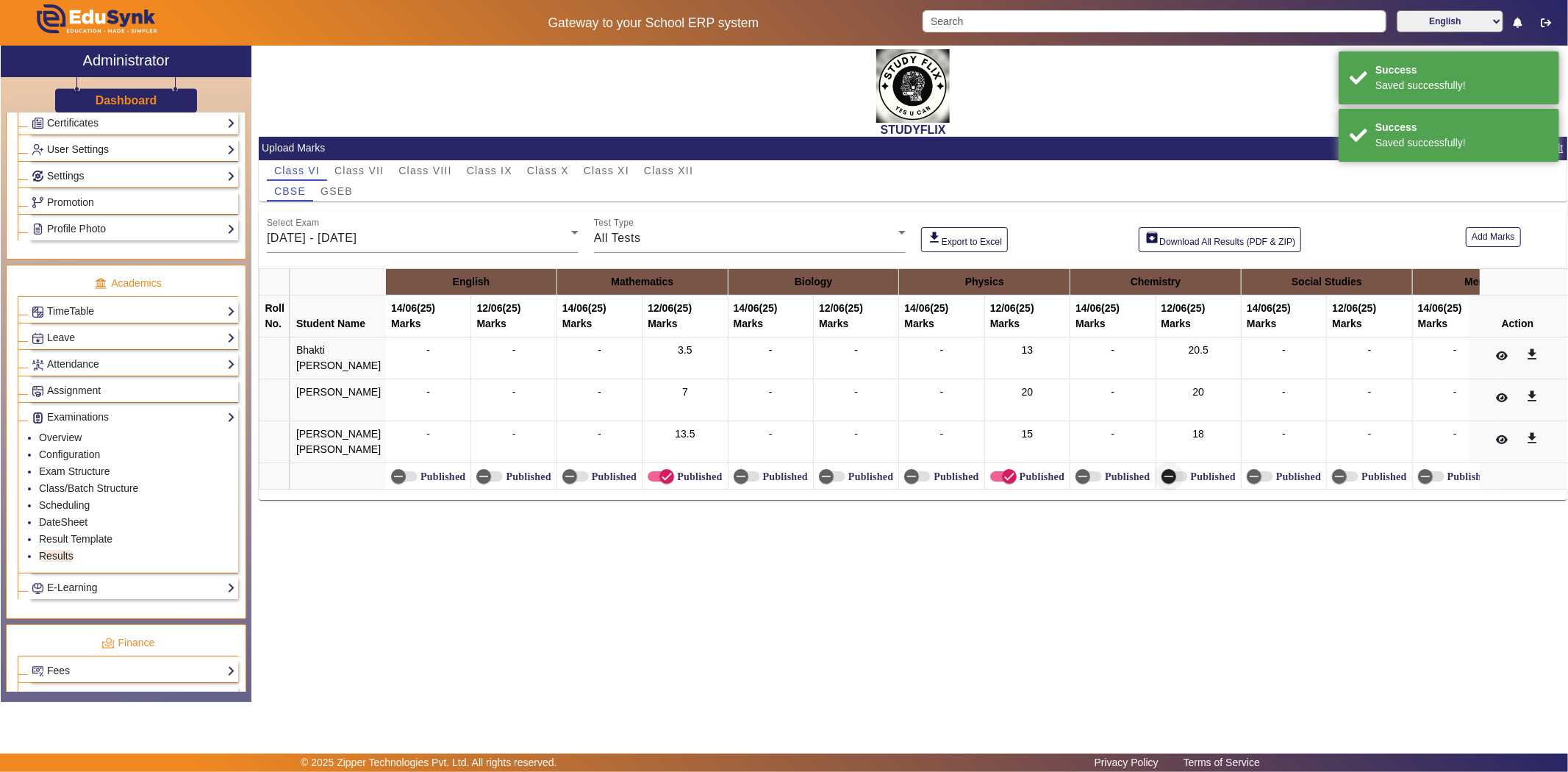
click at [1162, 483] on span "button" at bounding box center [1169, 476] width 15 height 15
click at [349, 196] on span "GSEB" at bounding box center [336, 191] width 32 height 10
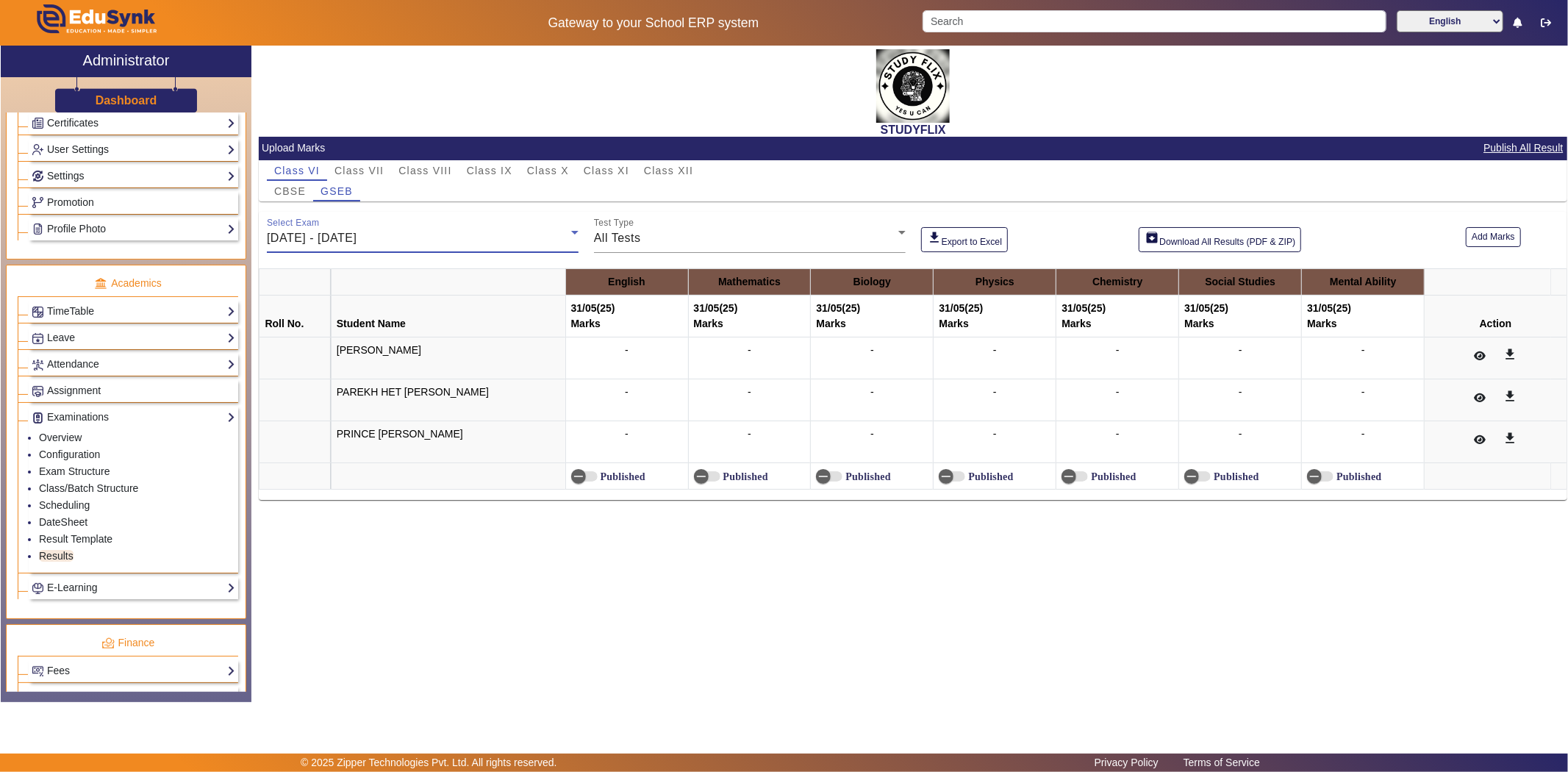
click at [355, 235] on span "[DATE] - [DATE]" at bounding box center [311, 238] width 90 height 12
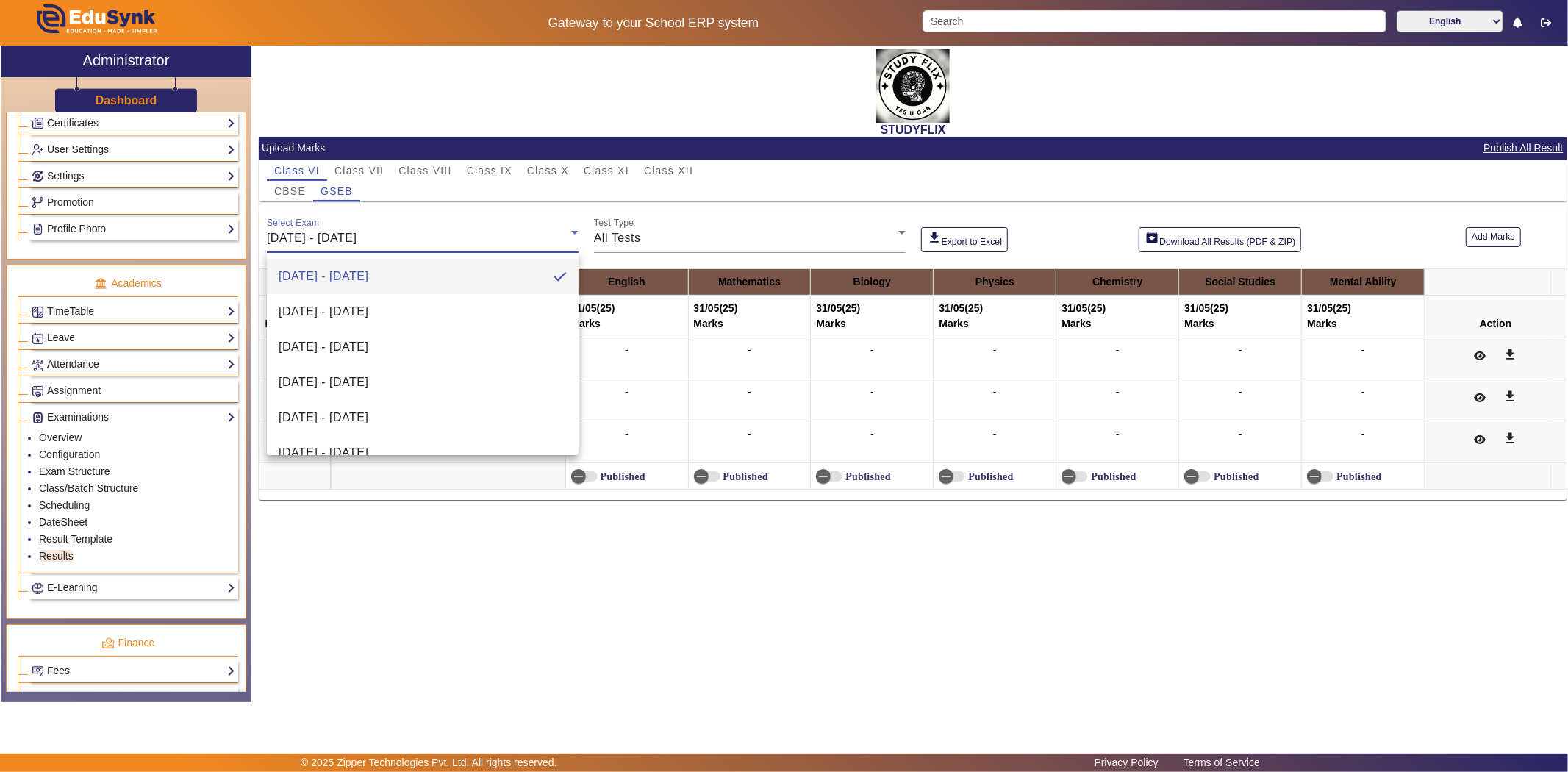
click at [363, 214] on div at bounding box center [784, 386] width 1568 height 772
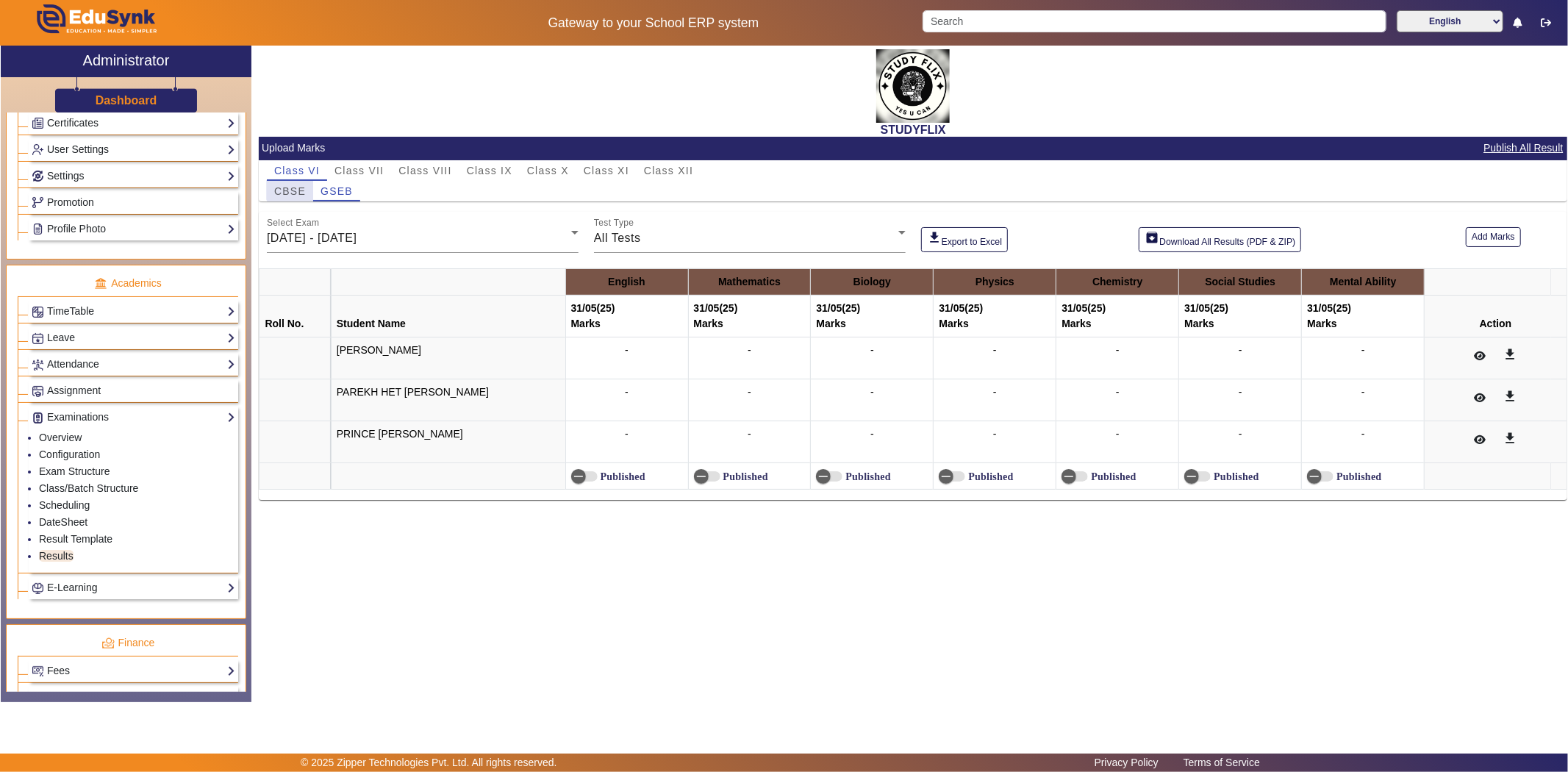
click at [300, 182] on span "CBSE" at bounding box center [290, 191] width 32 height 20
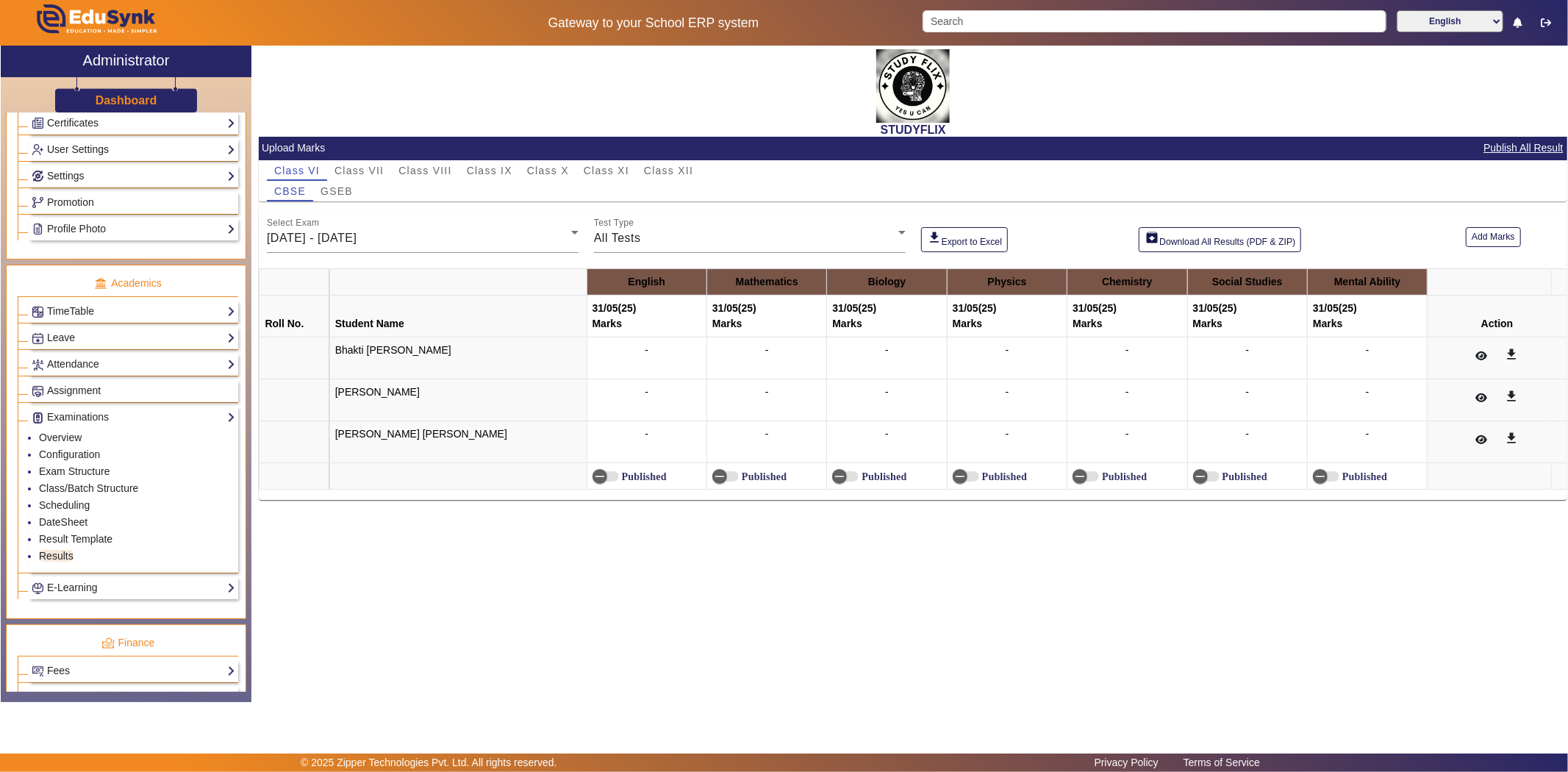
click at [41, 282] on p "Academics" at bounding box center [128, 284] width 221 height 16
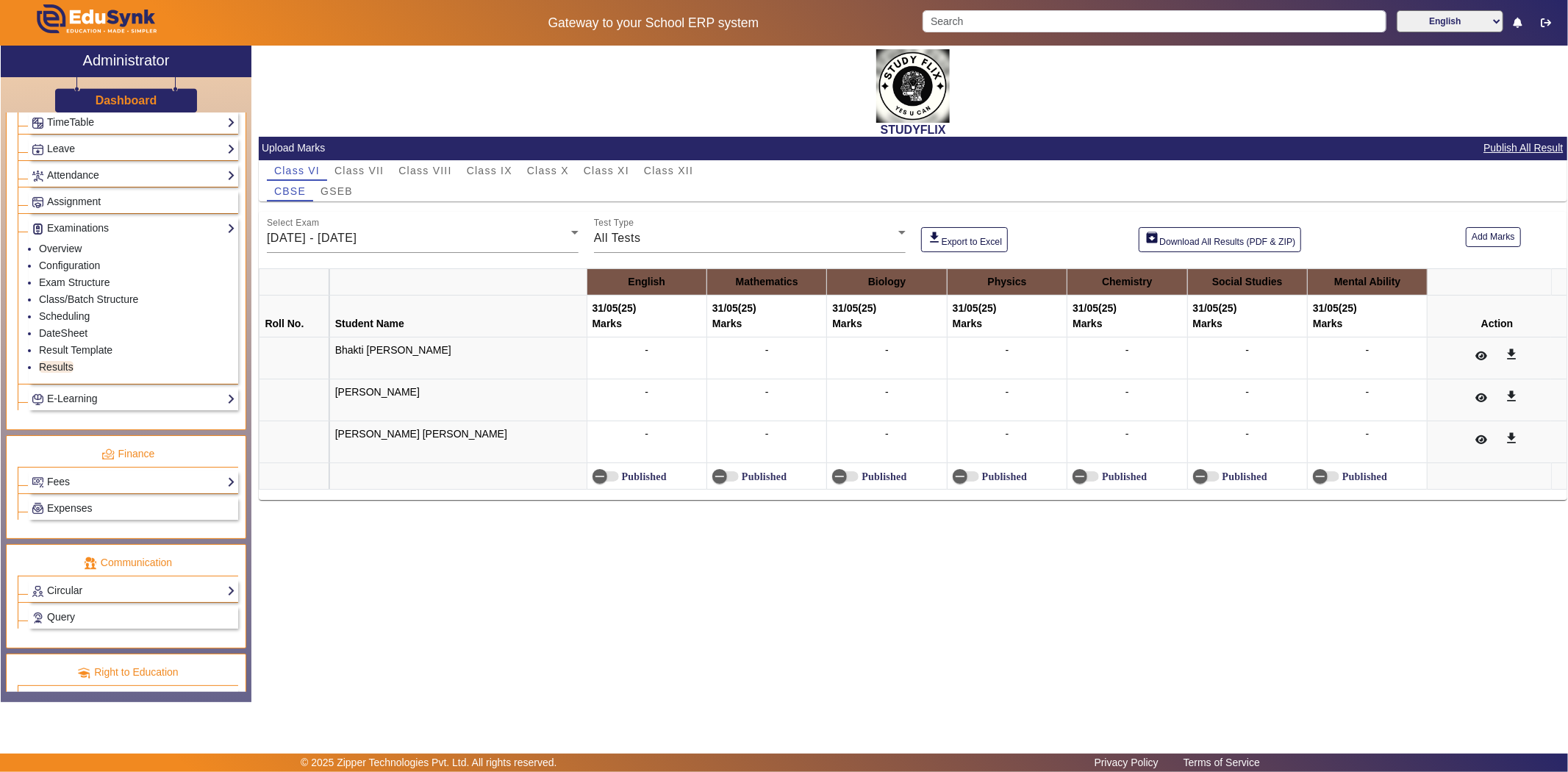
scroll to position [642, 0]
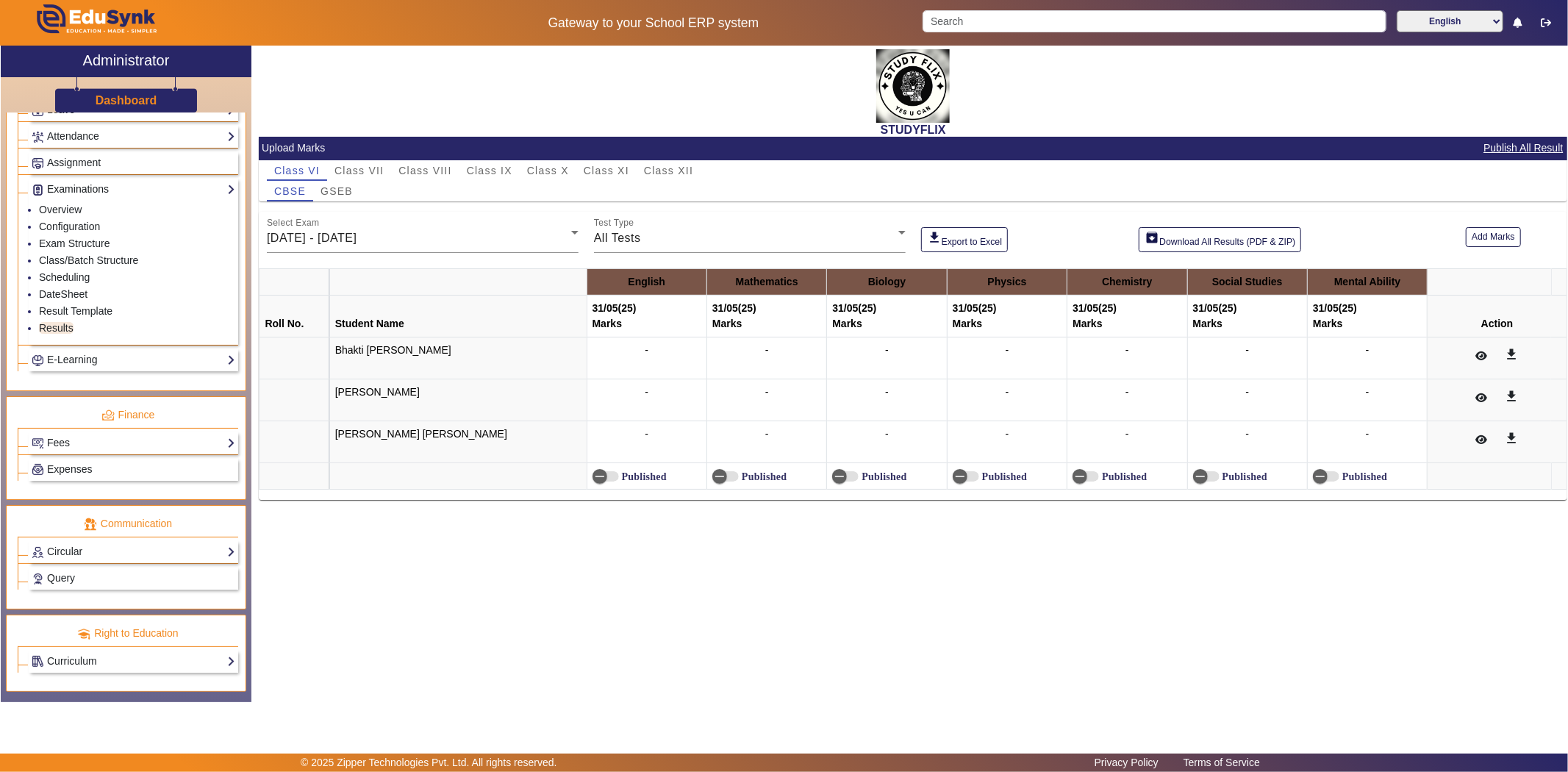
click at [76, 189] on link "Examinations" at bounding box center [133, 189] width 204 height 17
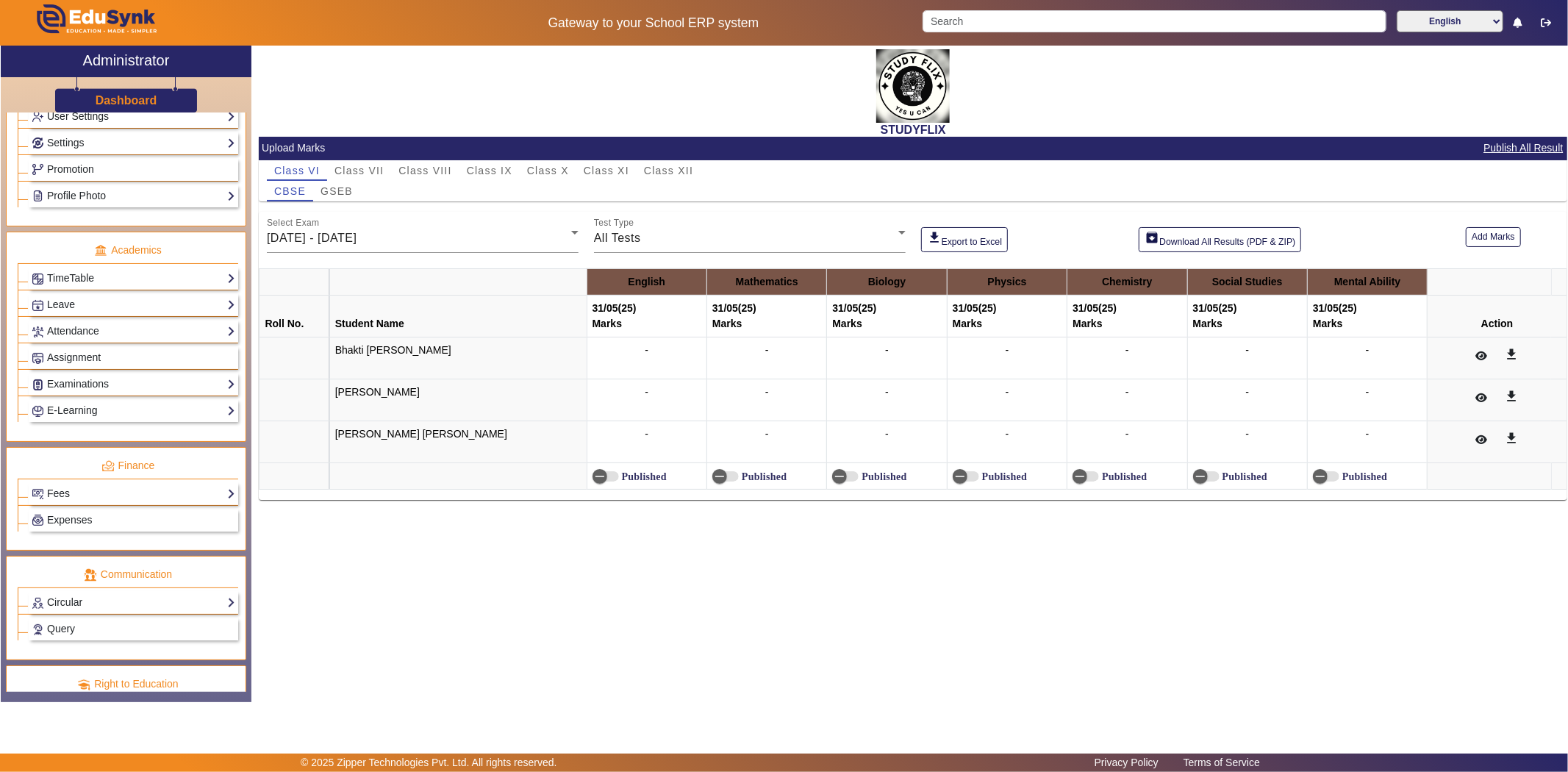
scroll to position [416, 0]
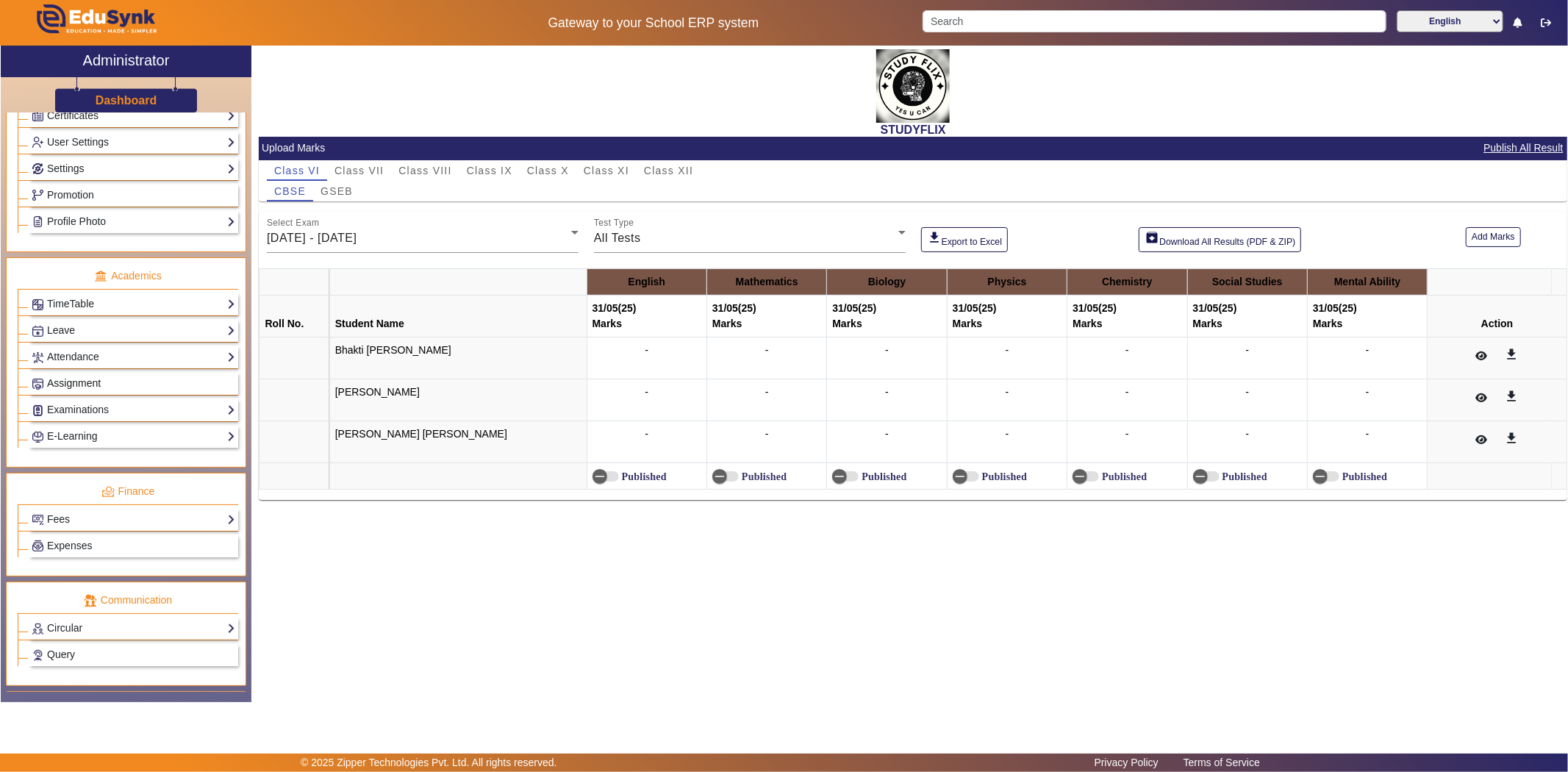
click at [69, 383] on span "Assignment" at bounding box center [73, 383] width 54 height 12
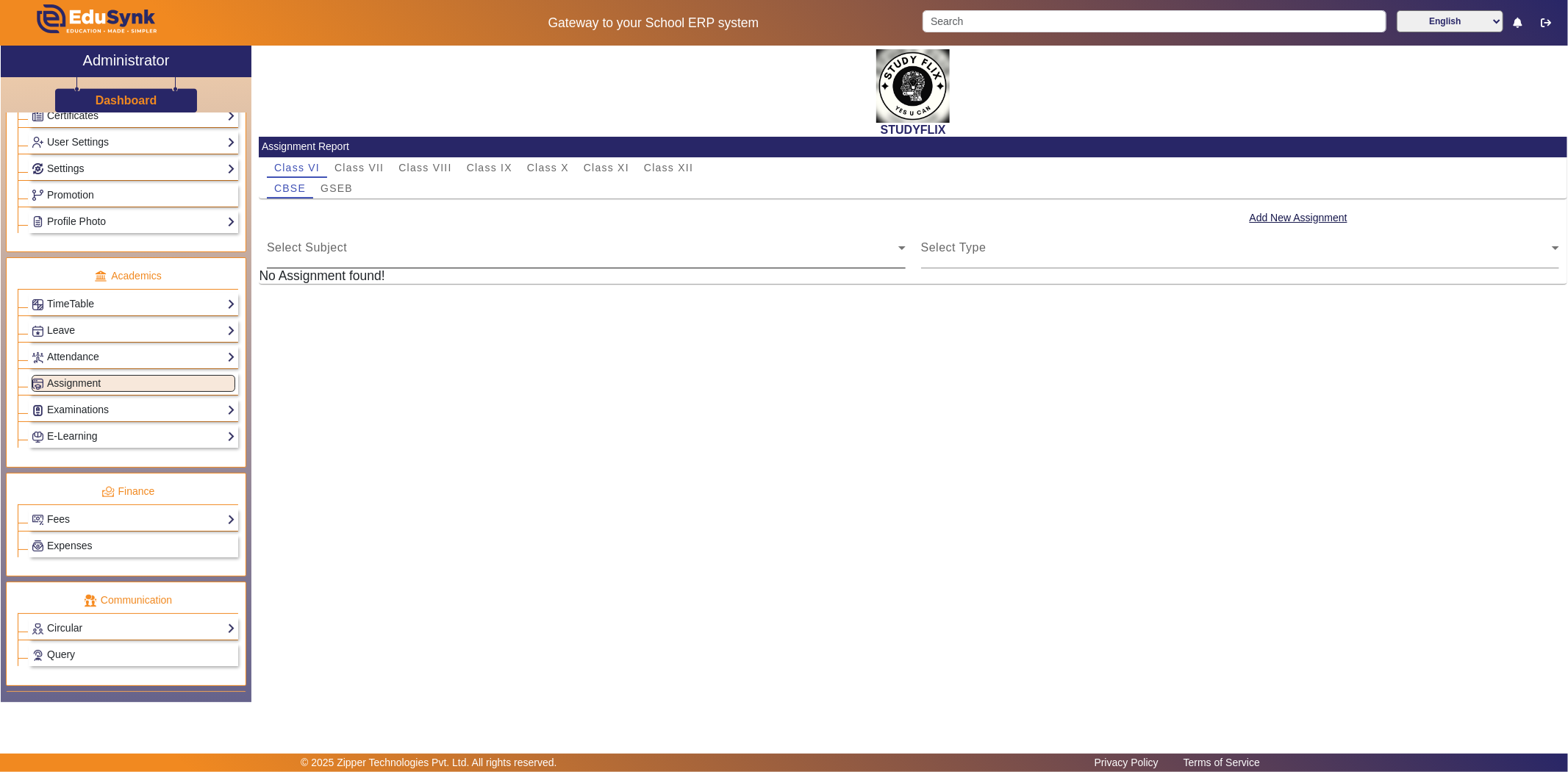
click at [321, 253] on span "Select Subject" at bounding box center [582, 253] width 632 height 18
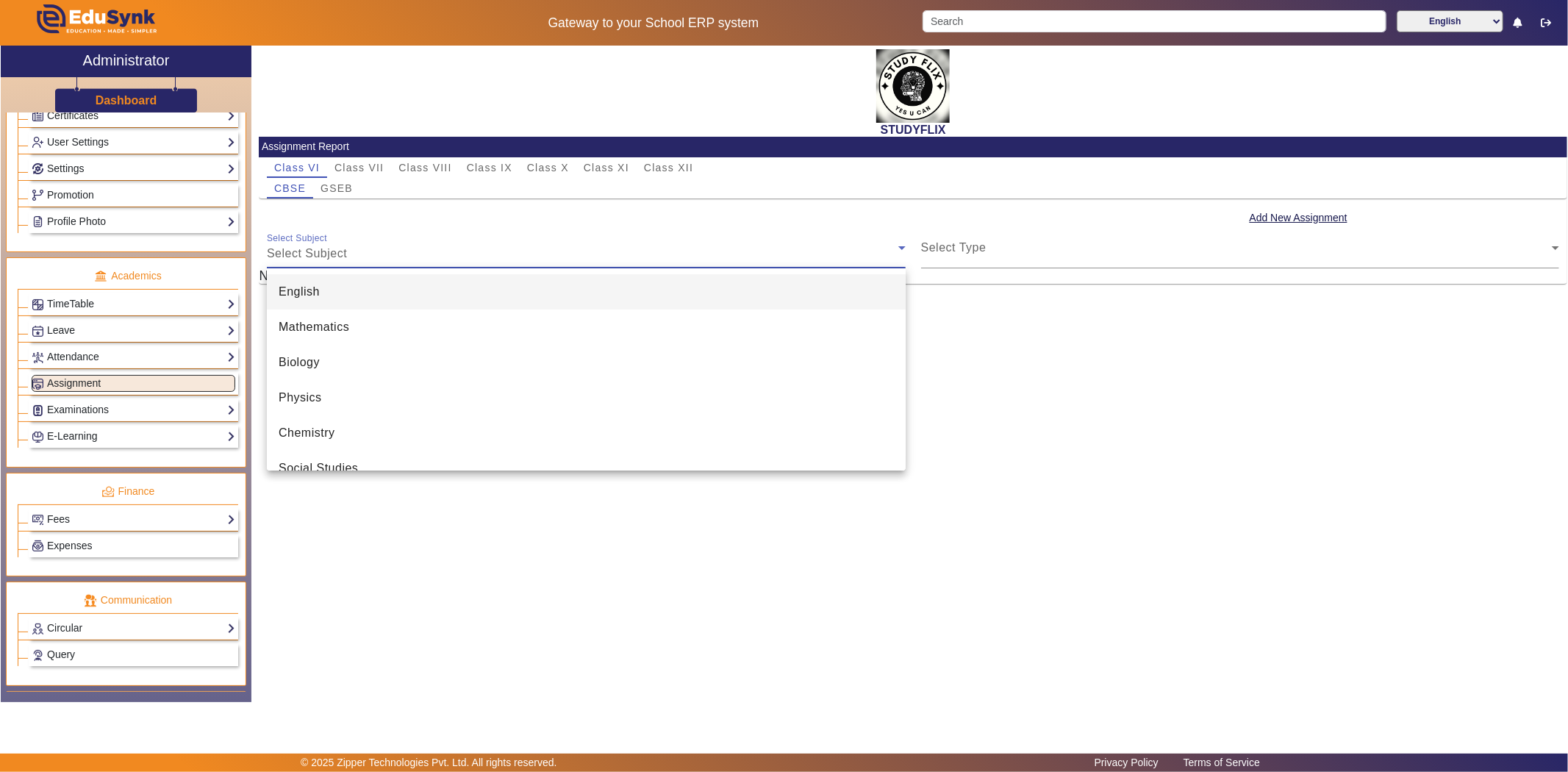
click at [317, 288] on span "English" at bounding box center [299, 292] width 41 height 18
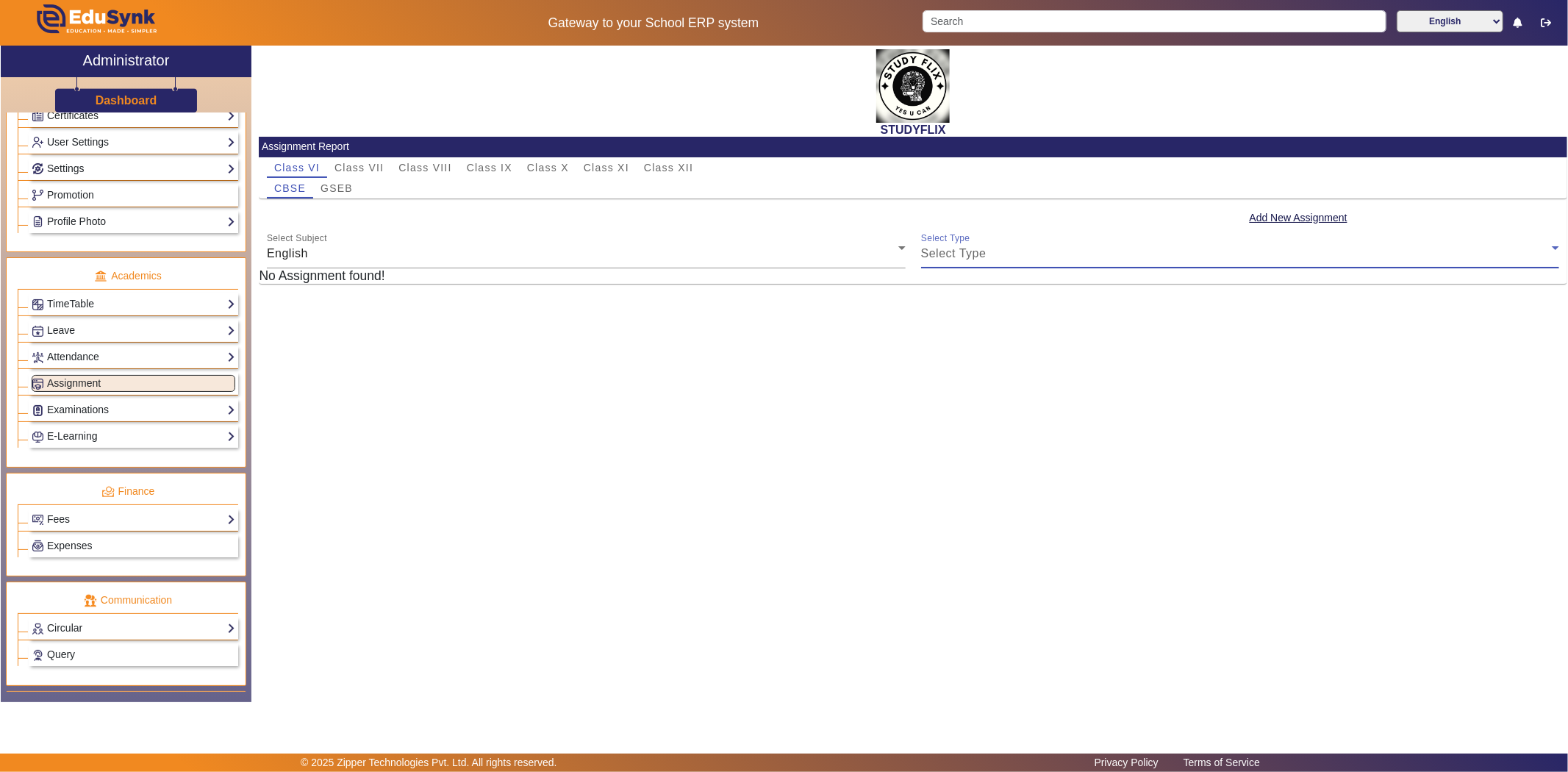
click at [963, 251] on span "Select Type" at bounding box center [954, 253] width 65 height 12
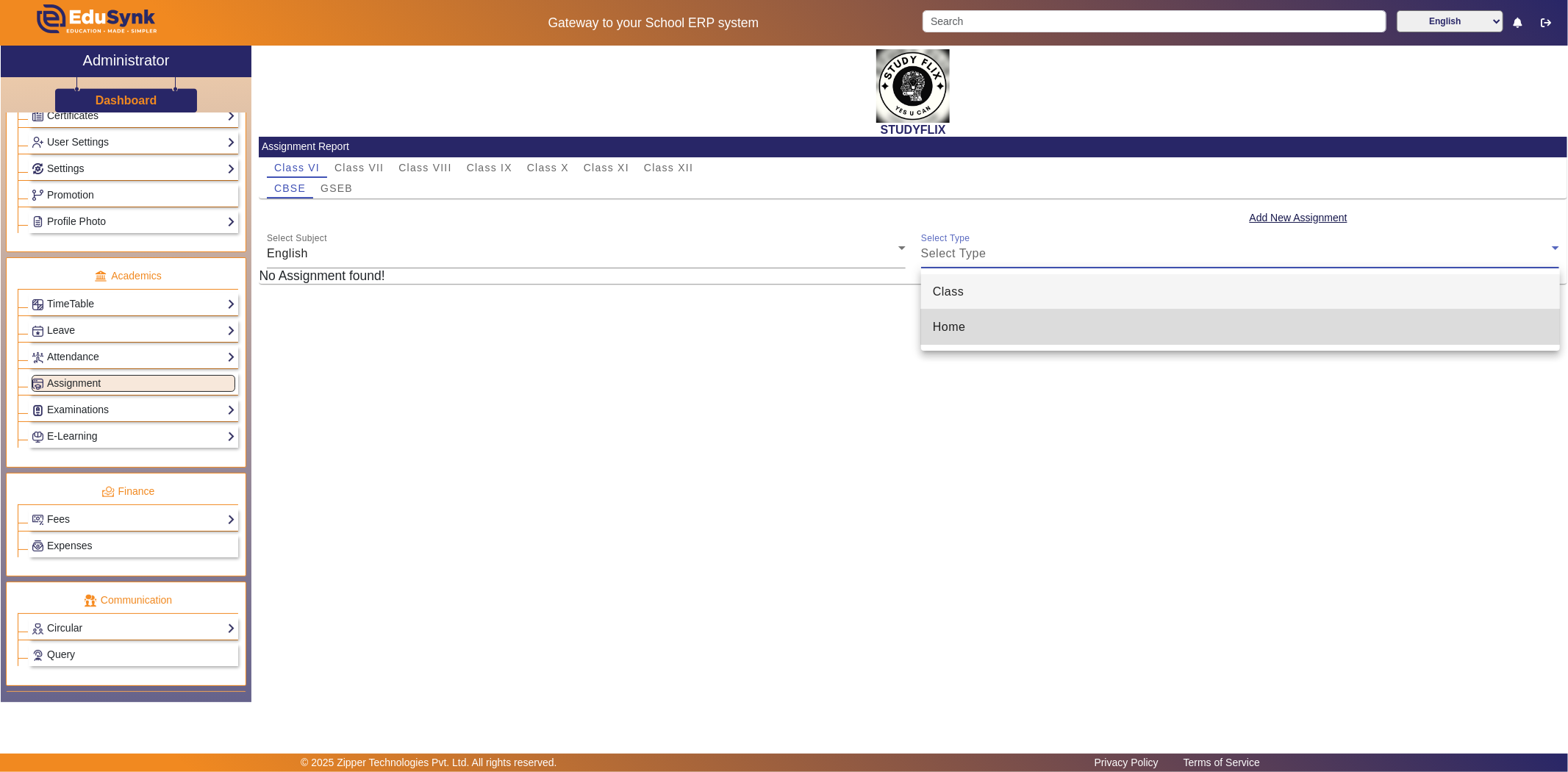
click at [957, 317] on mat-option "Home" at bounding box center [1240, 327] width 639 height 35
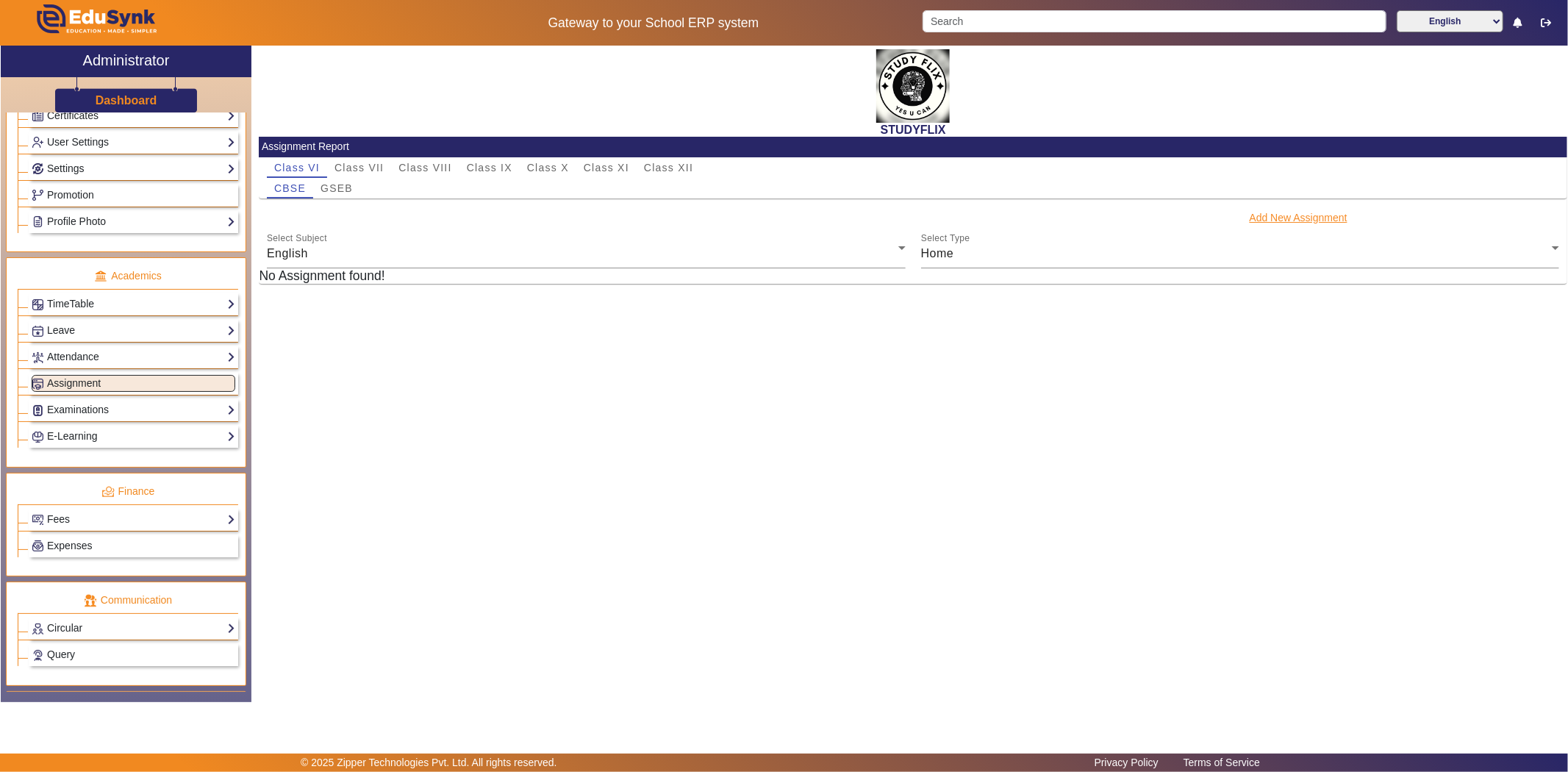
click at [1327, 217] on button "Add New Assignment" at bounding box center [1298, 218] width 101 height 19
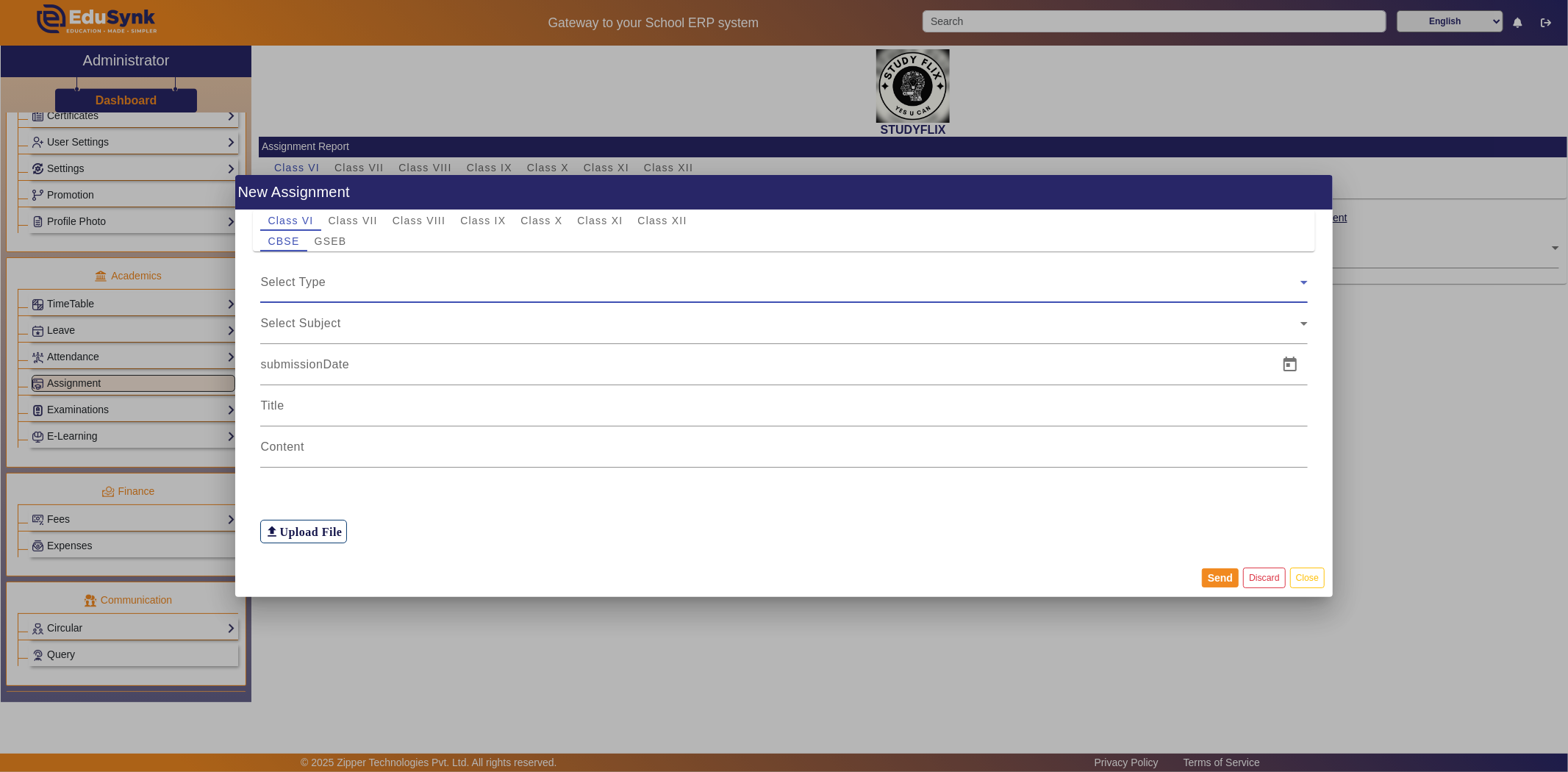
click at [294, 283] on span "Select Type" at bounding box center [293, 282] width 65 height 12
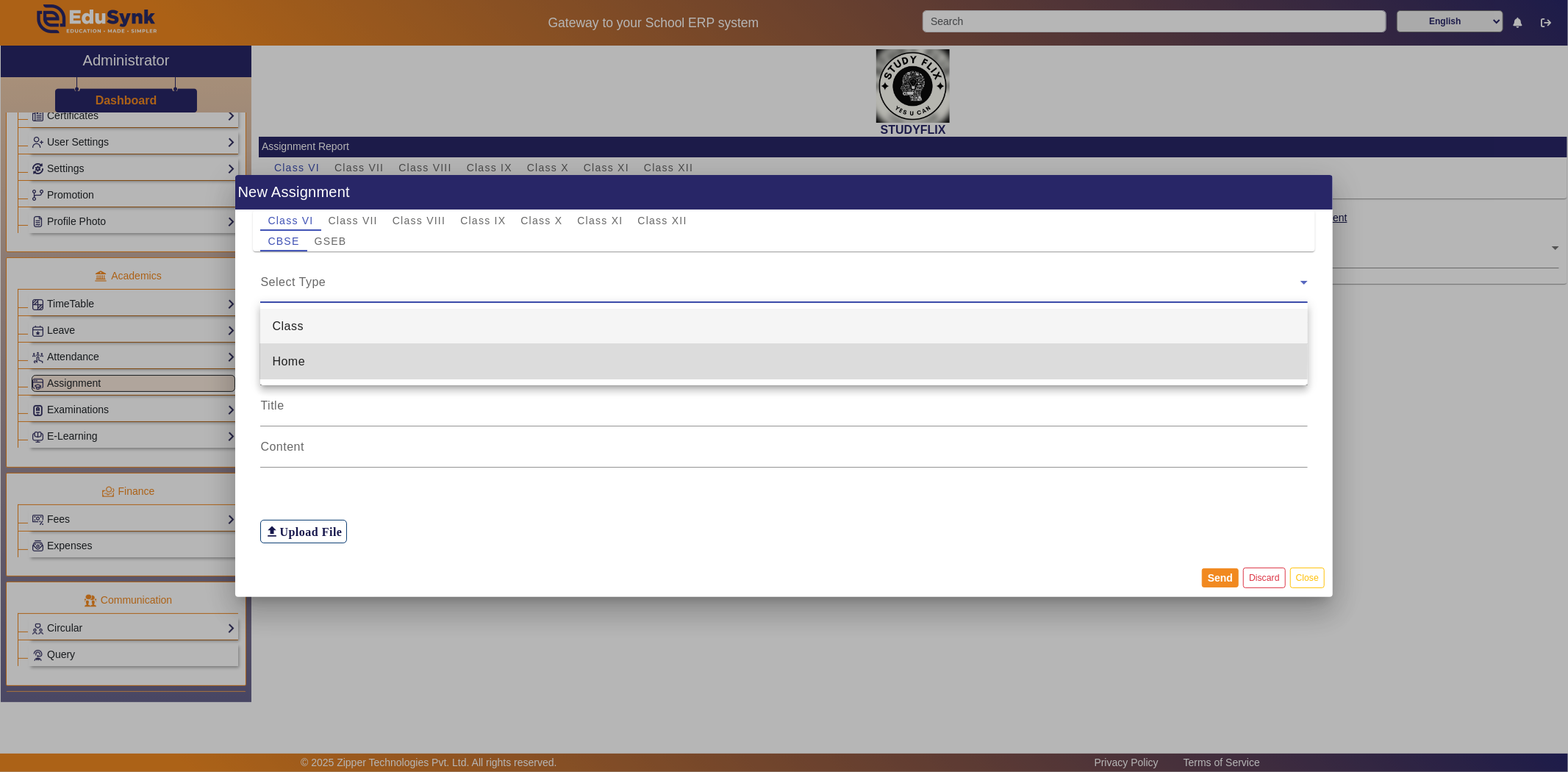
click at [296, 356] on span "Home" at bounding box center [288, 362] width 33 height 18
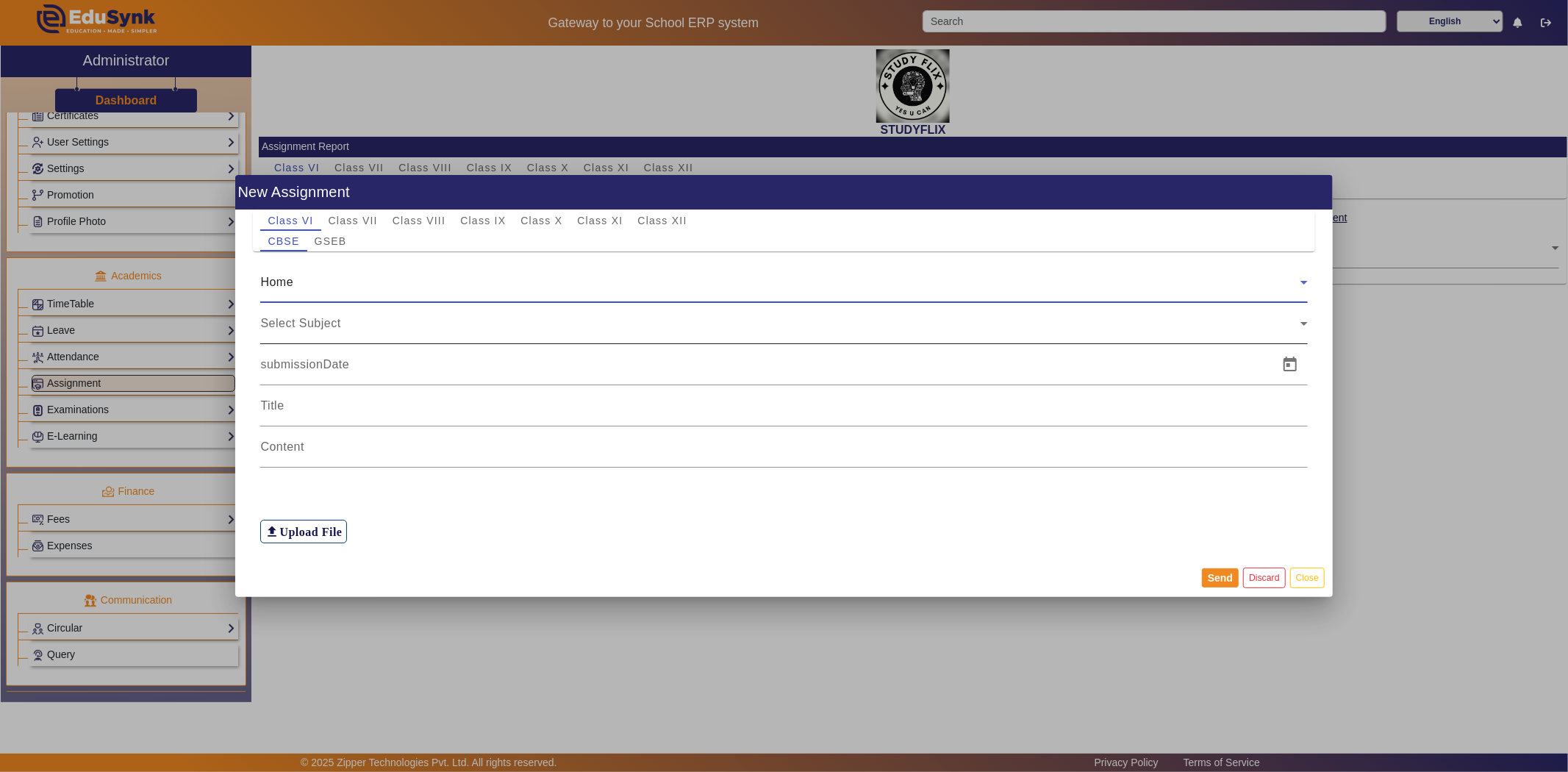
click at [292, 317] on span "Select Subject" at bounding box center [300, 323] width 80 height 12
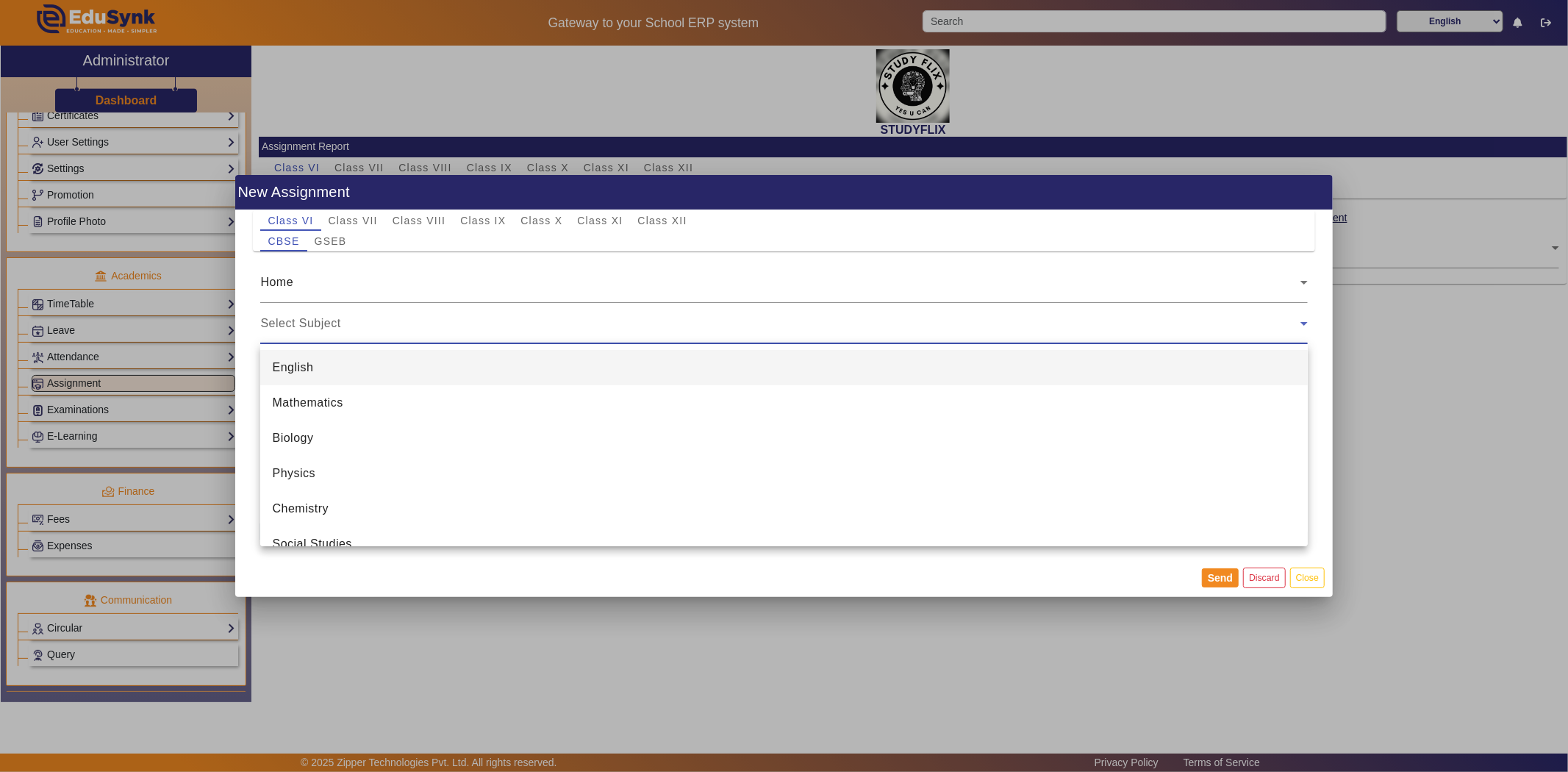
click at [296, 379] on mat-option "English" at bounding box center [784, 367] width 1047 height 35
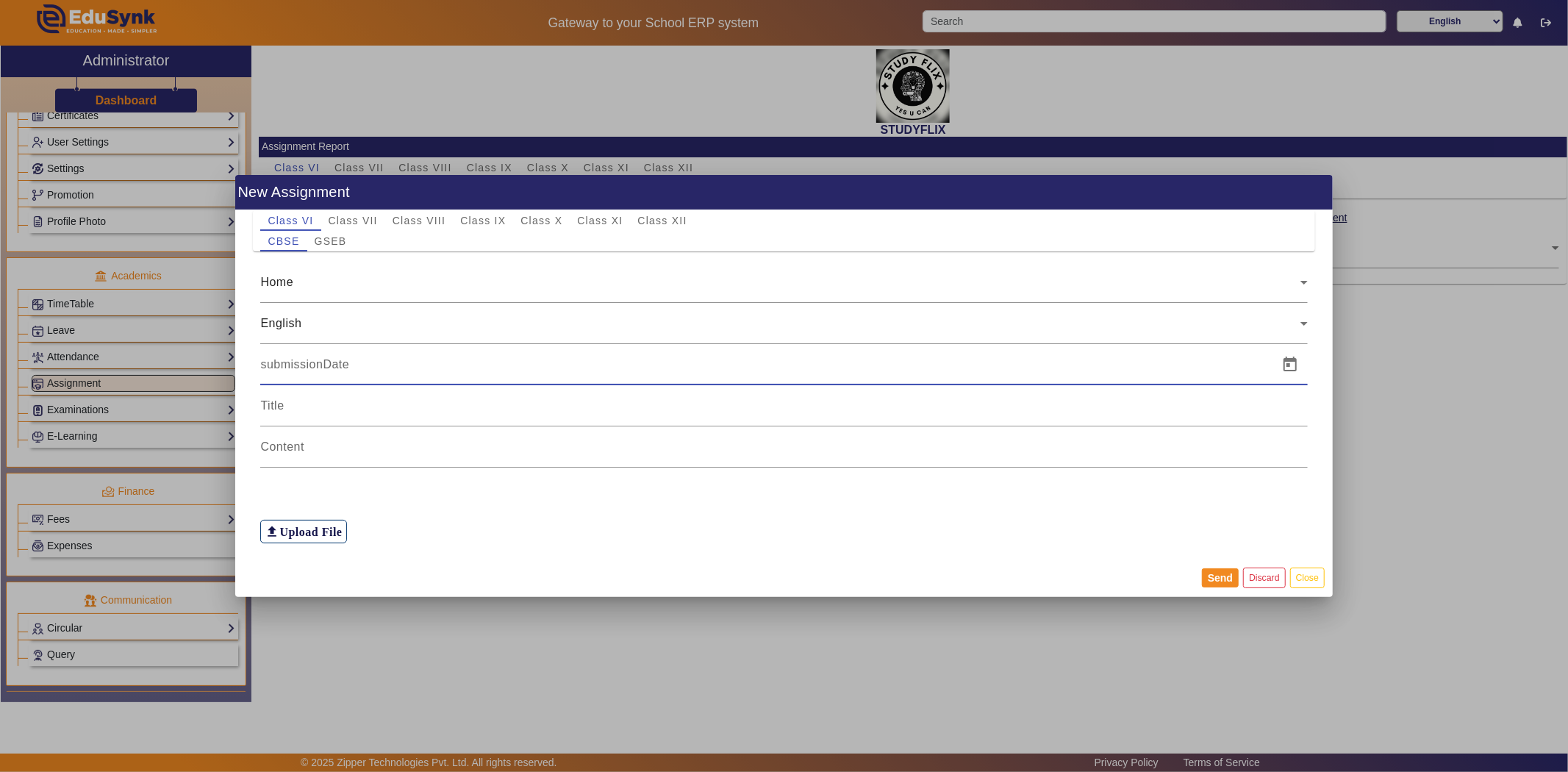
click at [303, 370] on input at bounding box center [765, 364] width 1009 height 18
drag, startPoint x: 267, startPoint y: 363, endPoint x: 392, endPoint y: 372, distance: 125.3
click at [392, 372] on input at bounding box center [765, 364] width 1009 height 18
click at [1287, 367] on span "Open calendar" at bounding box center [1290, 364] width 35 height 35
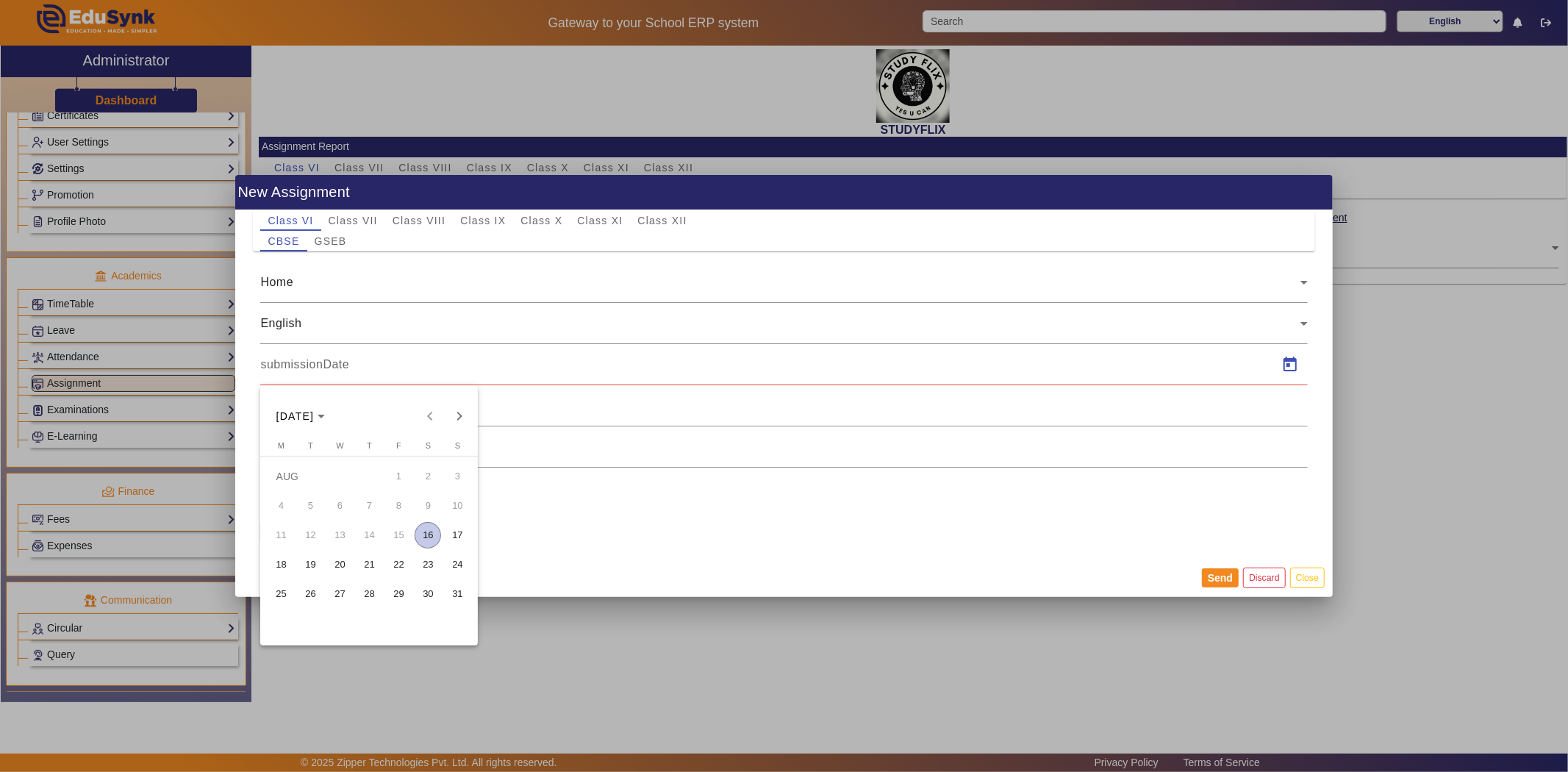
click at [432, 535] on span "16" at bounding box center [428, 535] width 27 height 27
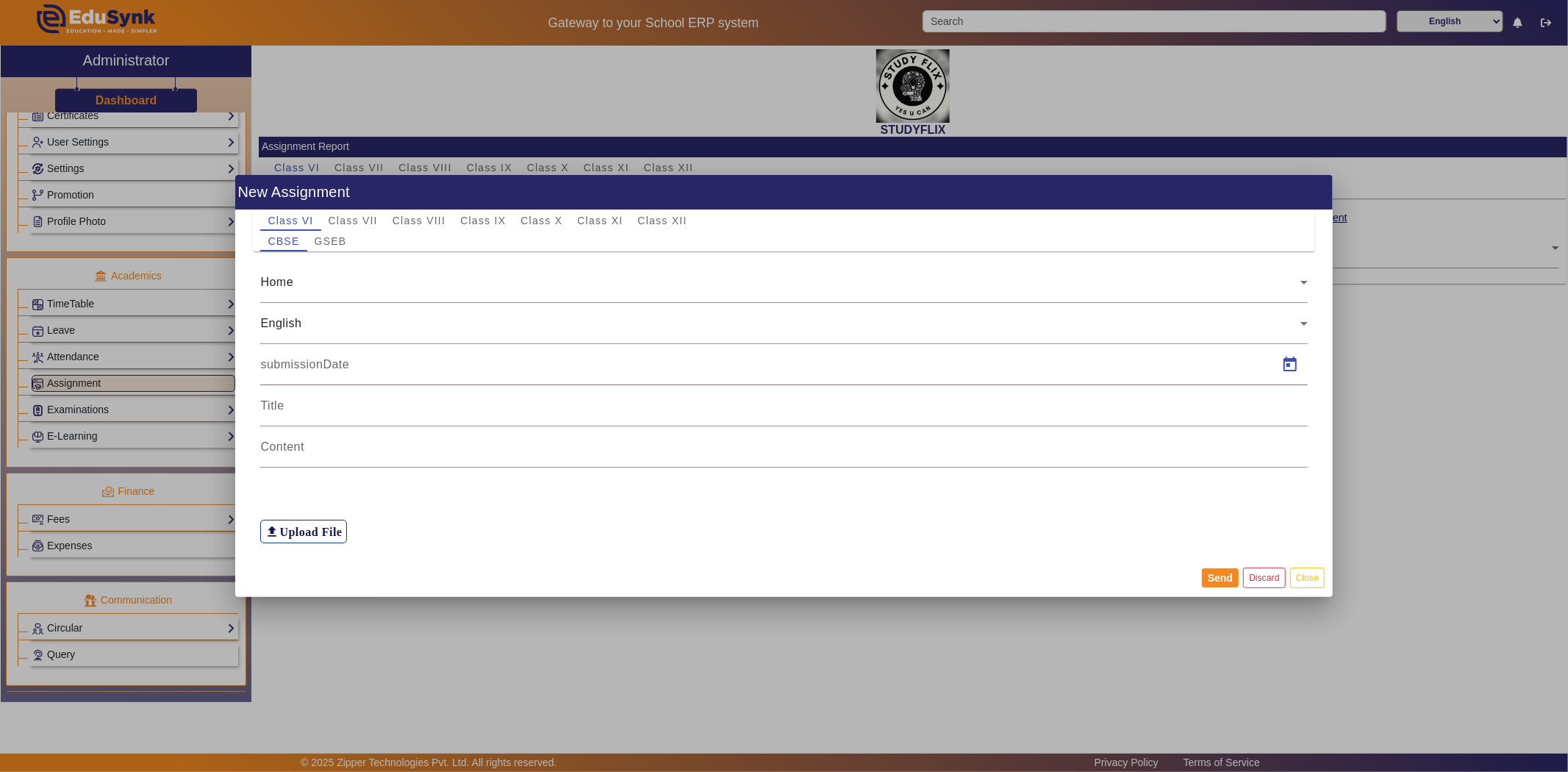
type input "[DATE]"
click at [292, 405] on input at bounding box center [784, 405] width 1047 height 18
drag, startPoint x: 270, startPoint y: 403, endPoint x: 322, endPoint y: 407, distance: 52.2
click at [322, 407] on input at bounding box center [784, 405] width 1047 height 18
click at [299, 451] on input at bounding box center [784, 447] width 1047 height 18
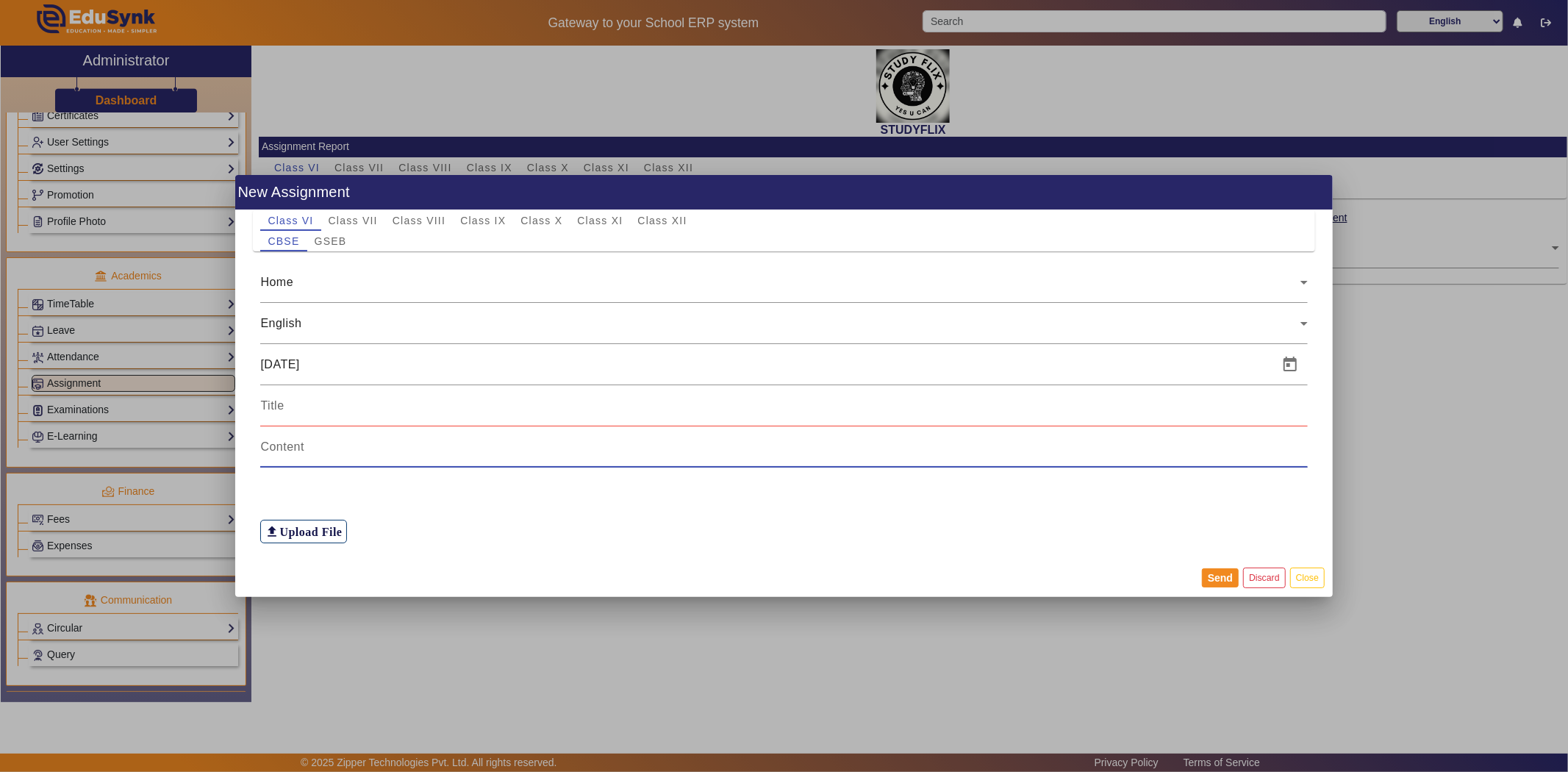
click at [302, 407] on input at bounding box center [784, 405] width 1047 height 18
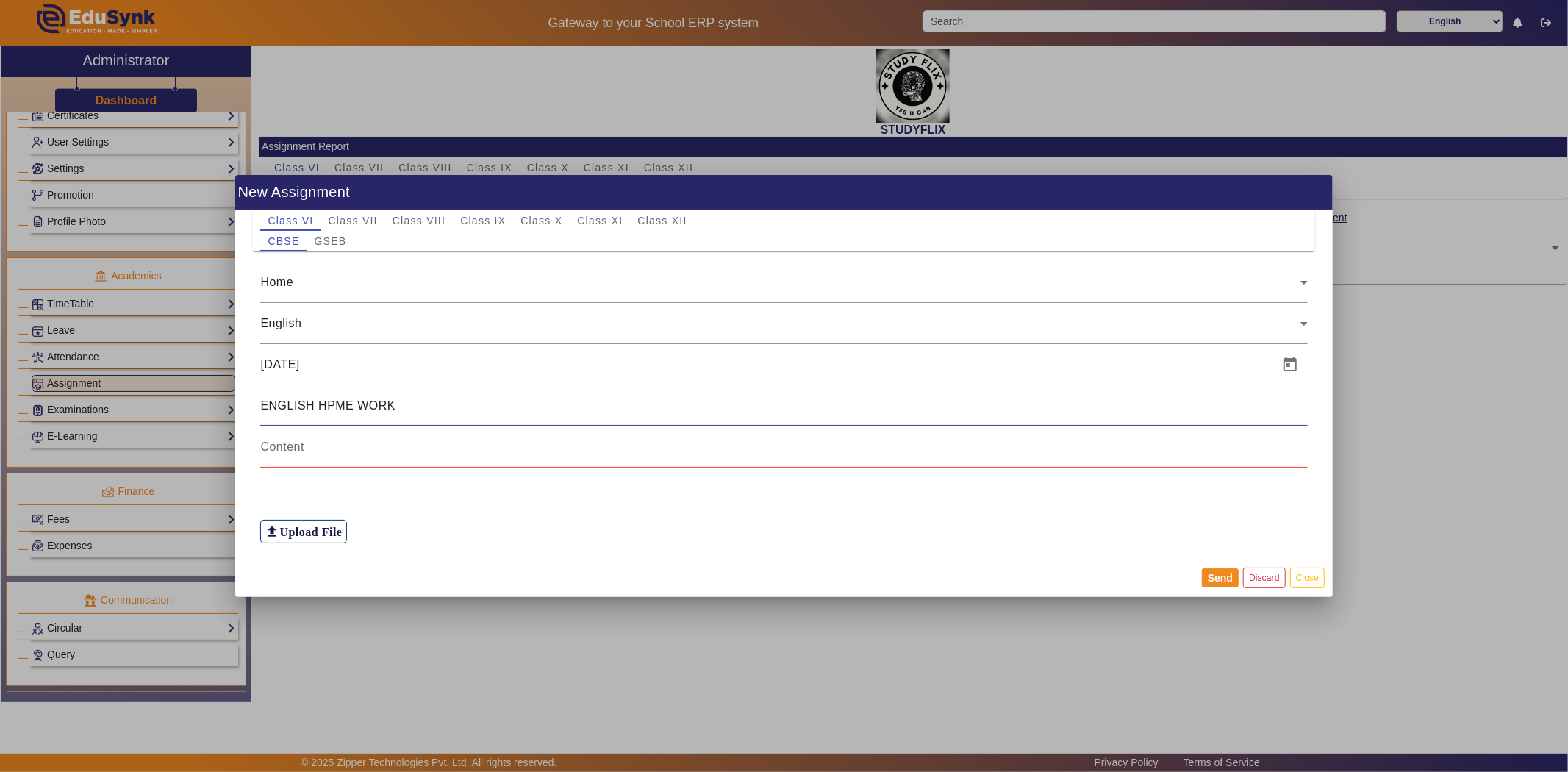
click at [337, 408] on input "ENGLISH HPME WORK" at bounding box center [784, 405] width 1047 height 18
click at [345, 462] on div at bounding box center [784, 447] width 1047 height 41
click at [284, 325] on span "English" at bounding box center [281, 323] width 41 height 12
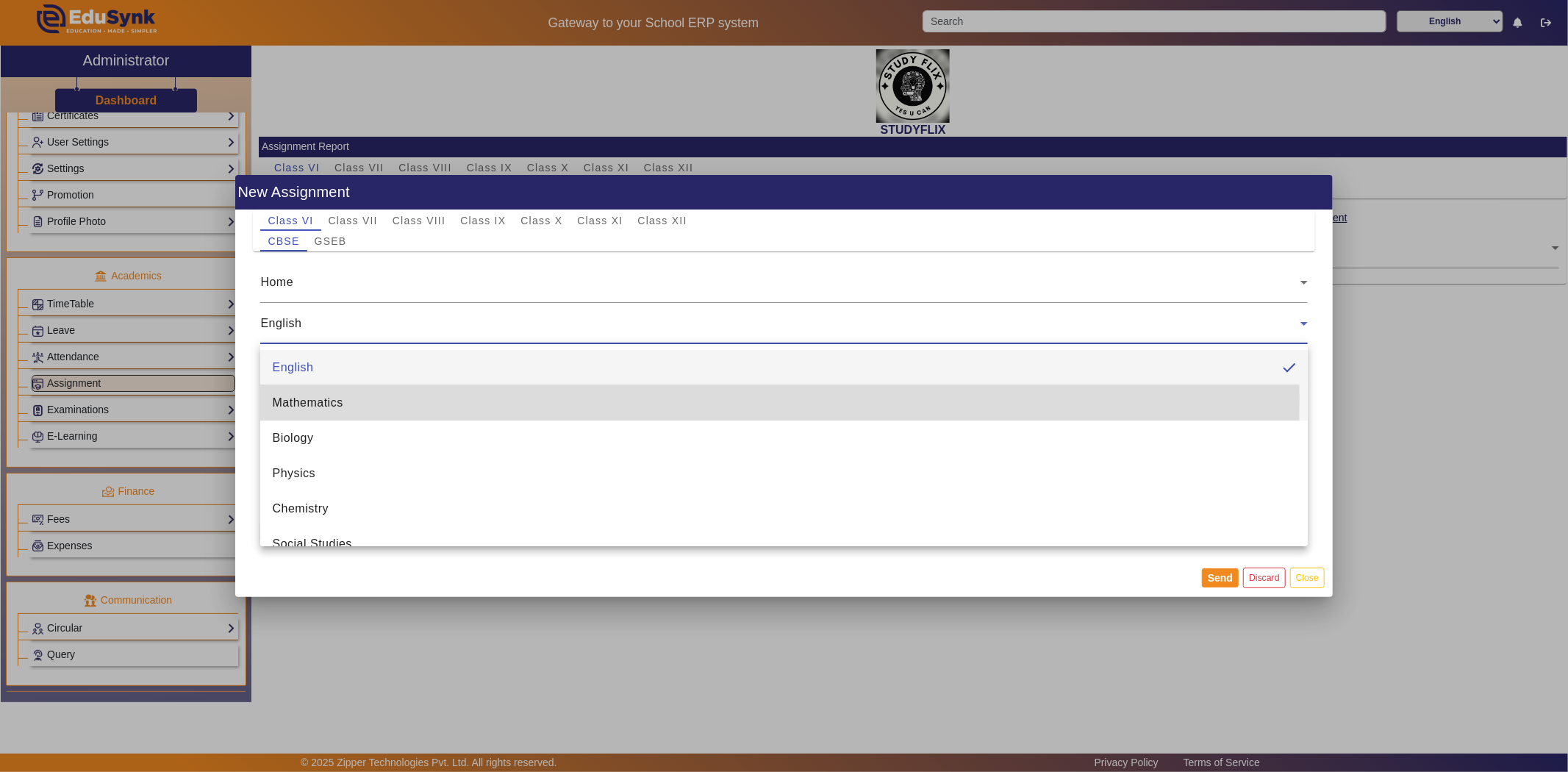
click at [294, 399] on span "Mathematics" at bounding box center [307, 402] width 71 height 18
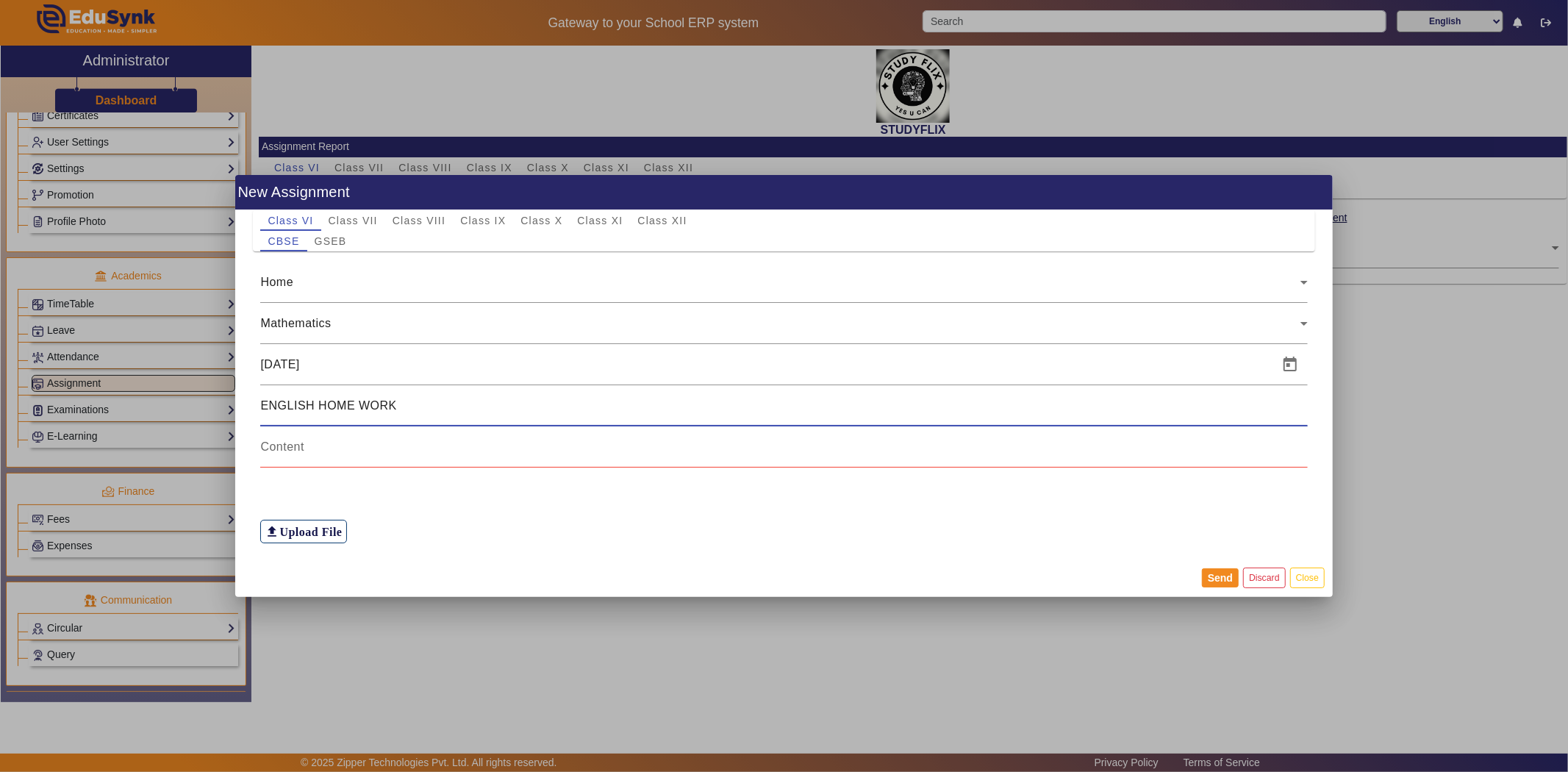
drag, startPoint x: 313, startPoint y: 405, endPoint x: 244, endPoint y: 406, distance: 69.0
click at [244, 406] on div "Class VI Class VII Class VIII Class IX Class X Class XI Class XII CBSE GSEB Hom…" at bounding box center [784, 384] width 1098 height 349
type input "MATHS HOME WORK"
click at [315, 453] on input at bounding box center [784, 447] width 1047 height 18
click at [416, 224] on span "Class VIII" at bounding box center [419, 220] width 53 height 10
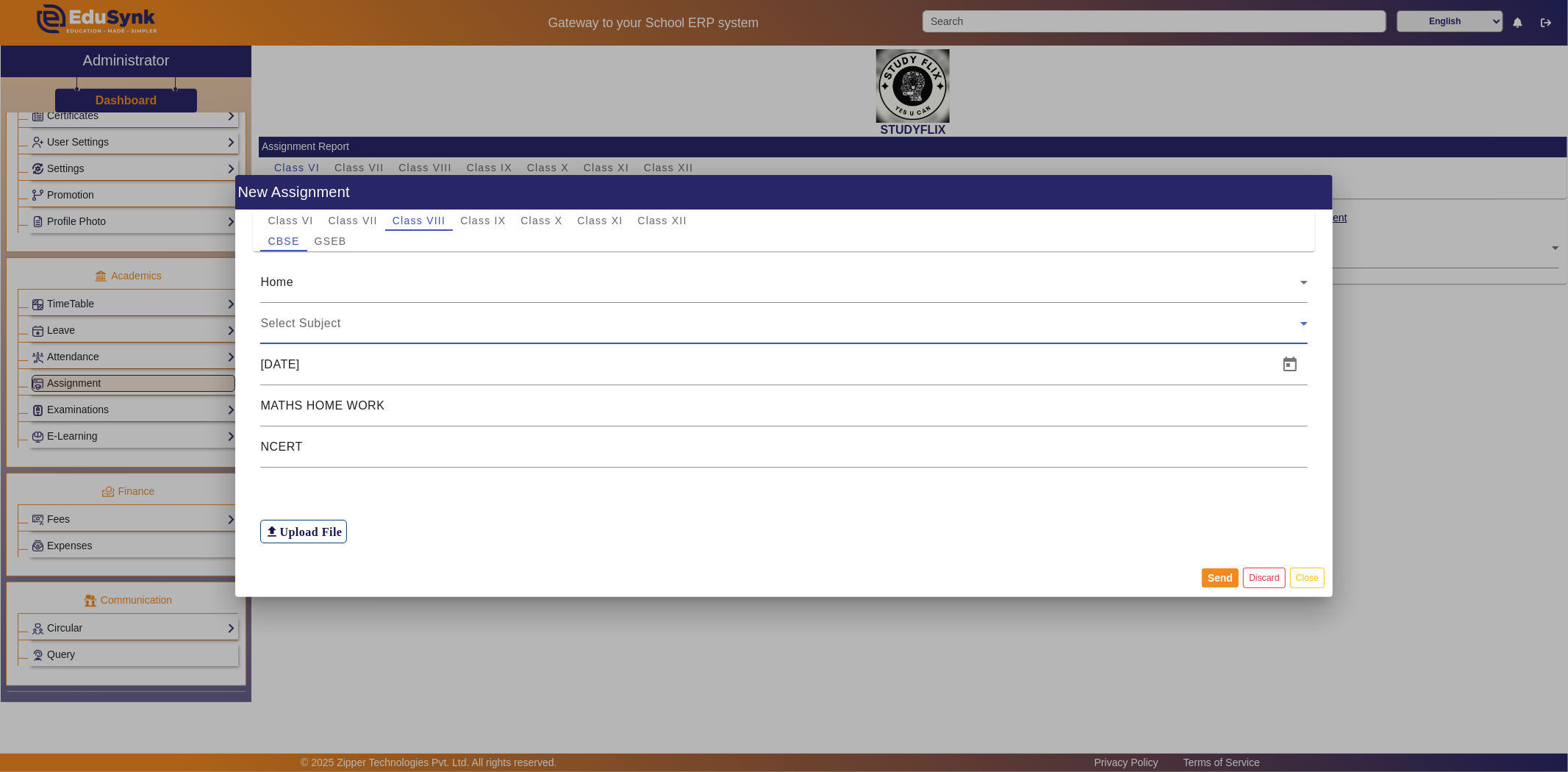
click at [395, 315] on div "Select Subject" at bounding box center [780, 324] width 1039 height 18
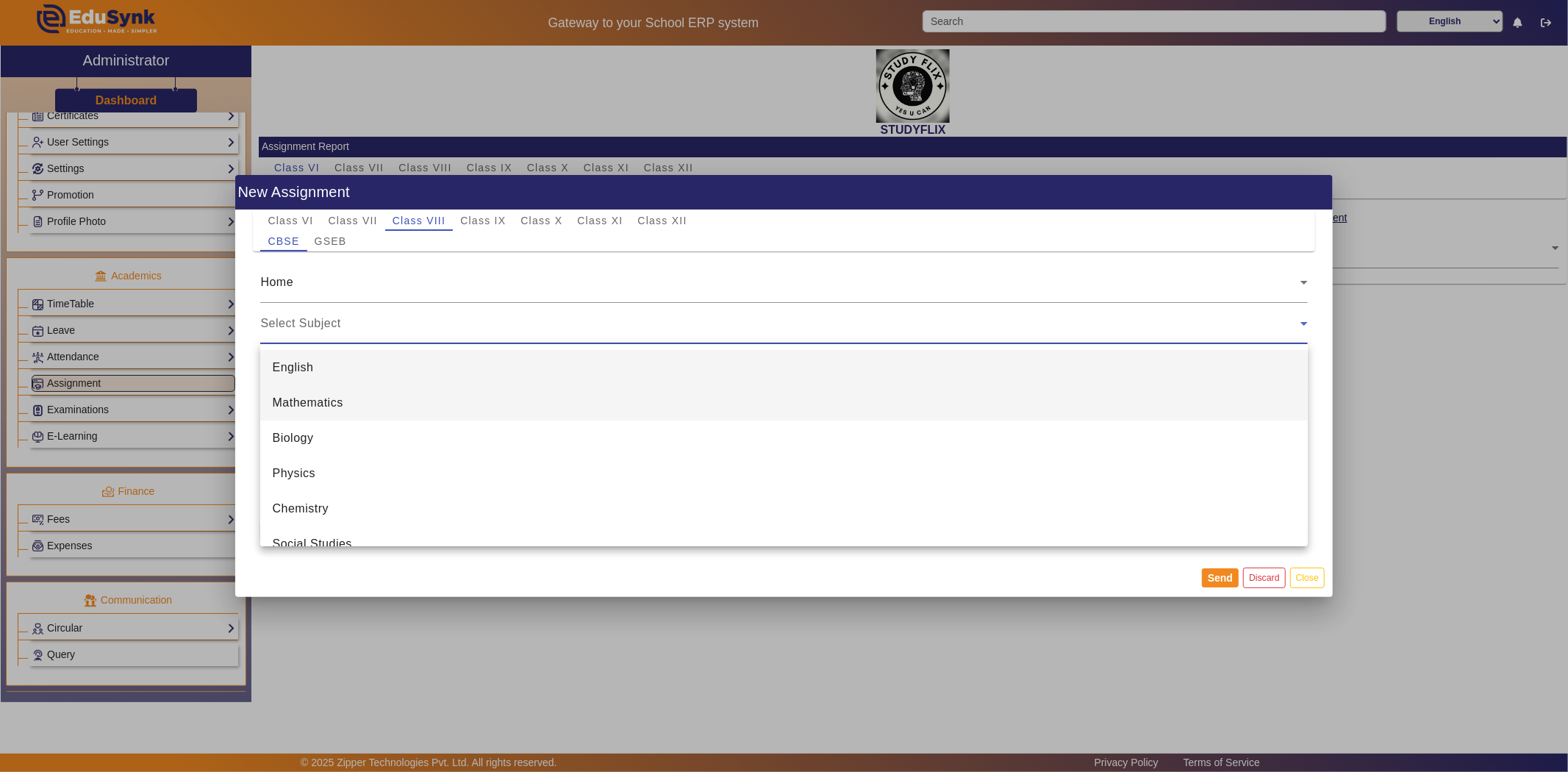
click at [391, 388] on mat-option "Mathematics" at bounding box center [784, 402] width 1047 height 35
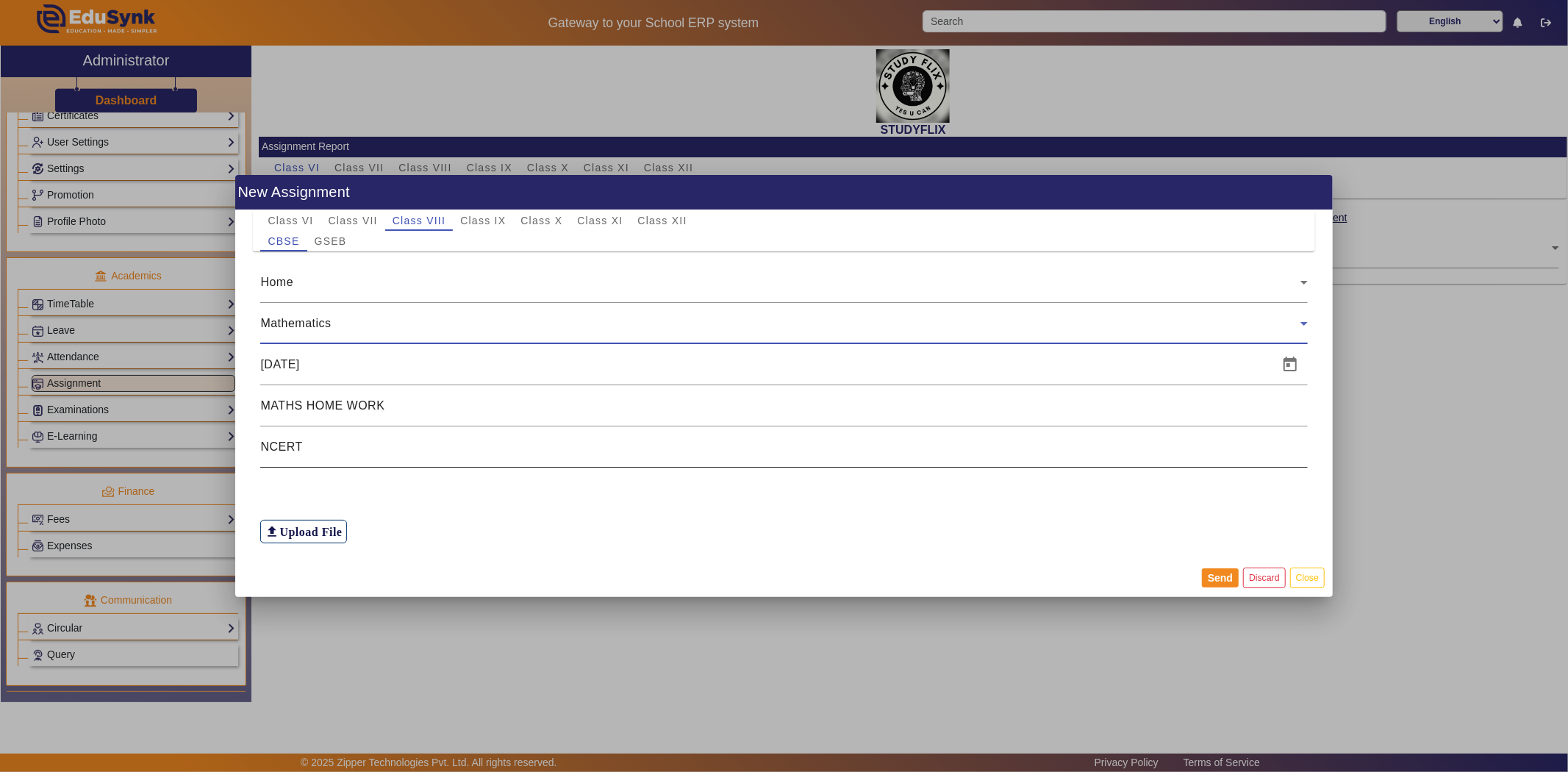
click at [335, 443] on input "NCERT" at bounding box center [784, 447] width 1047 height 18
drag, startPoint x: 334, startPoint y: 445, endPoint x: 264, endPoint y: 447, distance: 70.0
click at [264, 447] on input "NCERT" at bounding box center [784, 447] width 1047 height 18
type input "RD CHAPTER 10 EX. 10.4 Q.1, Q.2, Q.14"
click at [1223, 576] on button "Send" at bounding box center [1220, 578] width 37 height 19
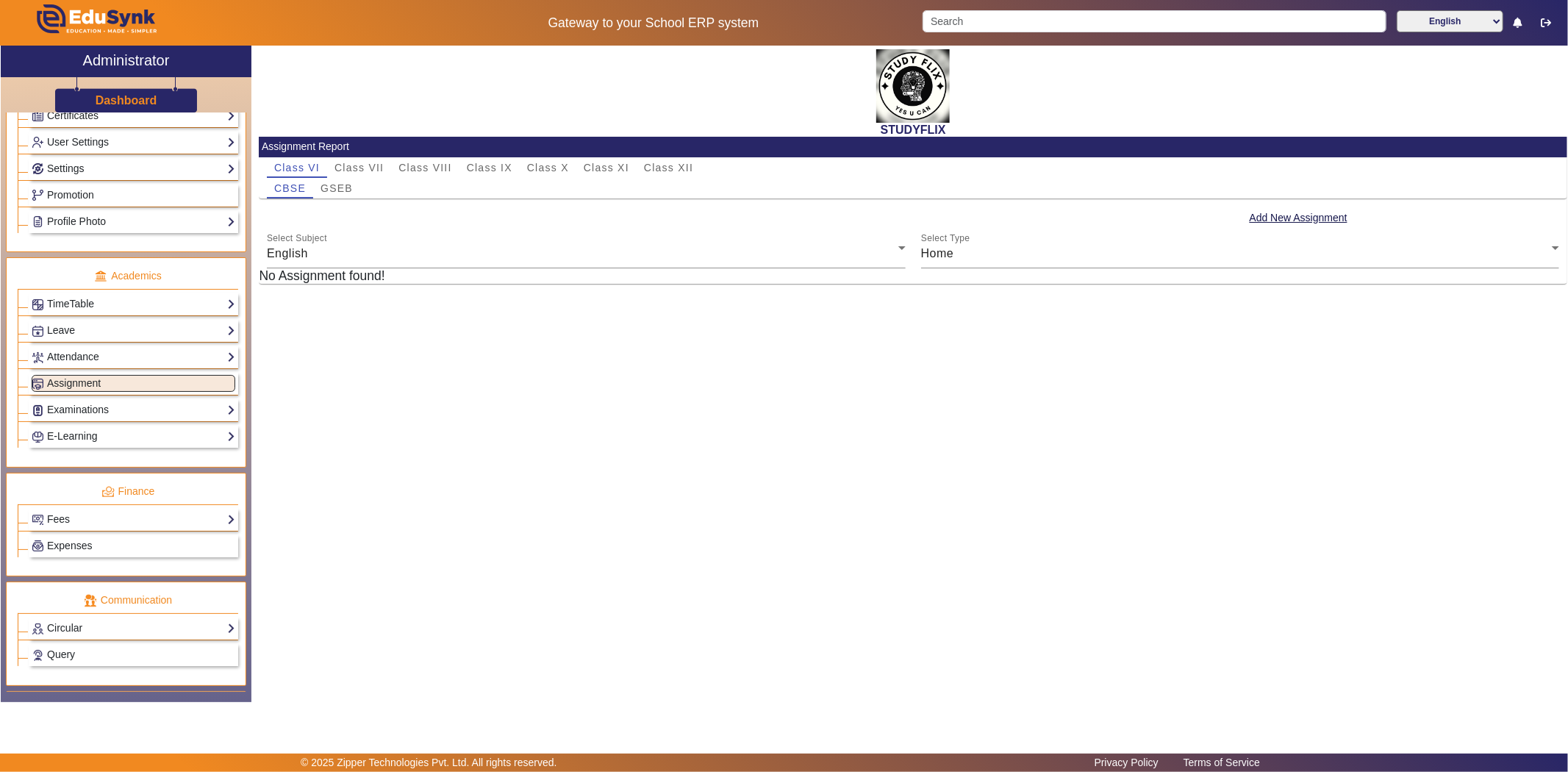
click at [346, 280] on h5 "No Assignment found!" at bounding box center [913, 276] width 1308 height 16
drag, startPoint x: 317, startPoint y: 278, endPoint x: 408, endPoint y: 278, distance: 91.0
click at [408, 278] on h5 "No Assignment found!" at bounding box center [913, 276] width 1308 height 16
click at [991, 253] on div "Home" at bounding box center [1237, 253] width 632 height 18
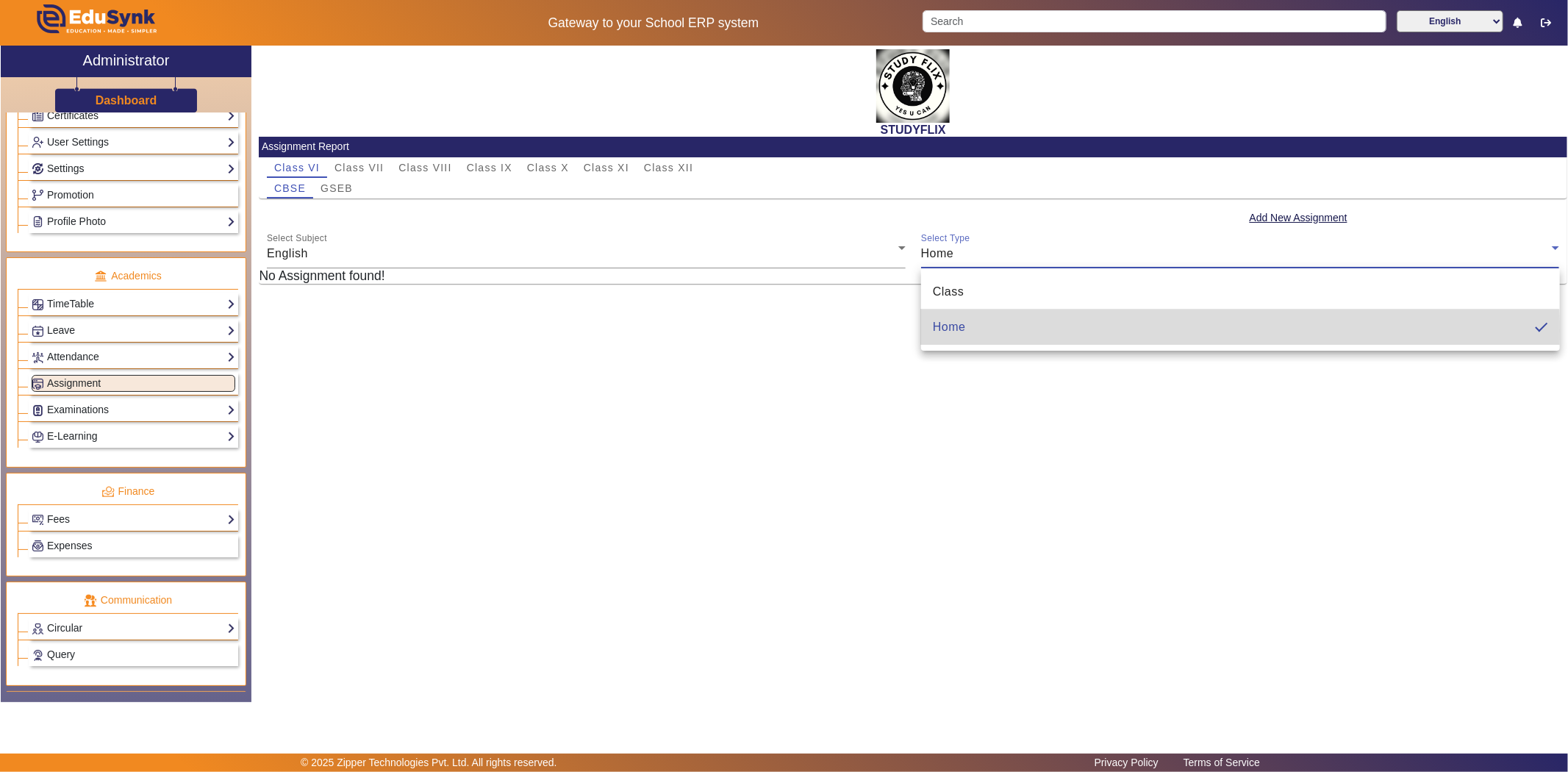
click at [979, 331] on mat-option "Home" at bounding box center [1240, 327] width 639 height 35
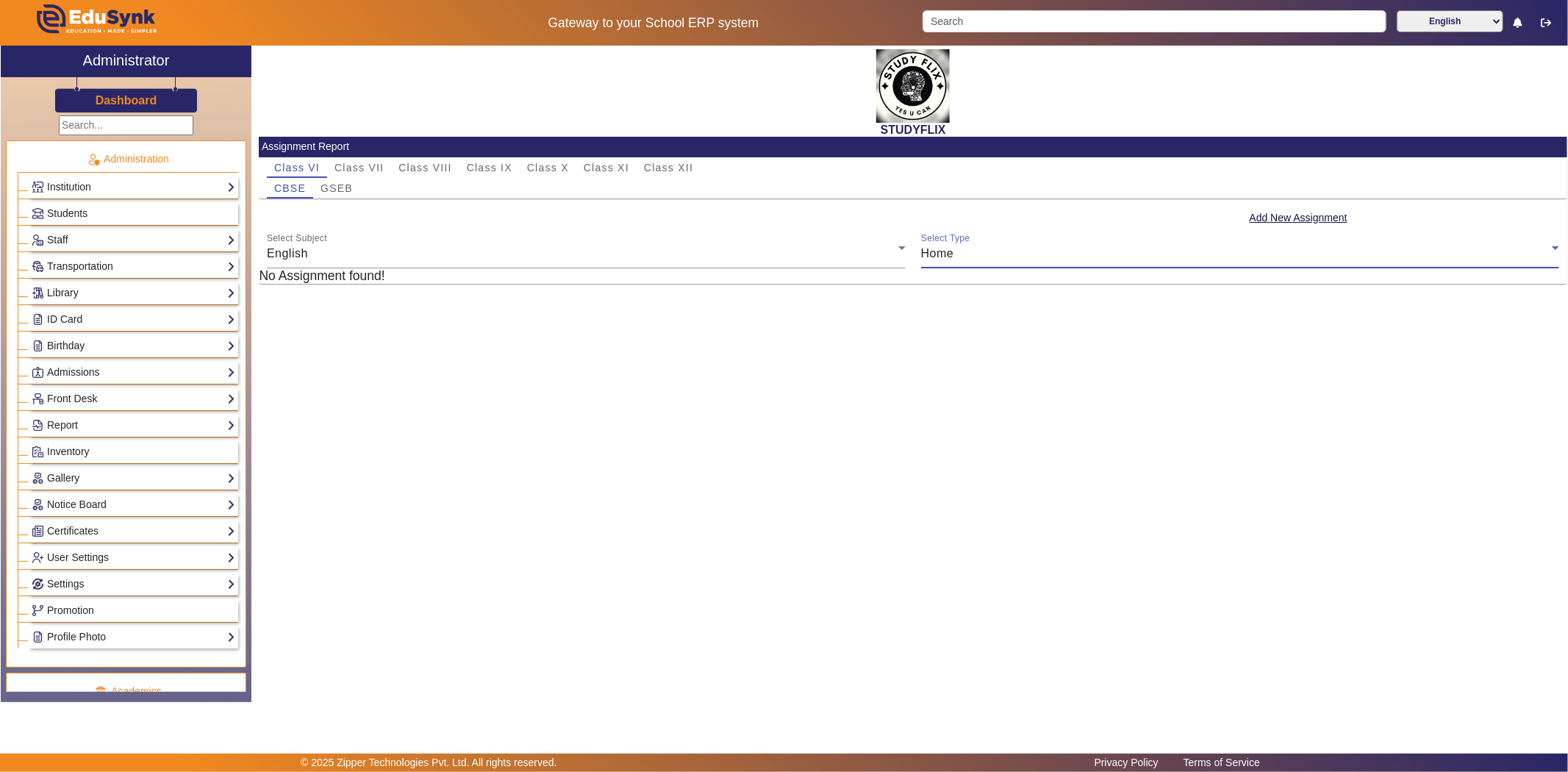
click at [94, 115] on input "text" at bounding box center [126, 125] width 135 height 19
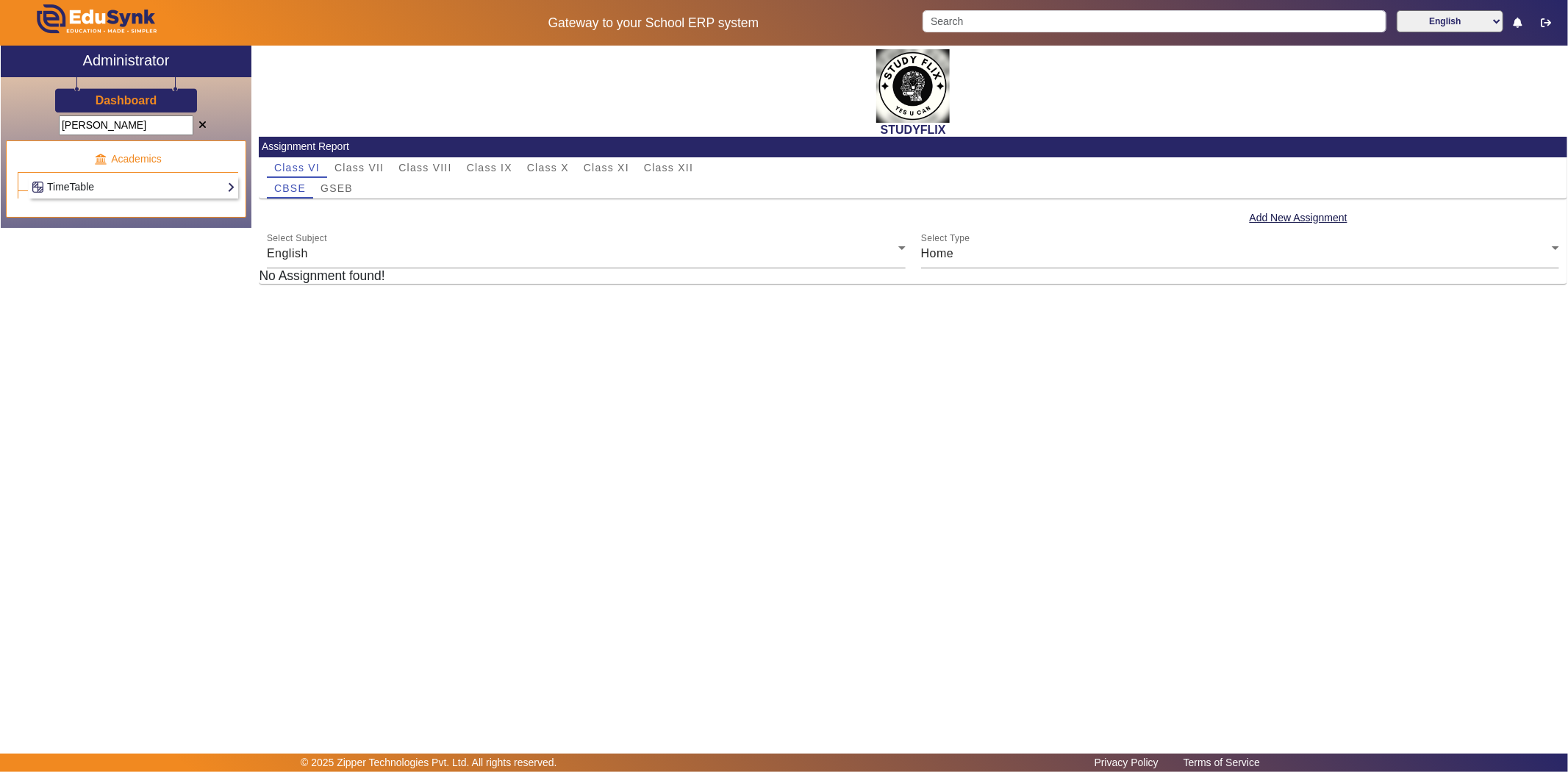
type input "[PERSON_NAME]"
click at [89, 179] on link "TimeTable" at bounding box center [133, 187] width 204 height 17
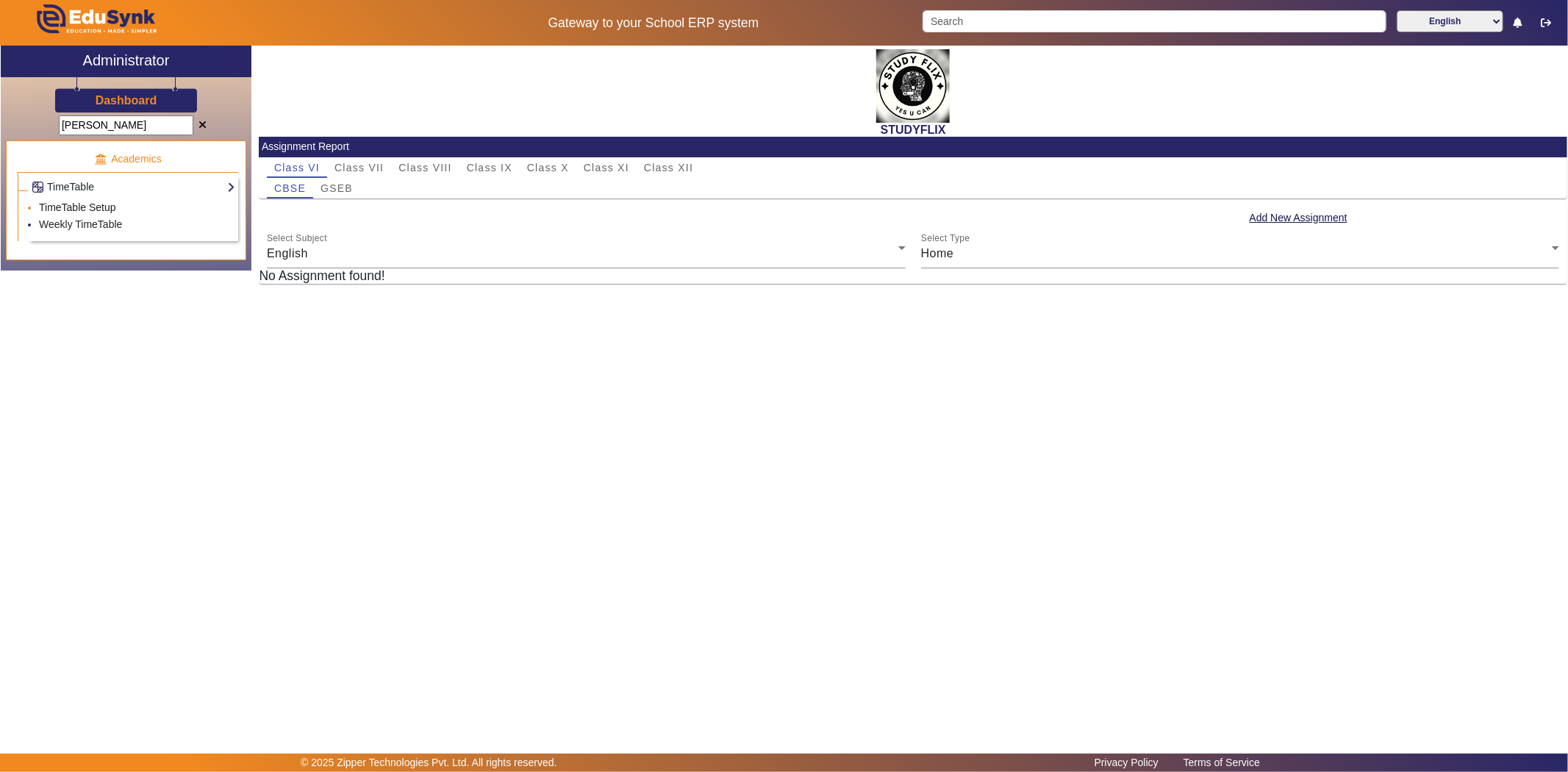
click at [85, 203] on link "TimeTable Setup" at bounding box center [77, 207] width 77 height 12
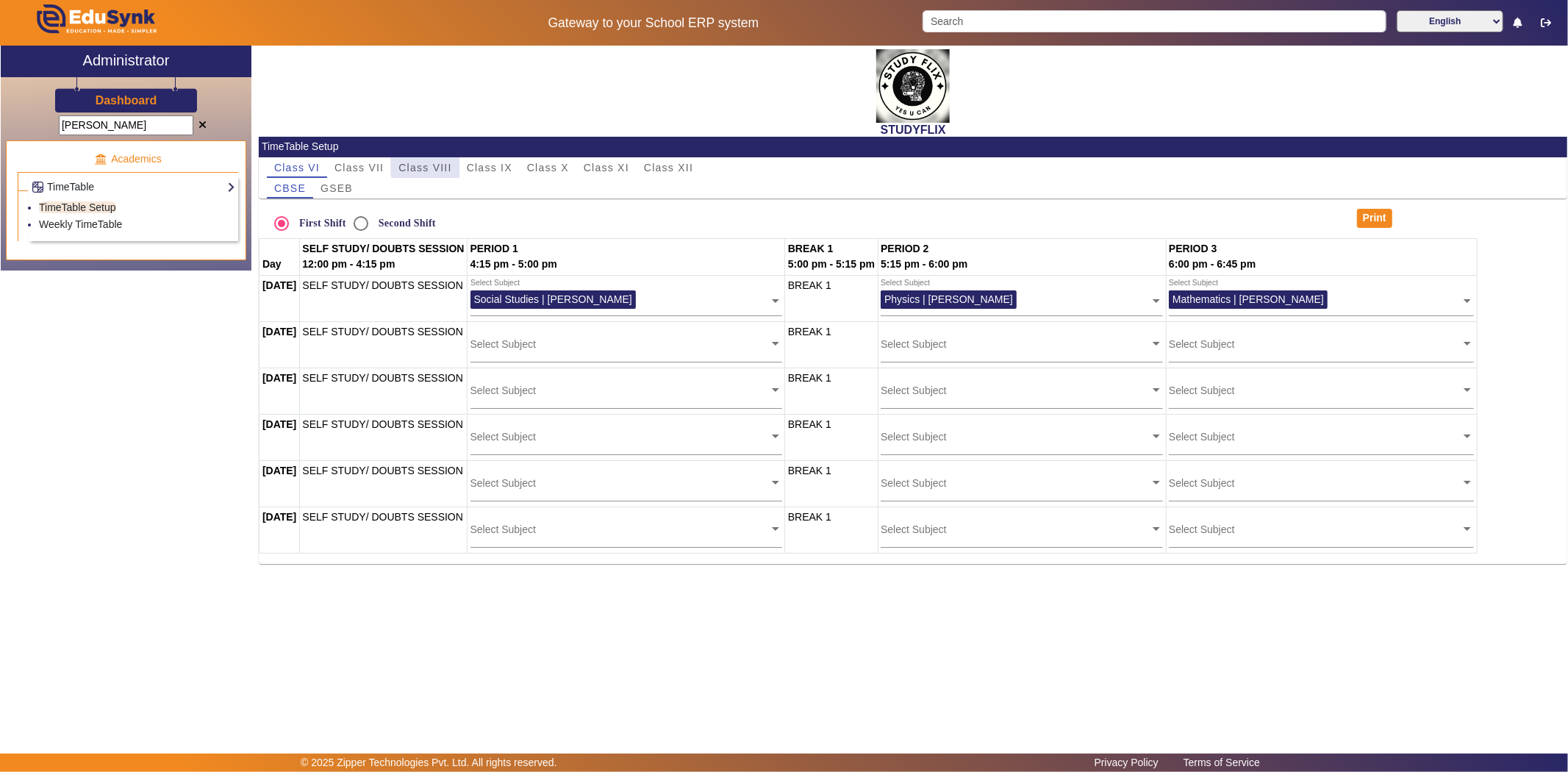
click at [434, 165] on span "Class VIII" at bounding box center [425, 167] width 53 height 10
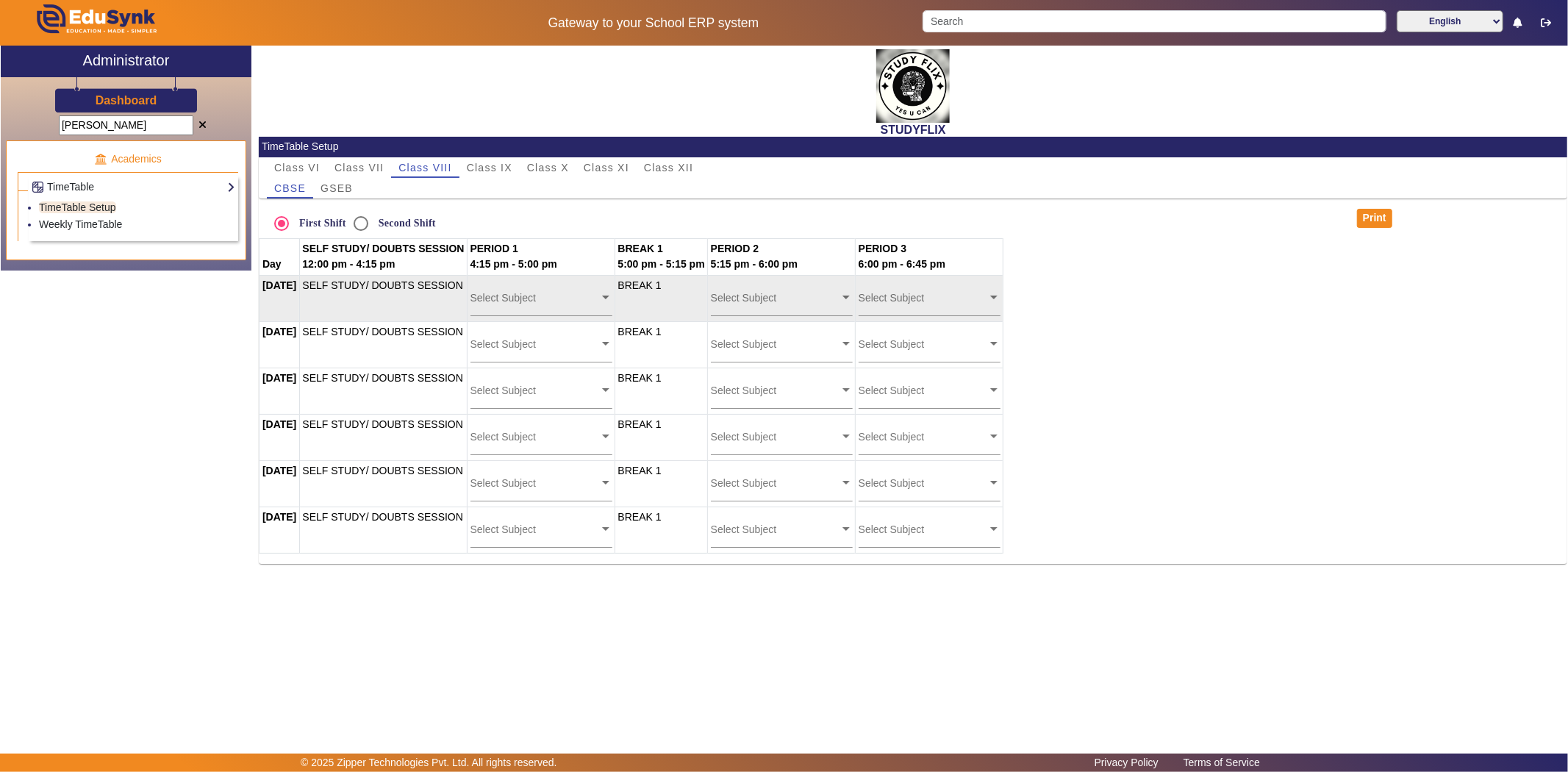
click at [581, 291] on input "text" at bounding box center [534, 297] width 129 height 14
click at [565, 372] on div "Mathematics|[PERSON_NAME]" at bounding box center [539, 365] width 138 height 31
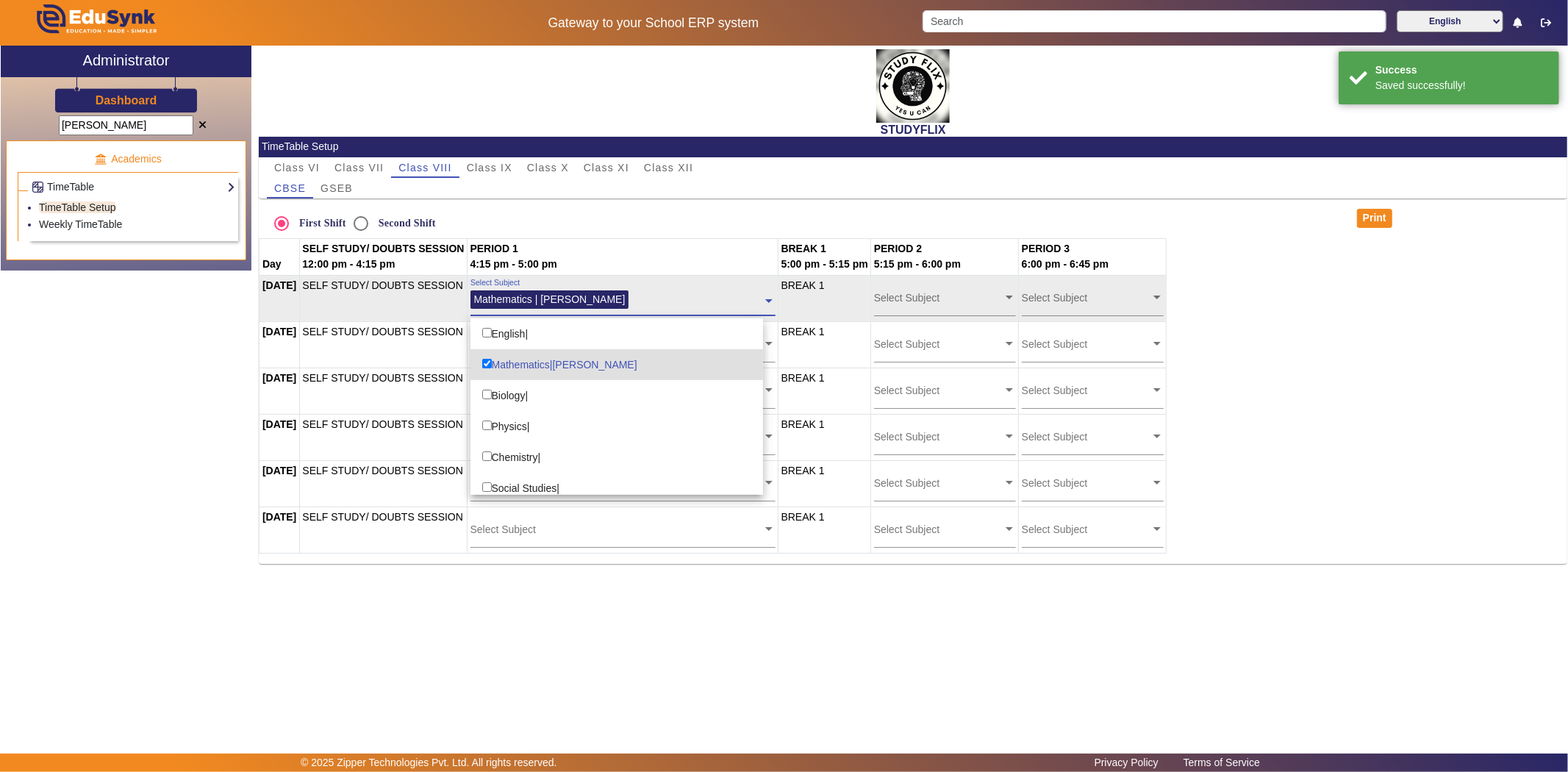
click at [682, 303] on input "text" at bounding box center [698, 297] width 129 height 14
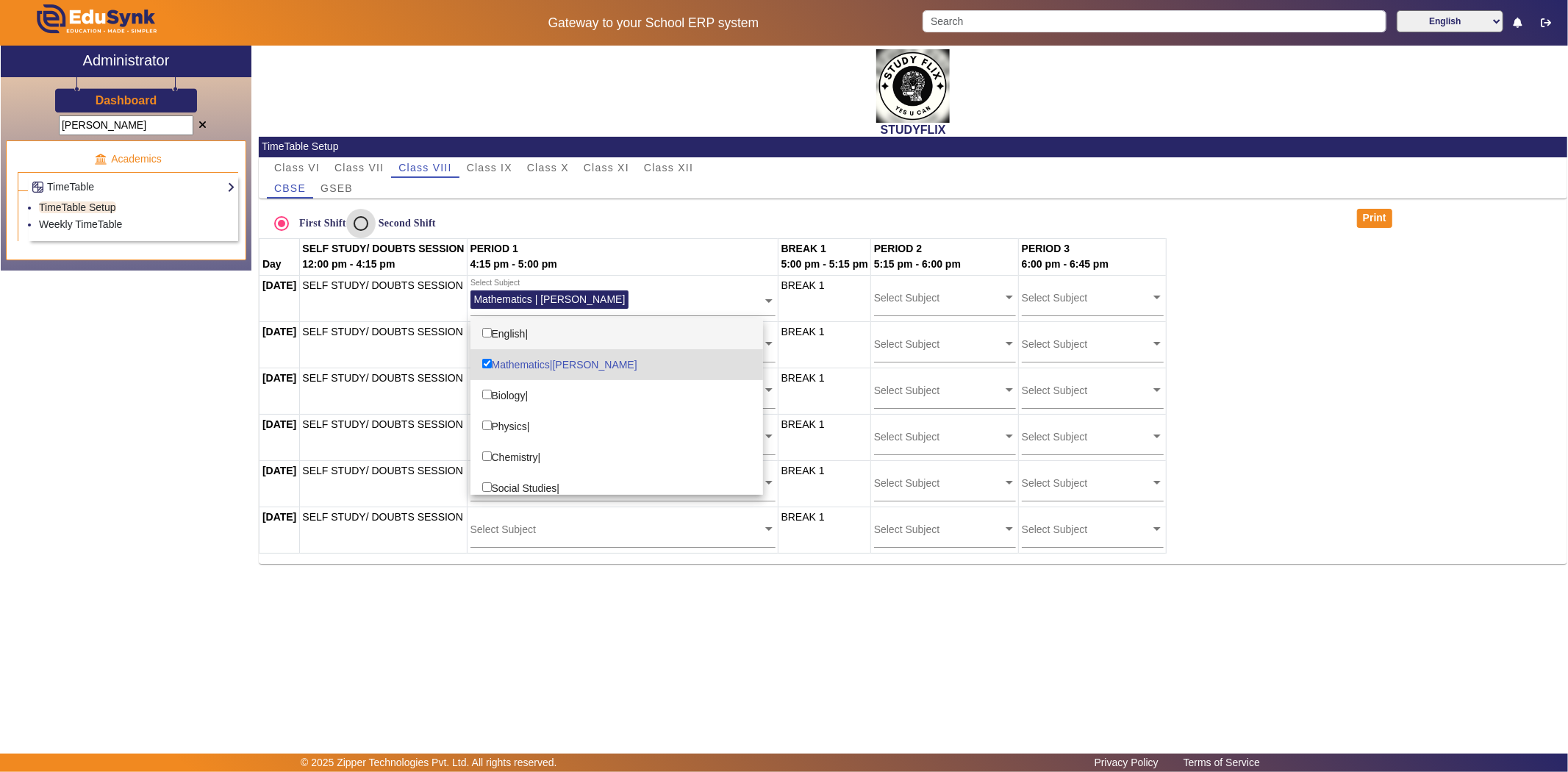
click at [371, 225] on input "Second Shift" at bounding box center [361, 224] width 30 height 30
radio input "true"
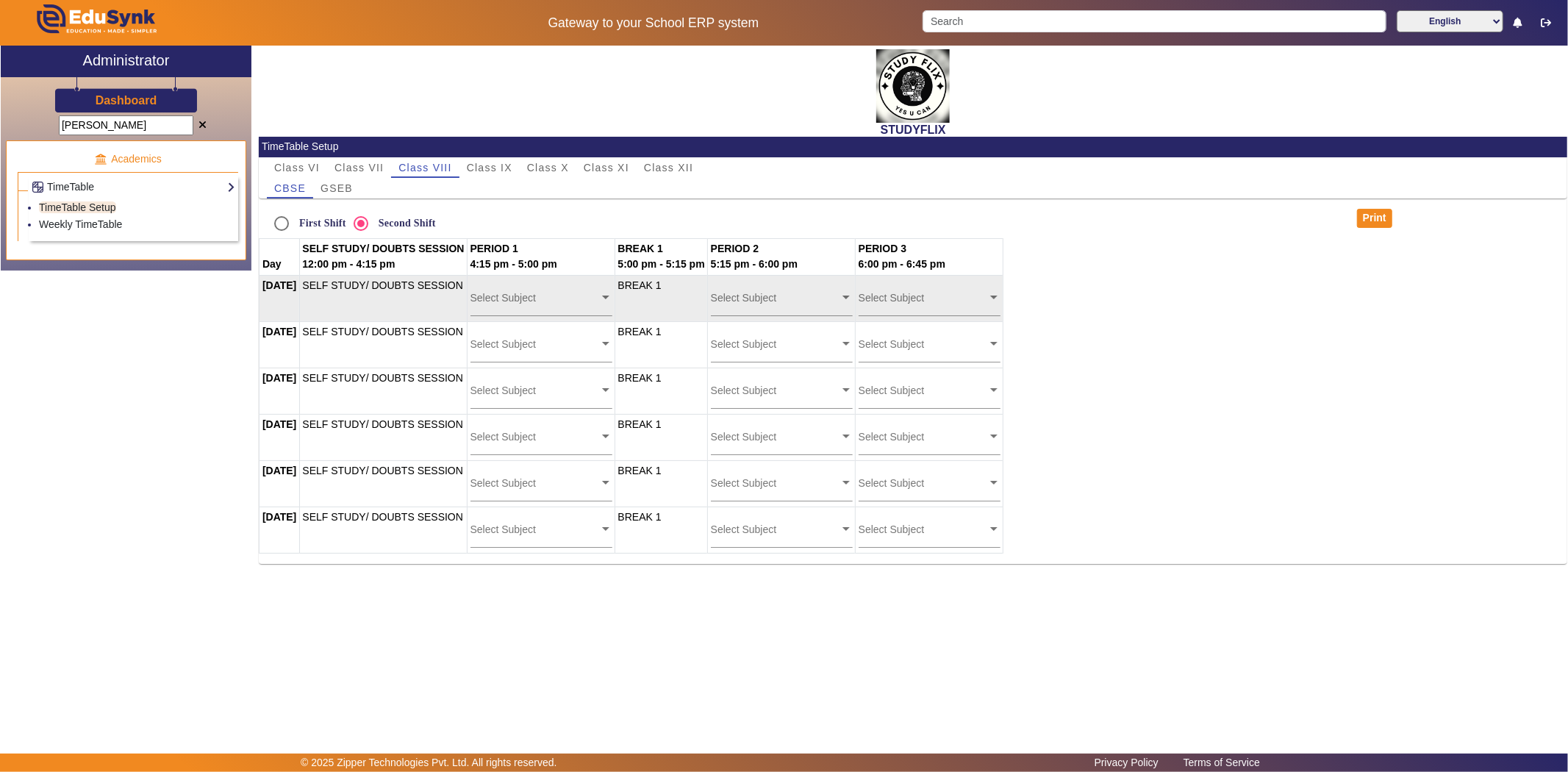
click at [549, 299] on input "text" at bounding box center [534, 297] width 129 height 14
click at [546, 359] on div "Mathematics|[PERSON_NAME]" at bounding box center [539, 365] width 138 height 31
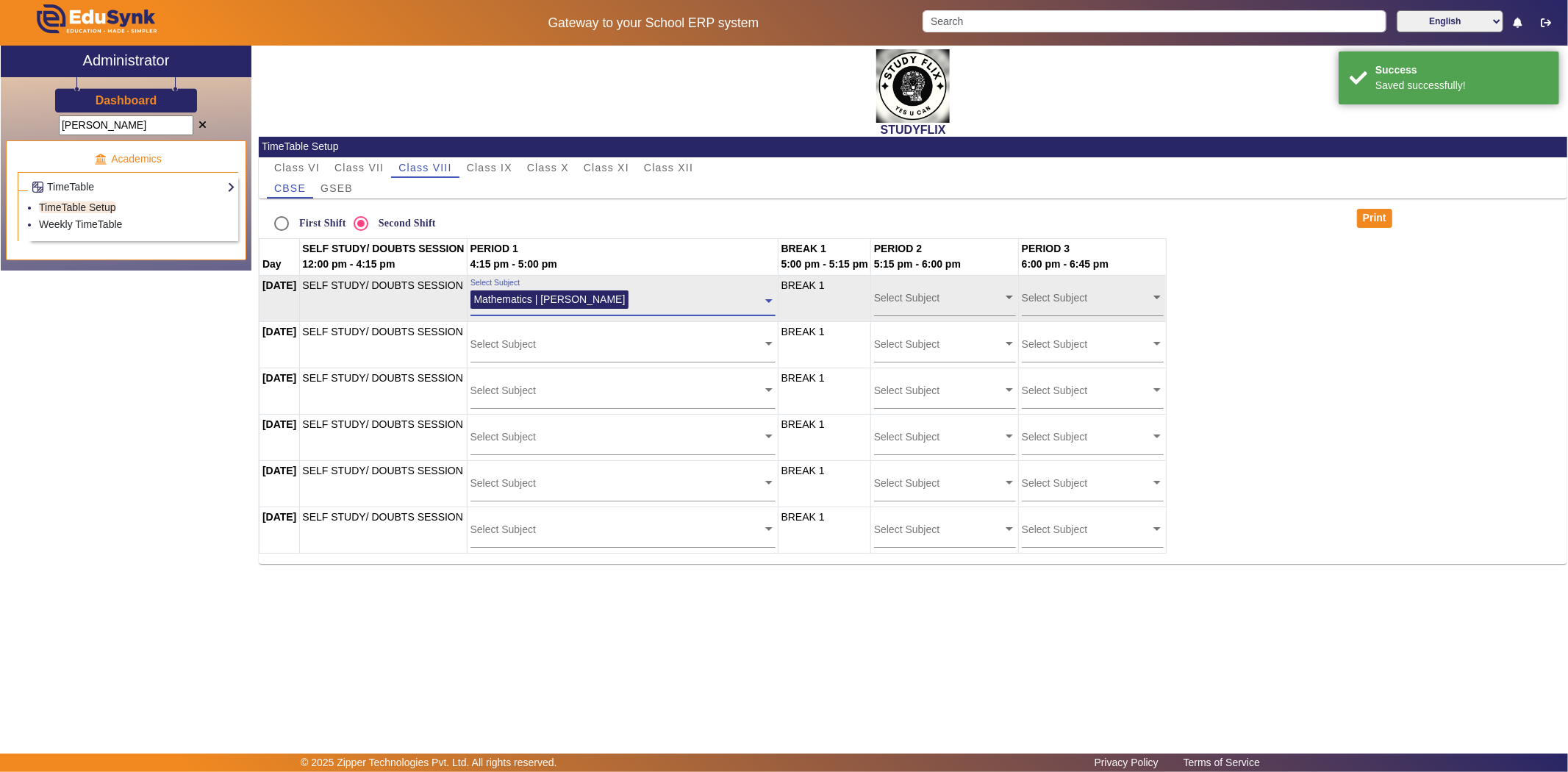
click at [313, 222] on label "First Shift" at bounding box center [321, 223] width 50 height 12
click at [296, 222] on input "First Shift" at bounding box center [281, 224] width 30 height 30
radio input "true"
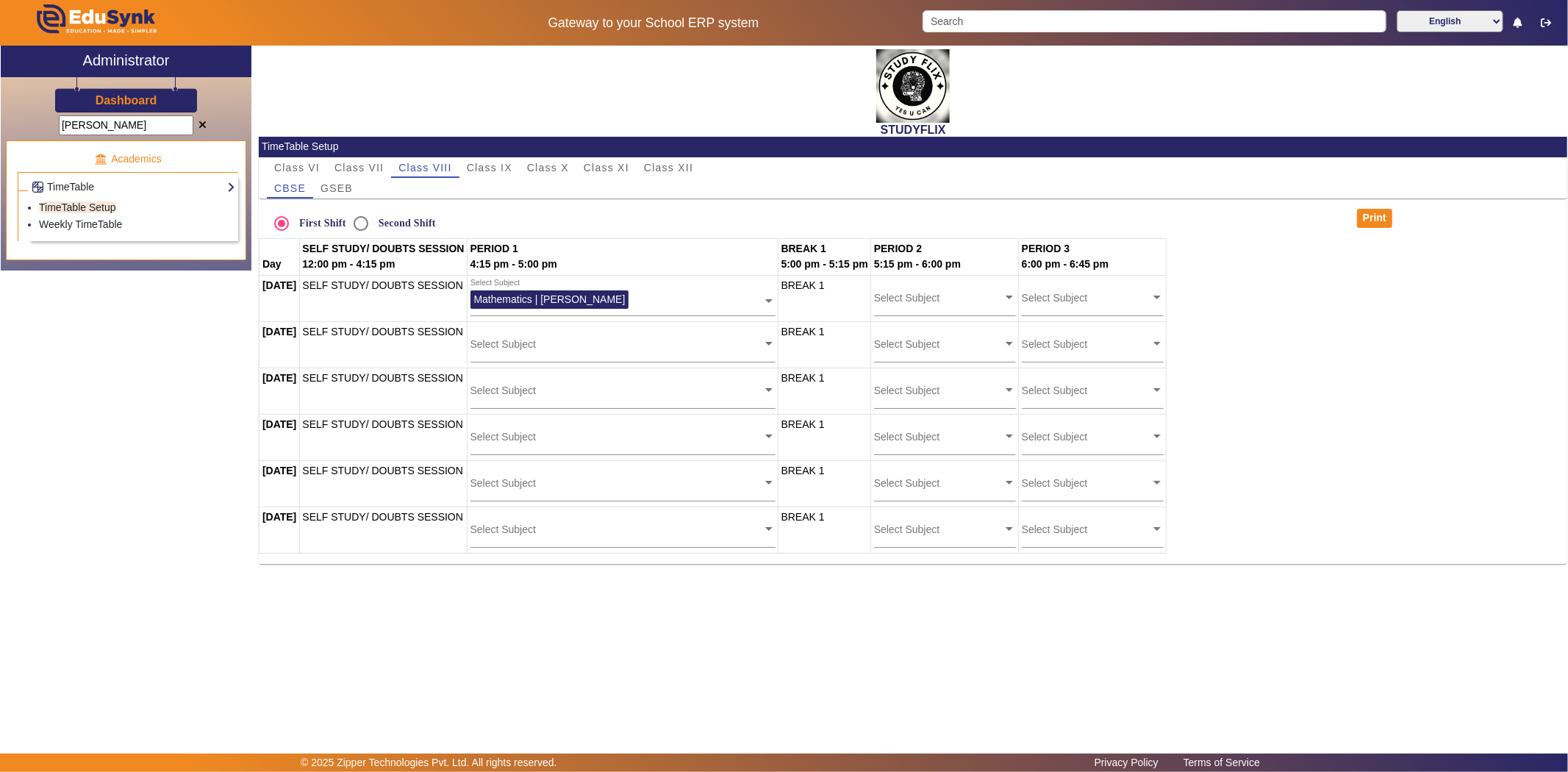
click at [384, 223] on label "Second Shift" at bounding box center [405, 223] width 60 height 12
click at [376, 223] on input "Second Shift" at bounding box center [361, 224] width 30 height 30
radio input "true"
click at [345, 187] on span "GSEB" at bounding box center [336, 188] width 32 height 10
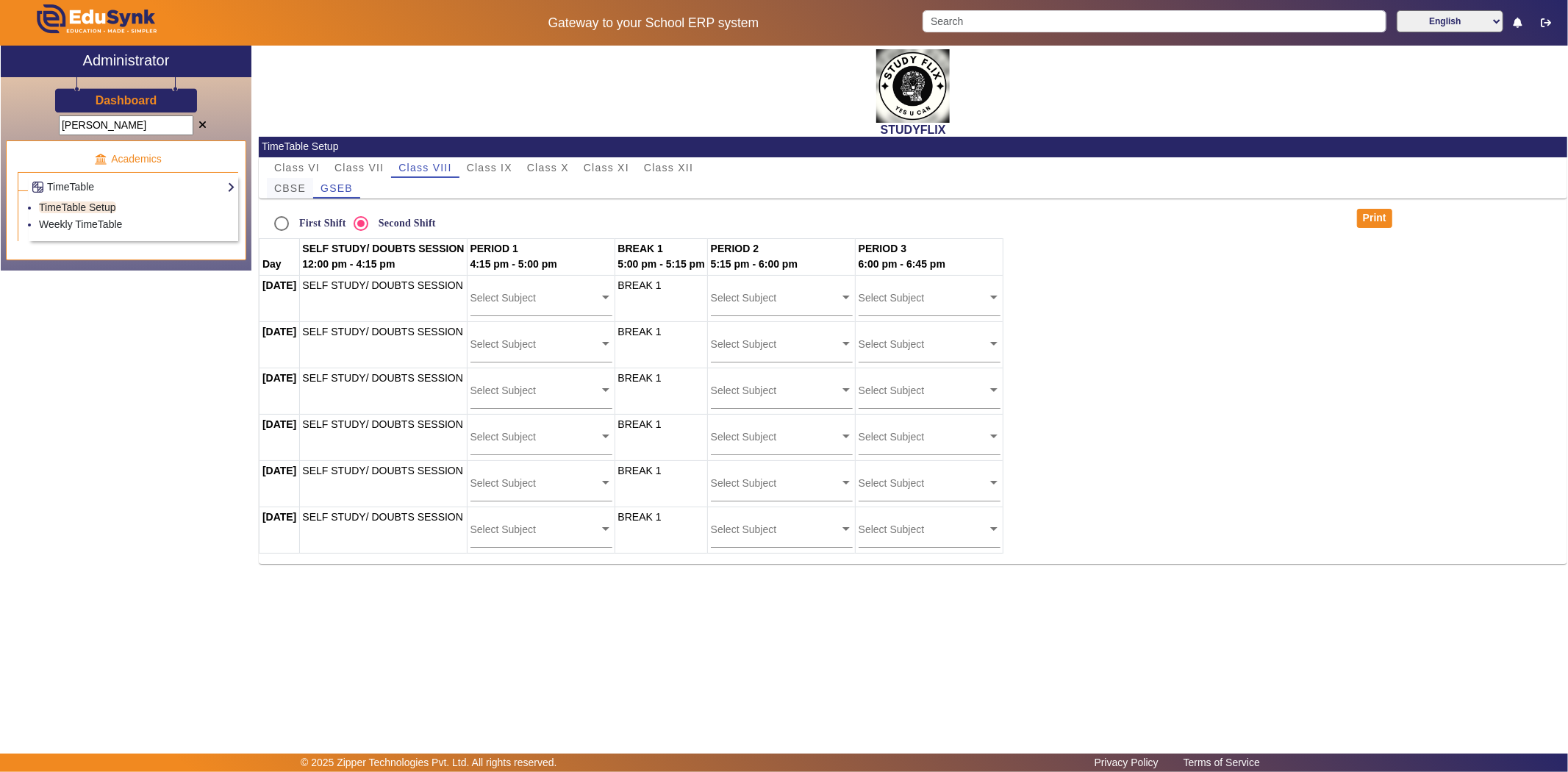
click at [292, 196] on span "CBSE" at bounding box center [290, 188] width 32 height 20
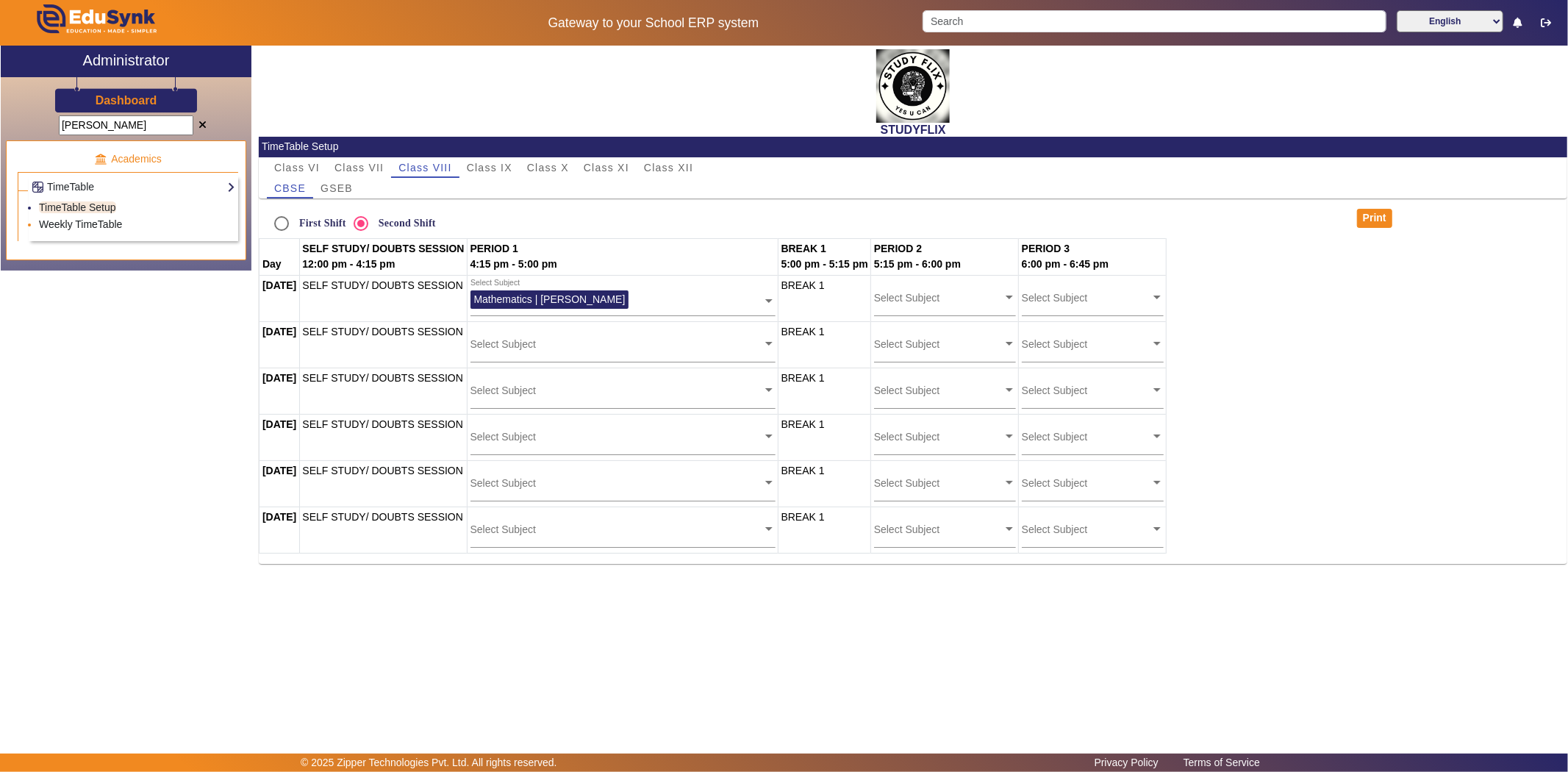
click at [96, 222] on link "Weekly TimeTable" at bounding box center [80, 224] width 83 height 12
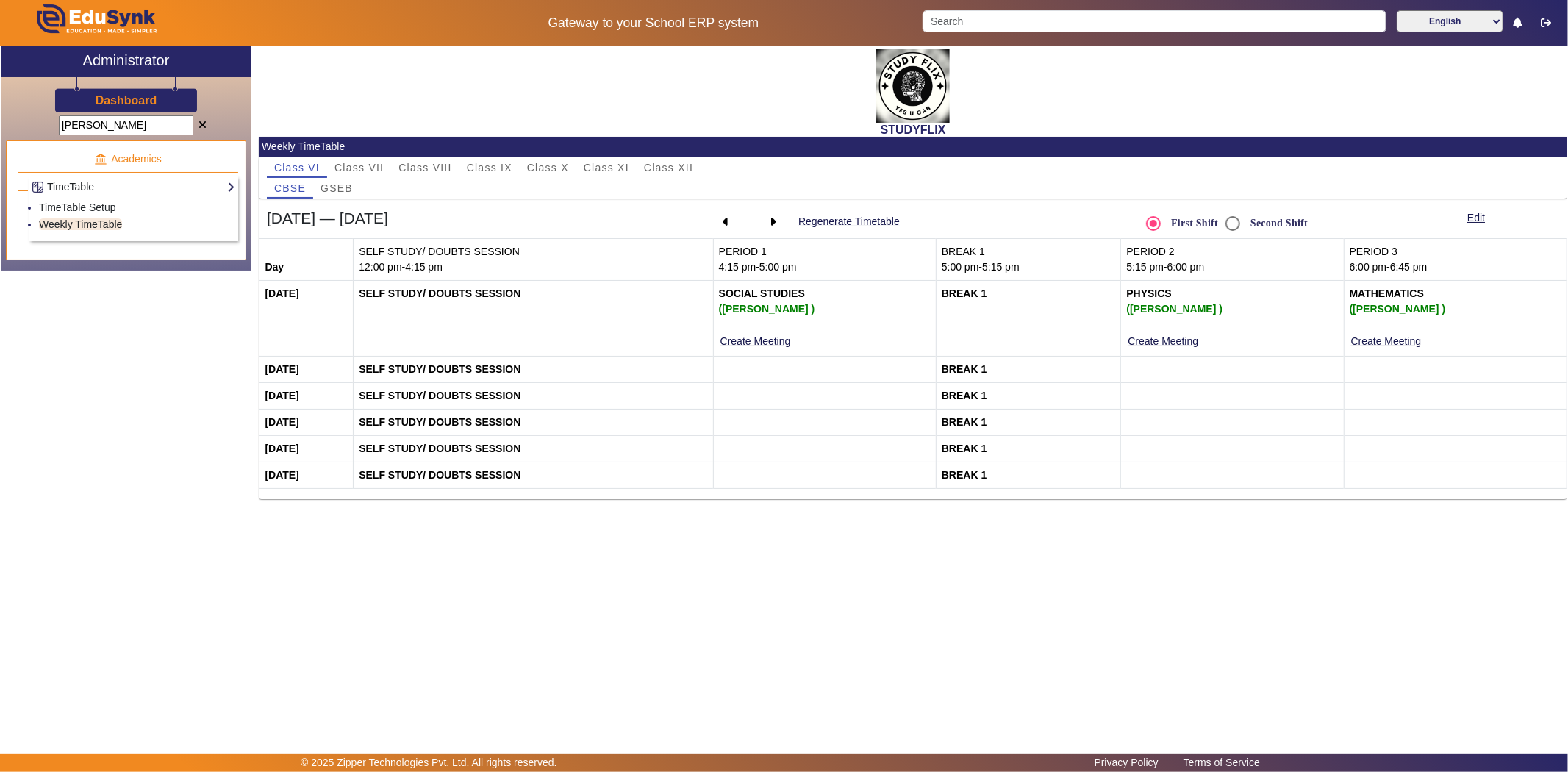
click at [225, 182] on link "TimeTable" at bounding box center [133, 187] width 204 height 17
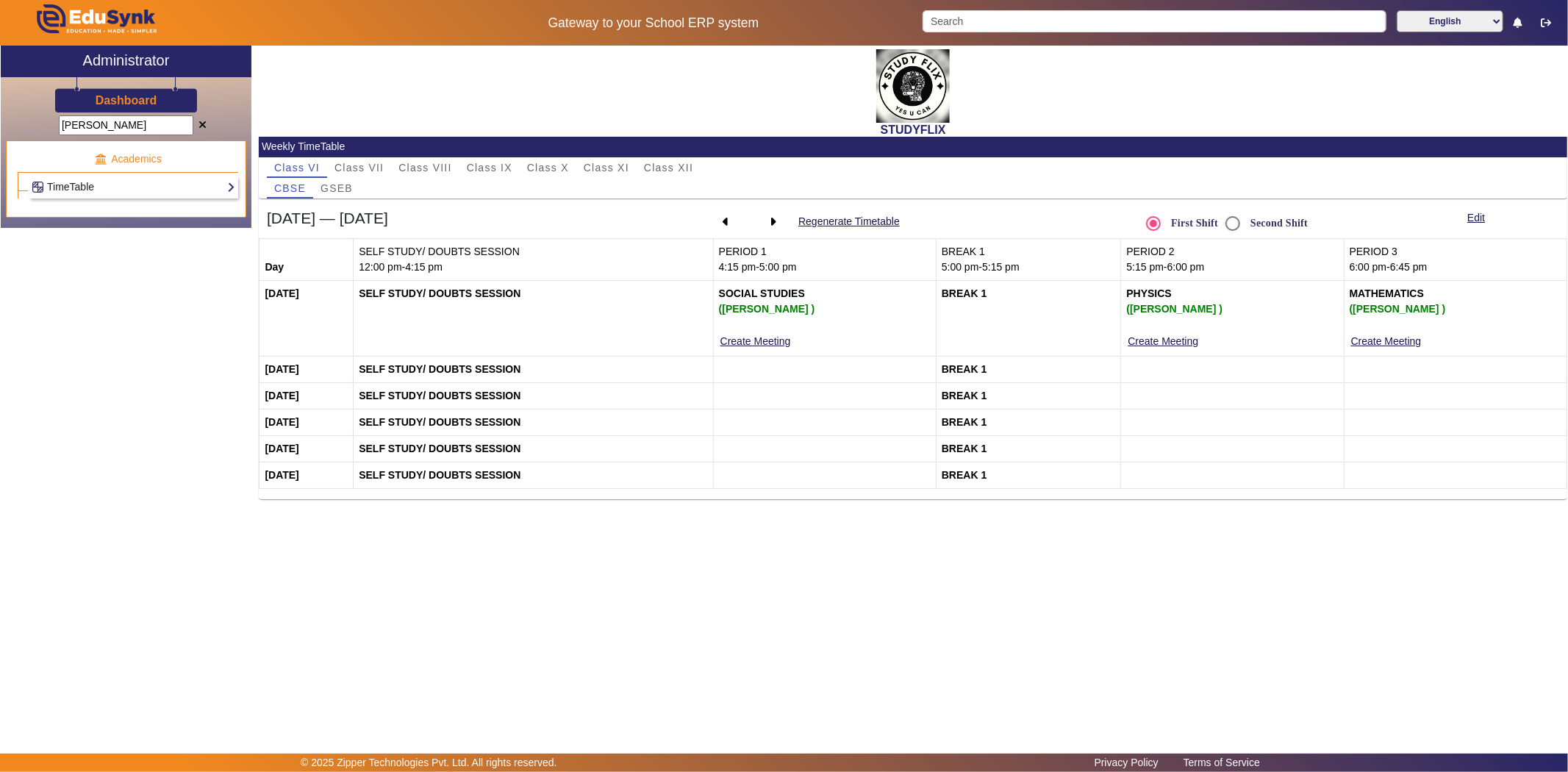
click at [225, 182] on link "TimeTable" at bounding box center [133, 187] width 204 height 17
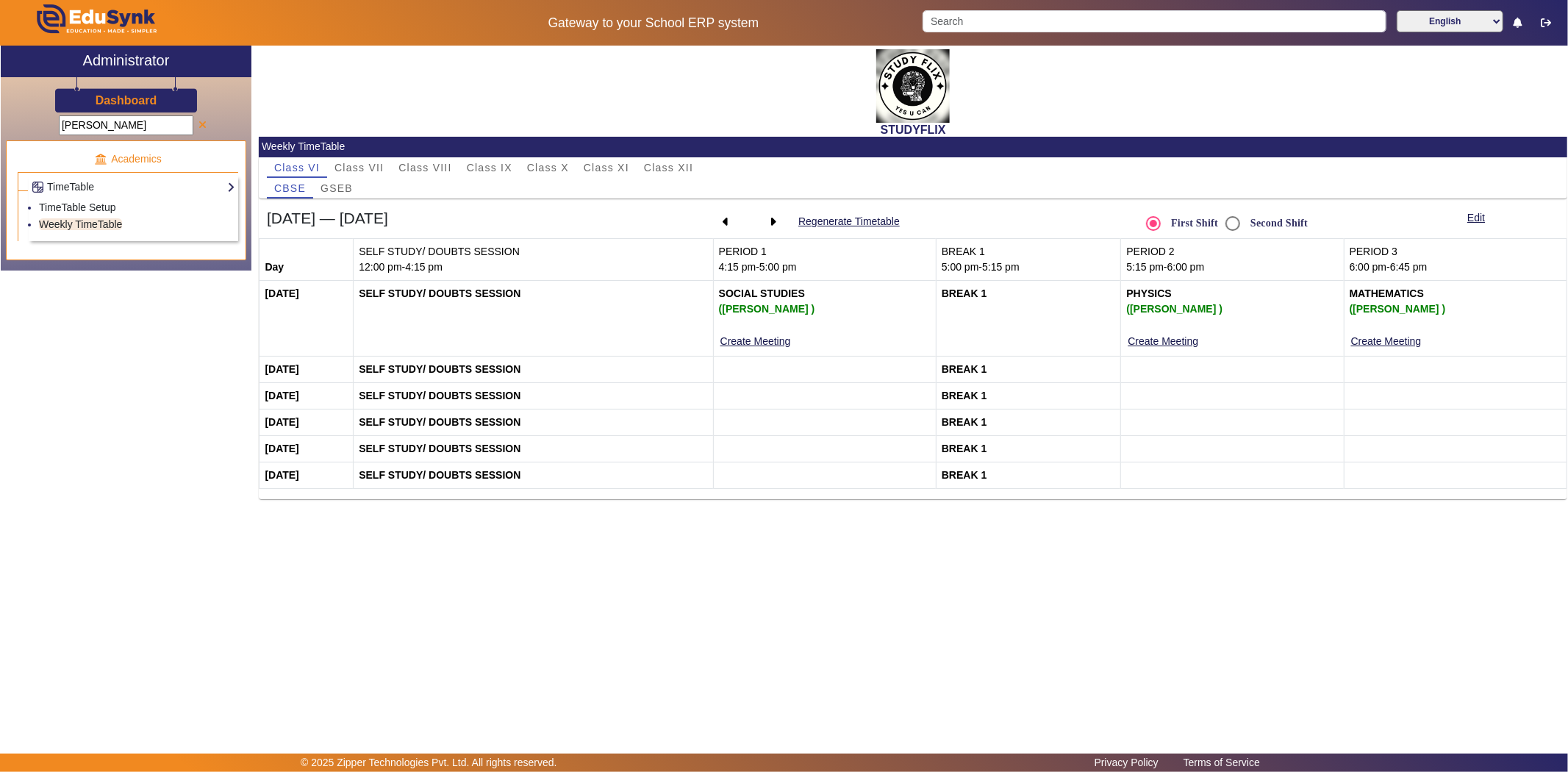
click at [204, 129] on span at bounding box center [203, 126] width 8 height 10
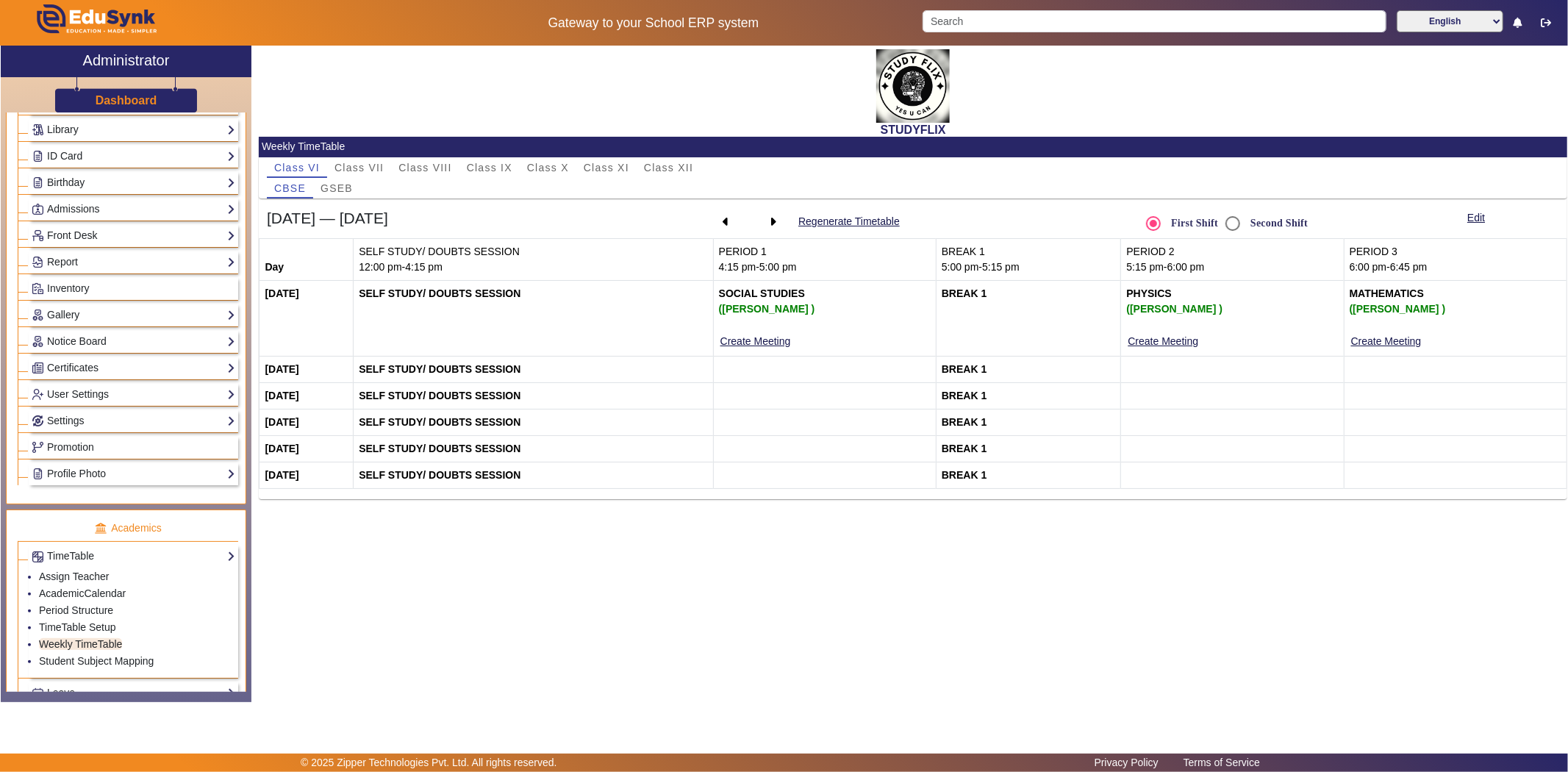
scroll to position [327, 0]
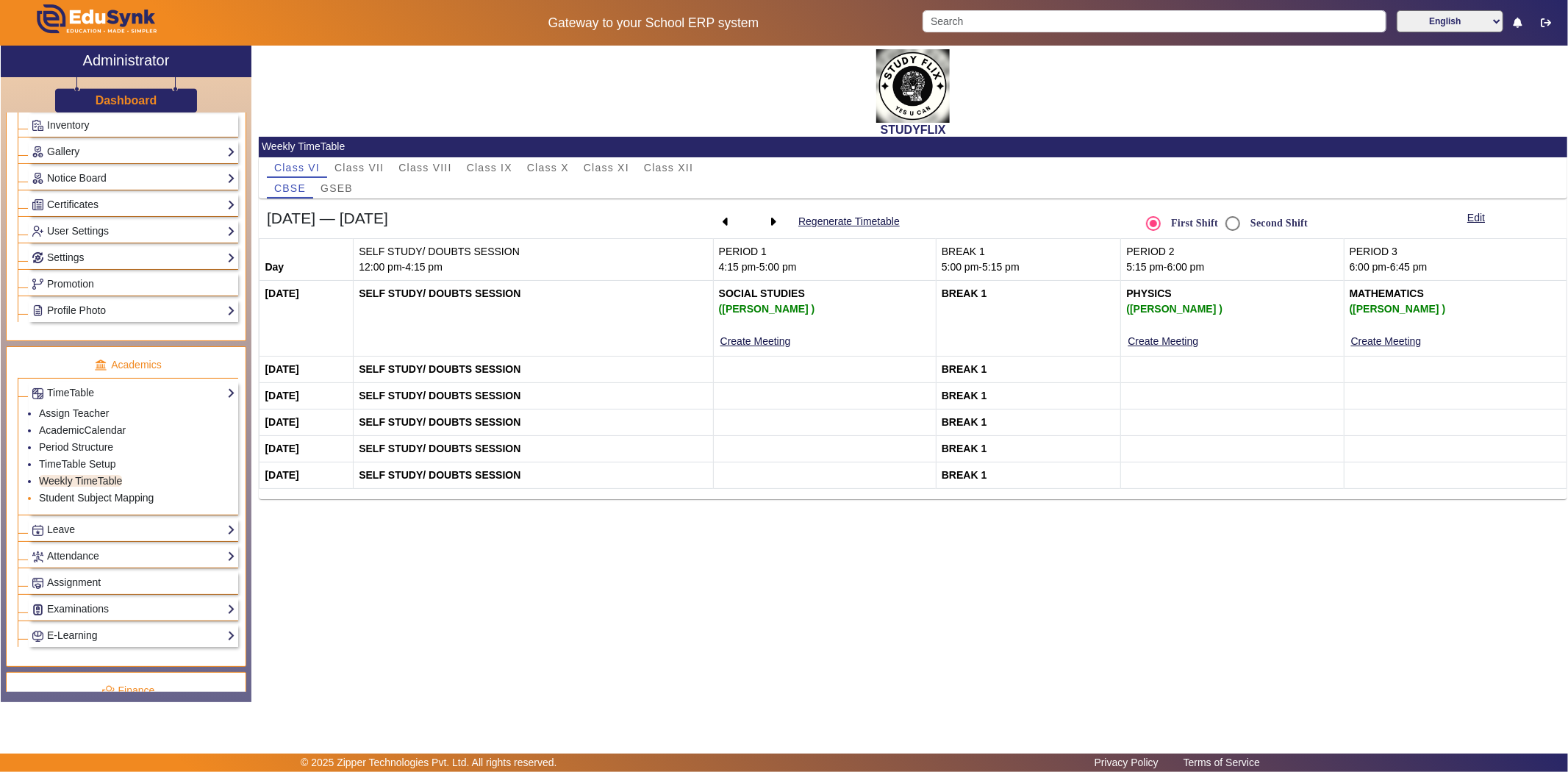
click at [79, 497] on link "Student Subject Mapping" at bounding box center [96, 498] width 115 height 12
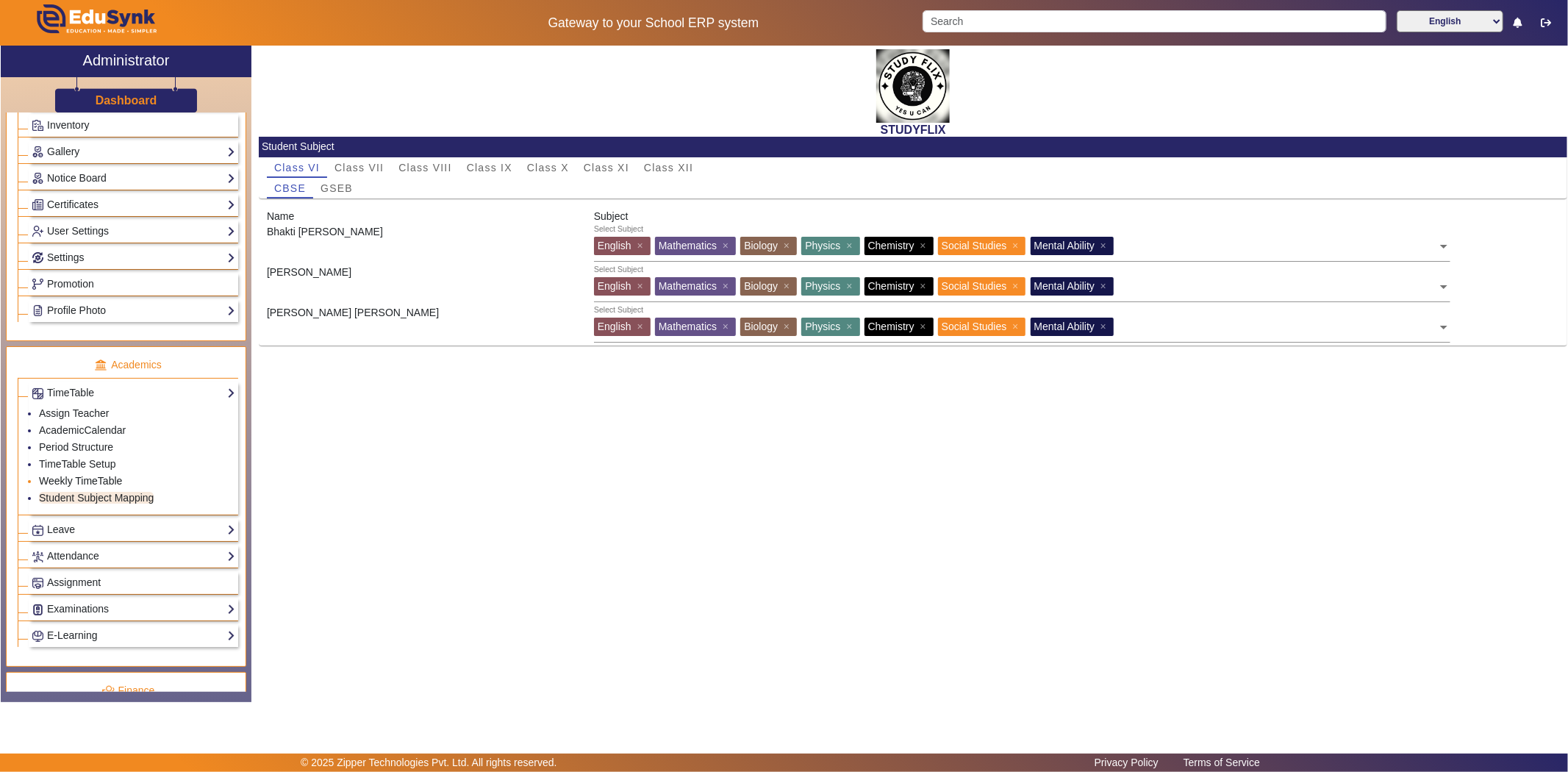
click at [67, 480] on link "Weekly TimeTable" at bounding box center [80, 480] width 83 height 12
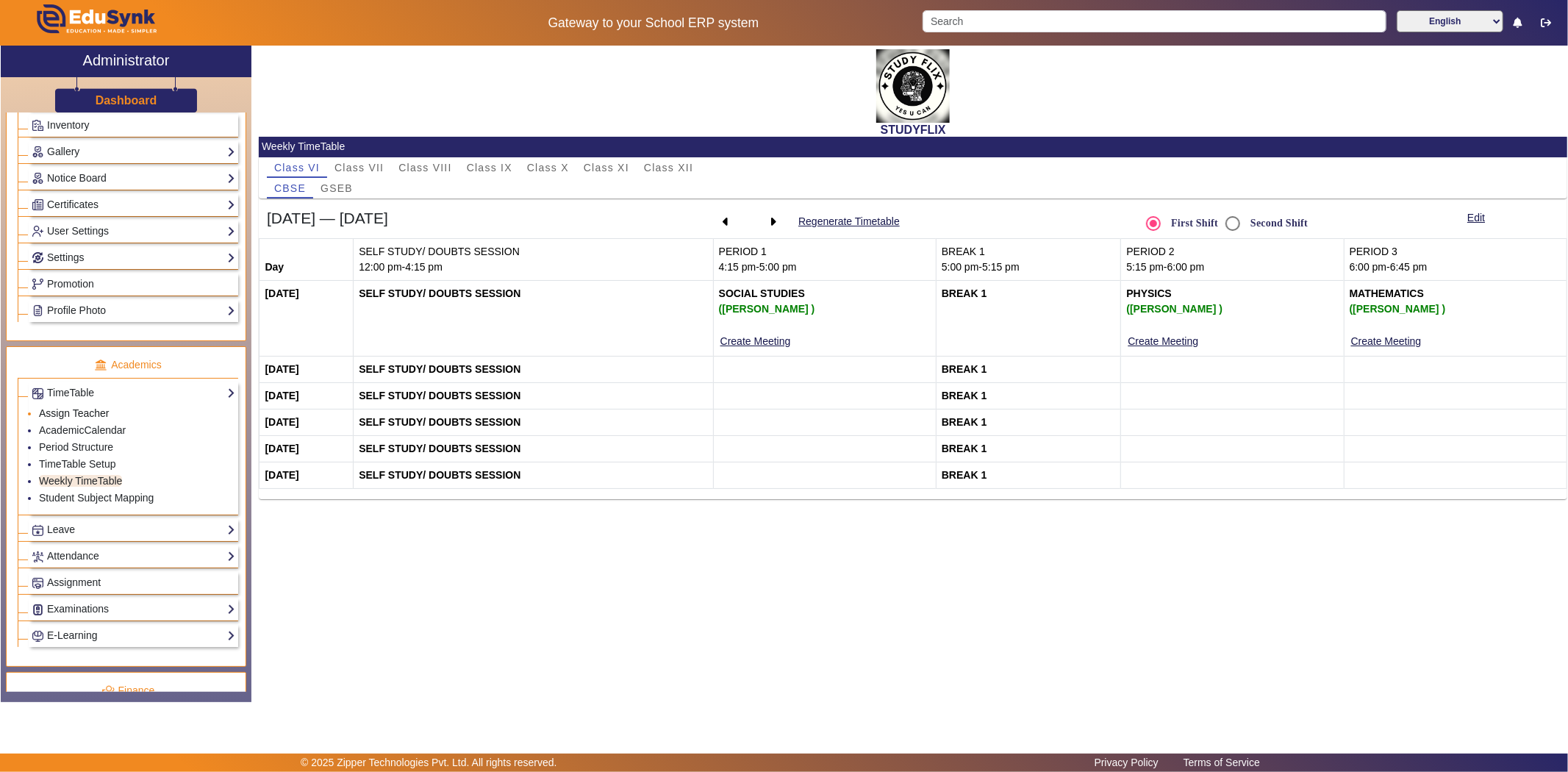
click at [72, 416] on link "Assign Teacher" at bounding box center [74, 413] width 70 height 12
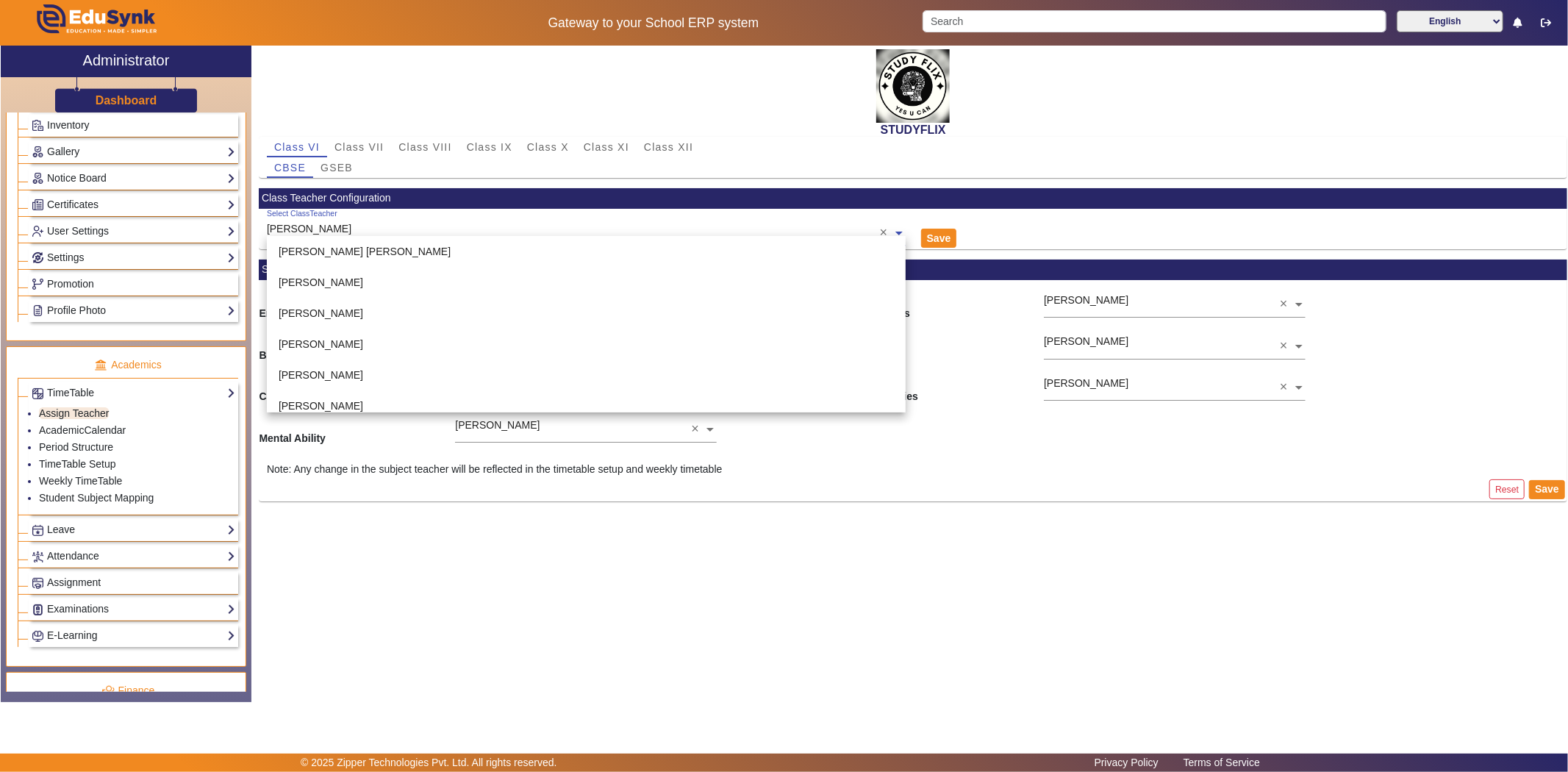
click at [611, 230] on input "text" at bounding box center [586, 234] width 639 height 16
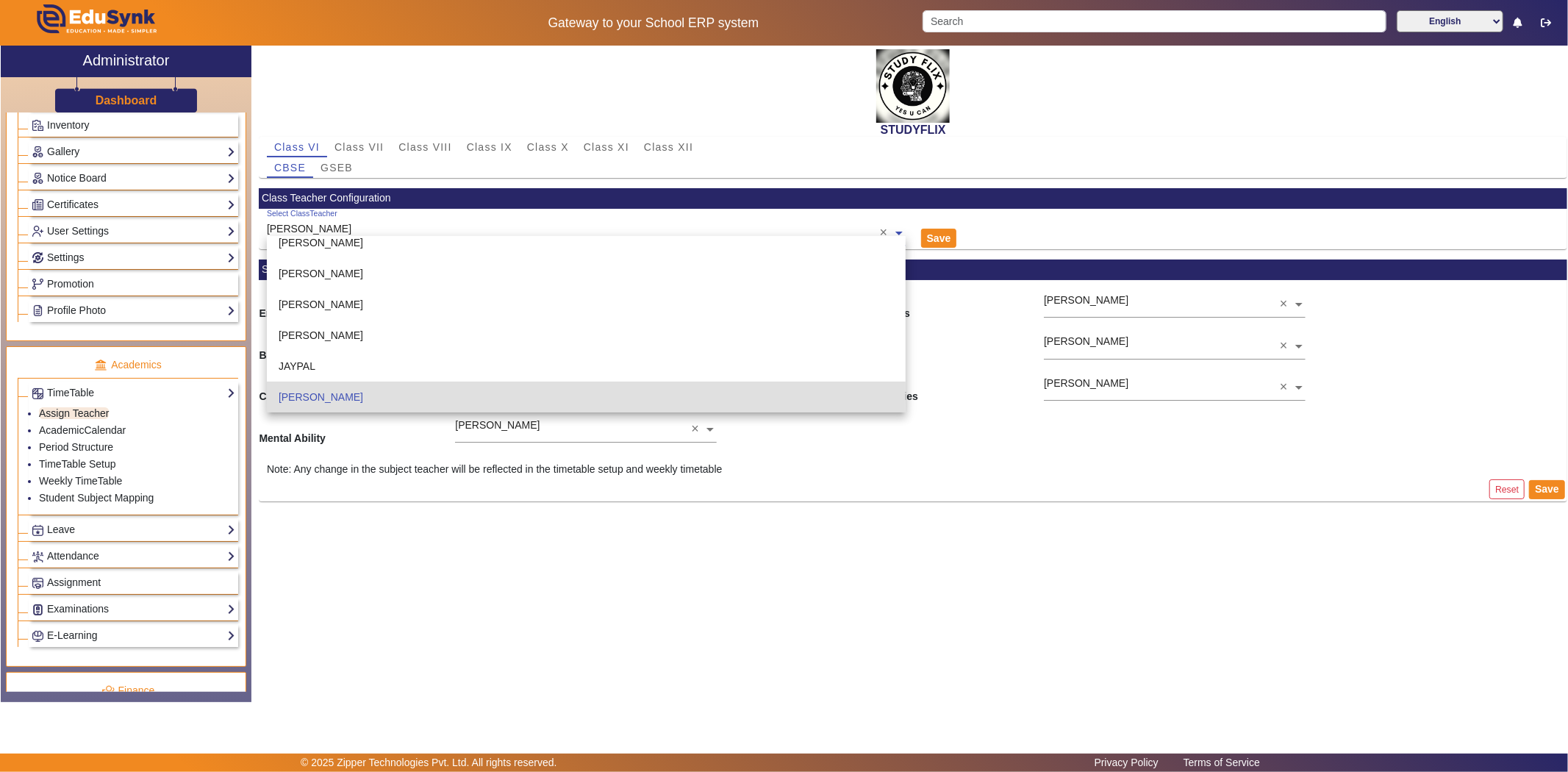
click at [611, 230] on input "text" at bounding box center [586, 234] width 639 height 16
click at [1031, 243] on div "Save" at bounding box center [1022, 229] width 218 height 41
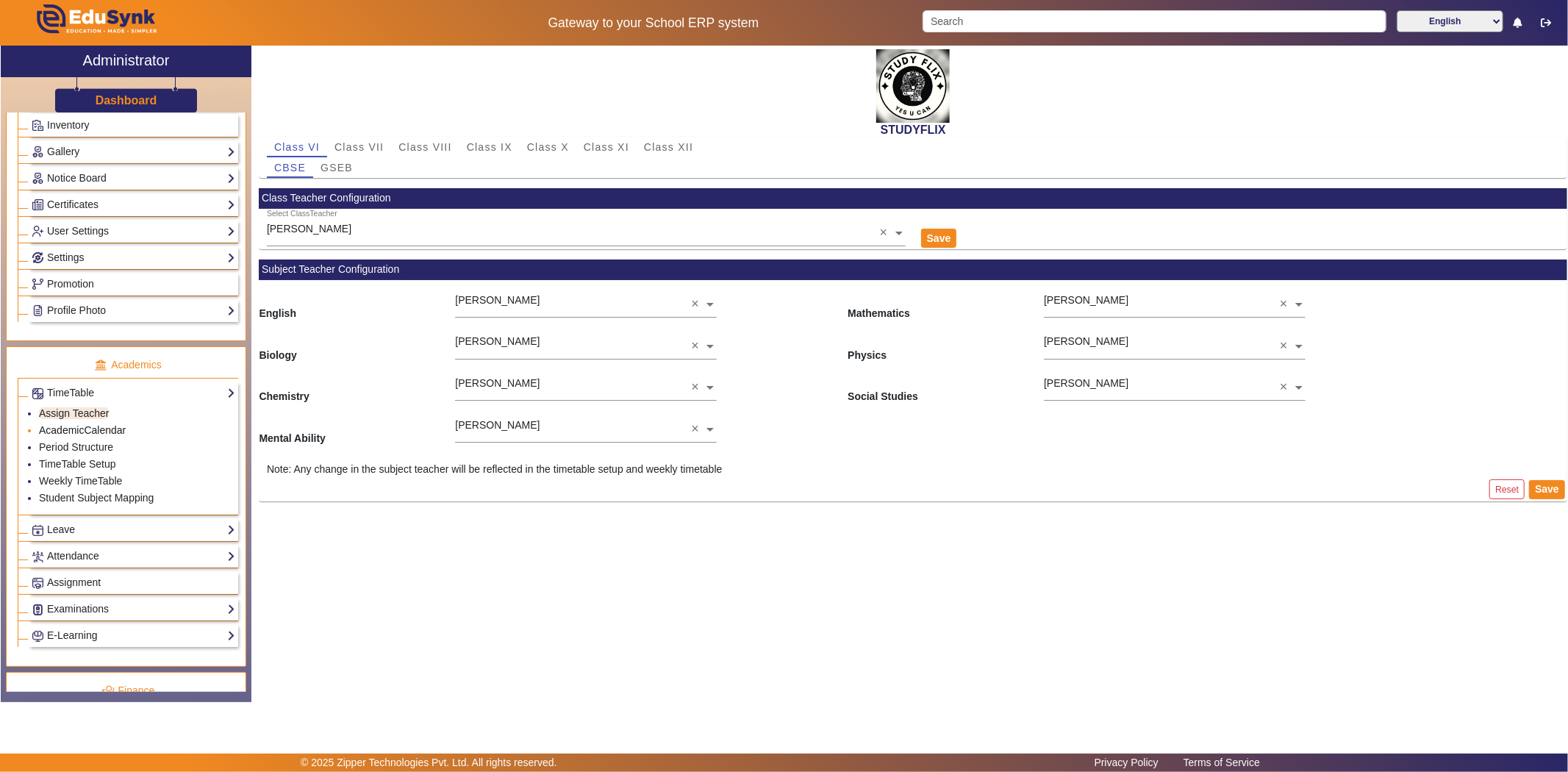
click at [100, 430] on link "AcademicCalendar" at bounding box center [82, 430] width 87 height 12
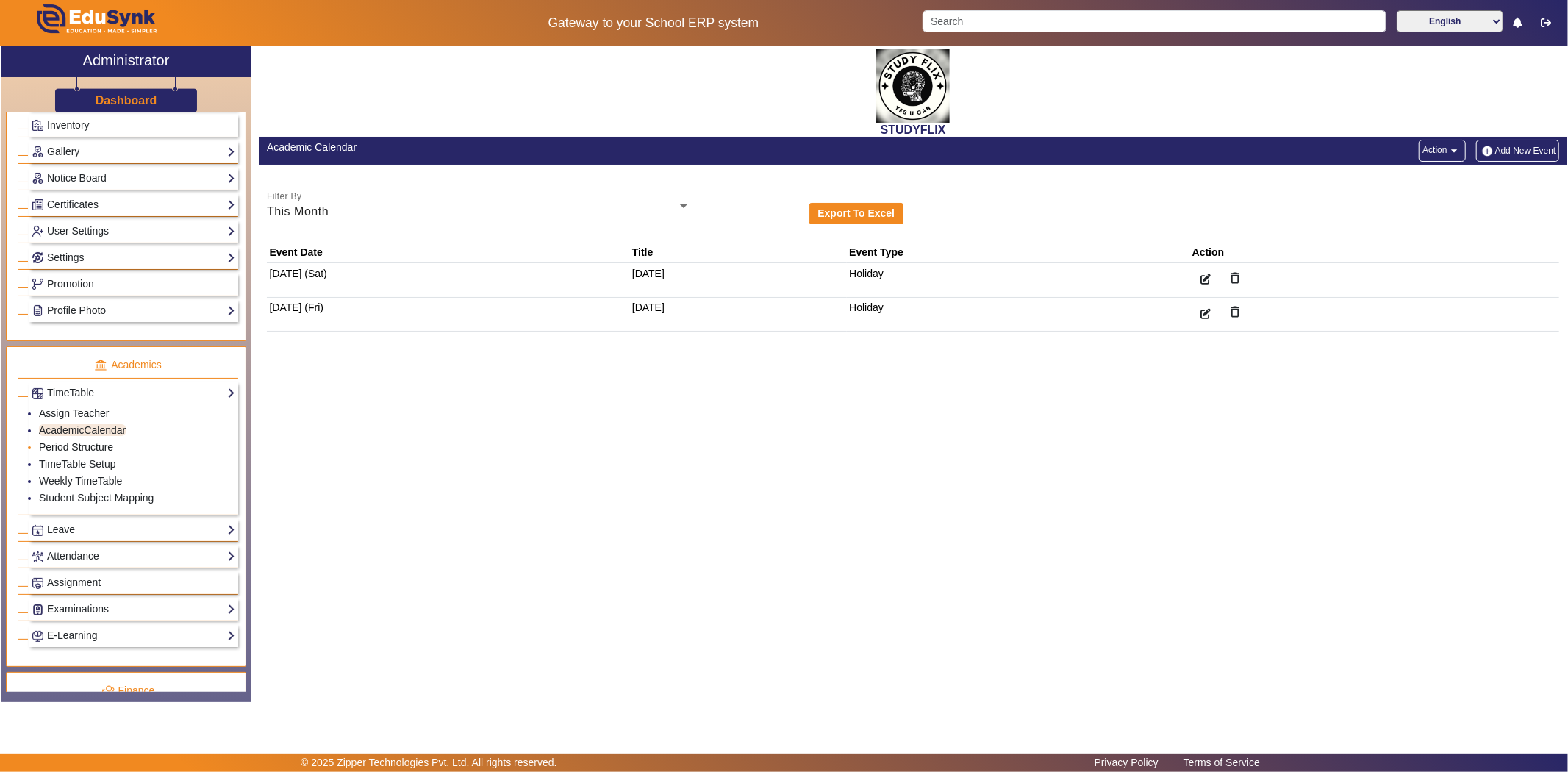
click at [58, 450] on link "Period Structure" at bounding box center [76, 447] width 74 height 12
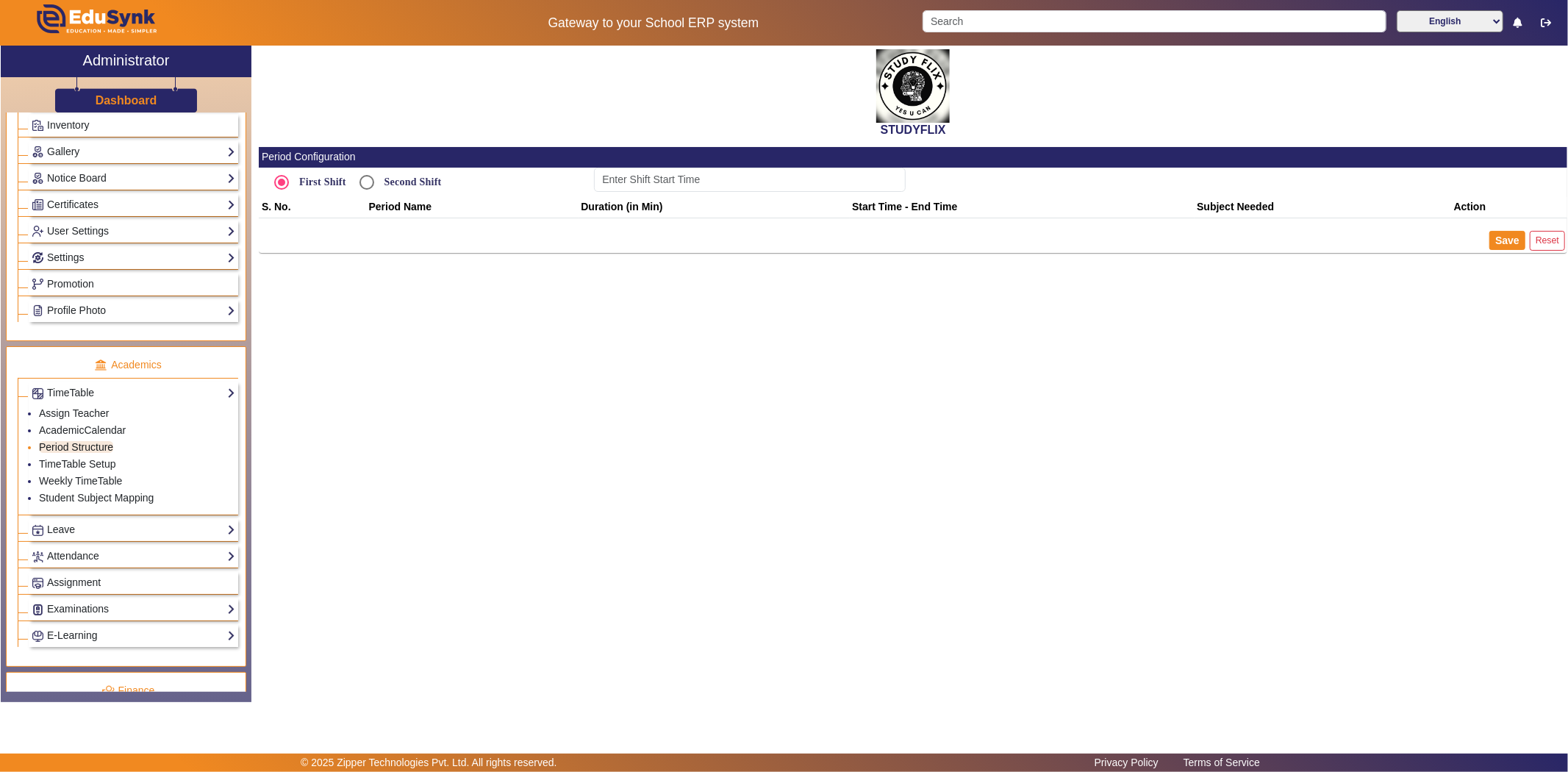
type input "12:00 PM"
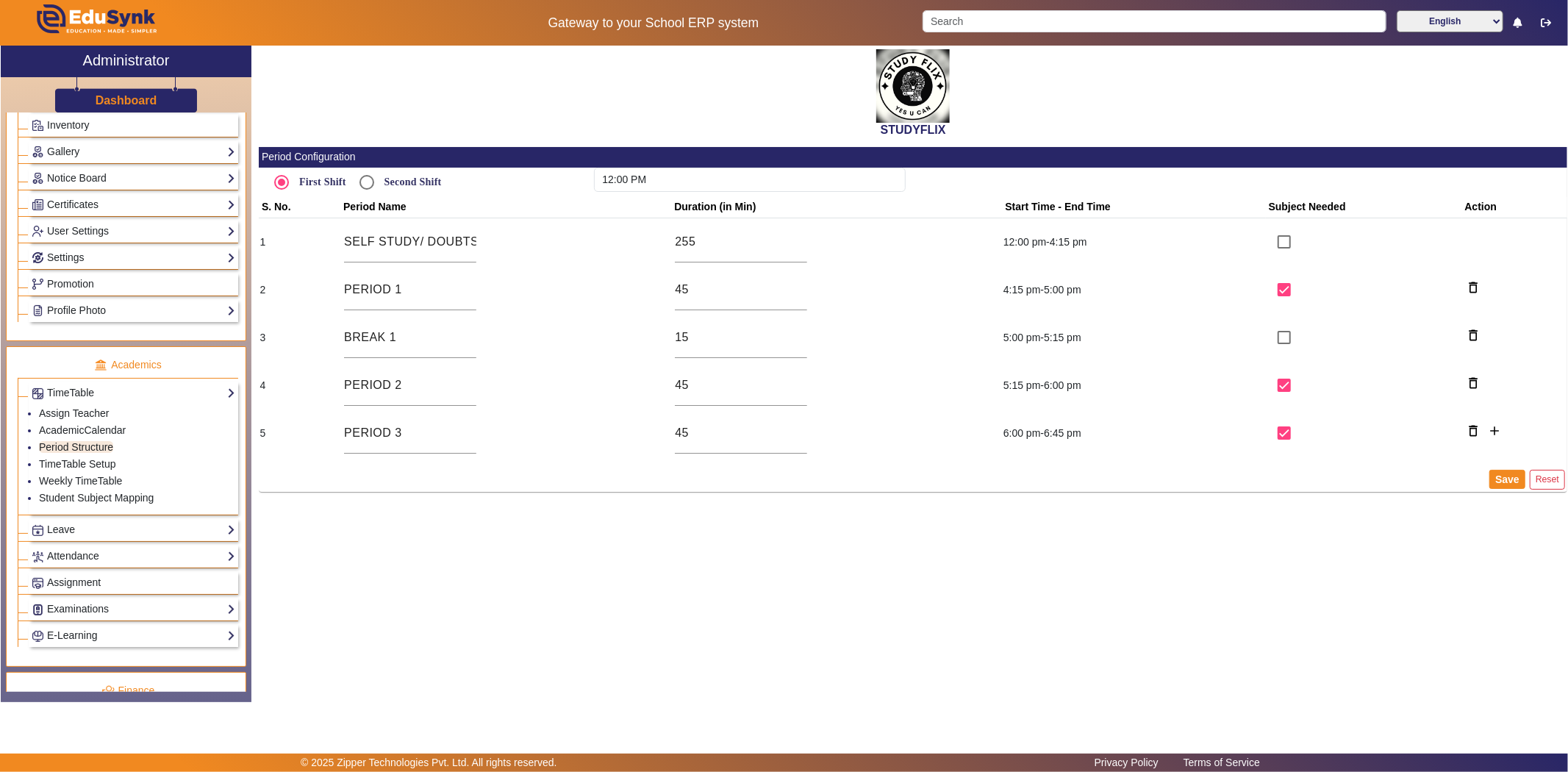
click at [423, 163] on mat-card-header "Period Configuration" at bounding box center [913, 158] width 1308 height 20
click at [405, 182] on label "Second Shift" at bounding box center [411, 182] width 60 height 12
click at [381, 182] on input "Second Shift" at bounding box center [367, 182] width 30 height 30
radio input "true"
type input "12:00 AM"
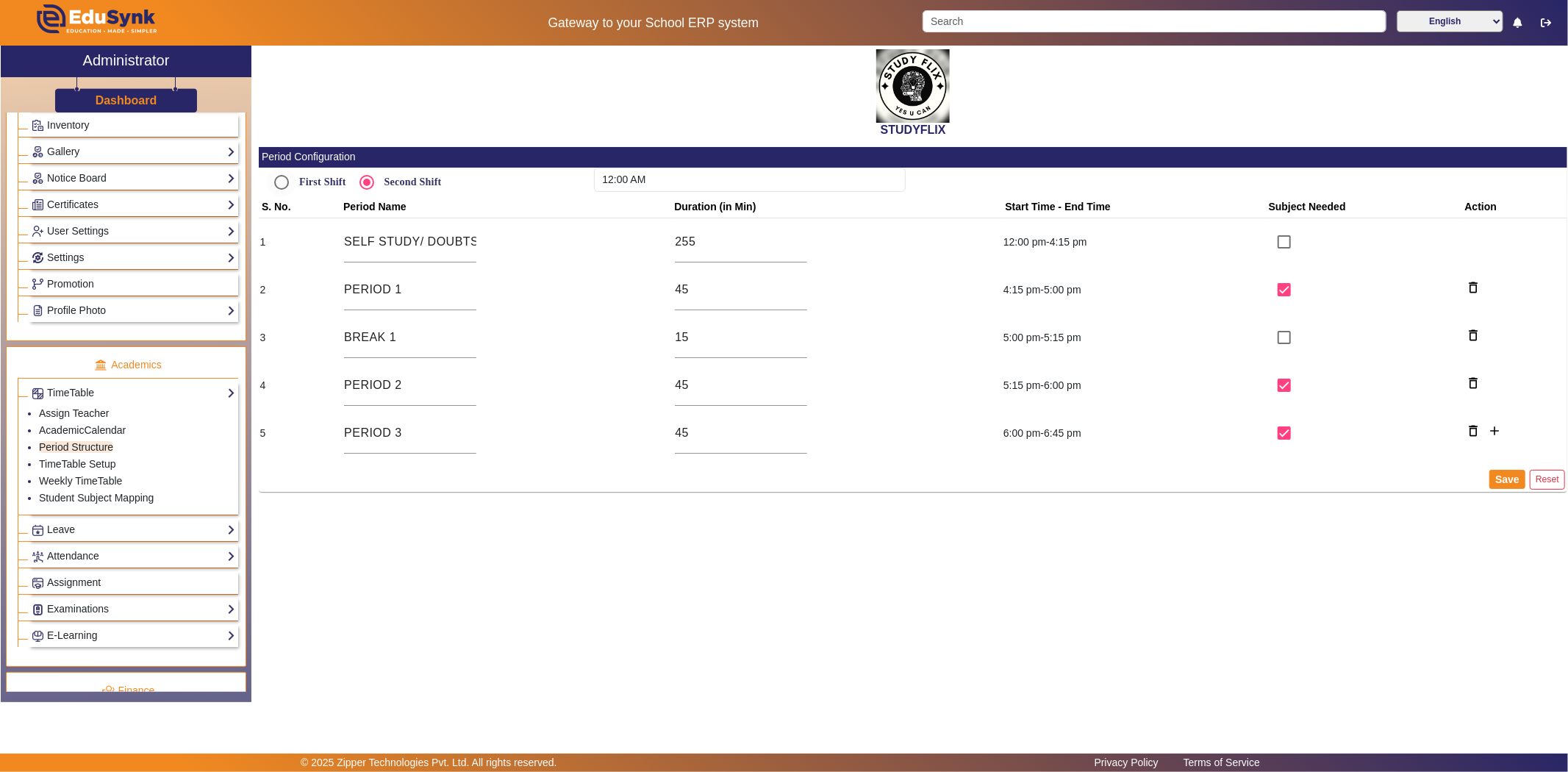
click at [325, 186] on label "First Shift" at bounding box center [321, 182] width 50 height 12
click at [296, 186] on input "First Shift" at bounding box center [281, 182] width 30 height 30
radio input "true"
type input "12:00 PM"
click at [81, 465] on link "TimeTable Setup" at bounding box center [77, 463] width 77 height 12
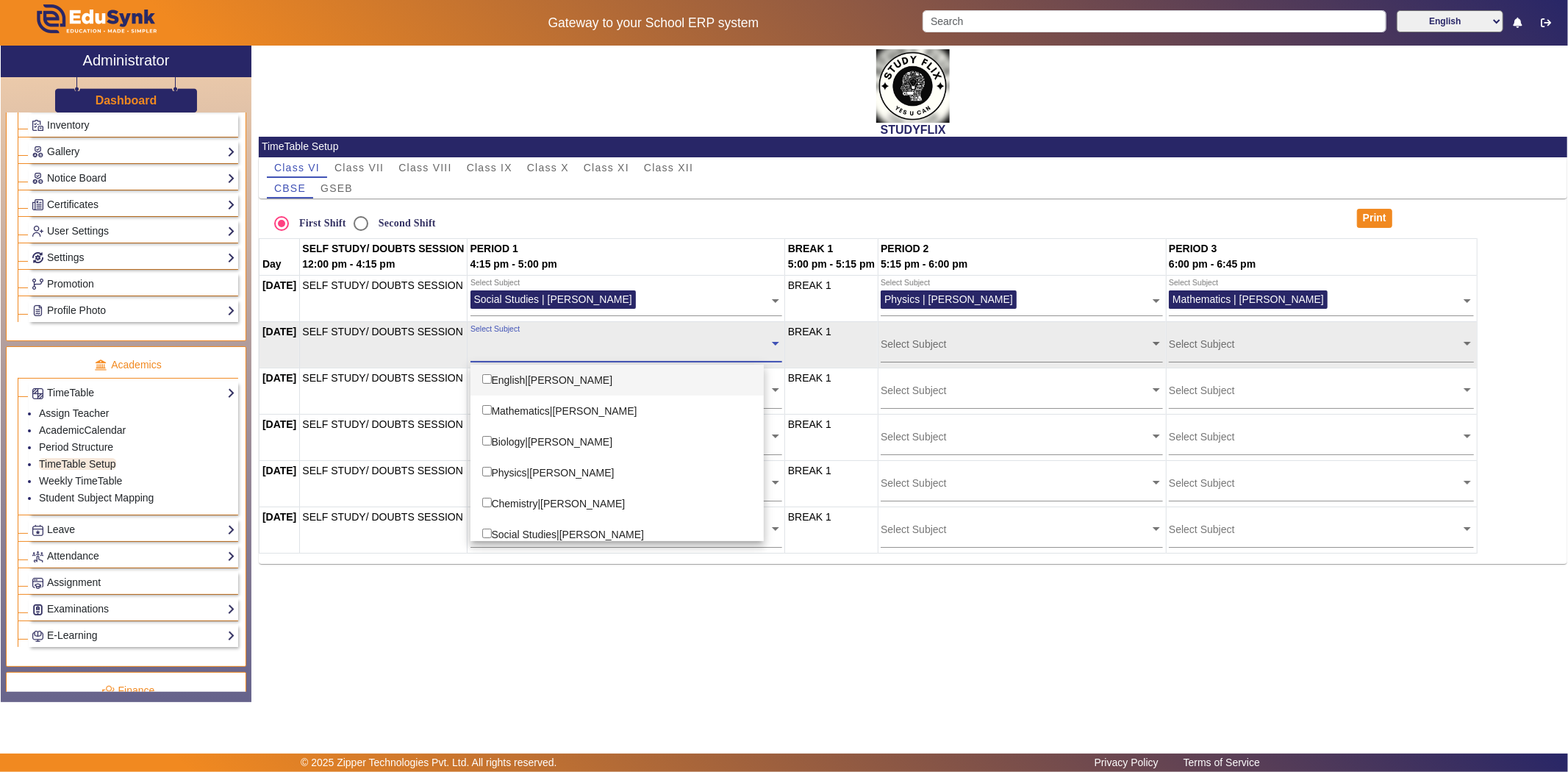
click at [522, 337] on input "text" at bounding box center [619, 344] width 299 height 14
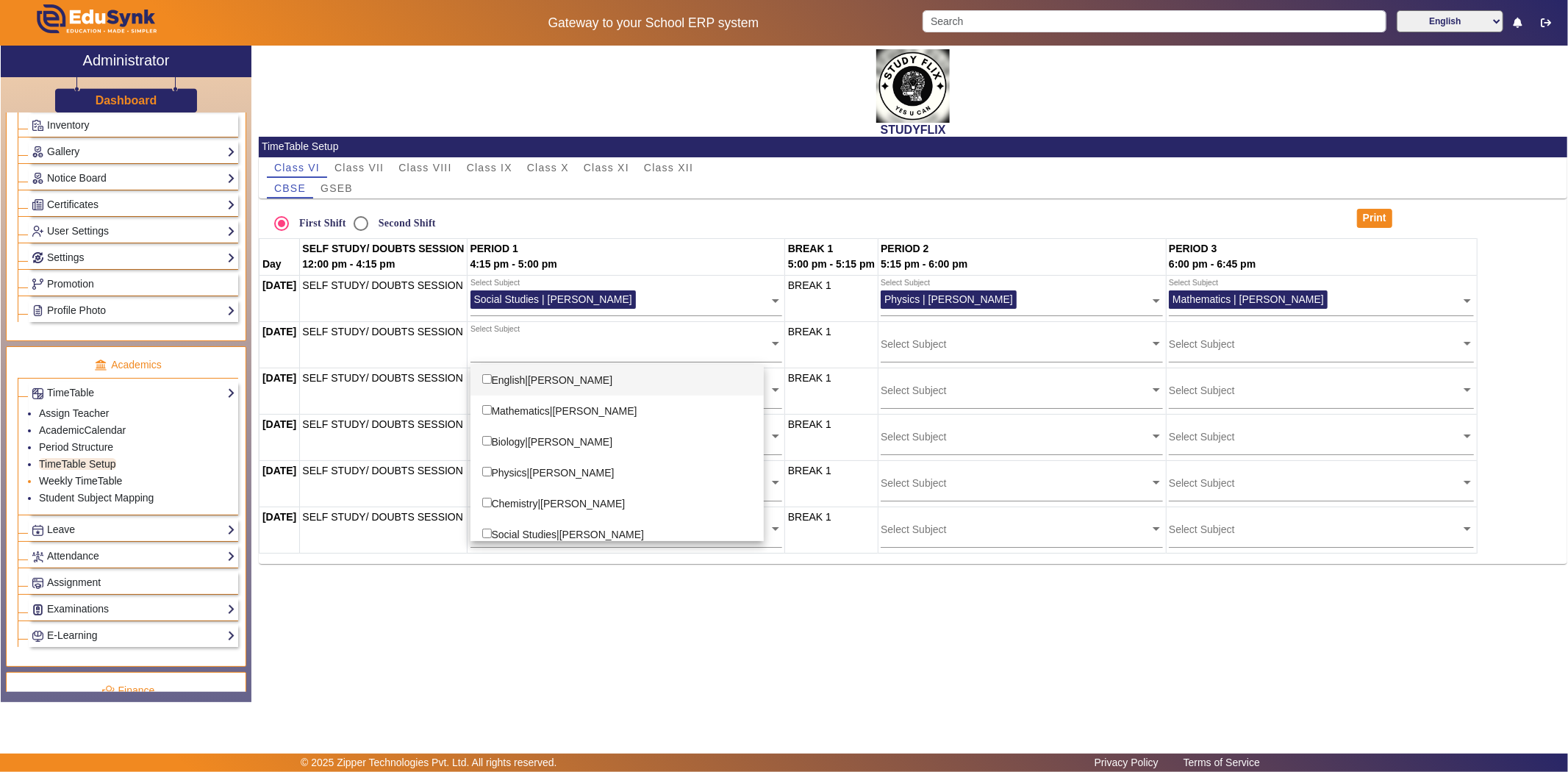
click at [104, 487] on link "Weekly TimeTable" at bounding box center [80, 480] width 83 height 12
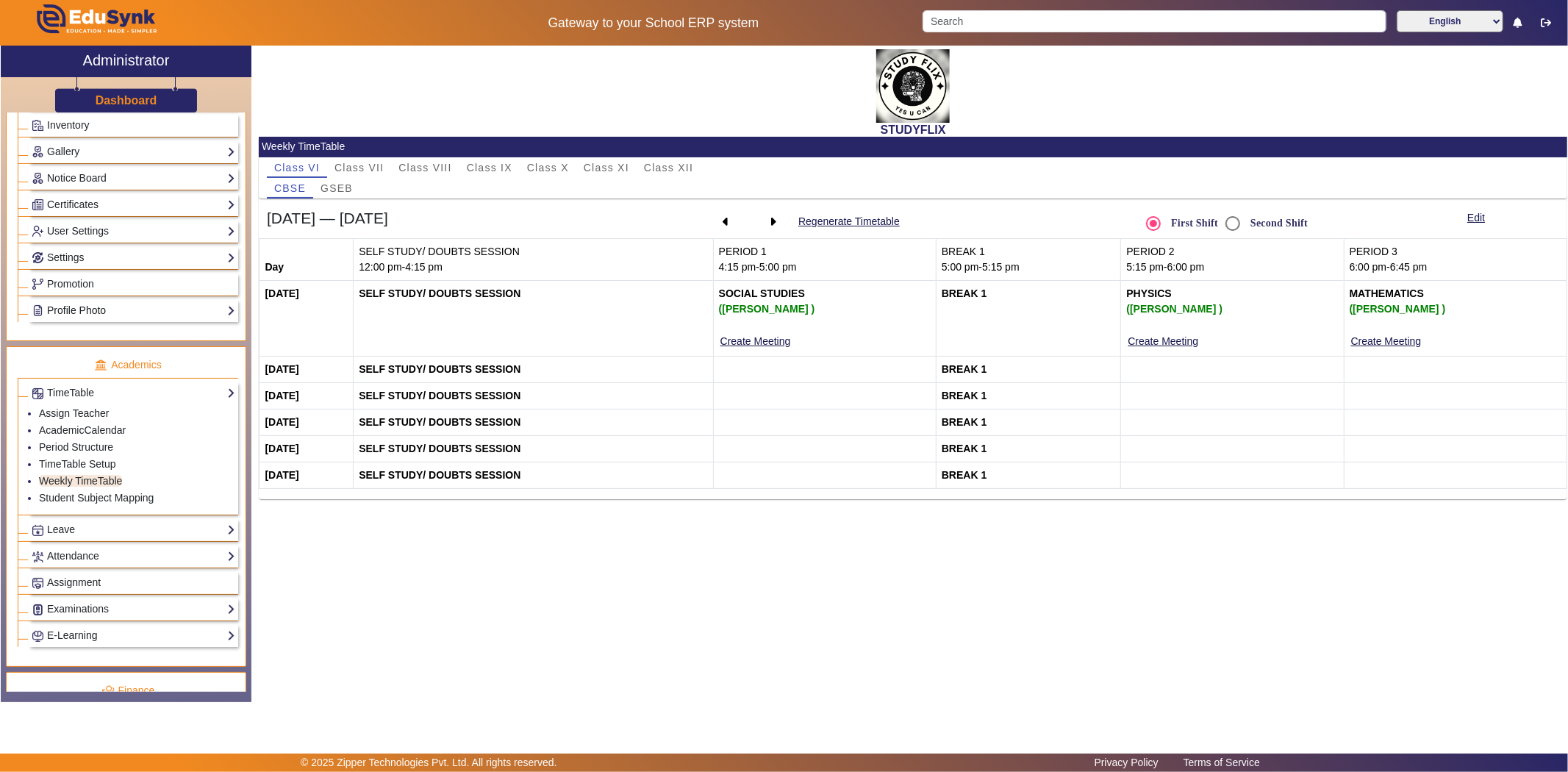
click at [113, 314] on link "Profile Photo" at bounding box center [133, 310] width 204 height 17
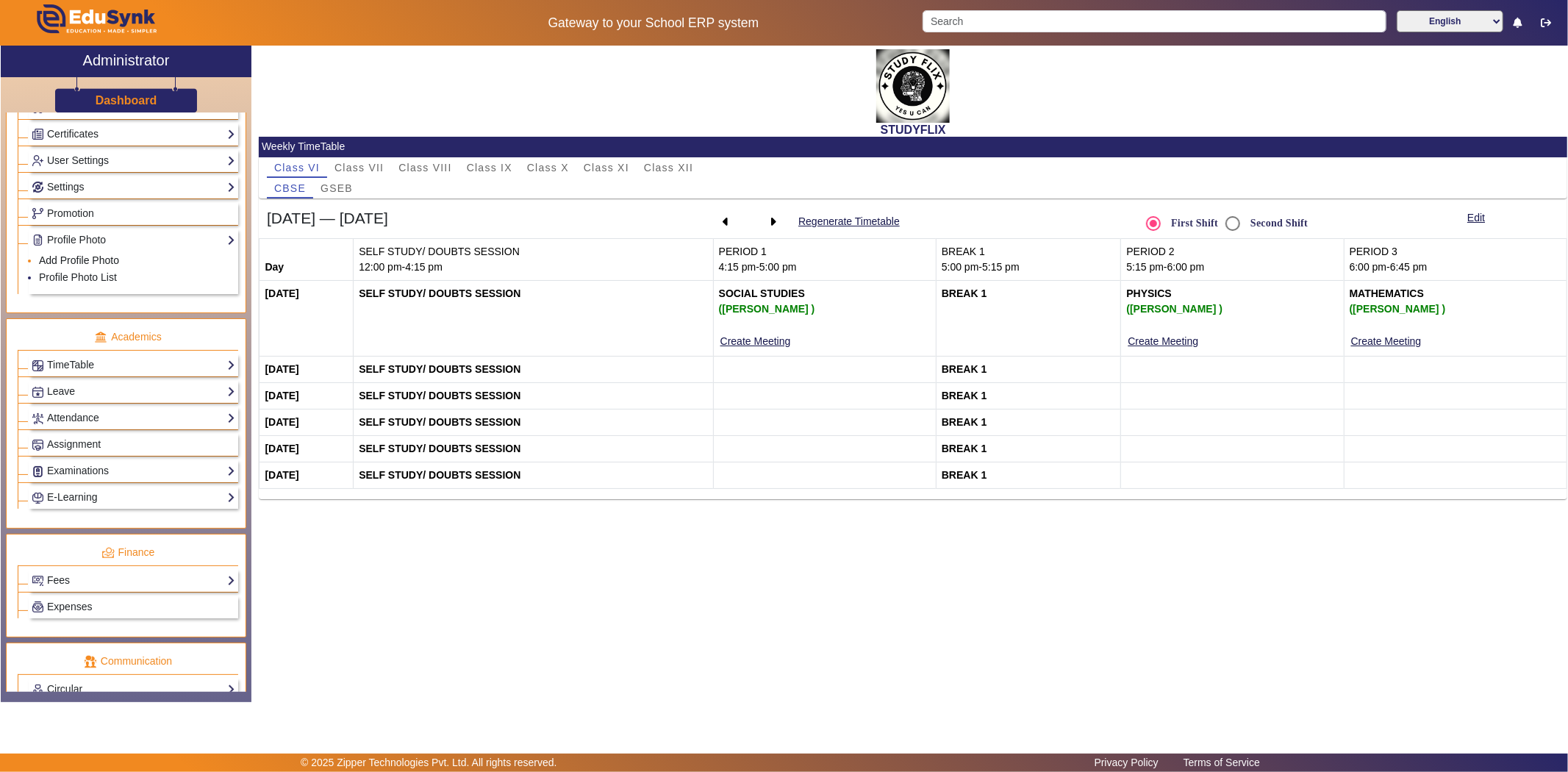
scroll to position [408, 0]
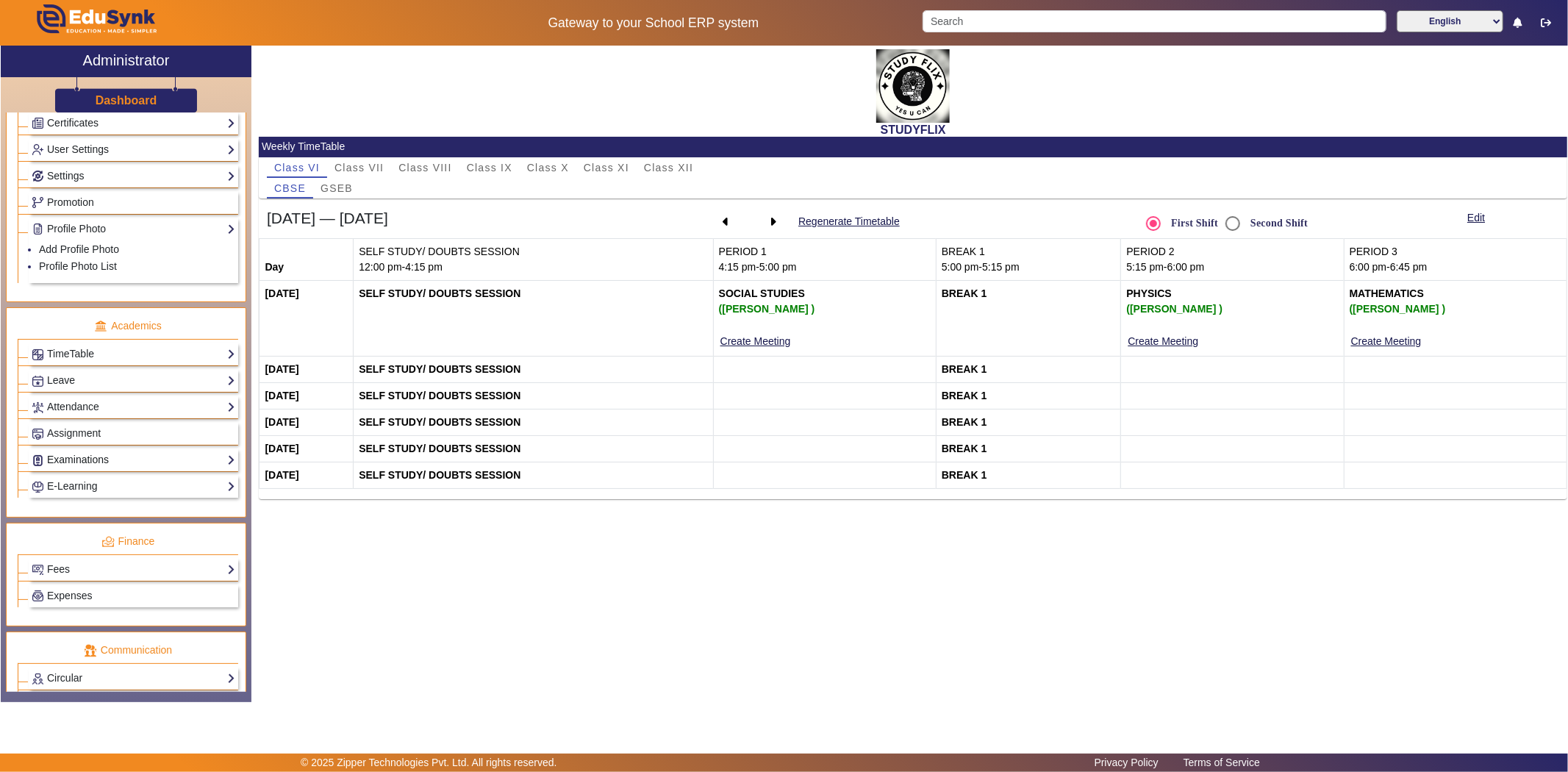
click at [92, 462] on link "Examinations" at bounding box center [133, 460] width 204 height 17
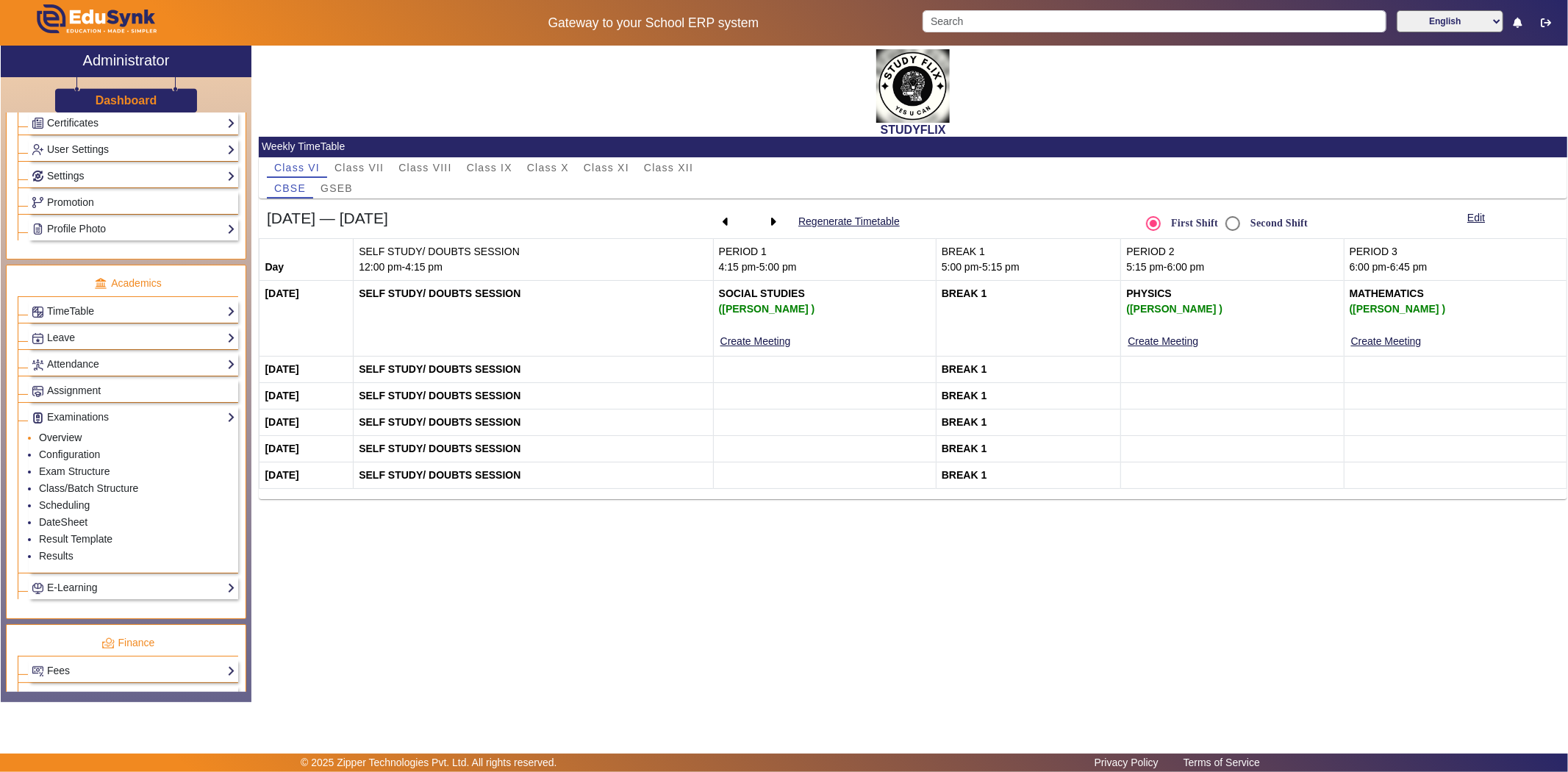
click at [70, 444] on link "Overview" at bounding box center [60, 437] width 43 height 12
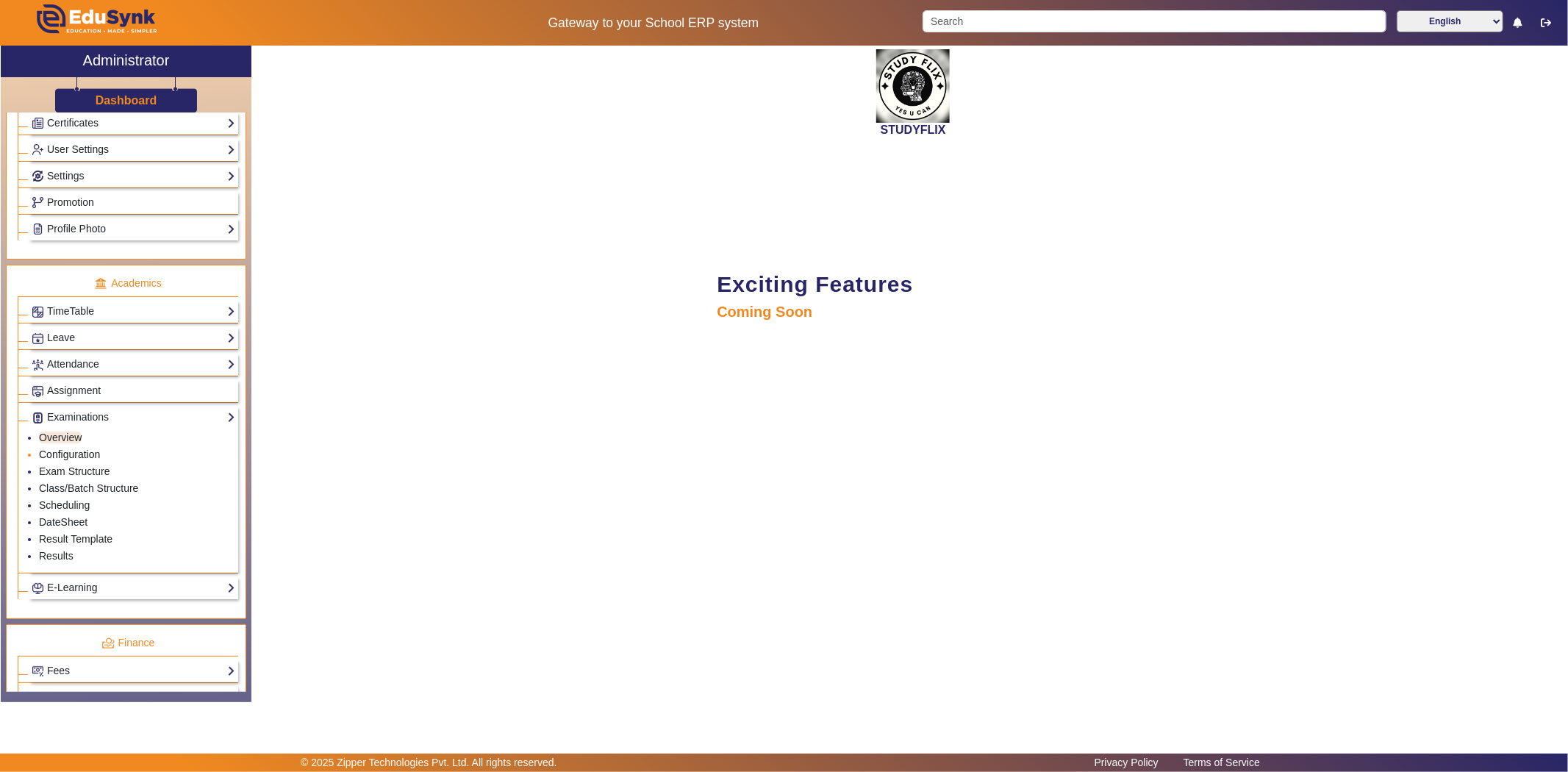
click at [55, 459] on link "Configuration" at bounding box center [69, 454] width 61 height 12
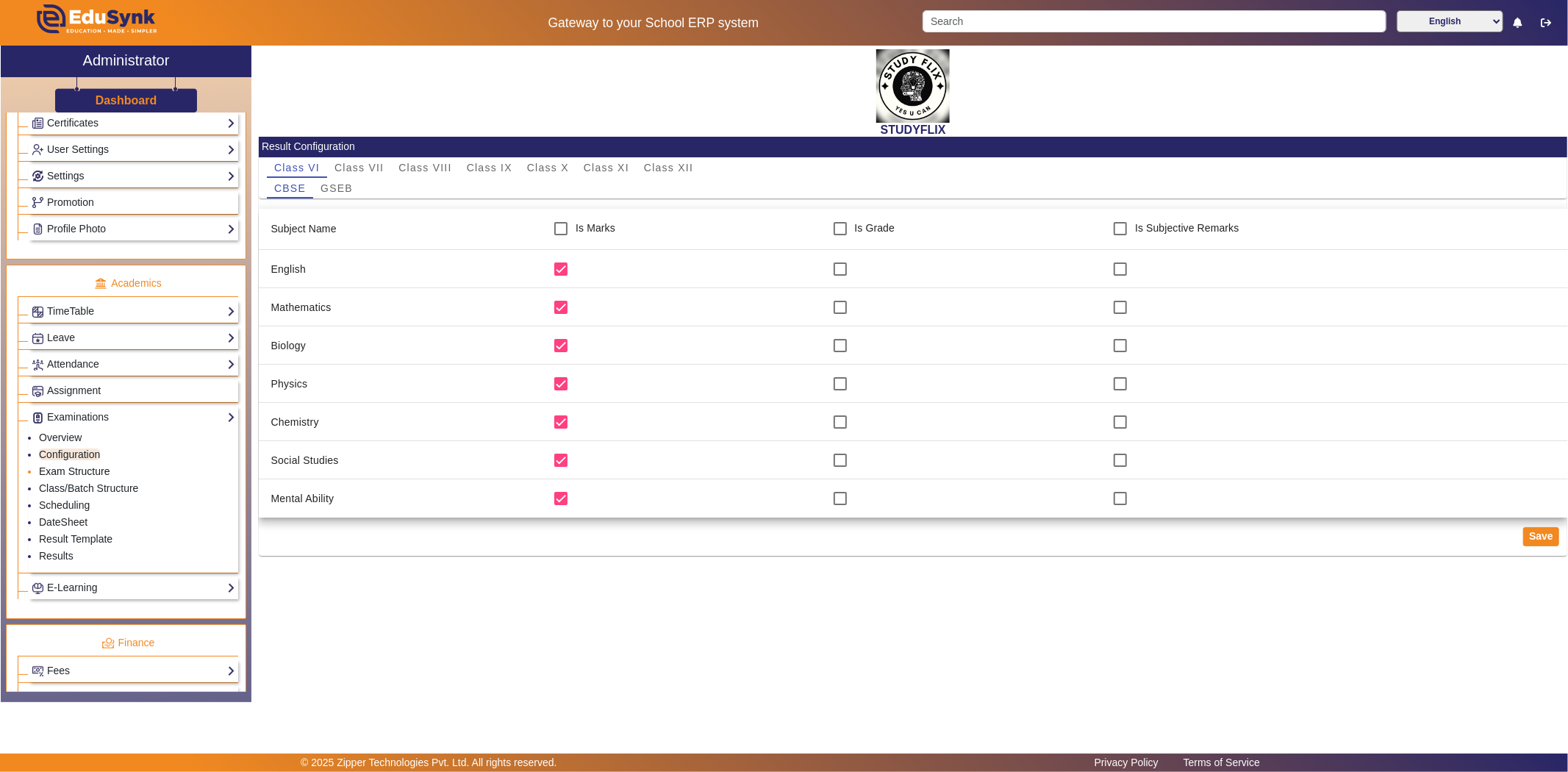
click at [55, 476] on link "Exam Structure" at bounding box center [74, 471] width 71 height 12
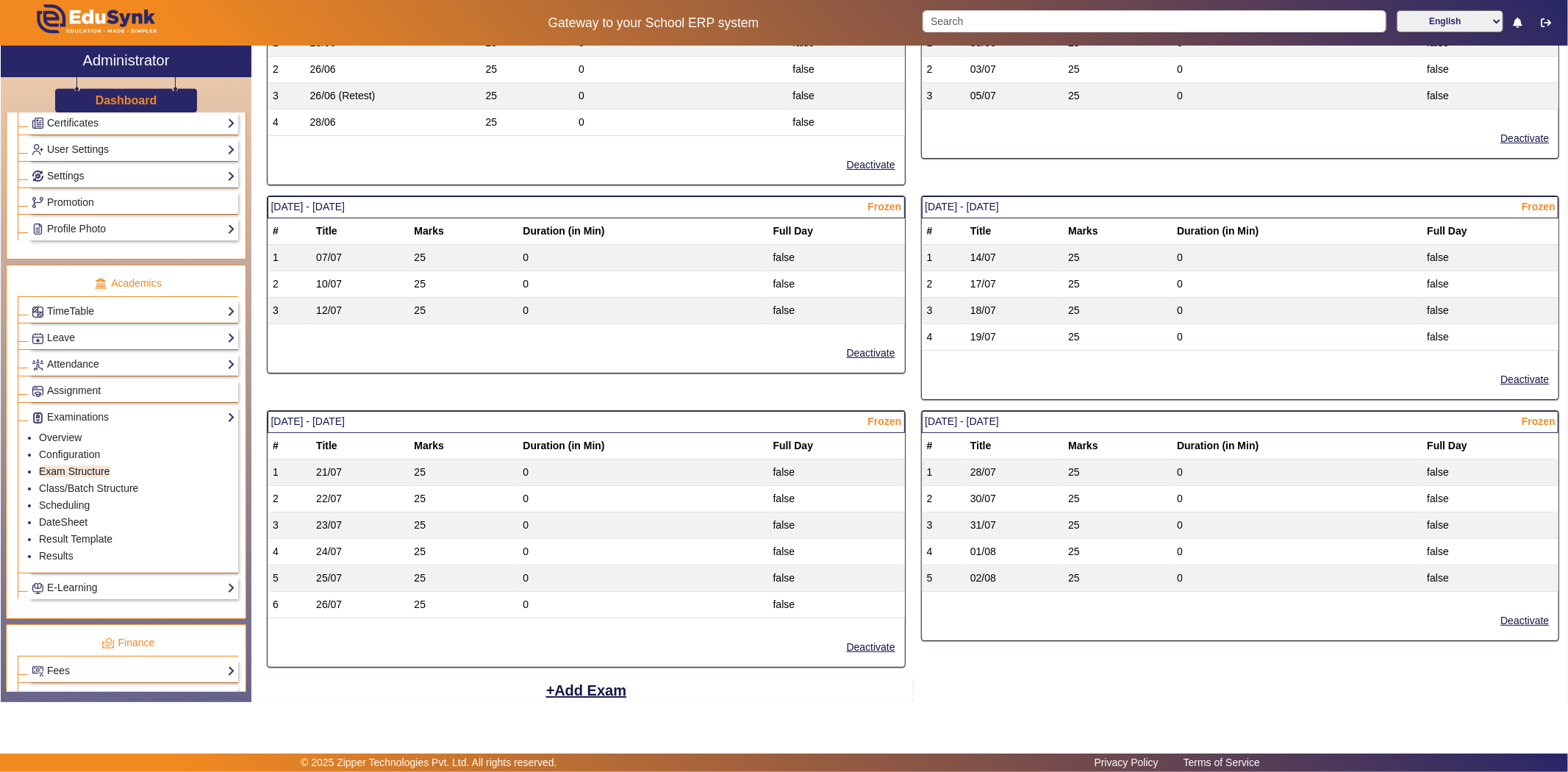
scroll to position [748, 0]
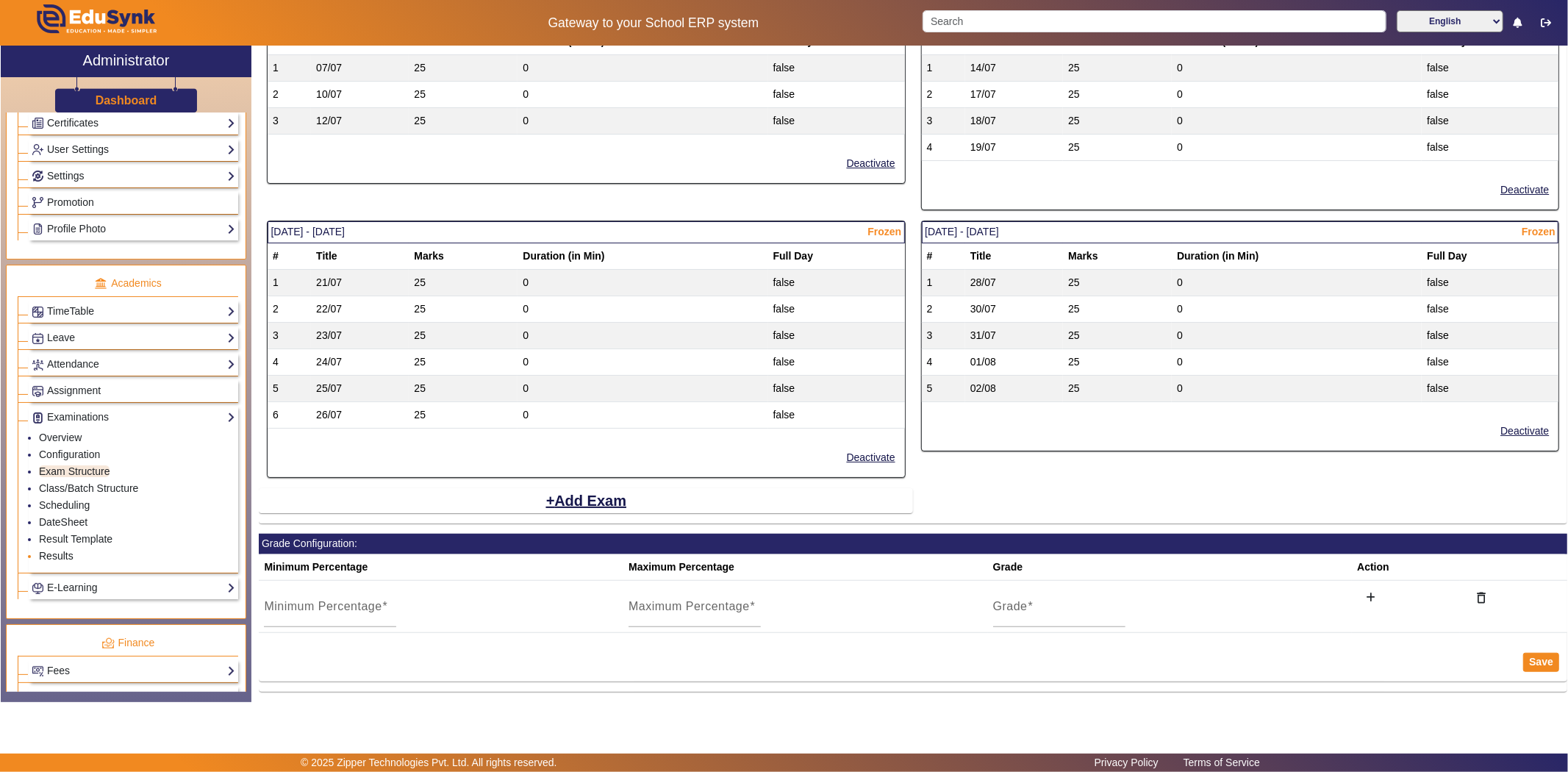
click at [51, 556] on link "Results" at bounding box center [56, 555] width 34 height 12
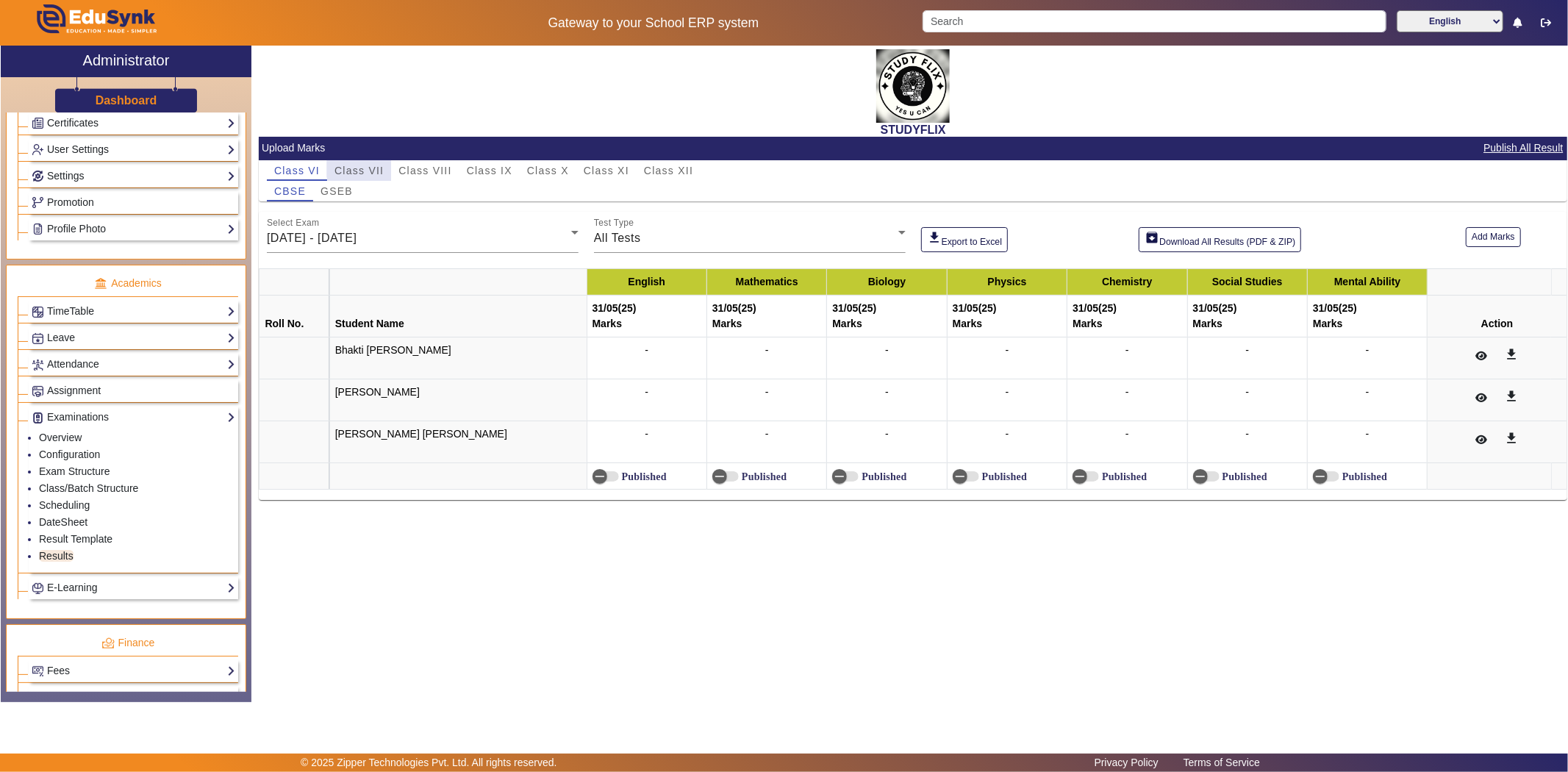
click at [363, 169] on span "Class VII" at bounding box center [359, 170] width 49 height 10
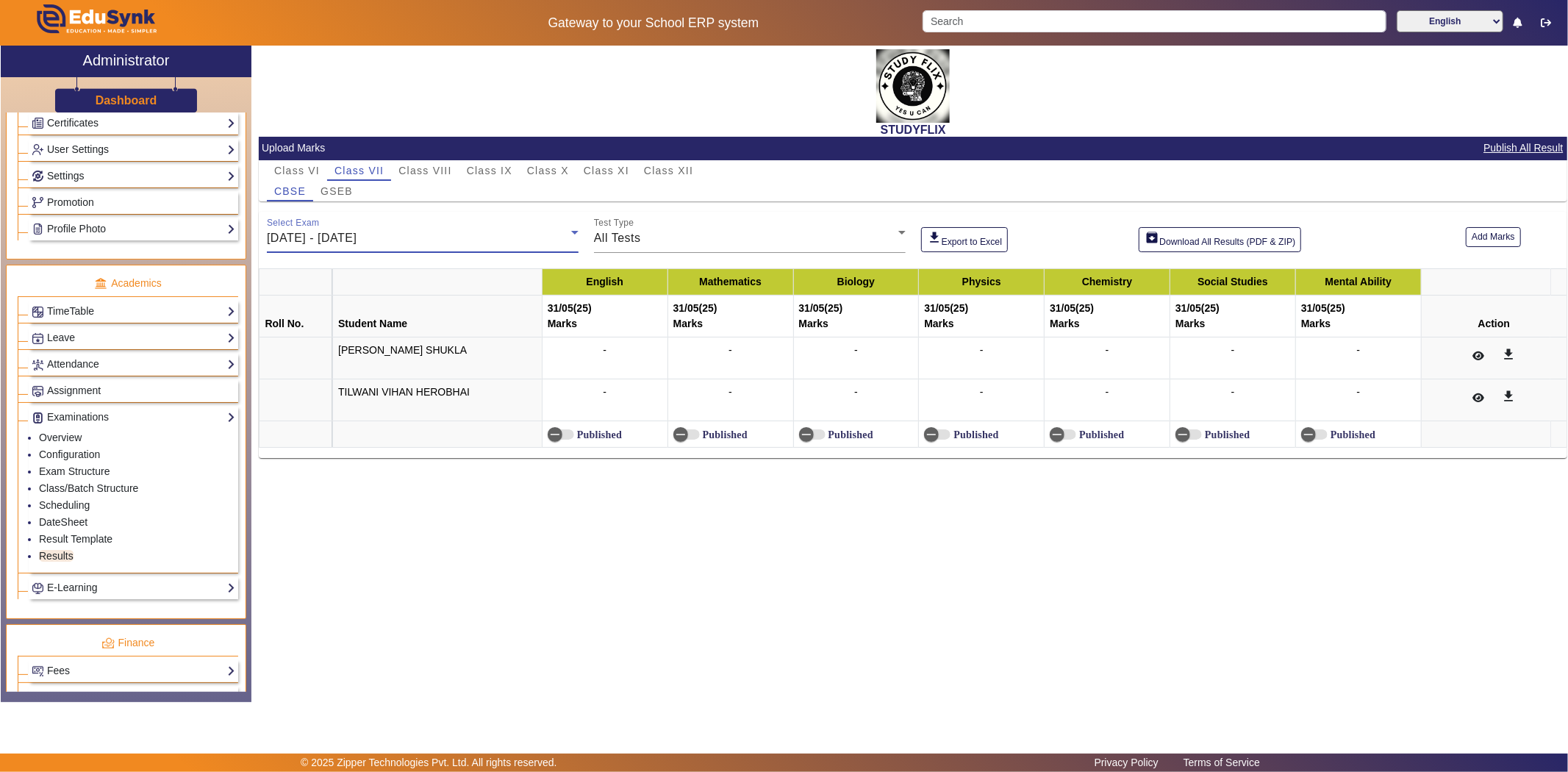
click at [356, 243] on span "[DATE] - [DATE]" at bounding box center [311, 238] width 90 height 12
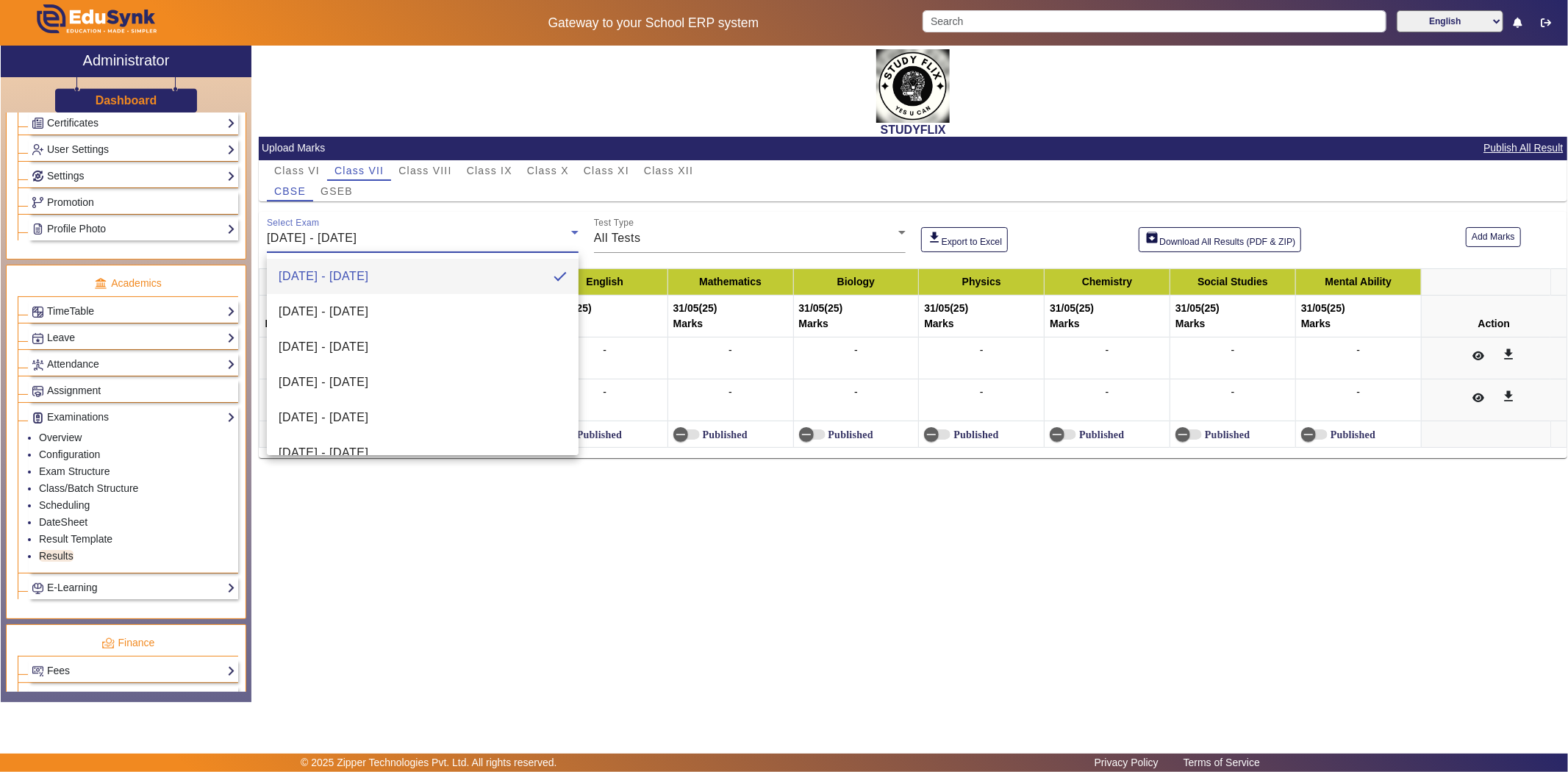
click at [703, 215] on div at bounding box center [784, 386] width 1568 height 772
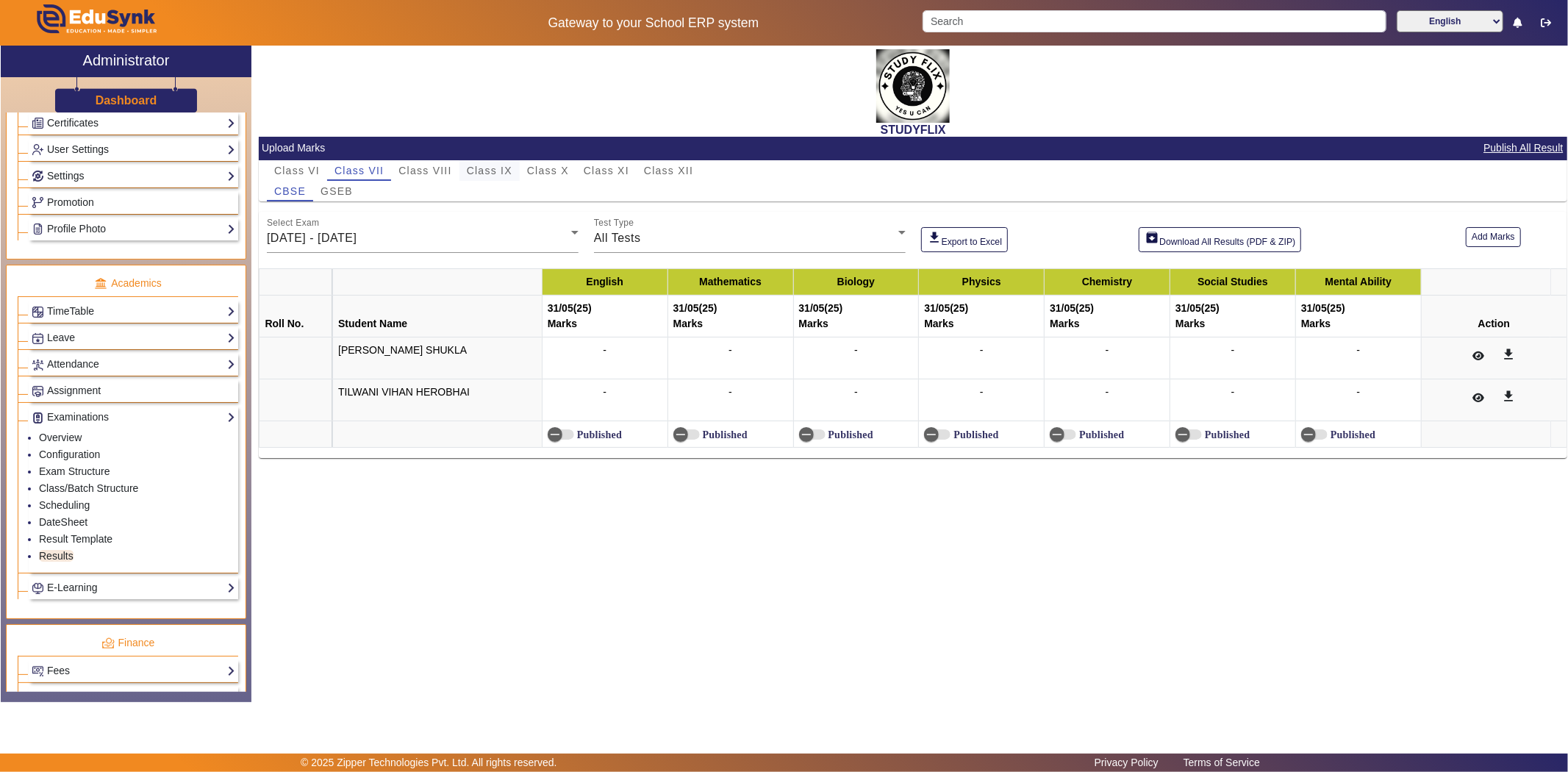
click at [491, 161] on span "Class IX" at bounding box center [490, 171] width 45 height 20
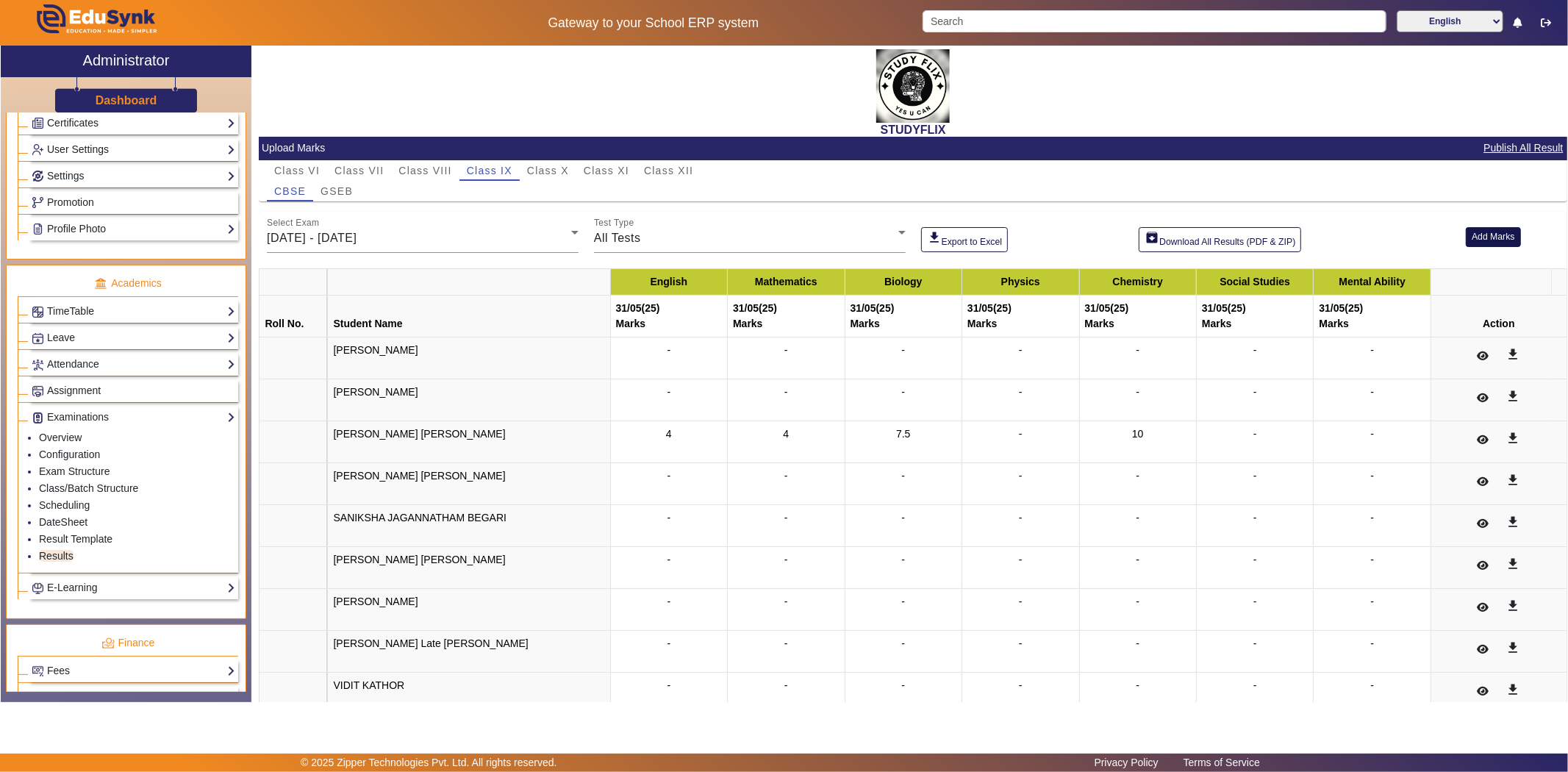
click at [1473, 243] on button "Add Marks" at bounding box center [1493, 236] width 55 height 19
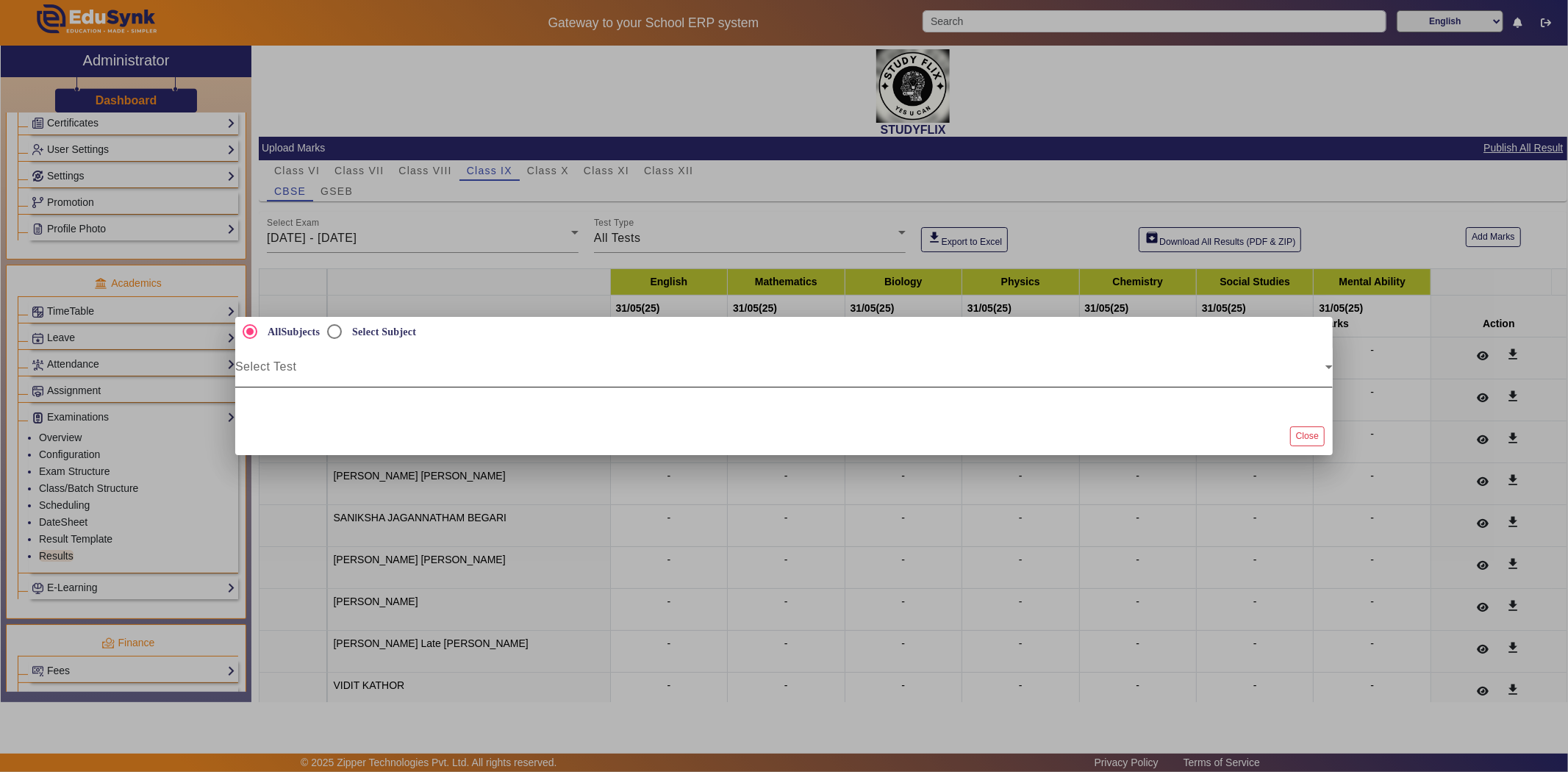
click at [248, 370] on span at bounding box center [780, 373] width 1090 height 18
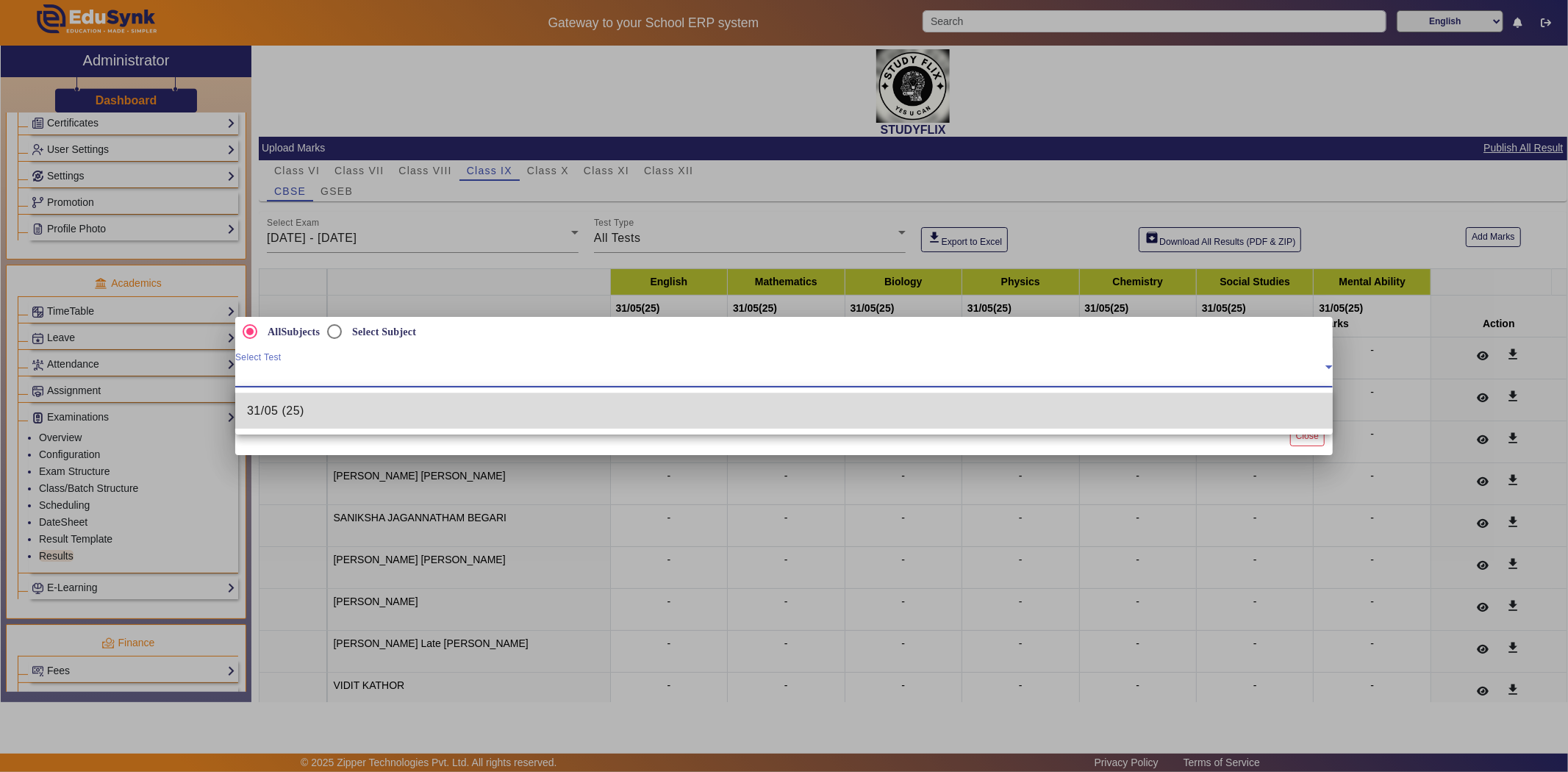
click at [267, 409] on span "31/05 (25)" at bounding box center [276, 411] width 58 height 18
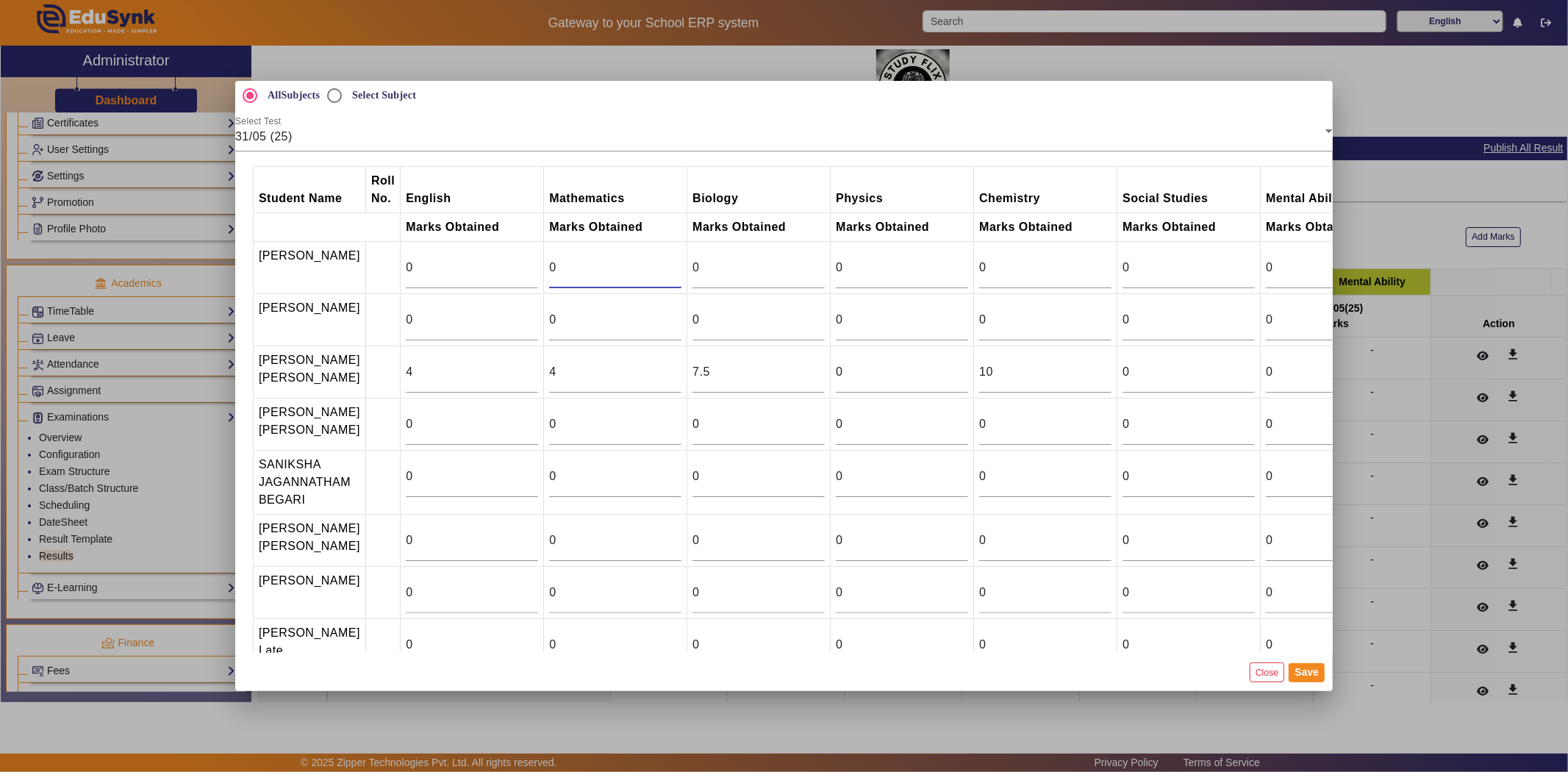
click at [568, 274] on input "0" at bounding box center [615, 267] width 133 height 18
click at [554, 381] on input "4" at bounding box center [615, 372] width 133 height 18
click at [442, 381] on input "4" at bounding box center [472, 372] width 133 height 18
click at [524, 381] on input "3" at bounding box center [472, 372] width 133 height 18
click at [524, 381] on input "2" at bounding box center [472, 372] width 133 height 18
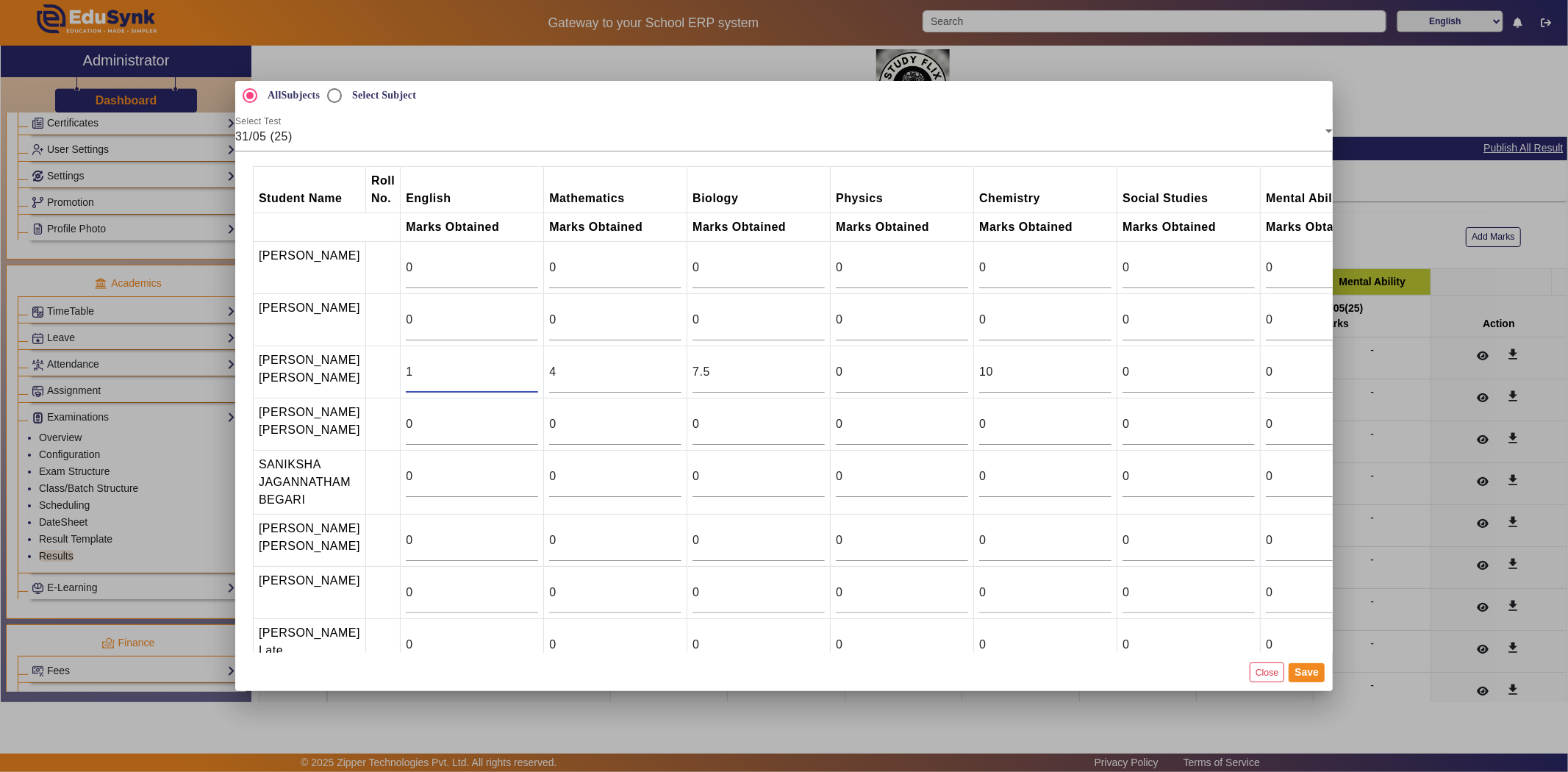
click at [524, 381] on input "1" at bounding box center [472, 372] width 133 height 18
type input "0"
click at [524, 381] on input "0" at bounding box center [472, 372] width 133 height 18
click at [607, 264] on input "0" at bounding box center [615, 267] width 133 height 18
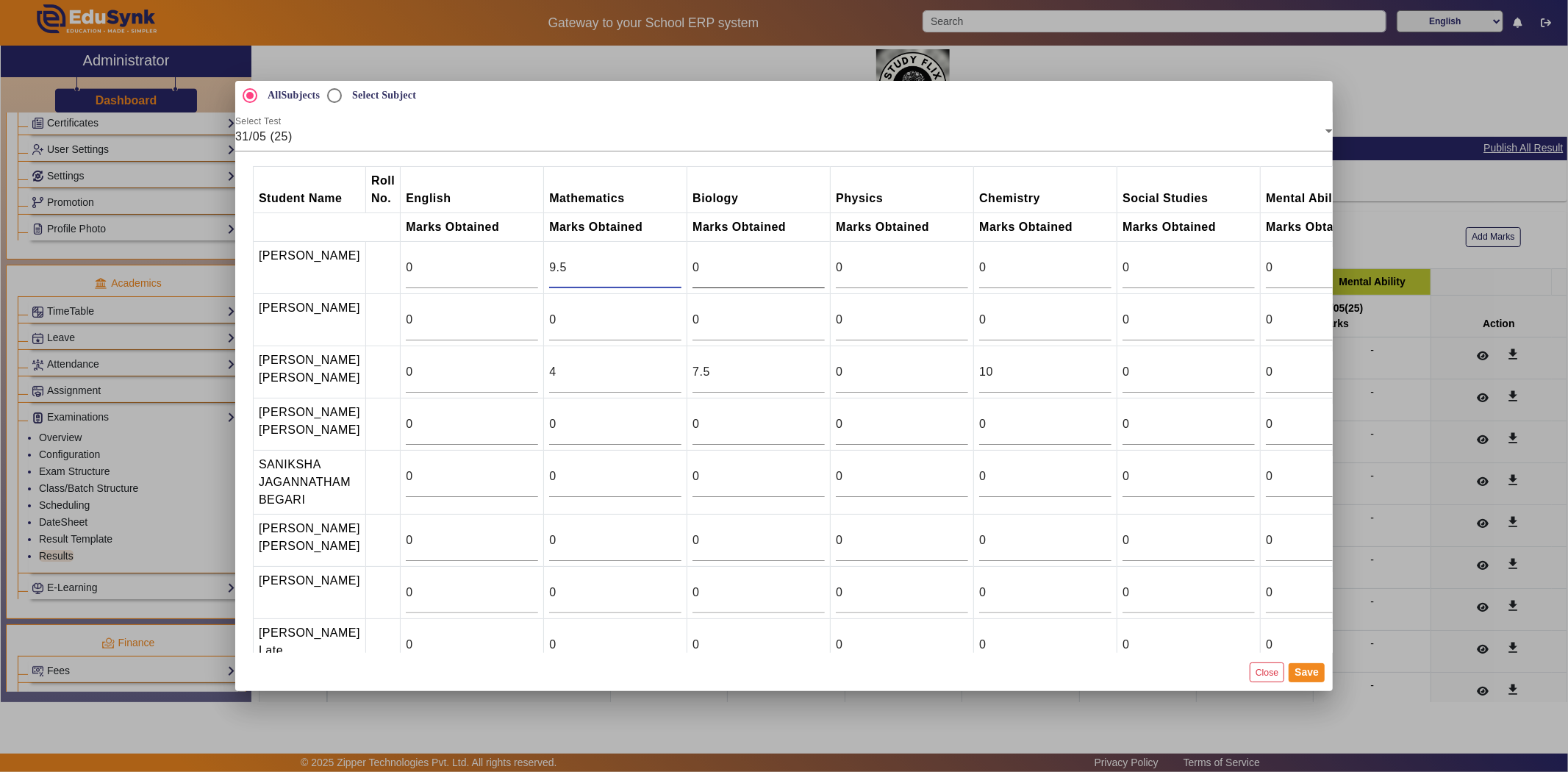
type input "9.5"
click at [760, 272] on input "0" at bounding box center [759, 267] width 133 height 18
click at [809, 263] on input "9" at bounding box center [759, 267] width 133 height 18
type input "10"
click at [809, 263] on input "10" at bounding box center [759, 267] width 133 height 18
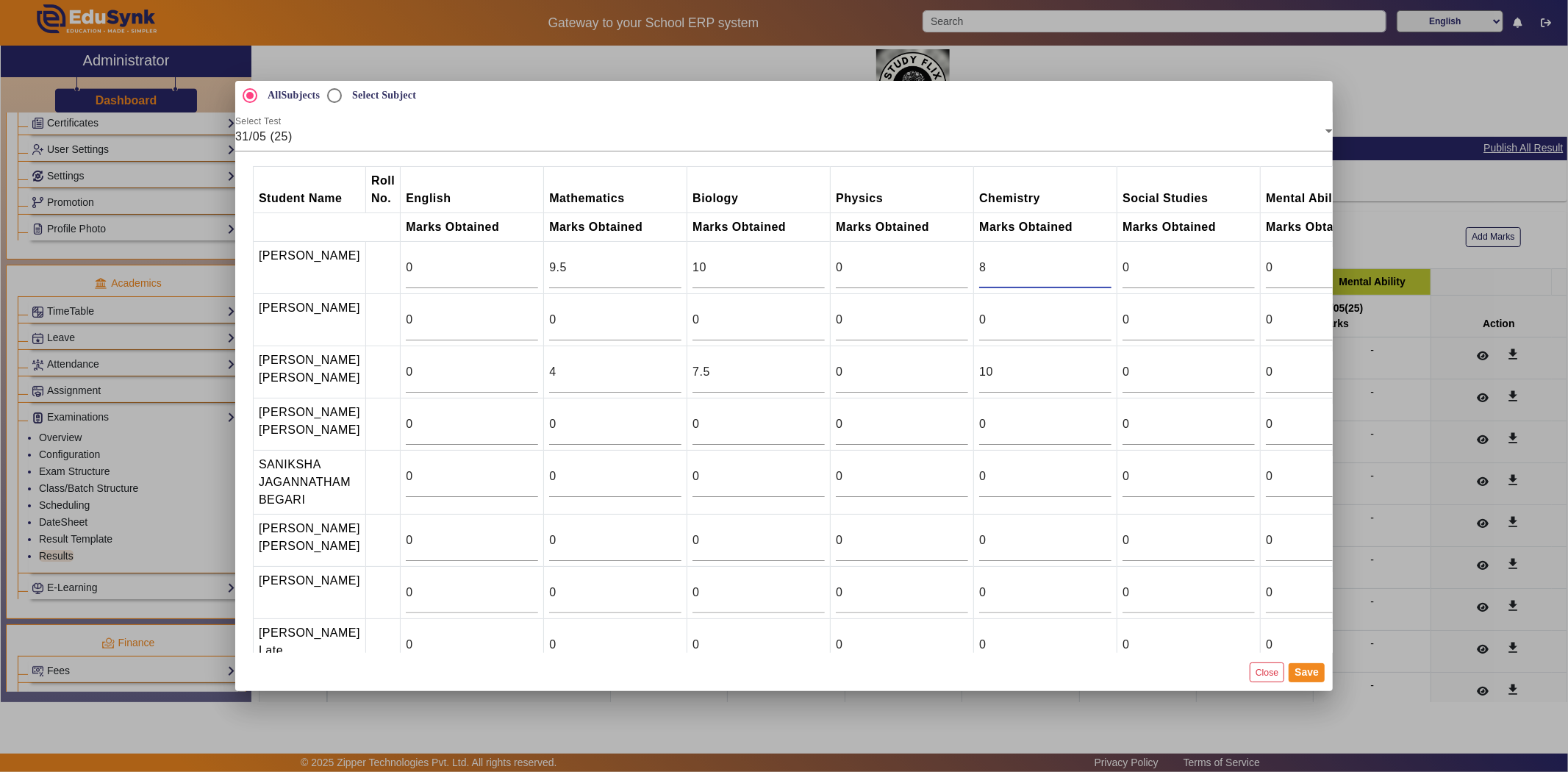
click at [1096, 263] on input "8" at bounding box center [1046, 267] width 133 height 18
click at [1096, 263] on input "9" at bounding box center [1046, 267] width 133 height 18
type input "10"
click at [1096, 263] on input "10" at bounding box center [1046, 267] width 133 height 18
click at [621, 327] on input "0" at bounding box center [615, 320] width 133 height 18
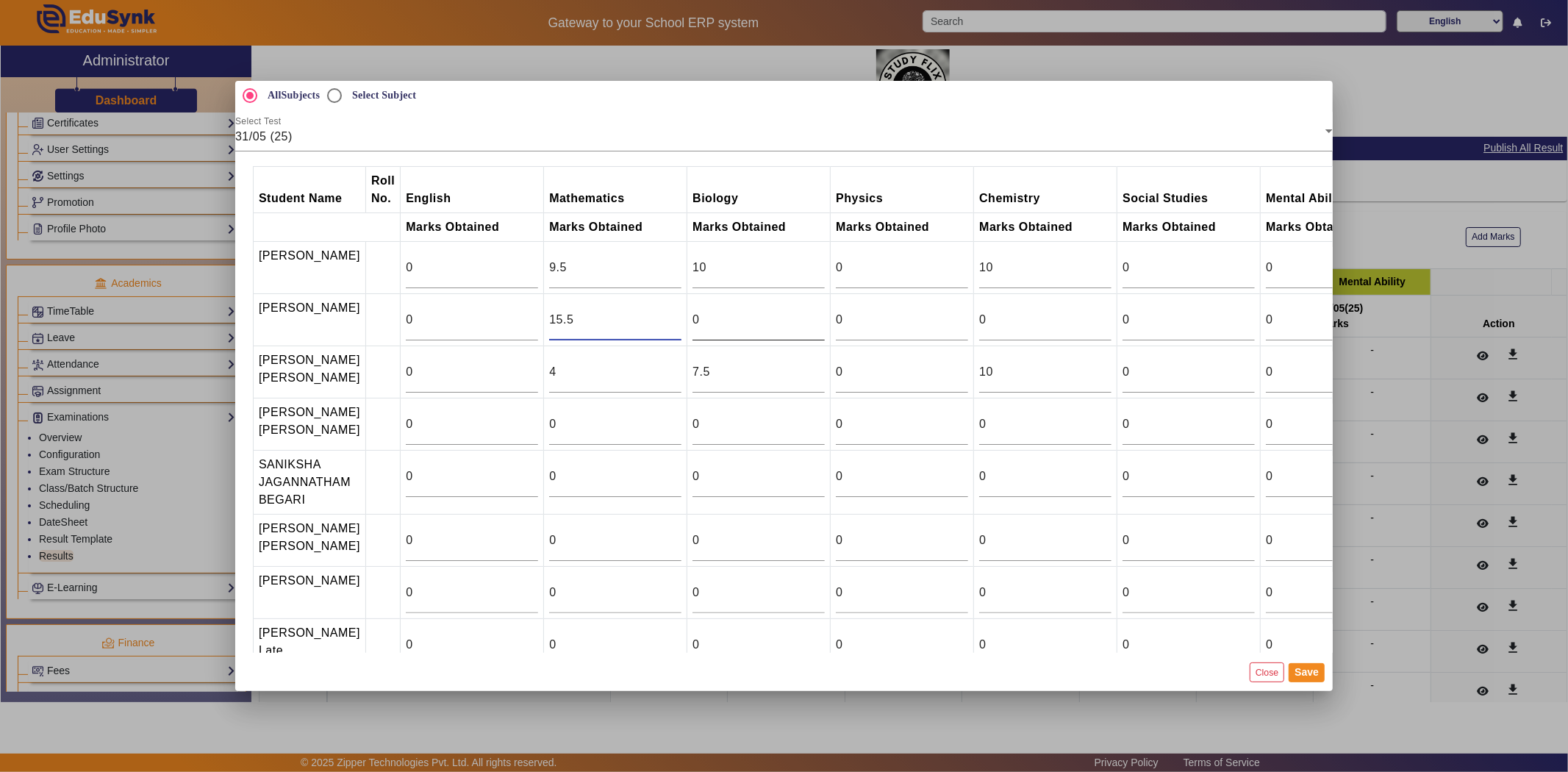
type input "15.5"
click at [815, 328] on input "1" at bounding box center [759, 320] width 133 height 18
click at [815, 328] on input "2" at bounding box center [759, 320] width 133 height 18
click at [815, 328] on input "12" at bounding box center [759, 320] width 133 height 18
click at [815, 328] on input "13" at bounding box center [759, 320] width 133 height 18
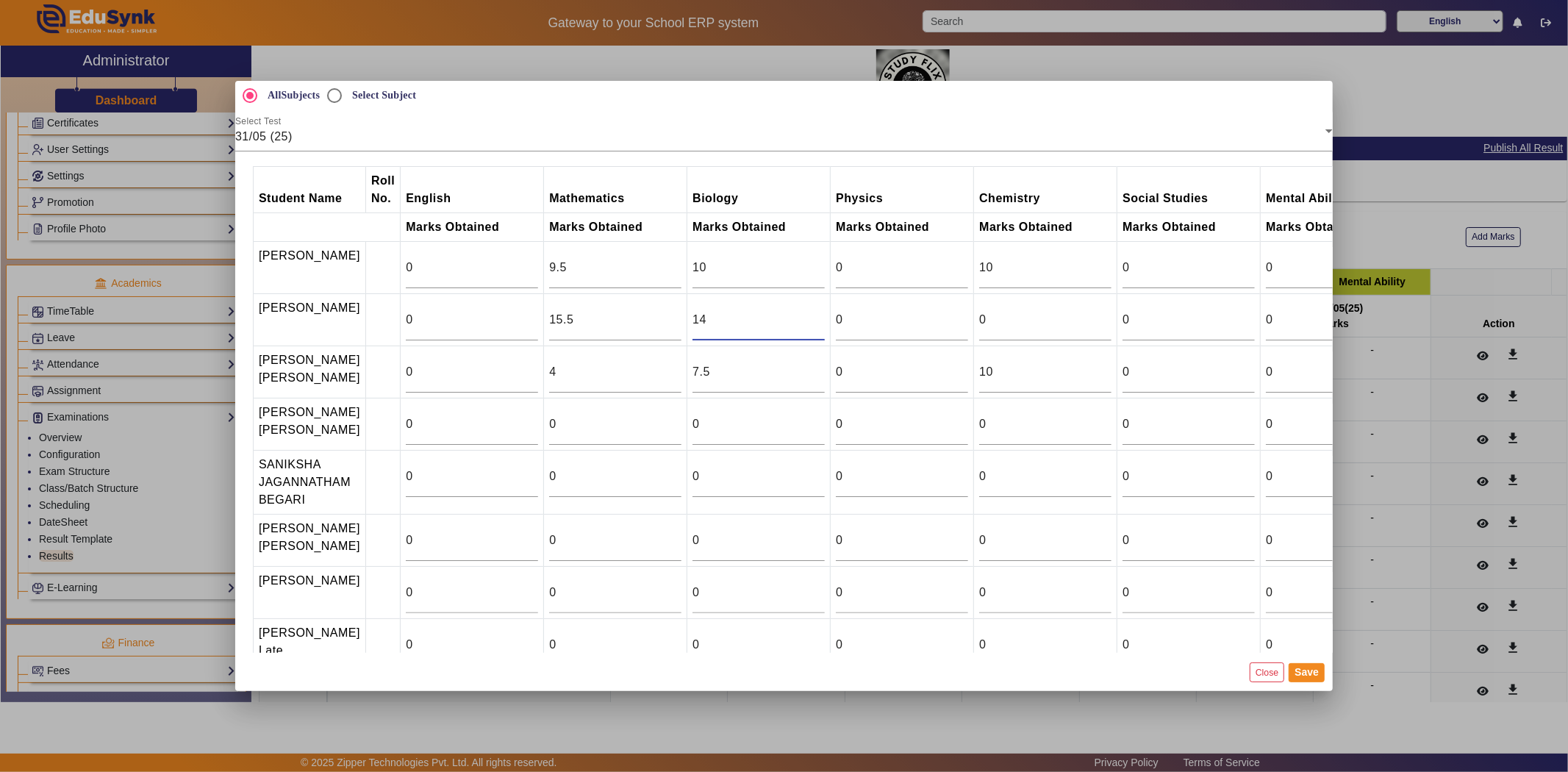
type input "14"
click at [815, 328] on input "14" at bounding box center [759, 320] width 133 height 18
click at [1094, 324] on input "16" at bounding box center [1046, 320] width 133 height 18
click at [1094, 324] on input "17" at bounding box center [1046, 320] width 133 height 18
click at [1094, 324] on input "18" at bounding box center [1046, 320] width 133 height 18
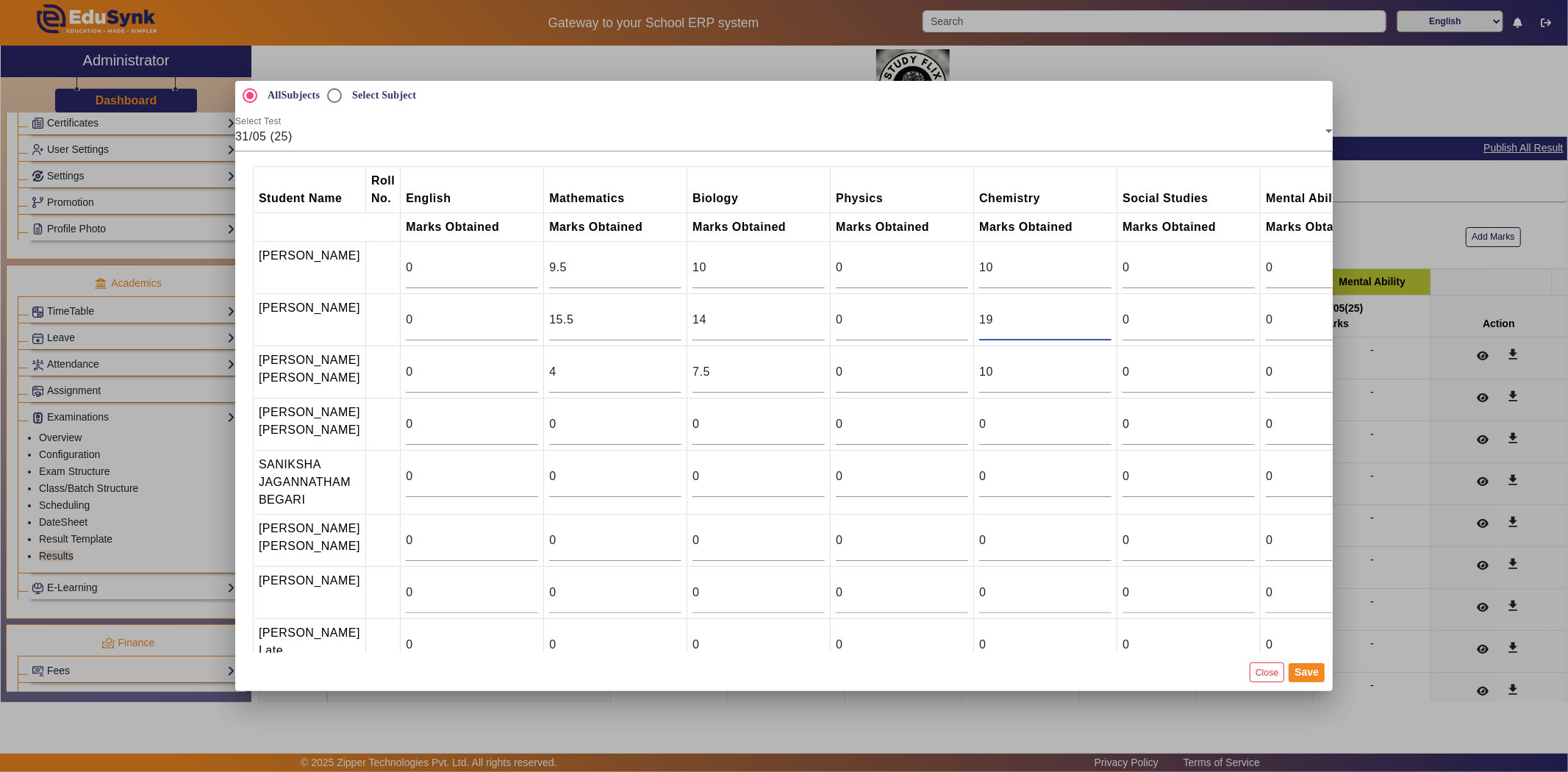
click at [1094, 324] on input "19" at bounding box center [1046, 320] width 133 height 18
type input "20"
click at [1094, 324] on input "20" at bounding box center [1046, 320] width 133 height 18
click at [488, 480] on input "0" at bounding box center [472, 476] width 133 height 18
click at [611, 549] on input "0" at bounding box center [615, 540] width 133 height 18
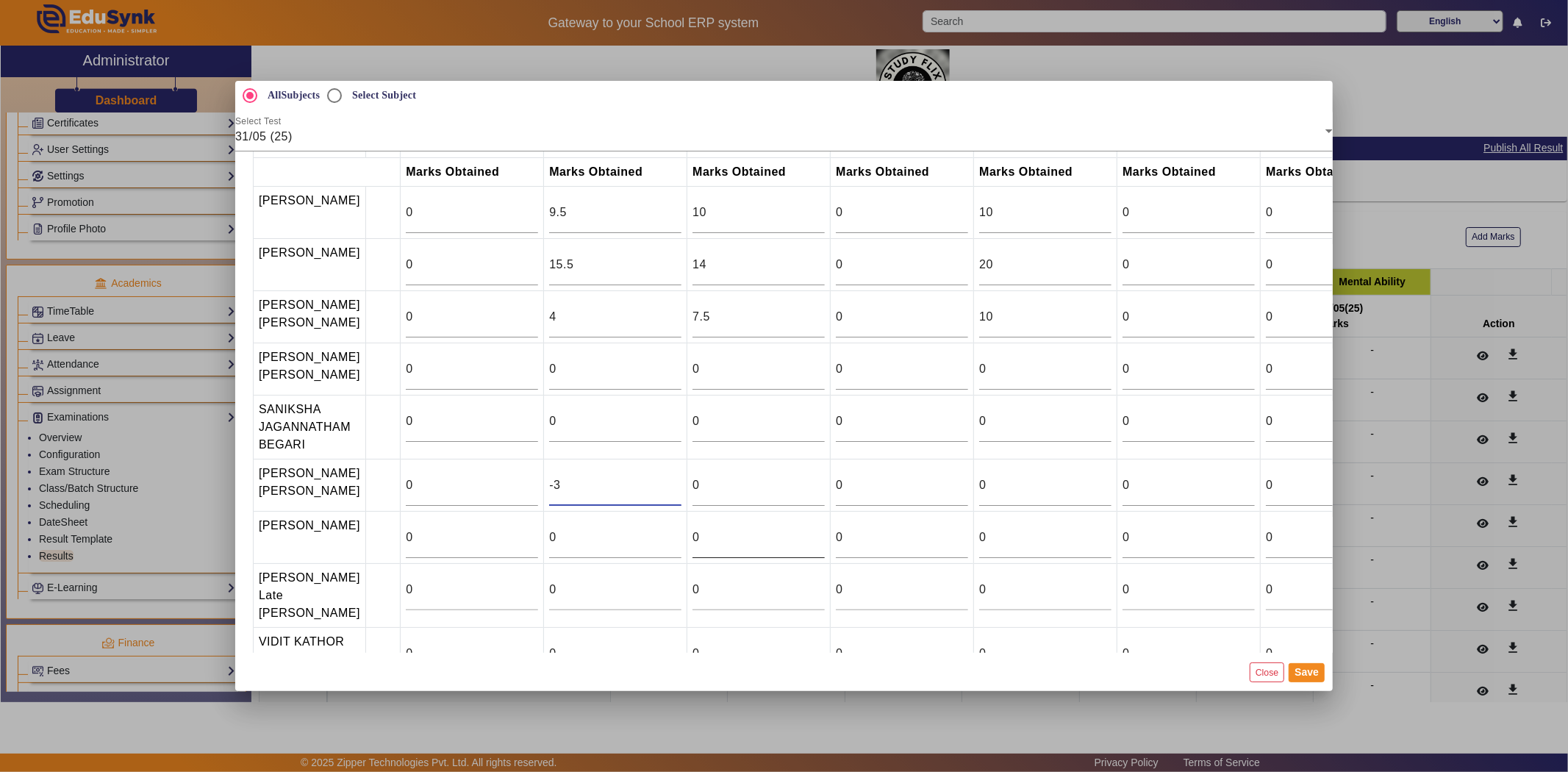
scroll to position [106, 0]
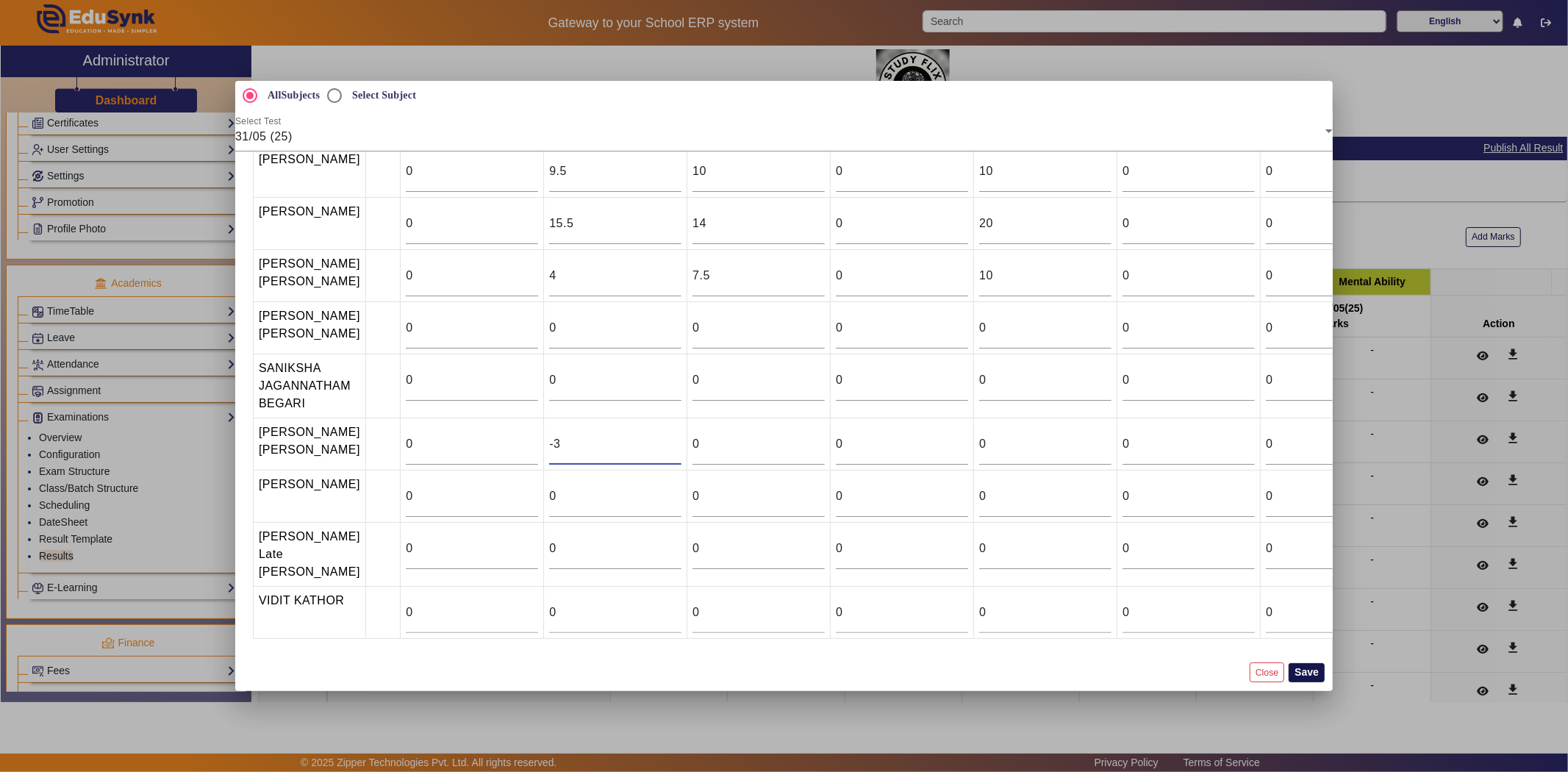
type input "-3"
click at [1318, 671] on button "Save" at bounding box center [1307, 672] width 36 height 19
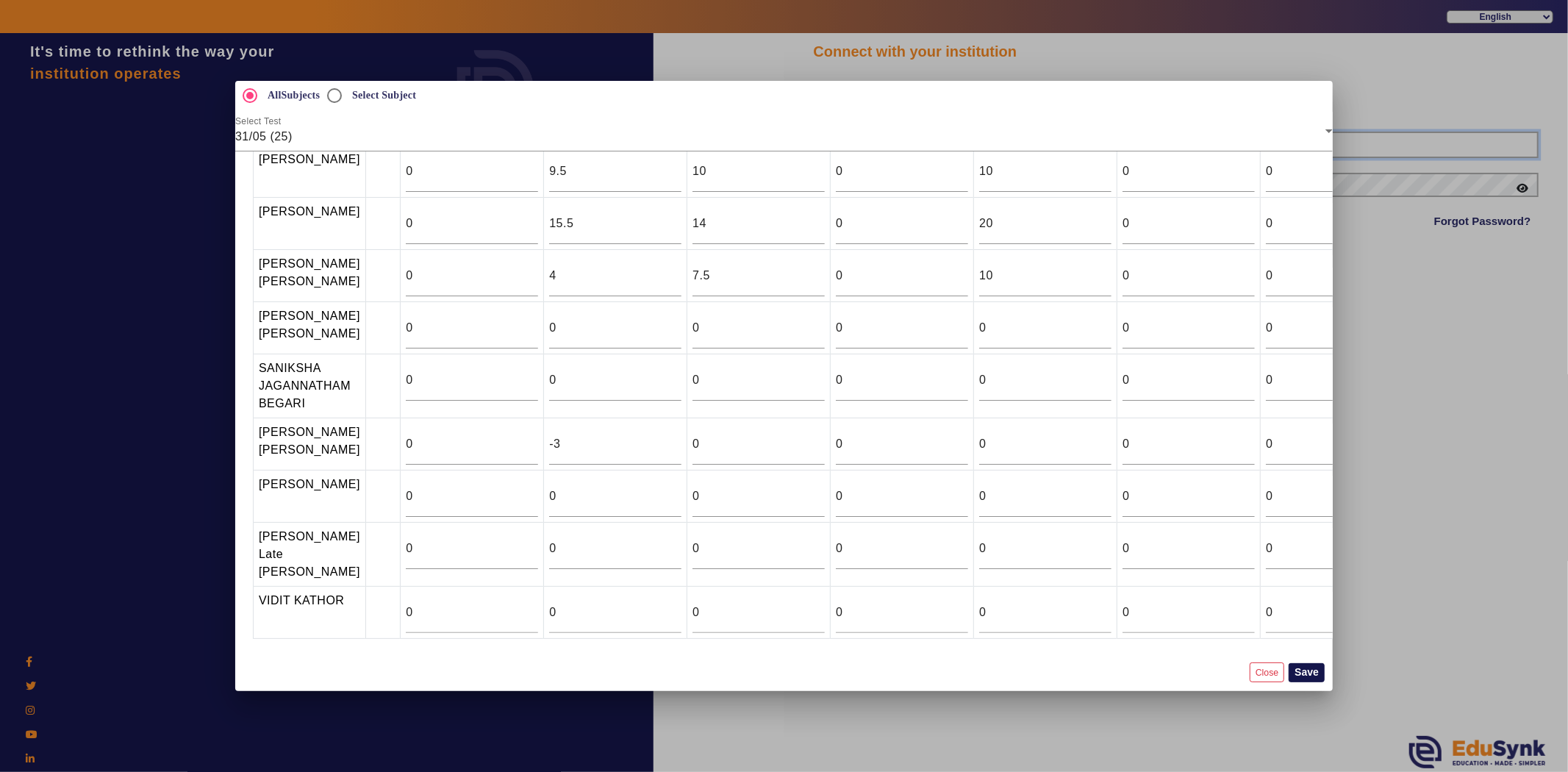
type input "6354922771"
click at [1318, 671] on button "Save" at bounding box center [1307, 672] width 36 height 19
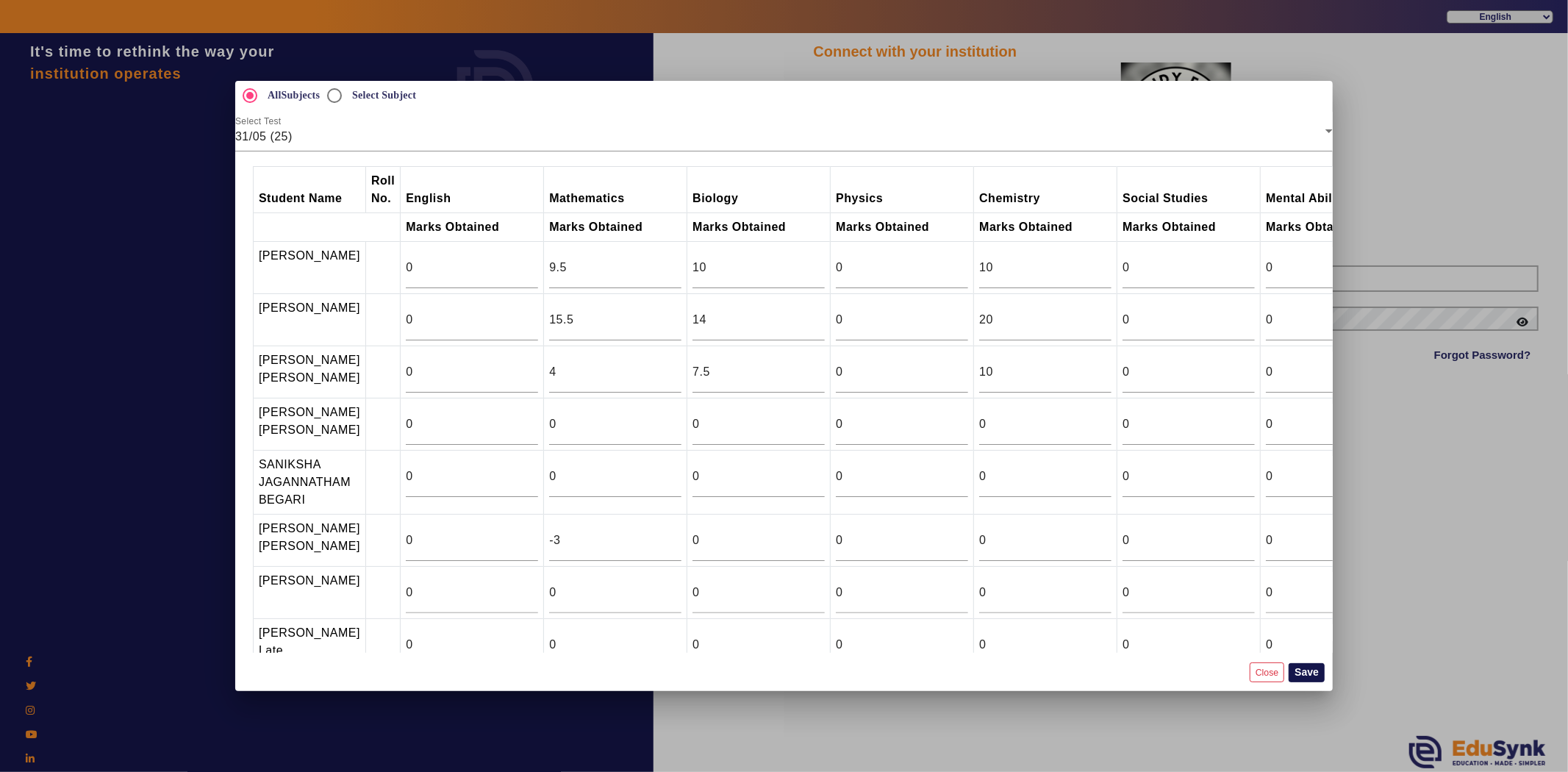
click at [1307, 675] on button "Save" at bounding box center [1307, 672] width 36 height 19
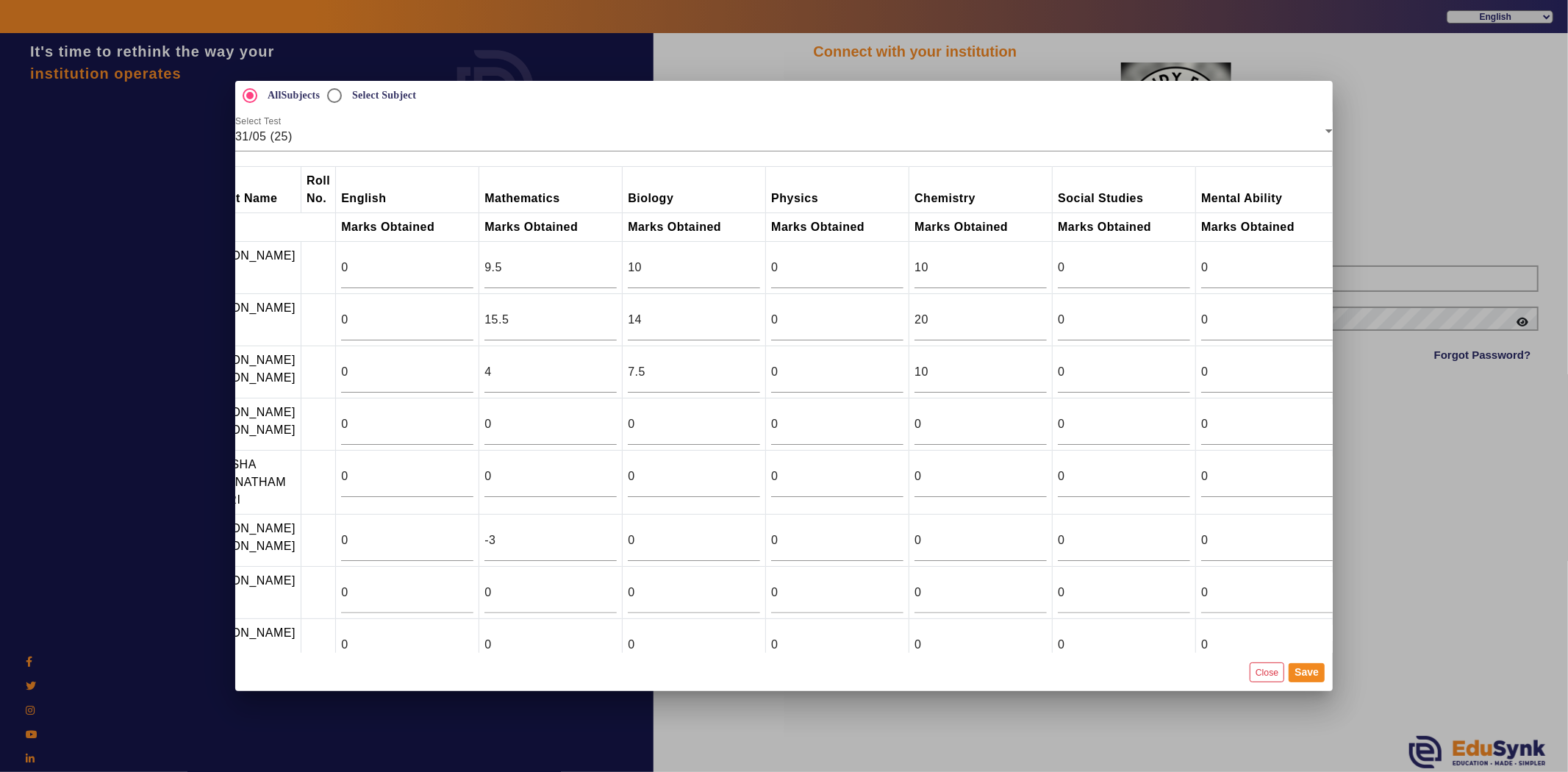
scroll to position [0, 88]
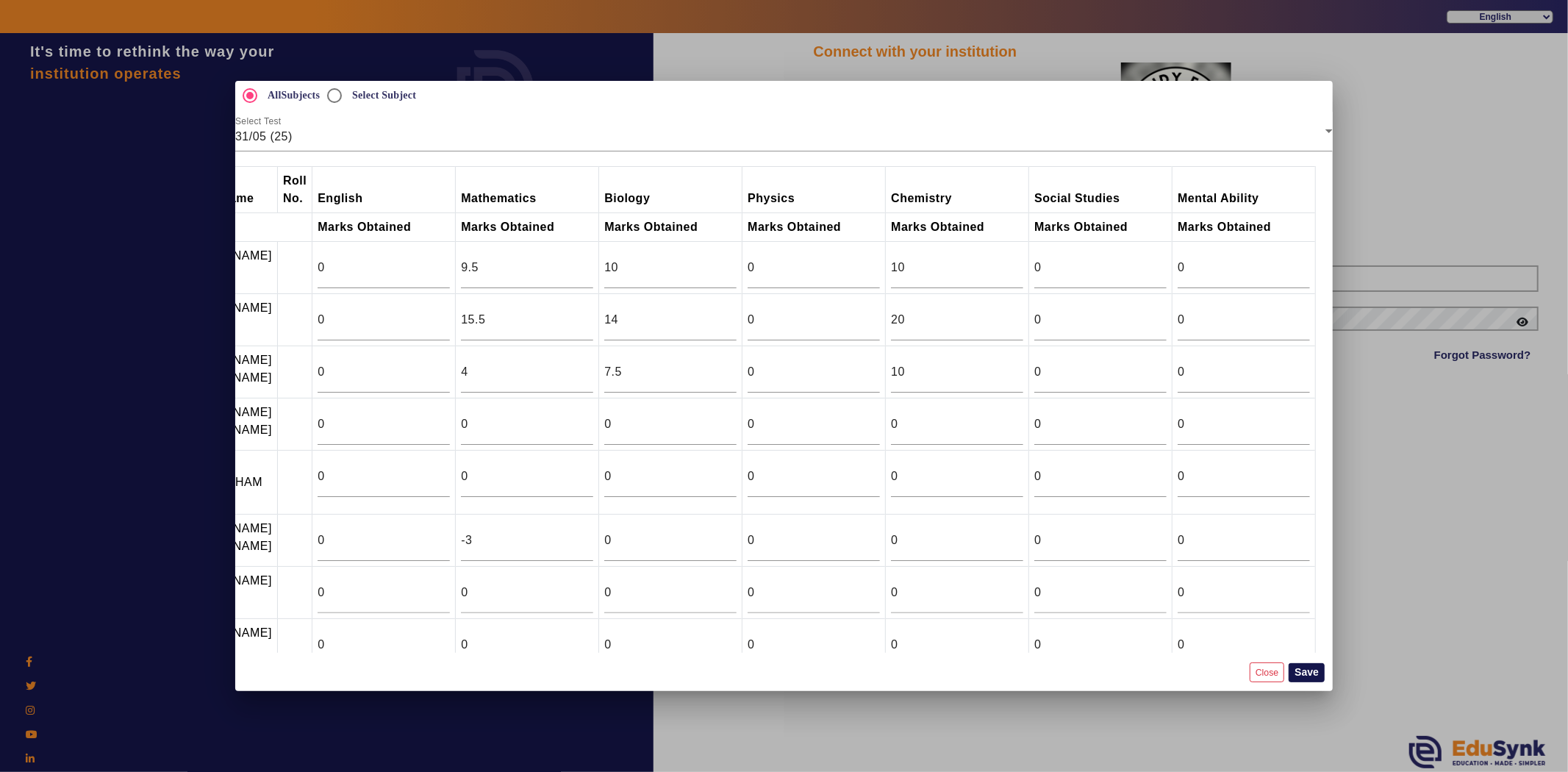
click at [1317, 668] on button "Save" at bounding box center [1307, 672] width 36 height 19
click at [1357, 614] on div at bounding box center [784, 386] width 1568 height 772
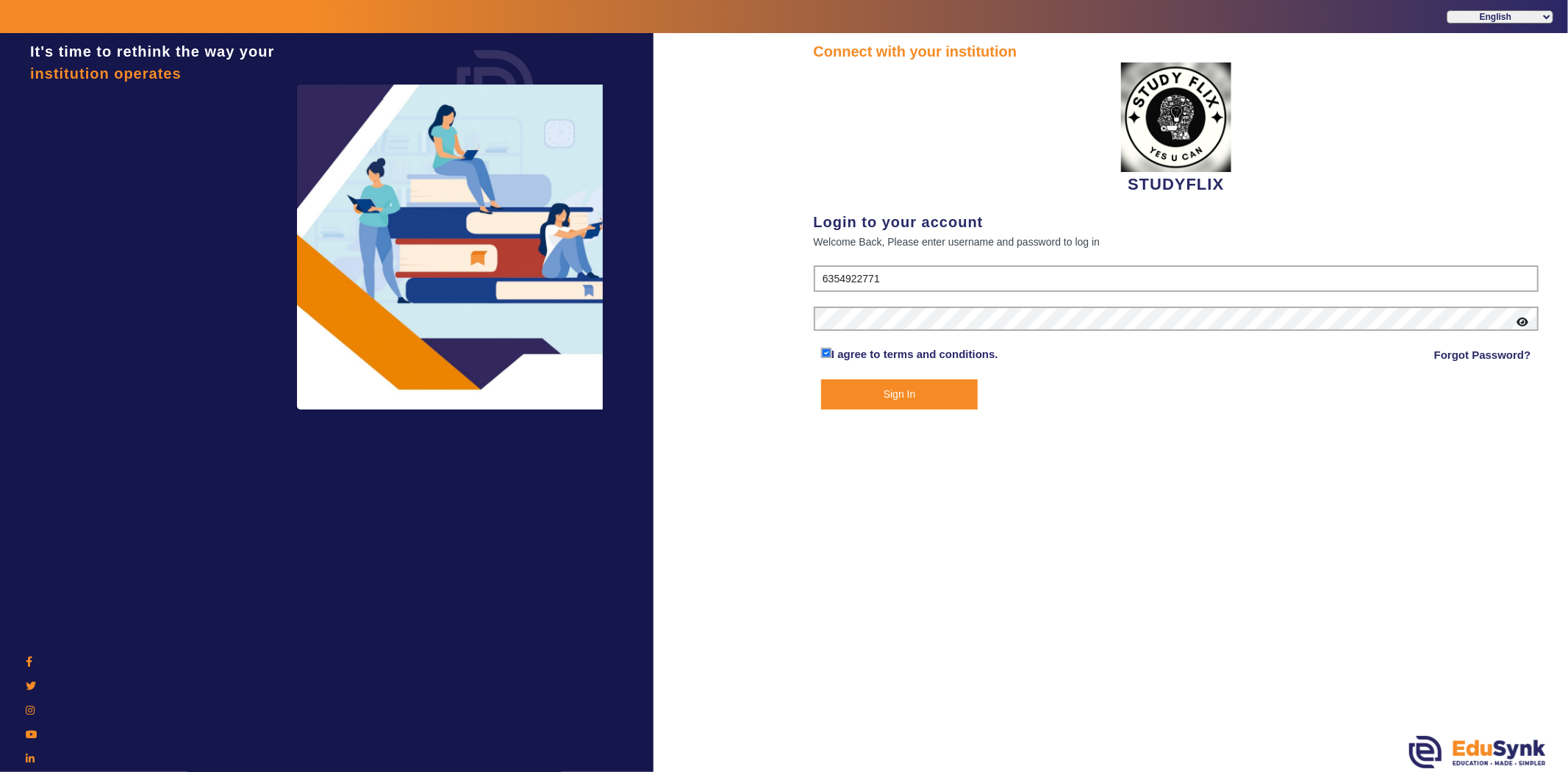
click at [929, 388] on button "Sign In" at bounding box center [899, 394] width 157 height 30
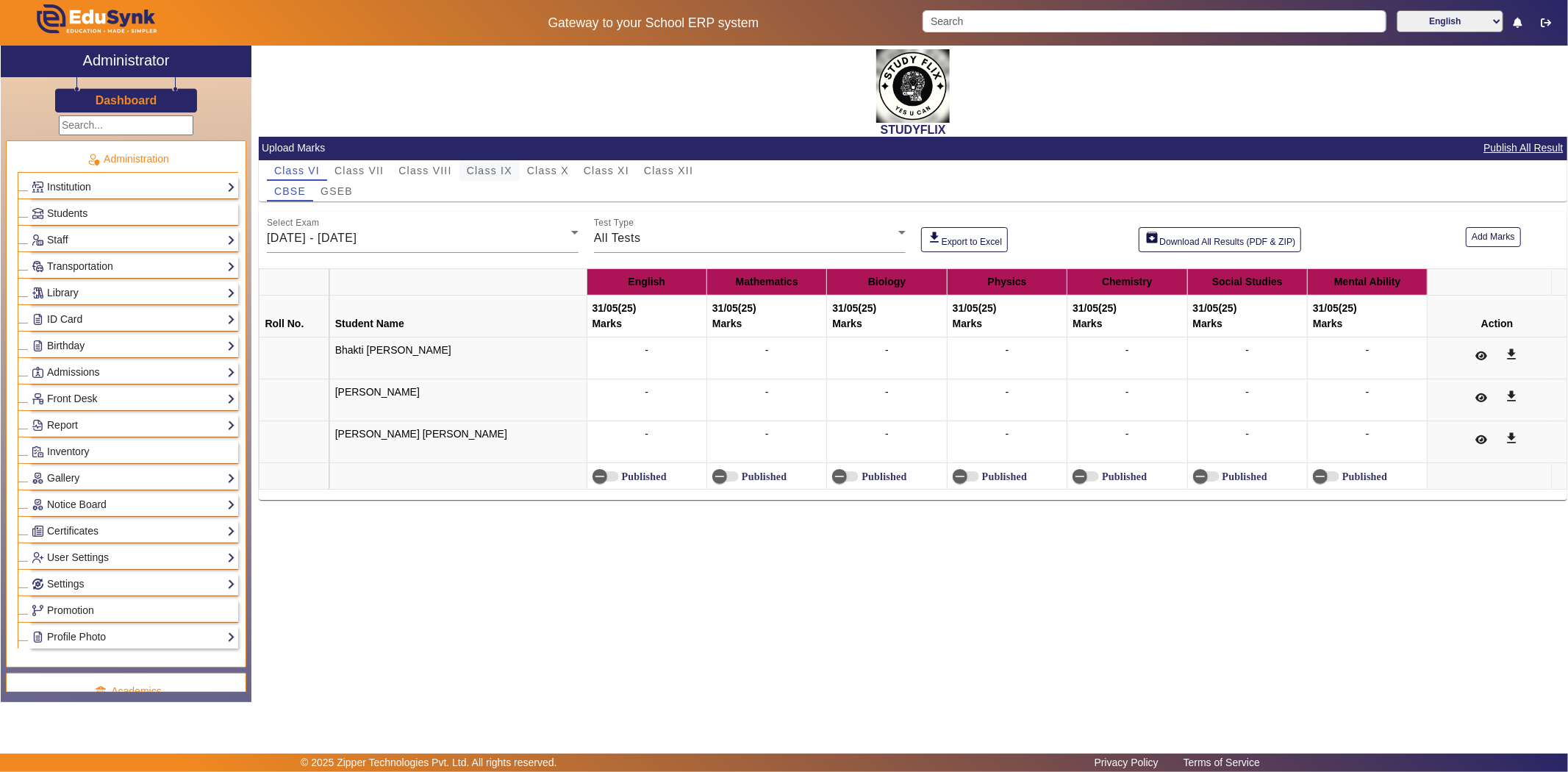
click at [487, 167] on span "Class IX" at bounding box center [490, 170] width 45 height 10
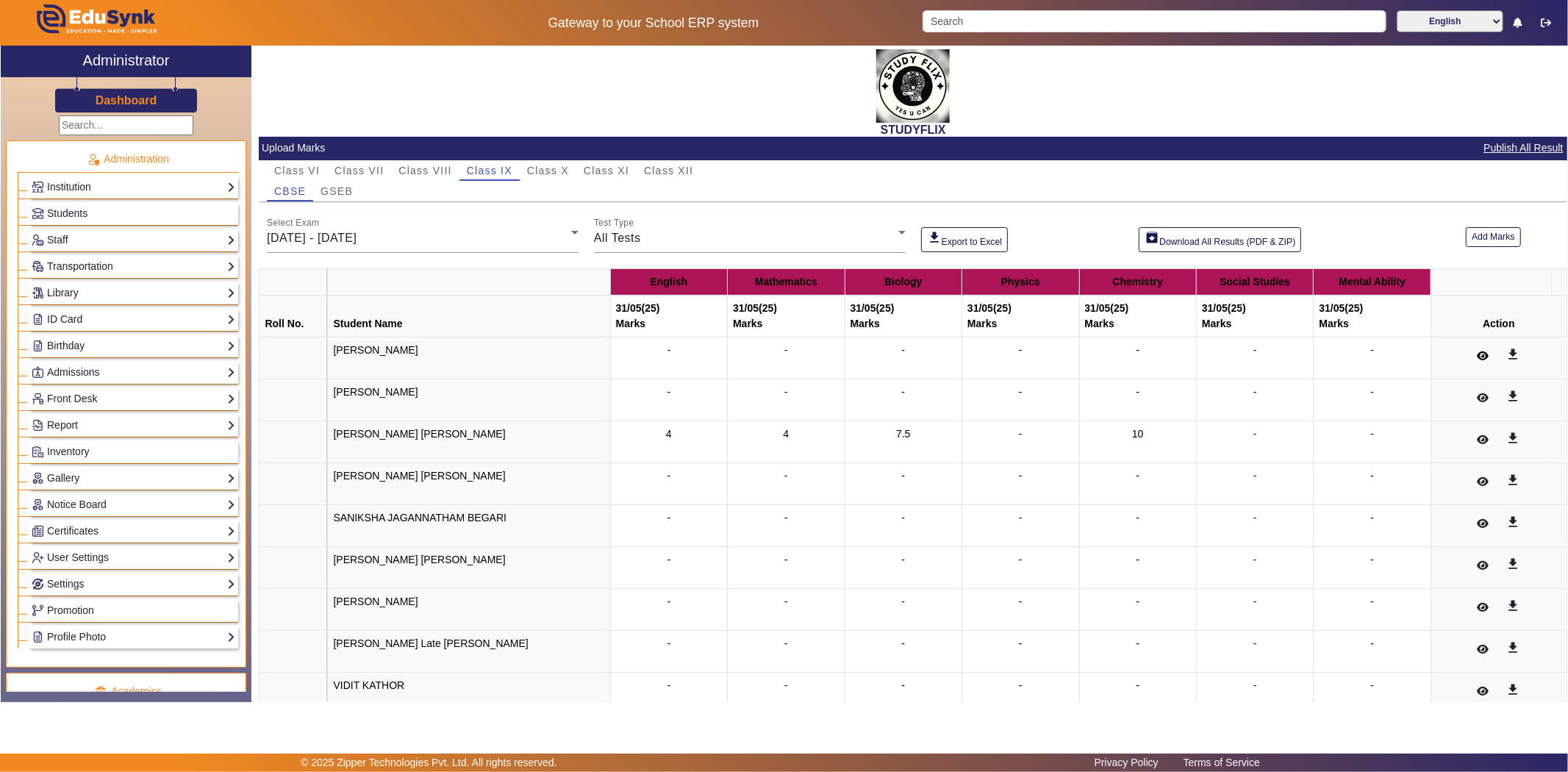
click at [1478, 355] on icon at bounding box center [1482, 356] width 12 height 10
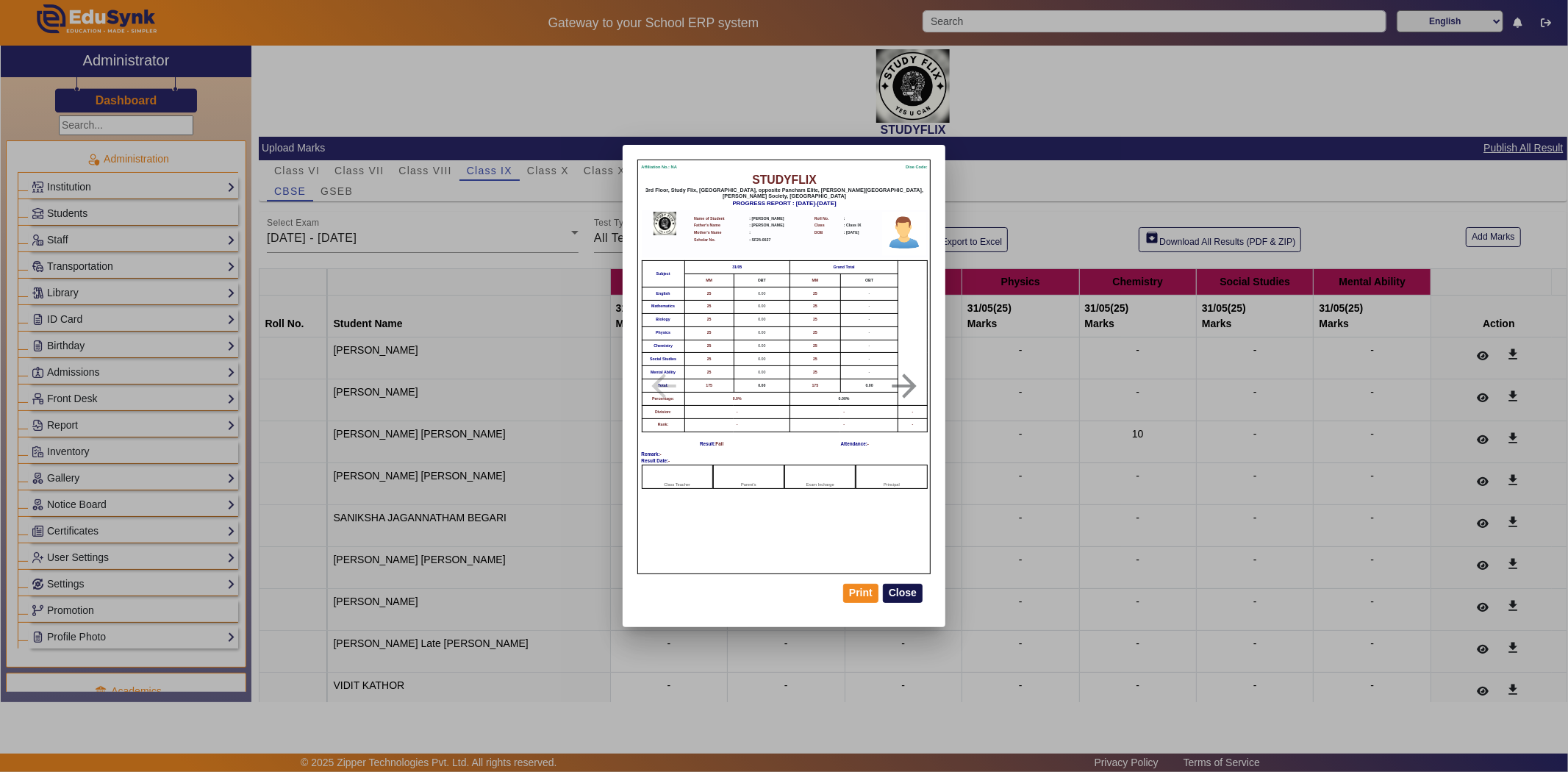
click at [908, 593] on button "Close" at bounding box center [902, 593] width 40 height 19
